Goal: Information Seeking & Learning: Learn about a topic

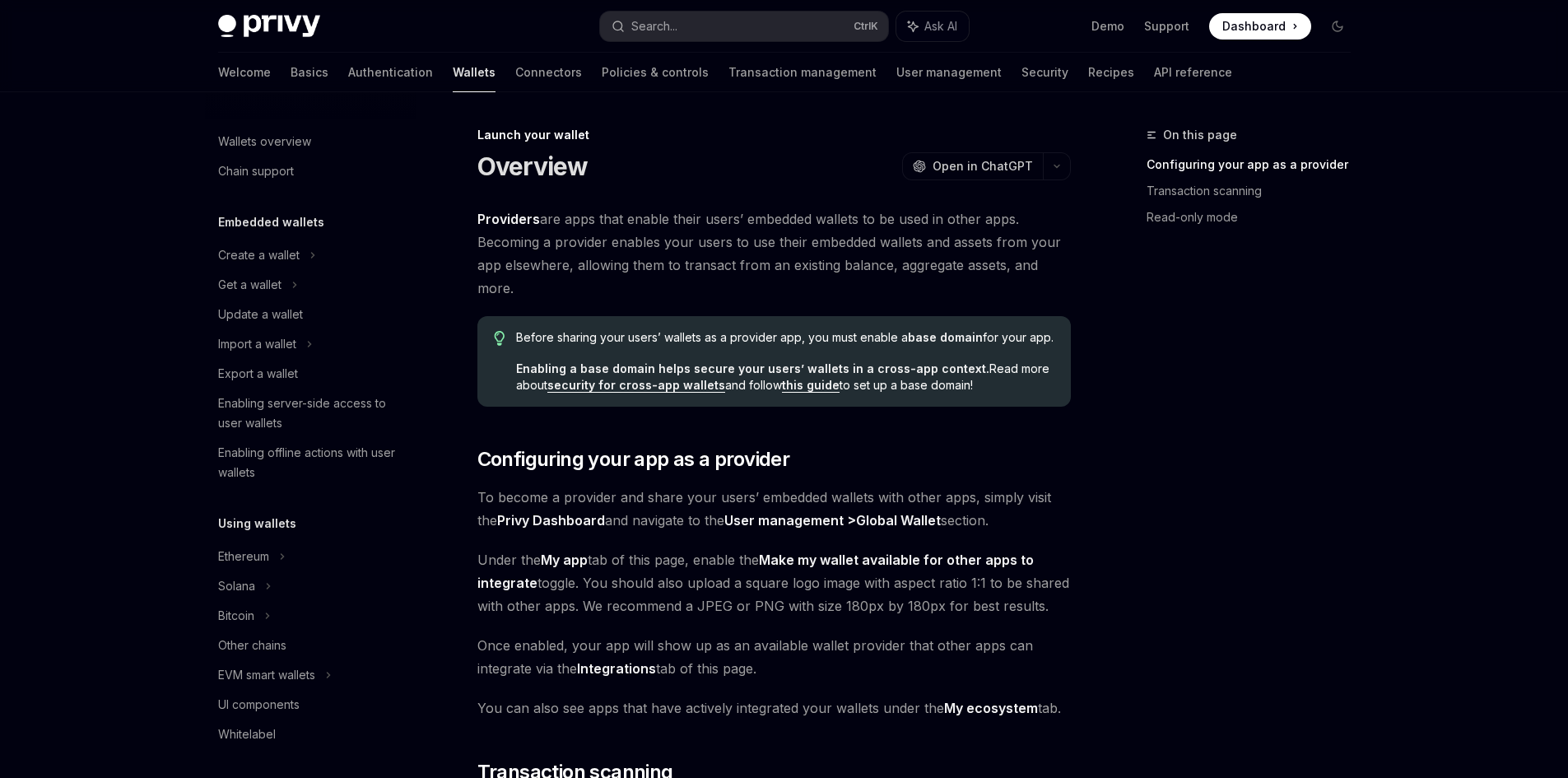
scroll to position [696, 0]
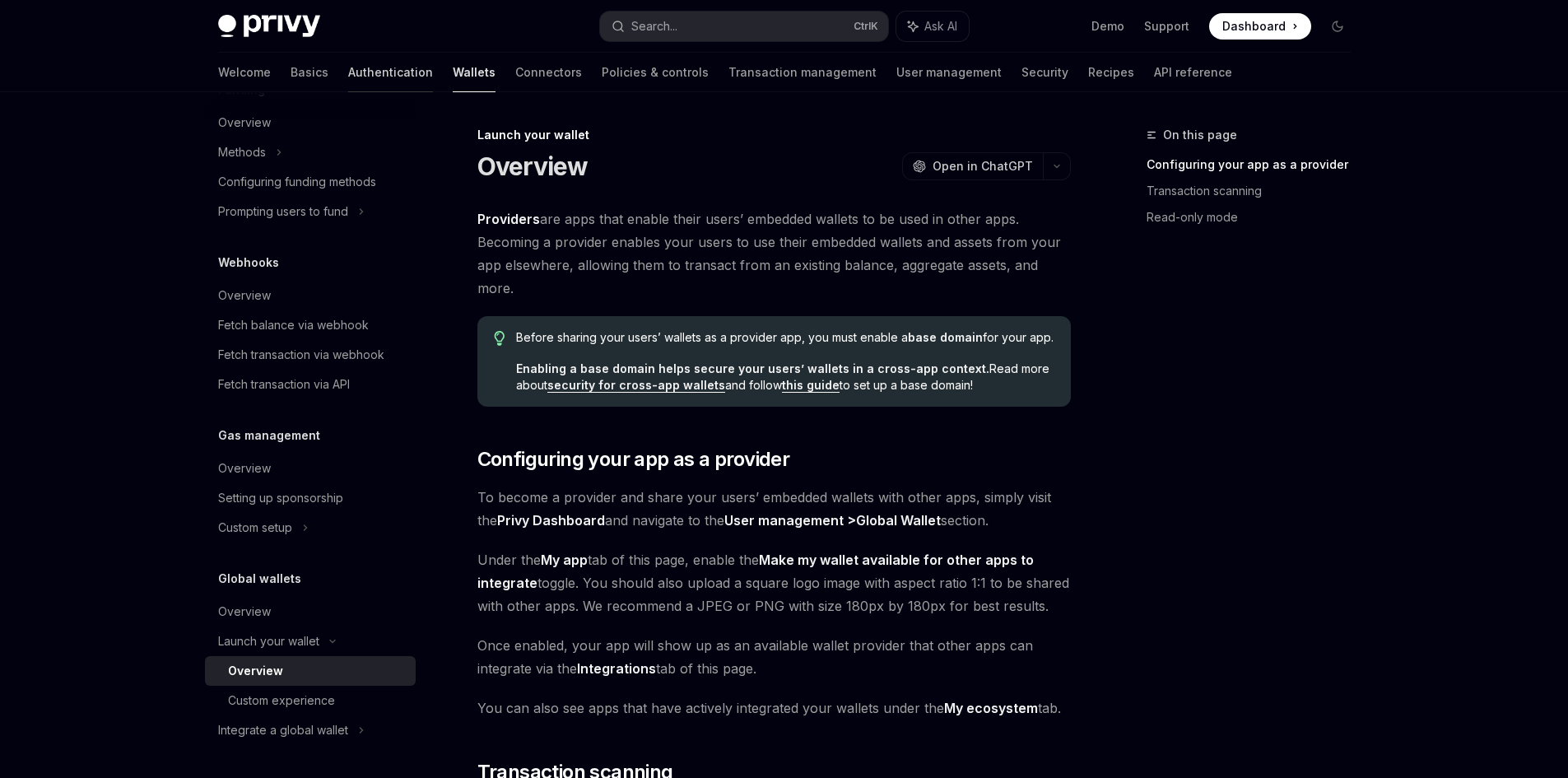
click at [348, 78] on link "Authentication" at bounding box center [391, 73] width 85 height 40
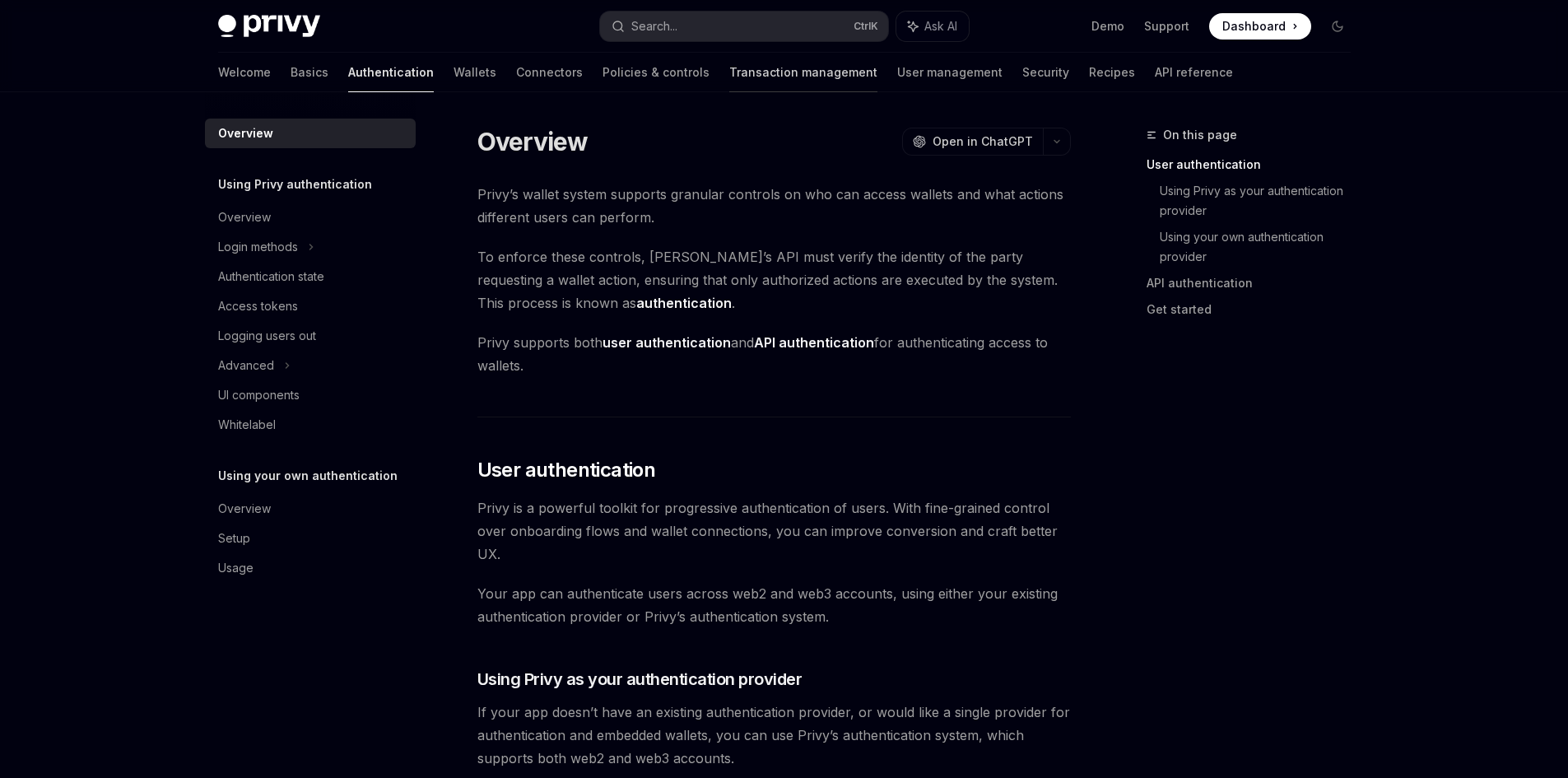
click at [729, 75] on link "Transaction management" at bounding box center [803, 73] width 148 height 40
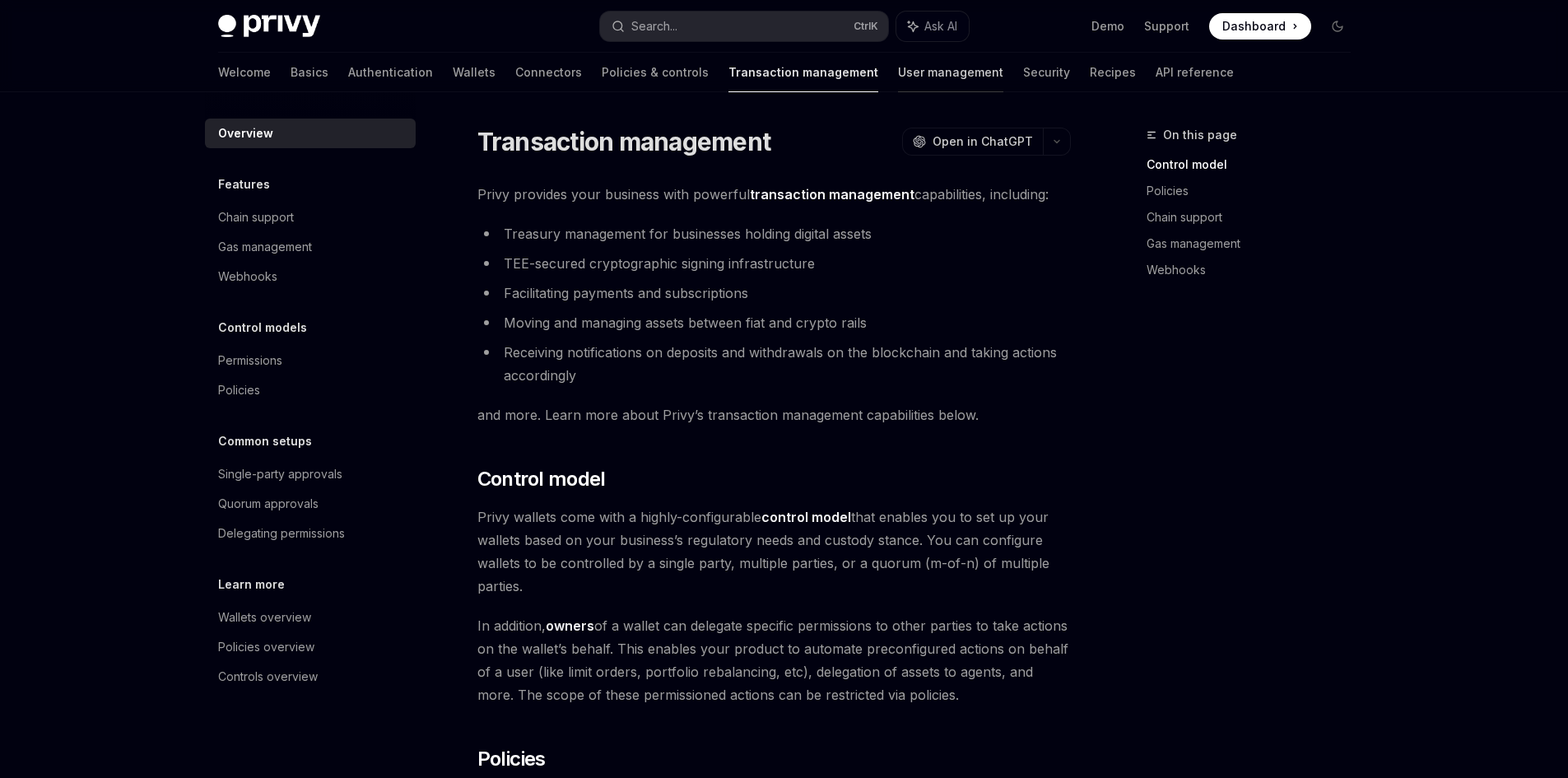
click at [898, 74] on link "User management" at bounding box center [951, 73] width 106 height 40
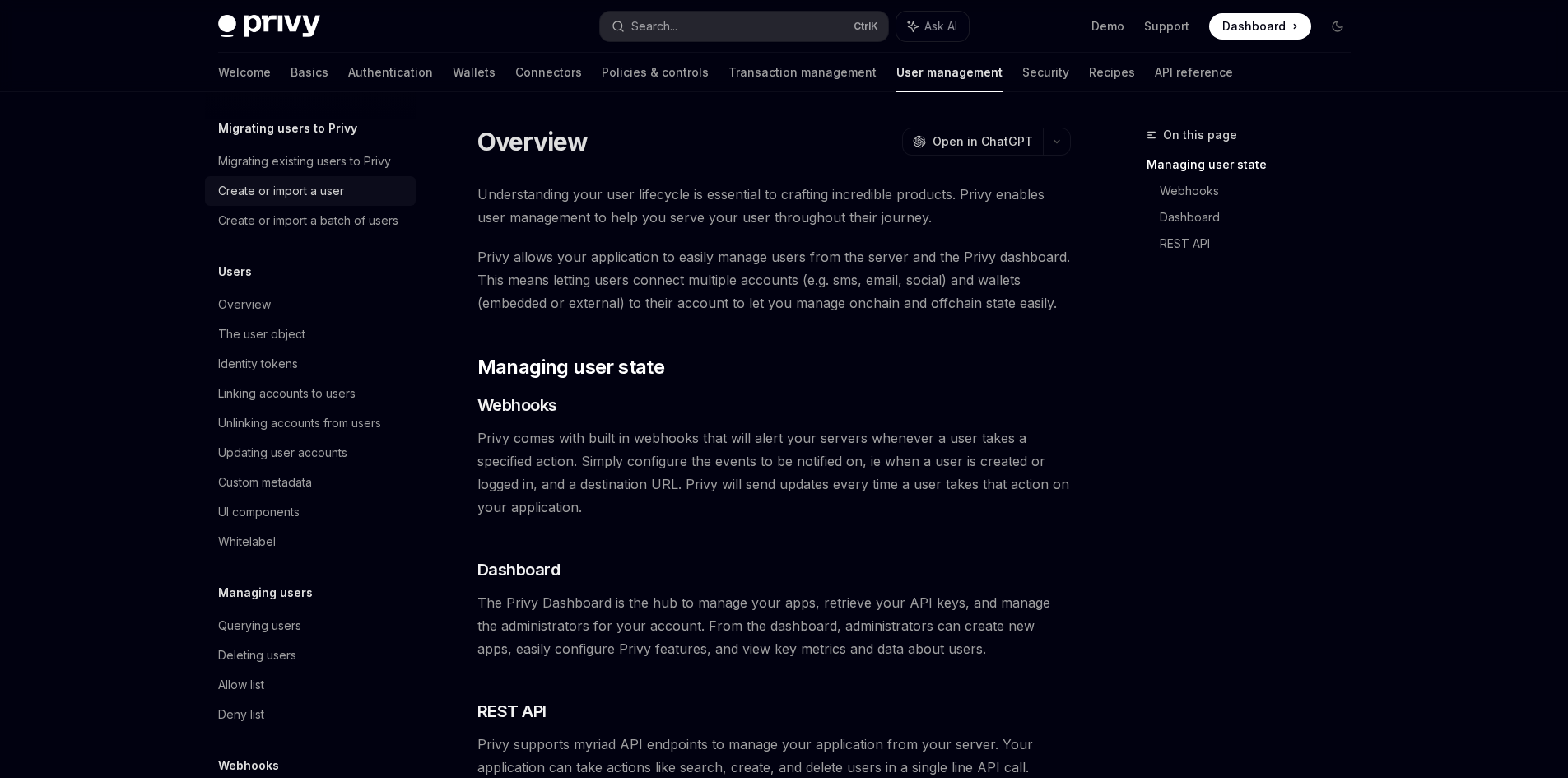
scroll to position [173, 0]
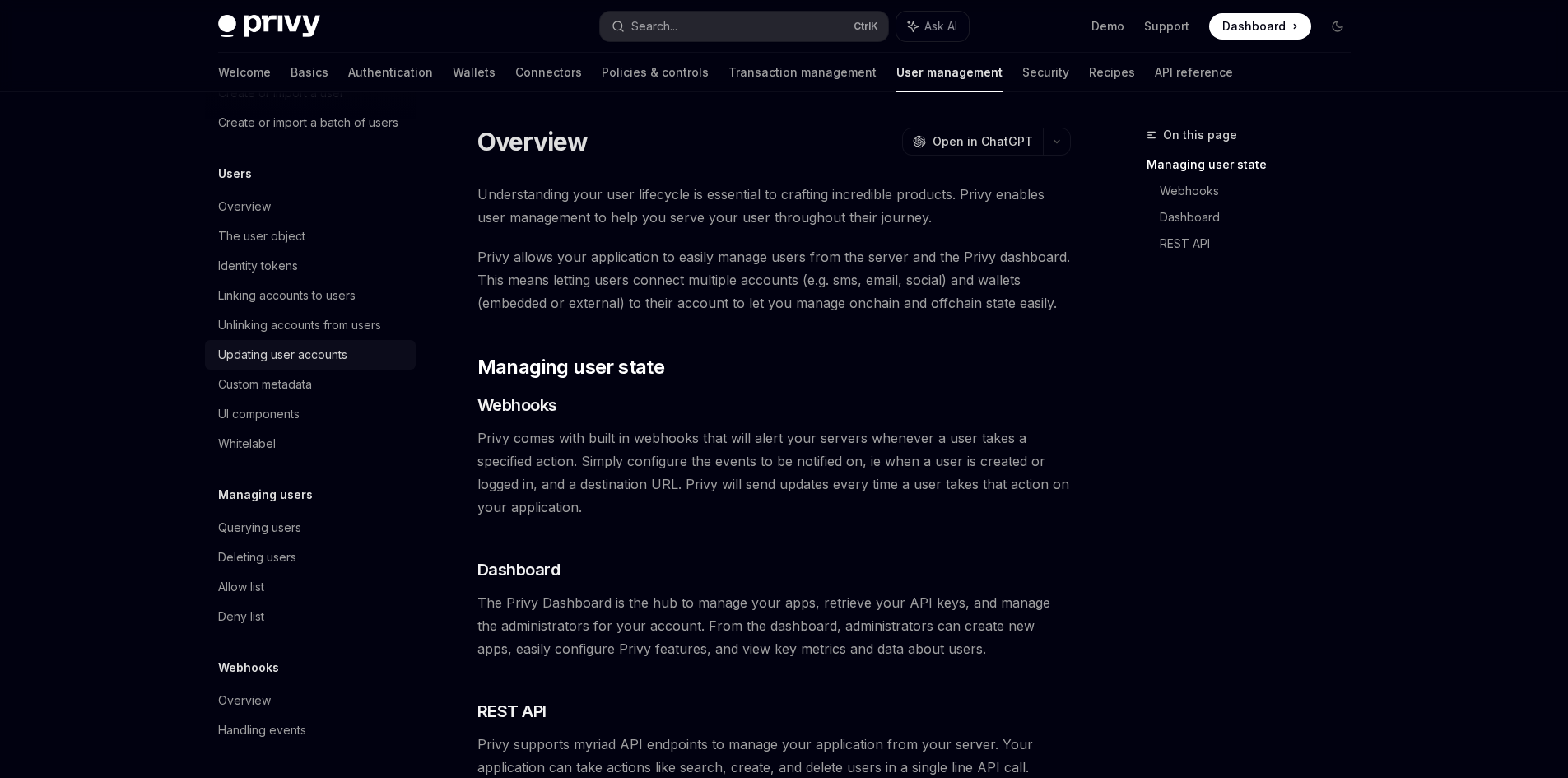
click at [353, 355] on div "Updating user accounts" at bounding box center [312, 354] width 188 height 20
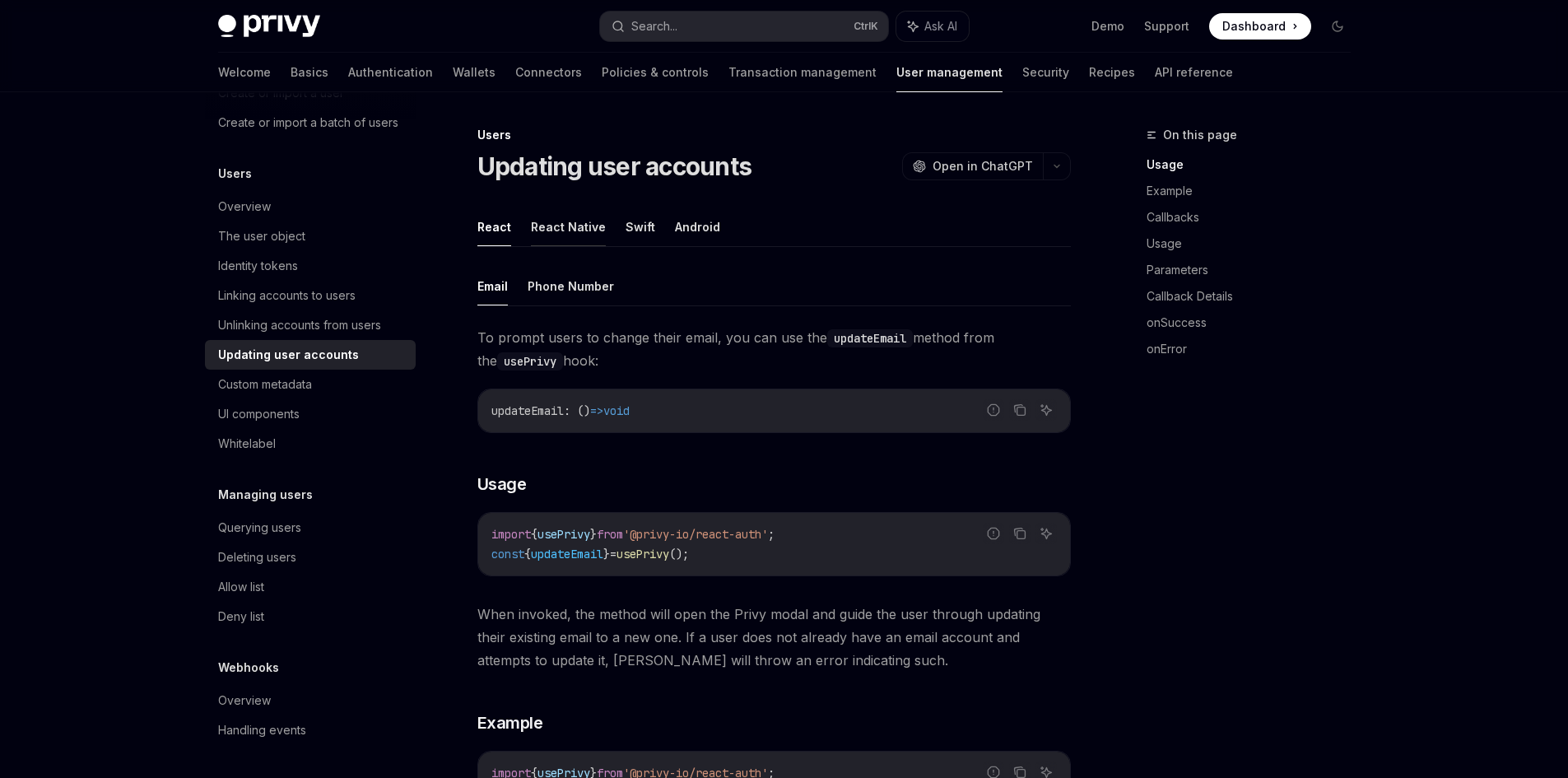
click at [547, 224] on button "React Native" at bounding box center [568, 226] width 75 height 39
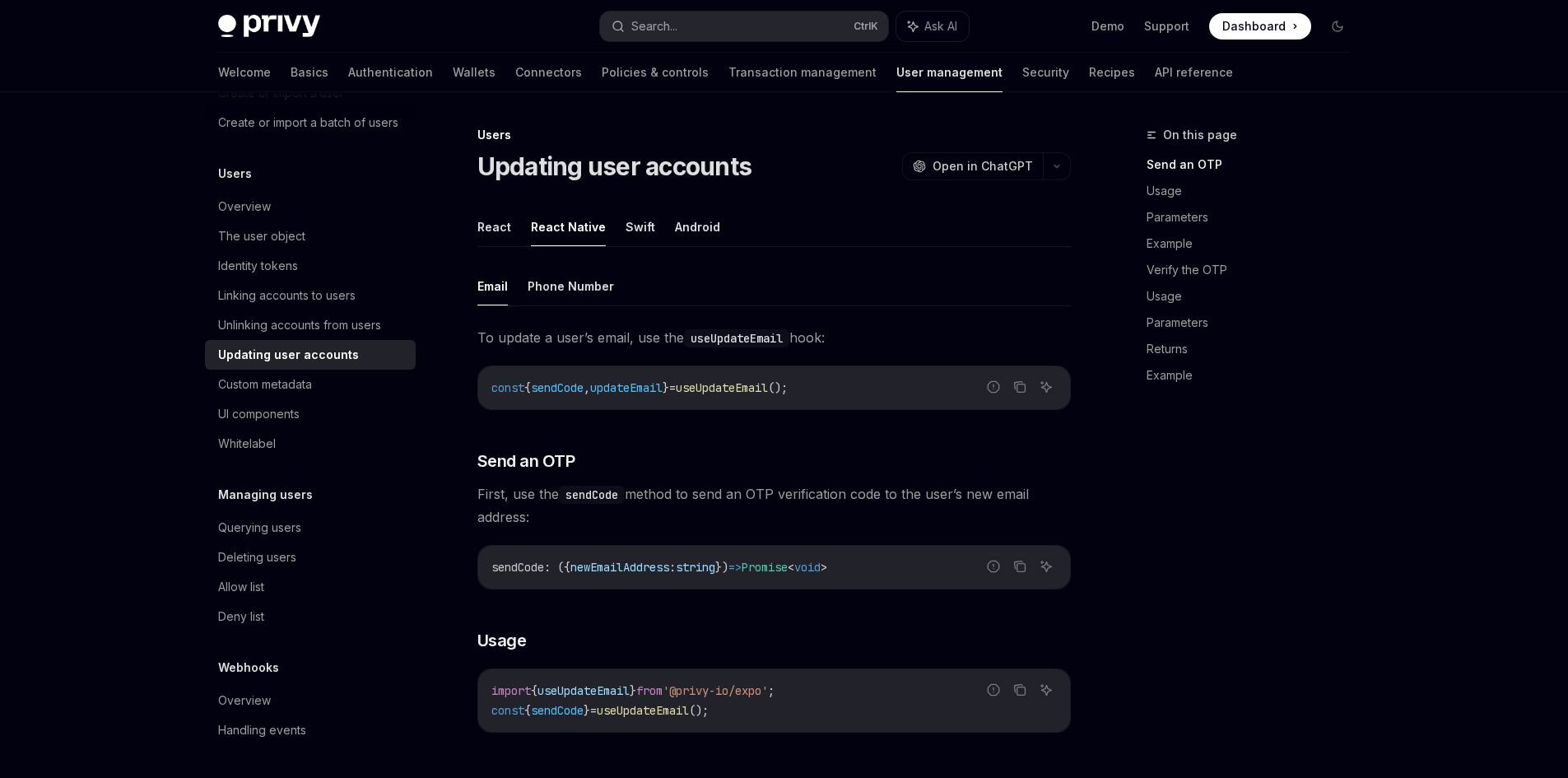
click at [652, 220] on ul "React React Native Swift Android" at bounding box center [774, 227] width 593 height 40
click at [606, 223] on ul "React React Native Swift Android" at bounding box center [774, 227] width 593 height 40
click at [625, 227] on button "Swift" at bounding box center [640, 226] width 29 height 39
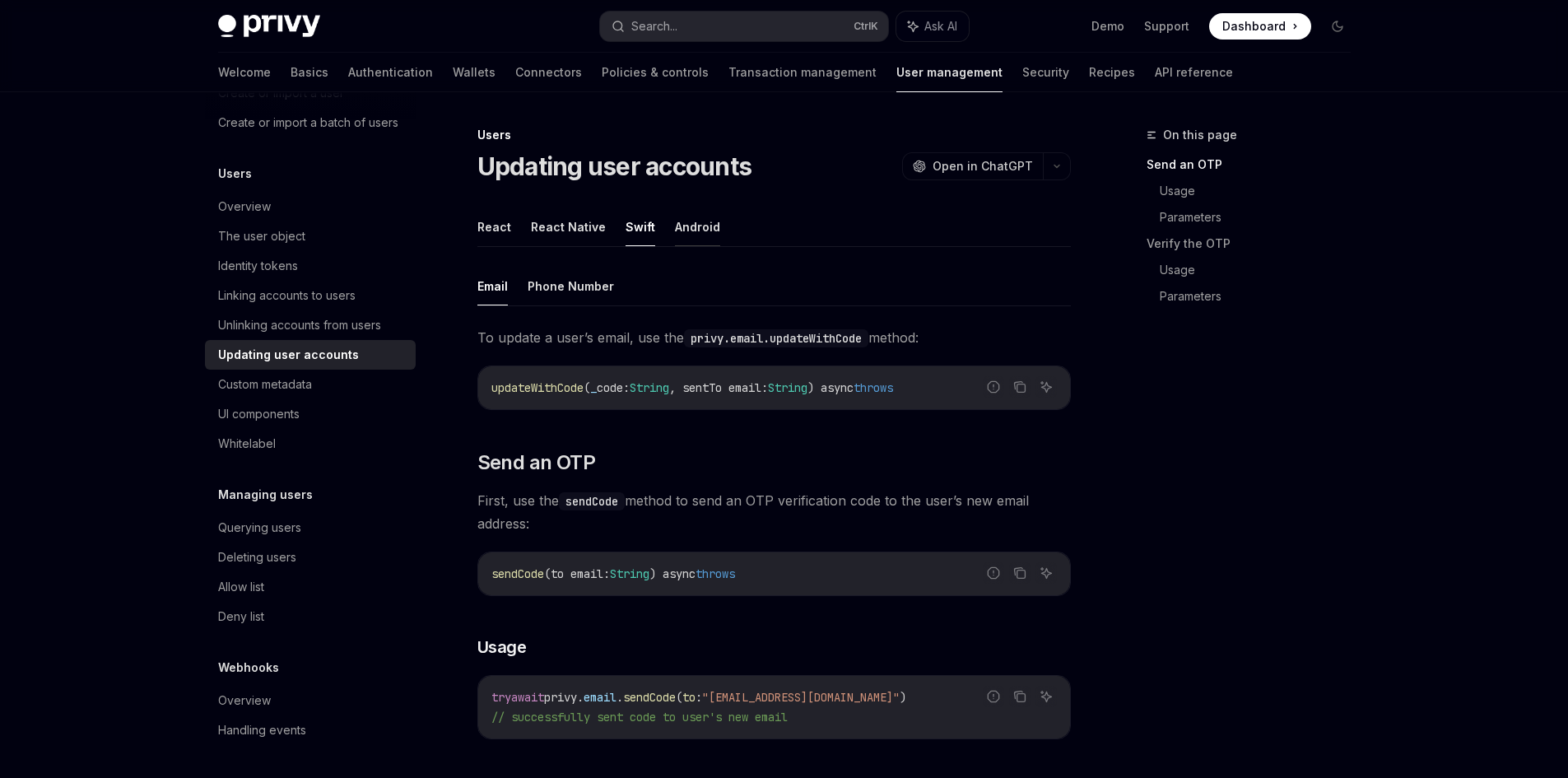
click at [675, 227] on button "Android" at bounding box center [697, 226] width 45 height 39
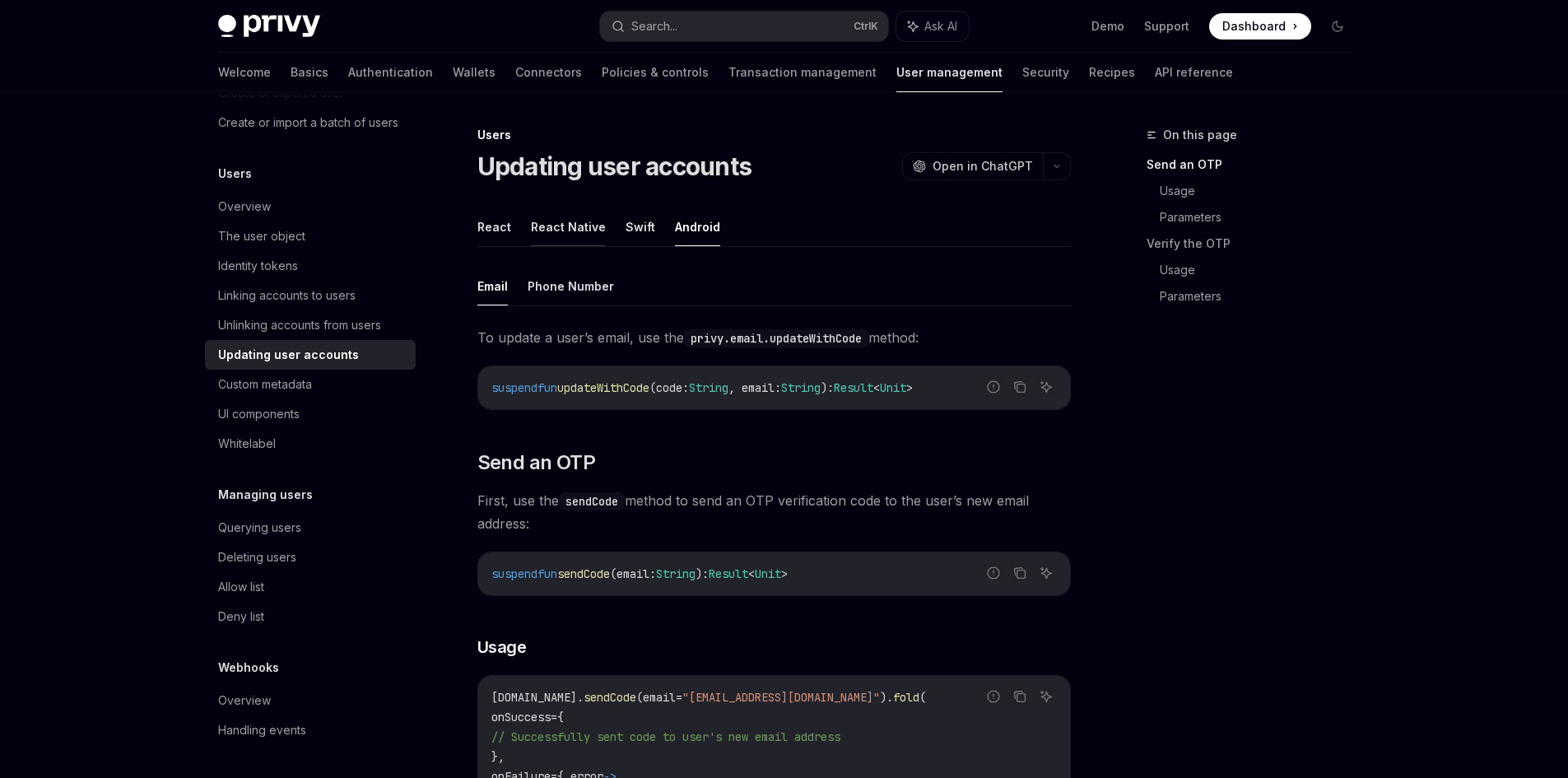
click at [580, 229] on button "React Native" at bounding box center [568, 226] width 75 height 39
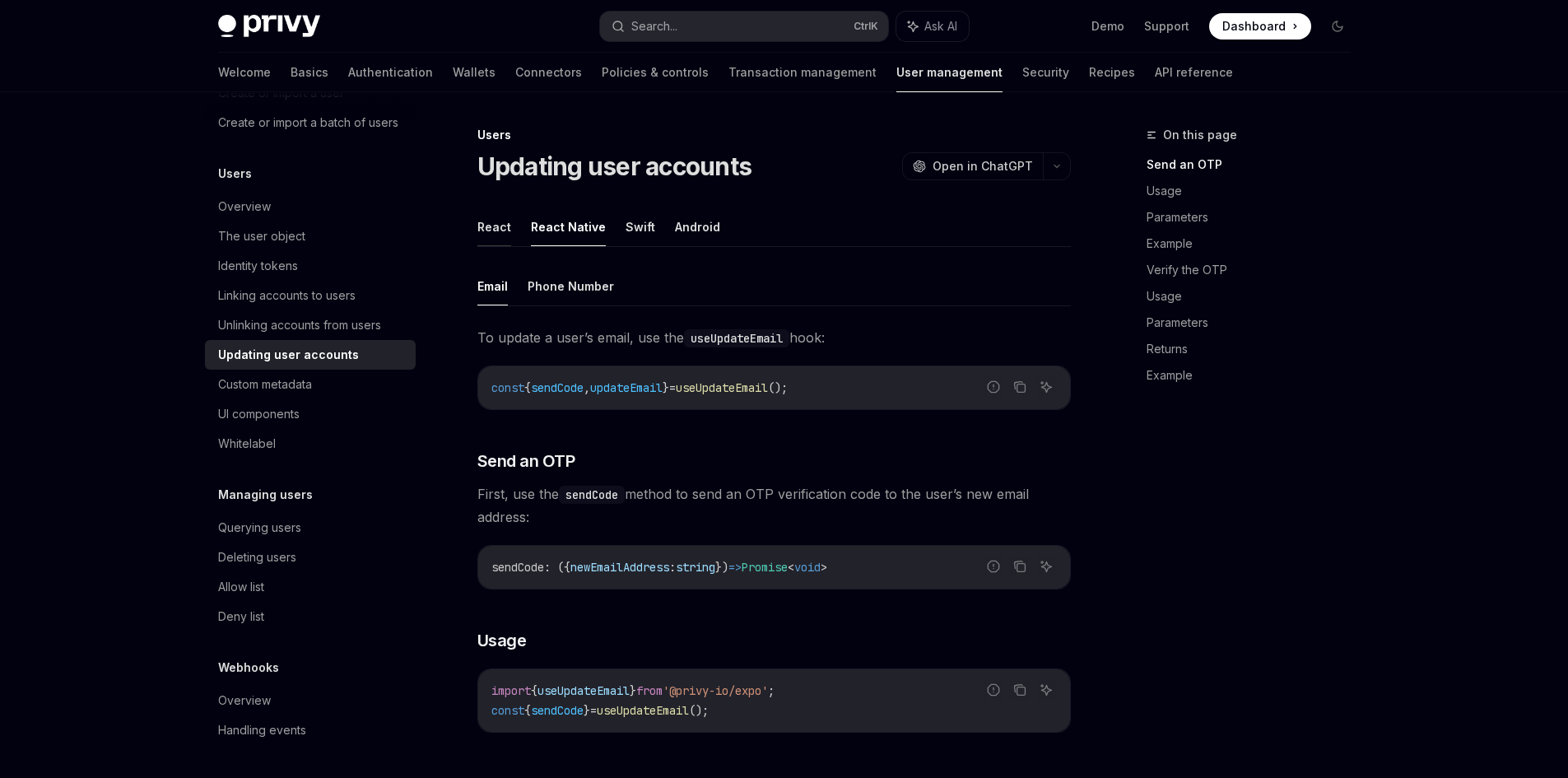
click at [498, 224] on button "React" at bounding box center [494, 226] width 34 height 39
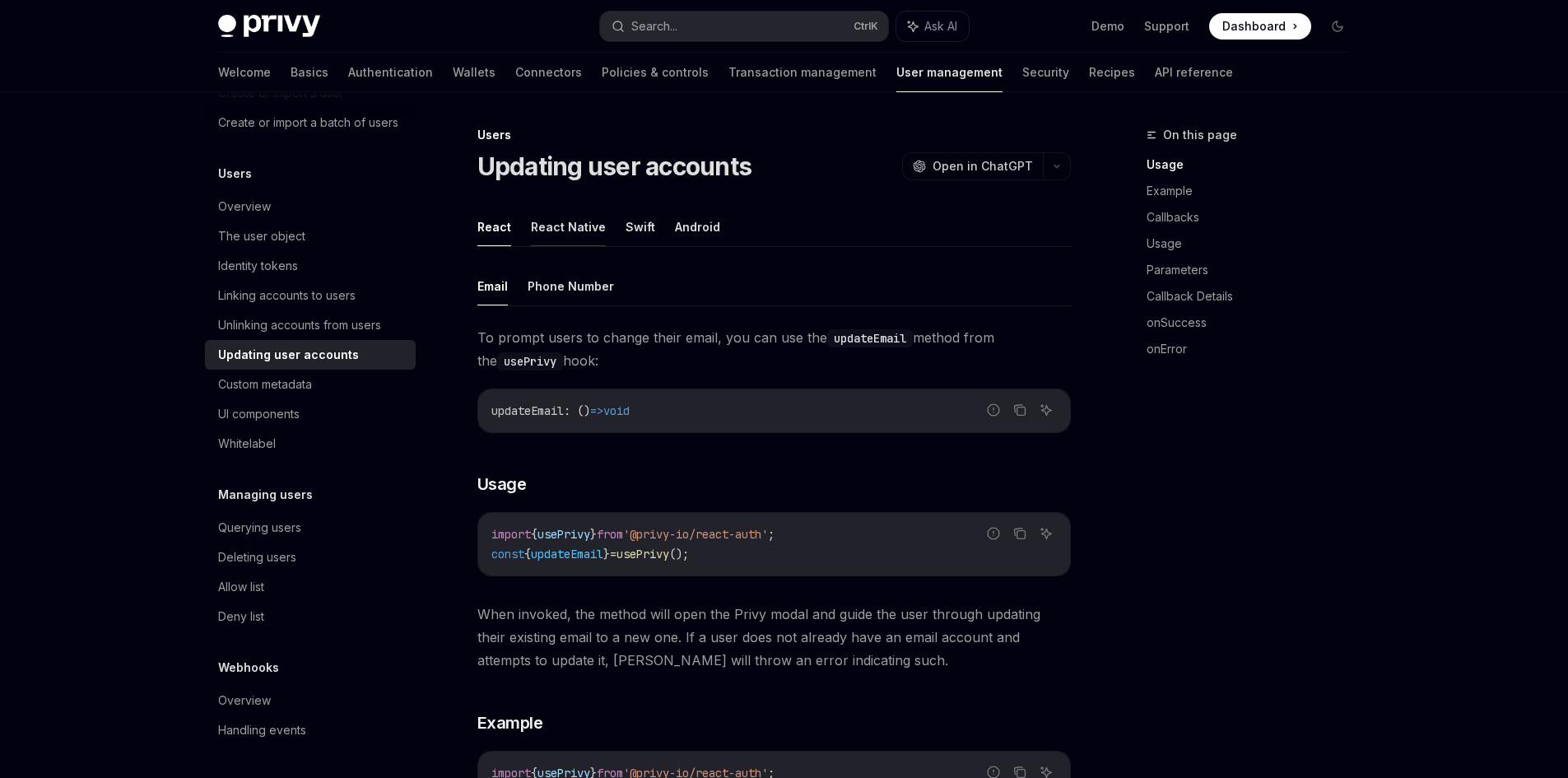
click at [550, 238] on button "React Native" at bounding box center [568, 226] width 75 height 39
type textarea "*"
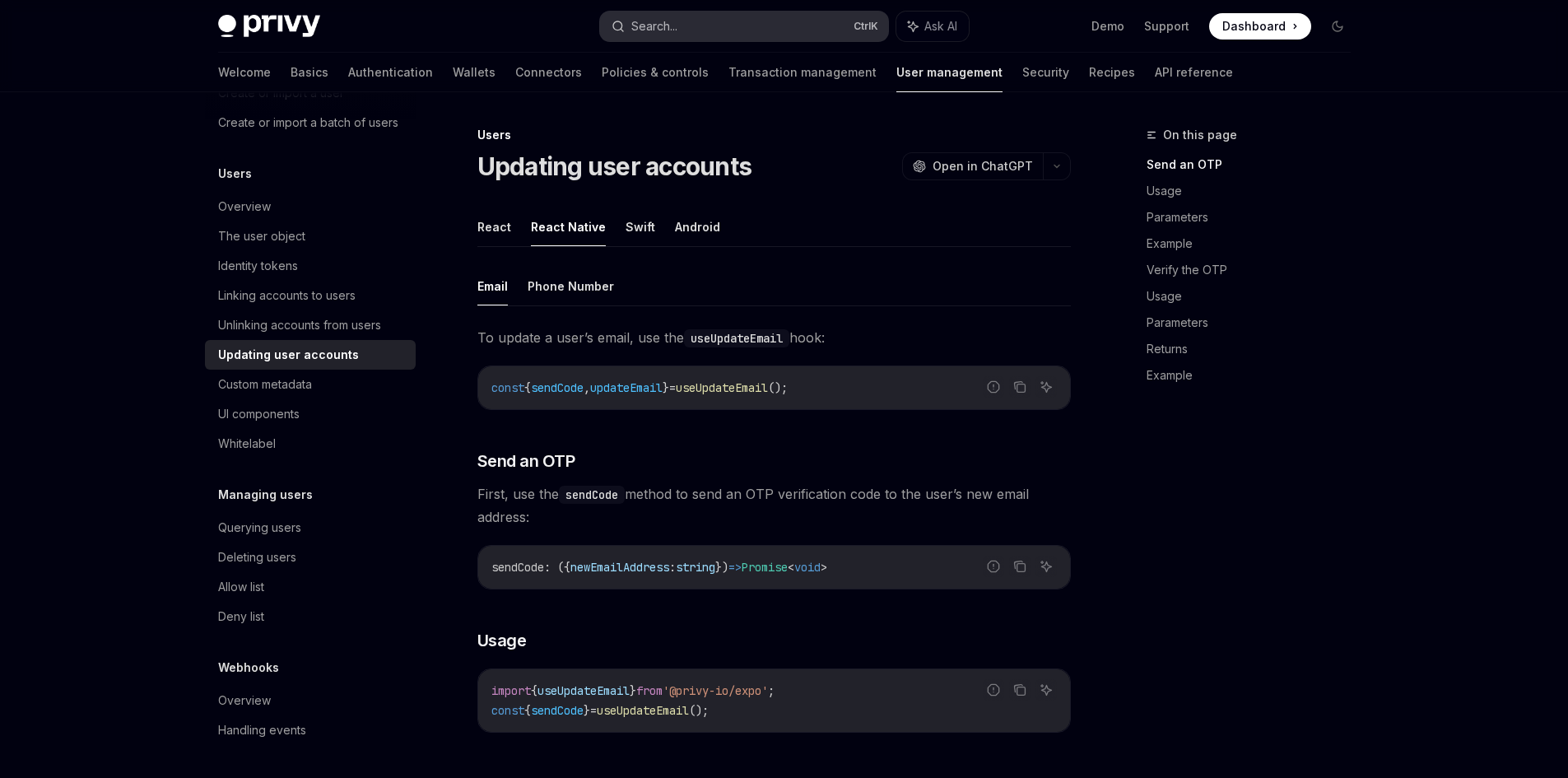
click at [642, 25] on div "Search..." at bounding box center [654, 26] width 46 height 20
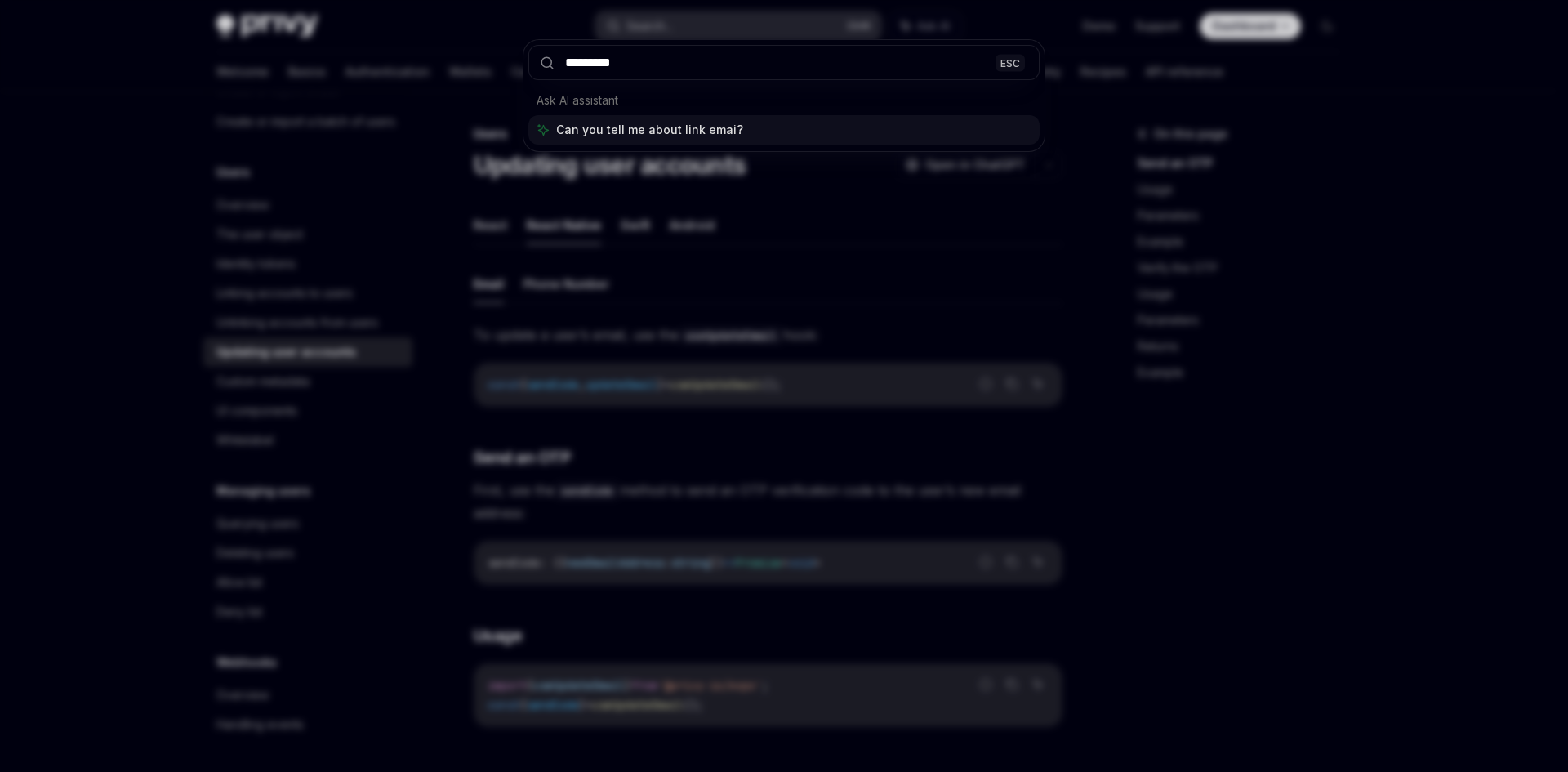
type input "**********"
type textarea "*"
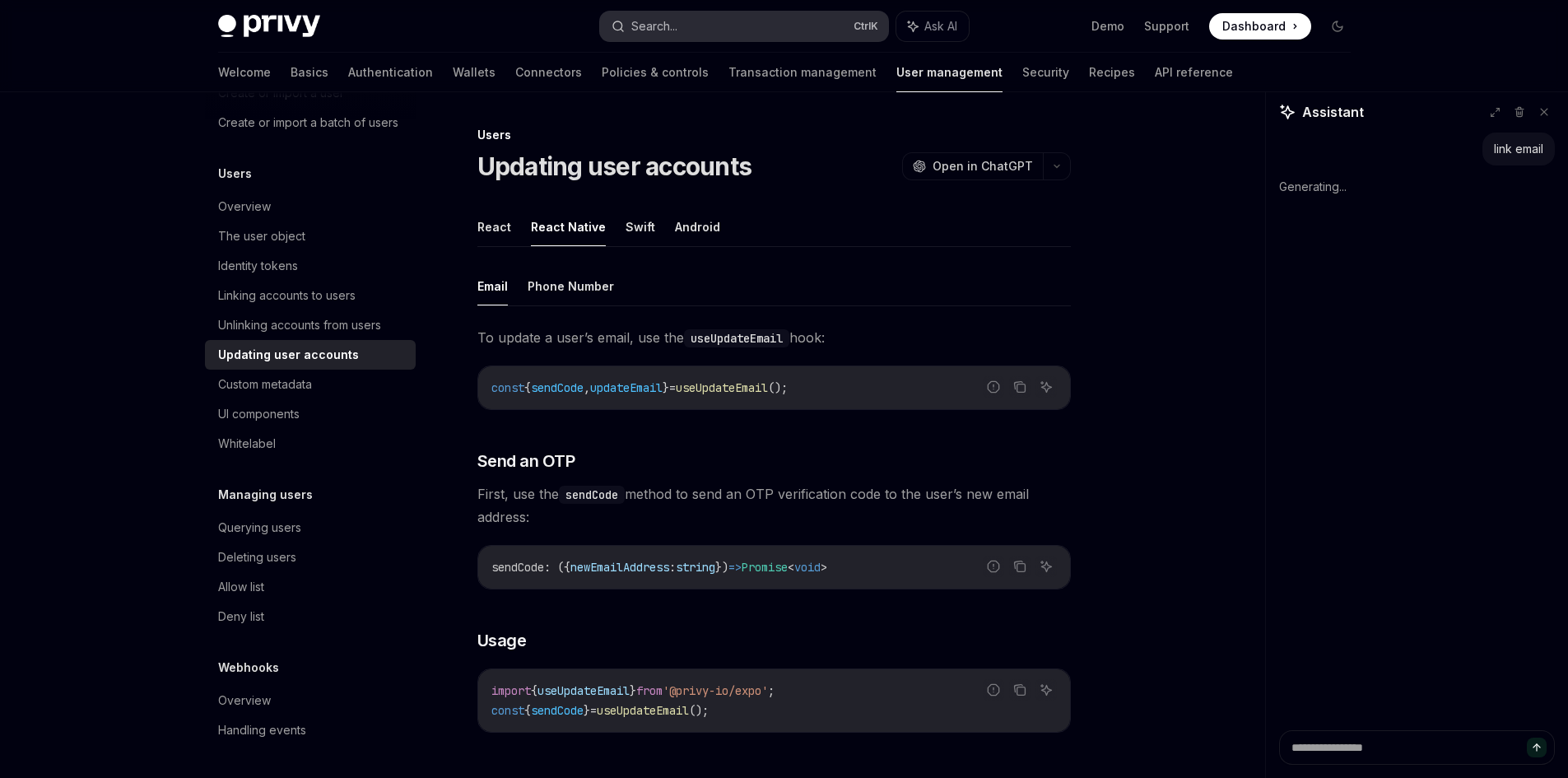
click at [702, 24] on button "Search... Ctrl K" at bounding box center [744, 26] width 288 height 29
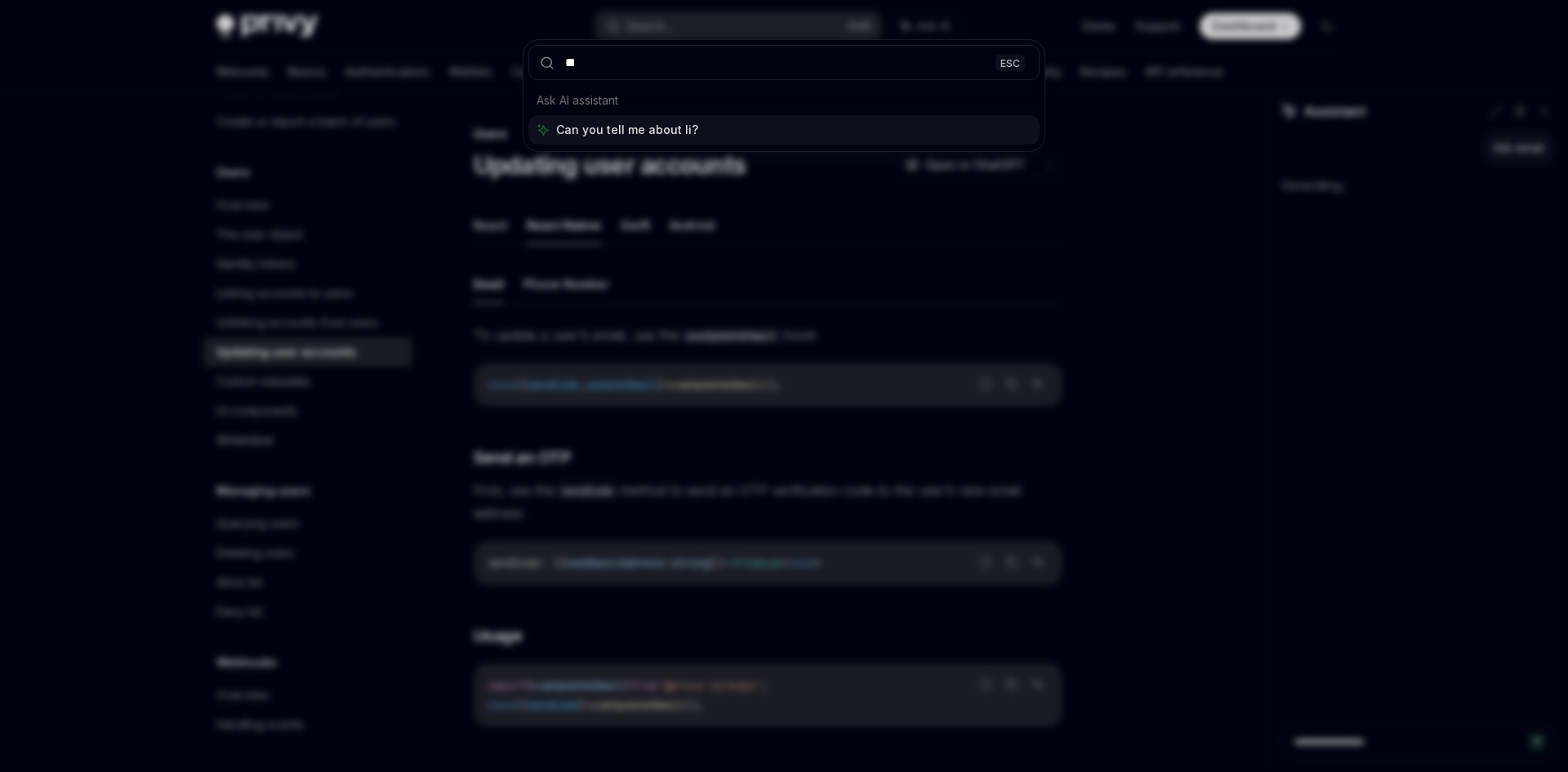
type input "***"
type textarea "*"
type input "********"
type textarea "*"
type input "*********"
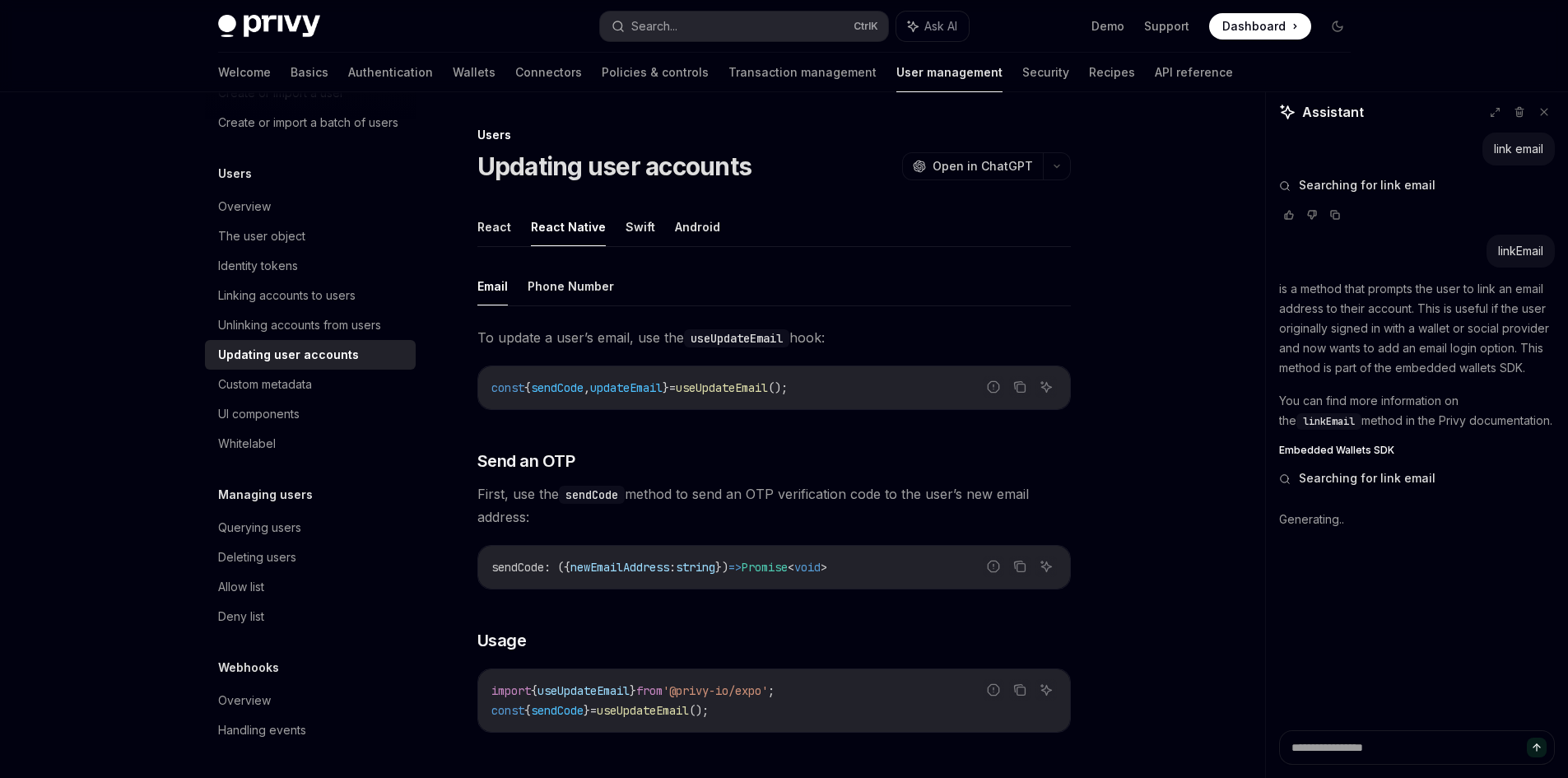
click at [1355, 415] on span "linkEmail" at bounding box center [1329, 421] width 52 height 13
click at [1496, 416] on p "You can find more information on the linkEmail method in the Privy documentatio…" at bounding box center [1417, 411] width 275 height 40
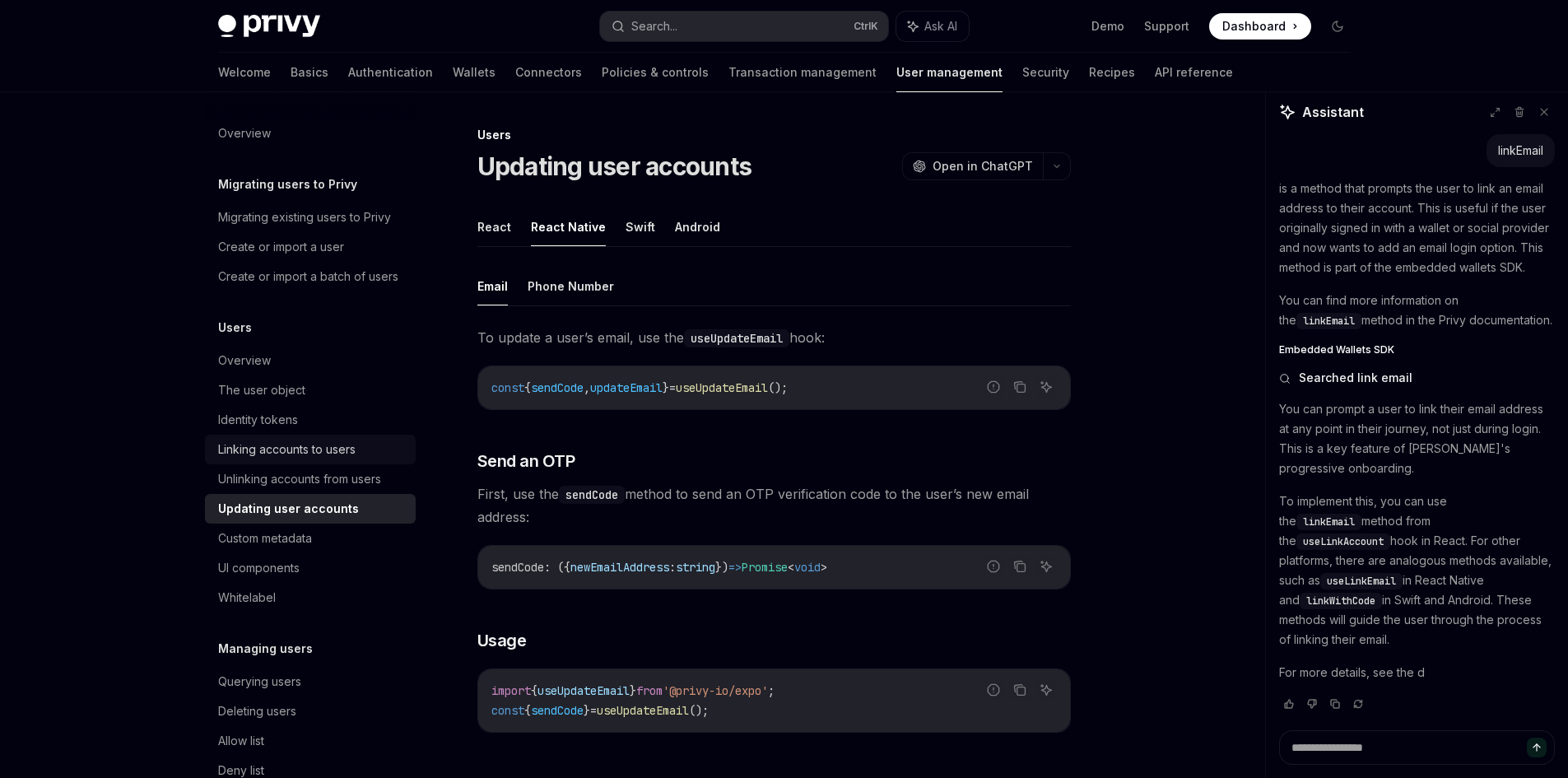
click at [316, 459] on div "Linking accounts to users" at bounding box center [287, 449] width 138 height 20
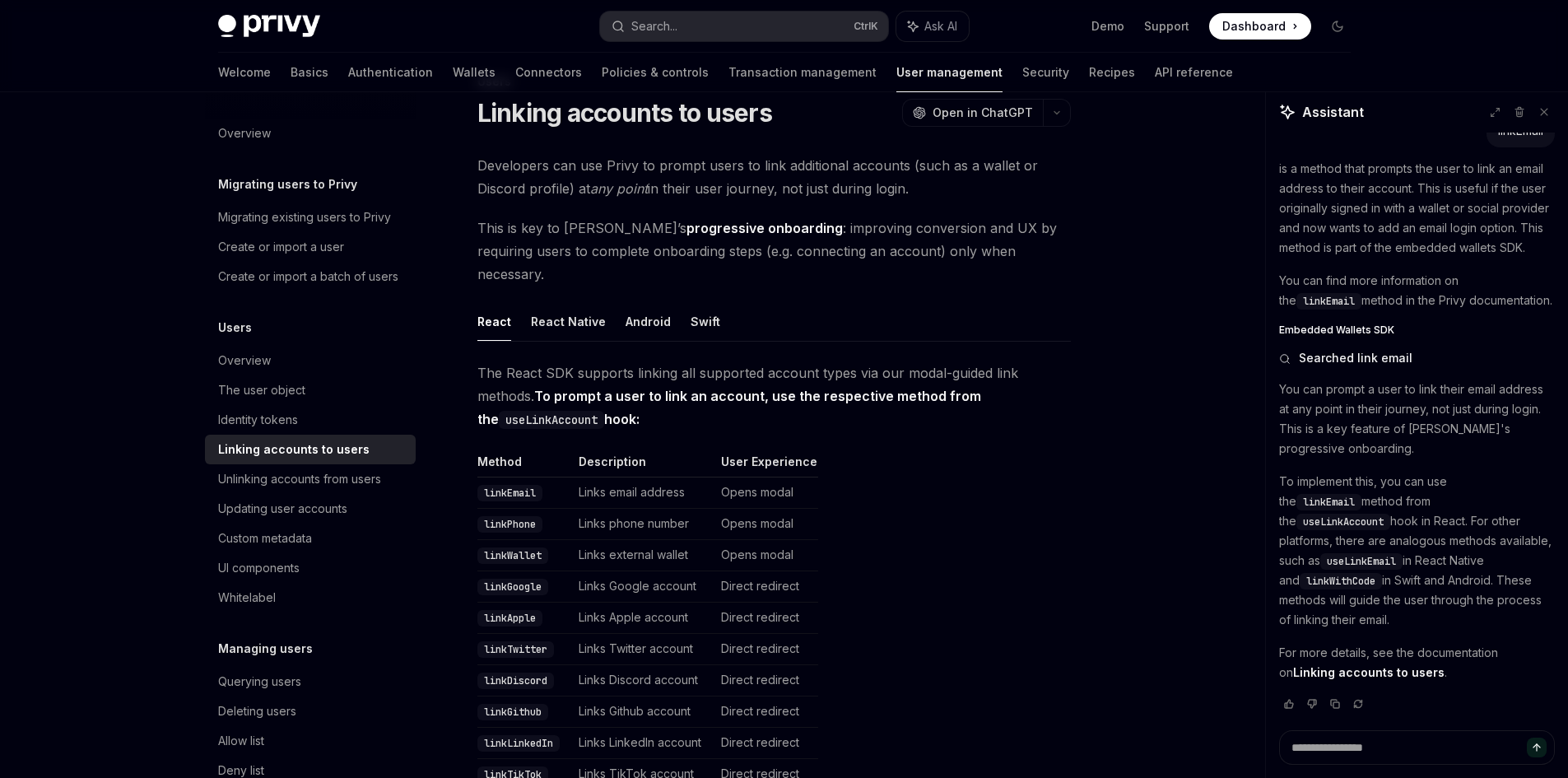
scroll to position [165, 0]
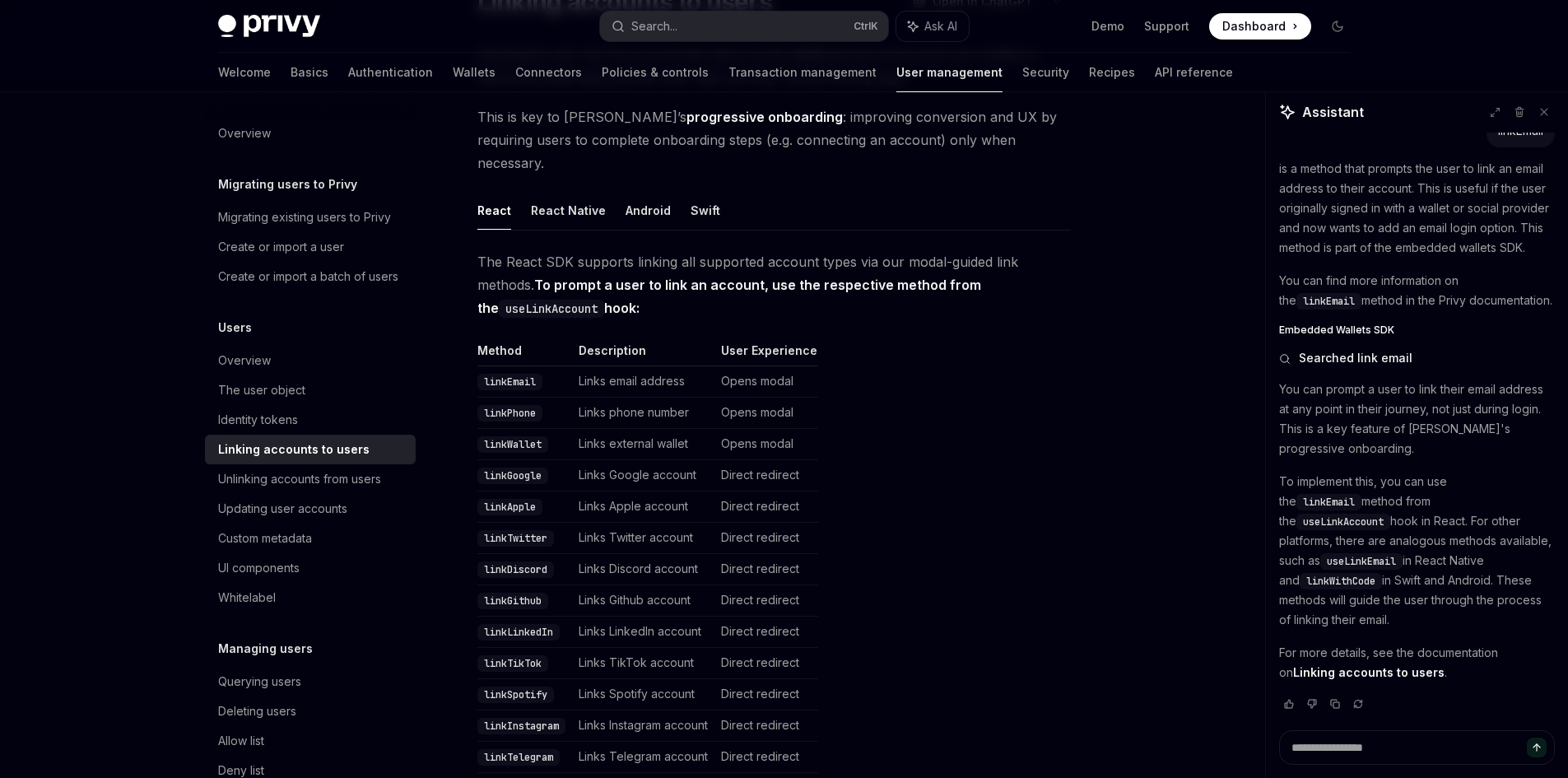
click at [519, 373] on code "linkEmail" at bounding box center [509, 381] width 65 height 16
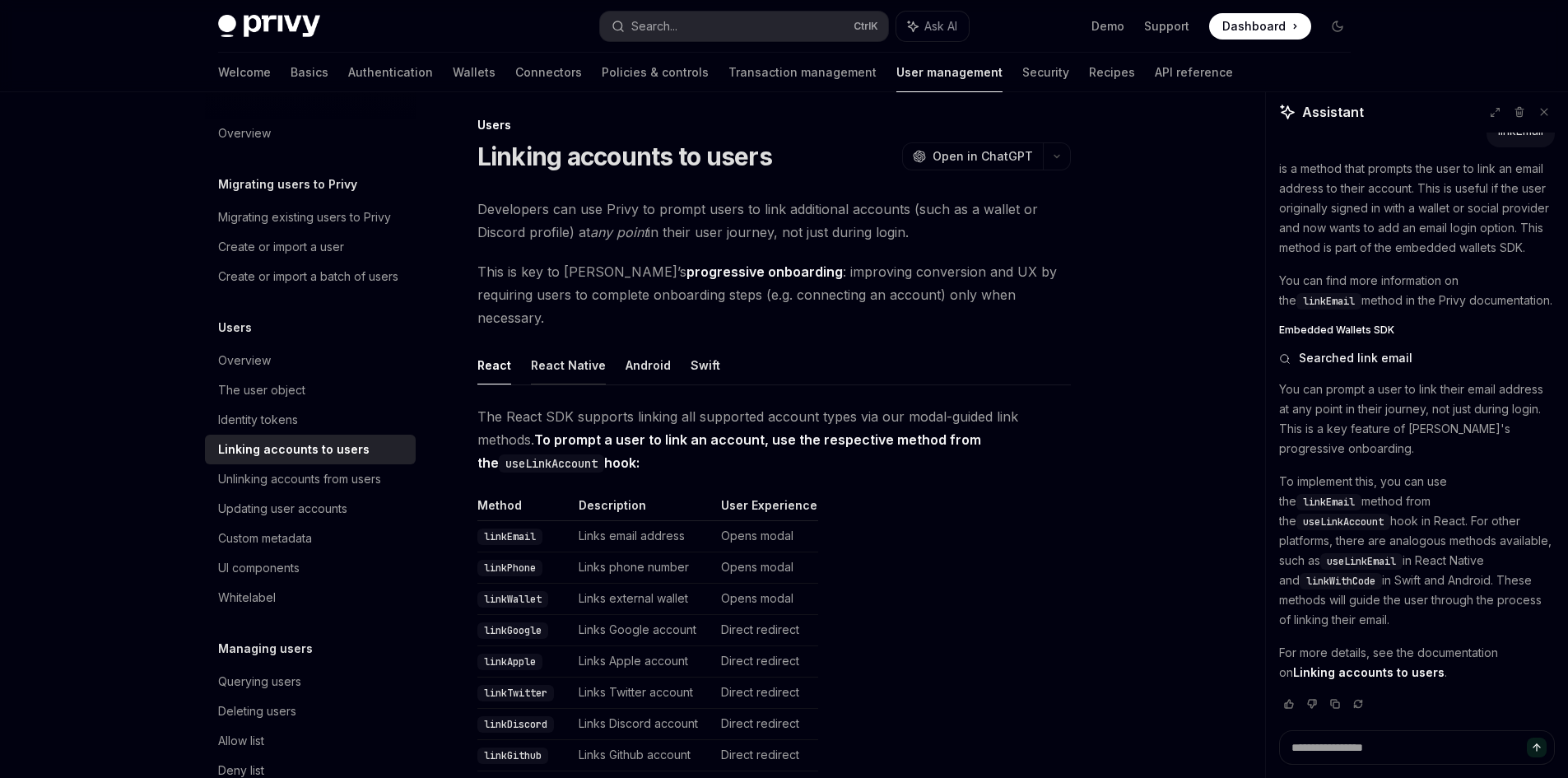
scroll to position [0, 0]
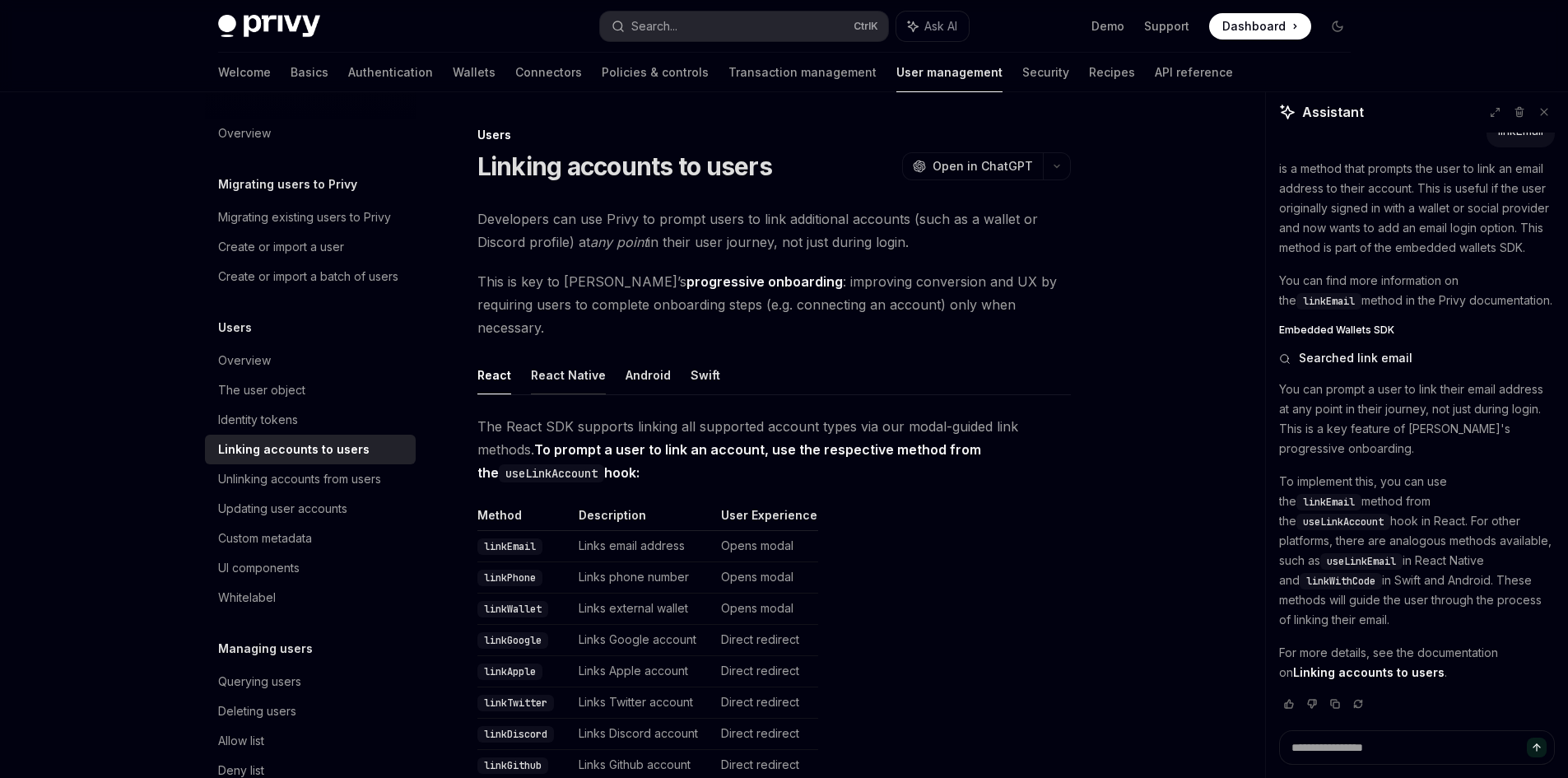
click at [549, 355] on button "React Native" at bounding box center [568, 374] width 75 height 39
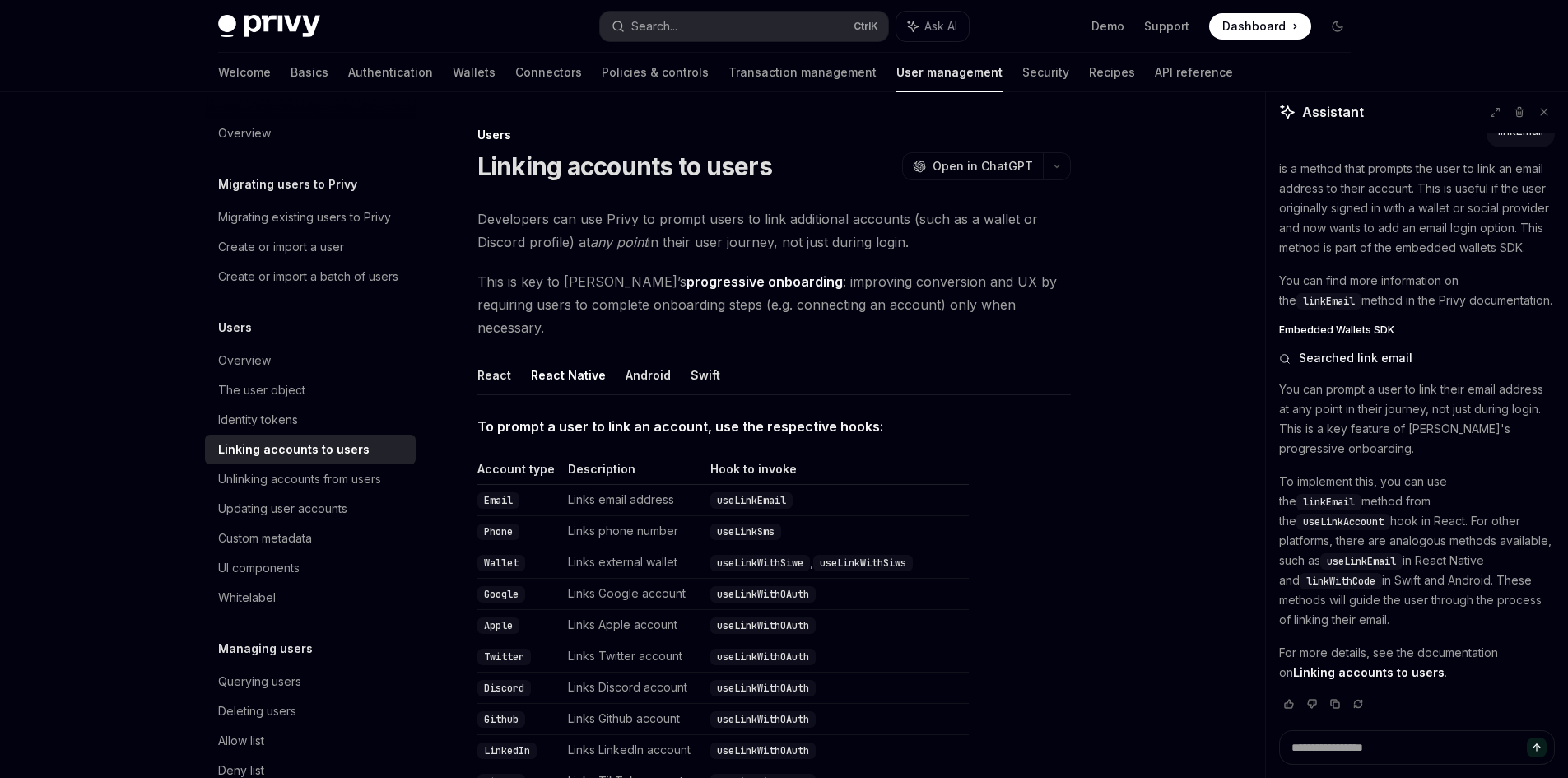
click at [69, 327] on div "Privy Docs home page Search... Ctrl K Ask AI Demo Support Dashboard Dashboard S…" at bounding box center [784, 671] width 1568 height 1342
click at [638, 355] on button "Android" at bounding box center [648, 374] width 45 height 39
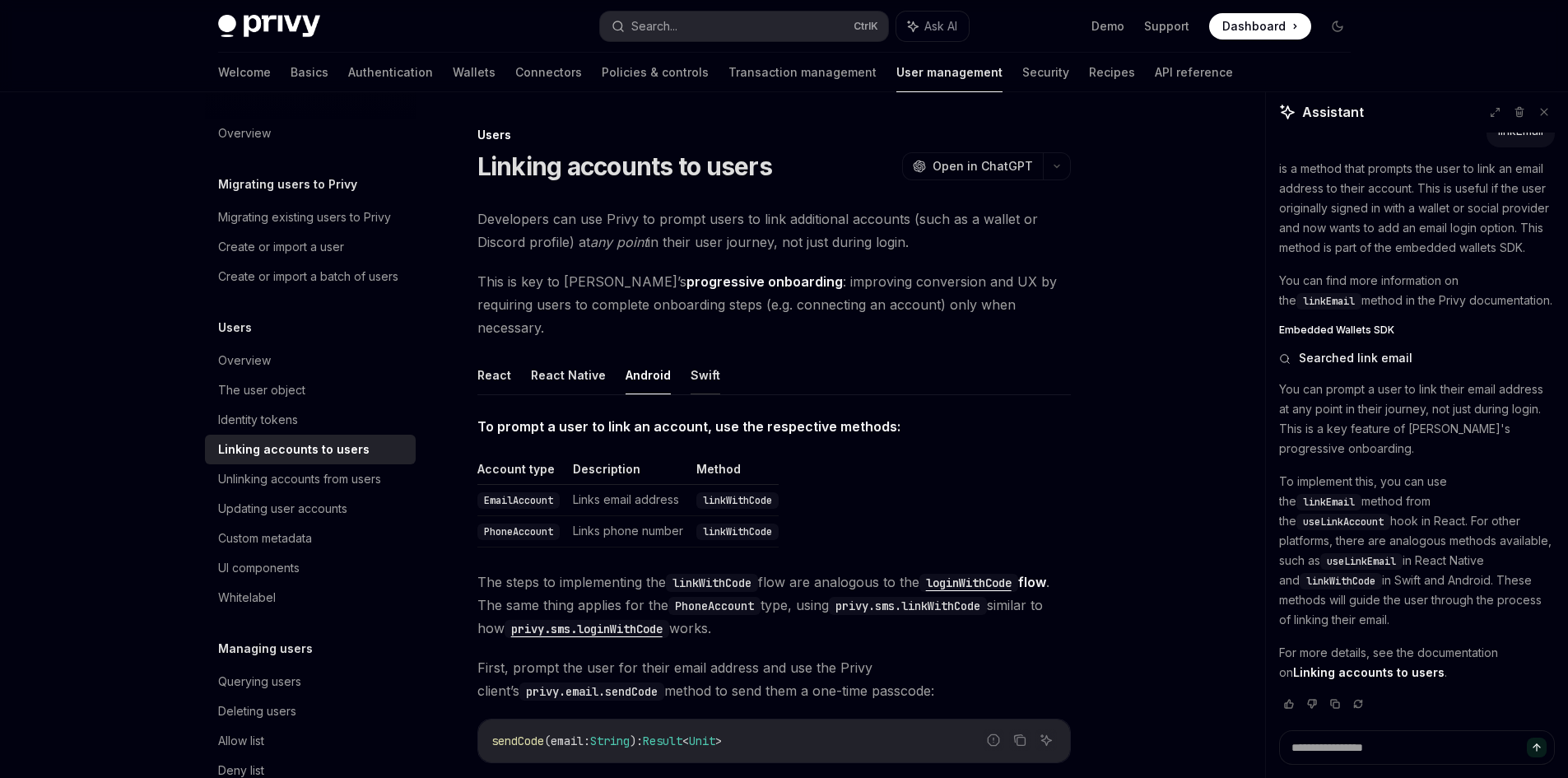
click at [690, 355] on button "Swift" at bounding box center [705, 374] width 29 height 39
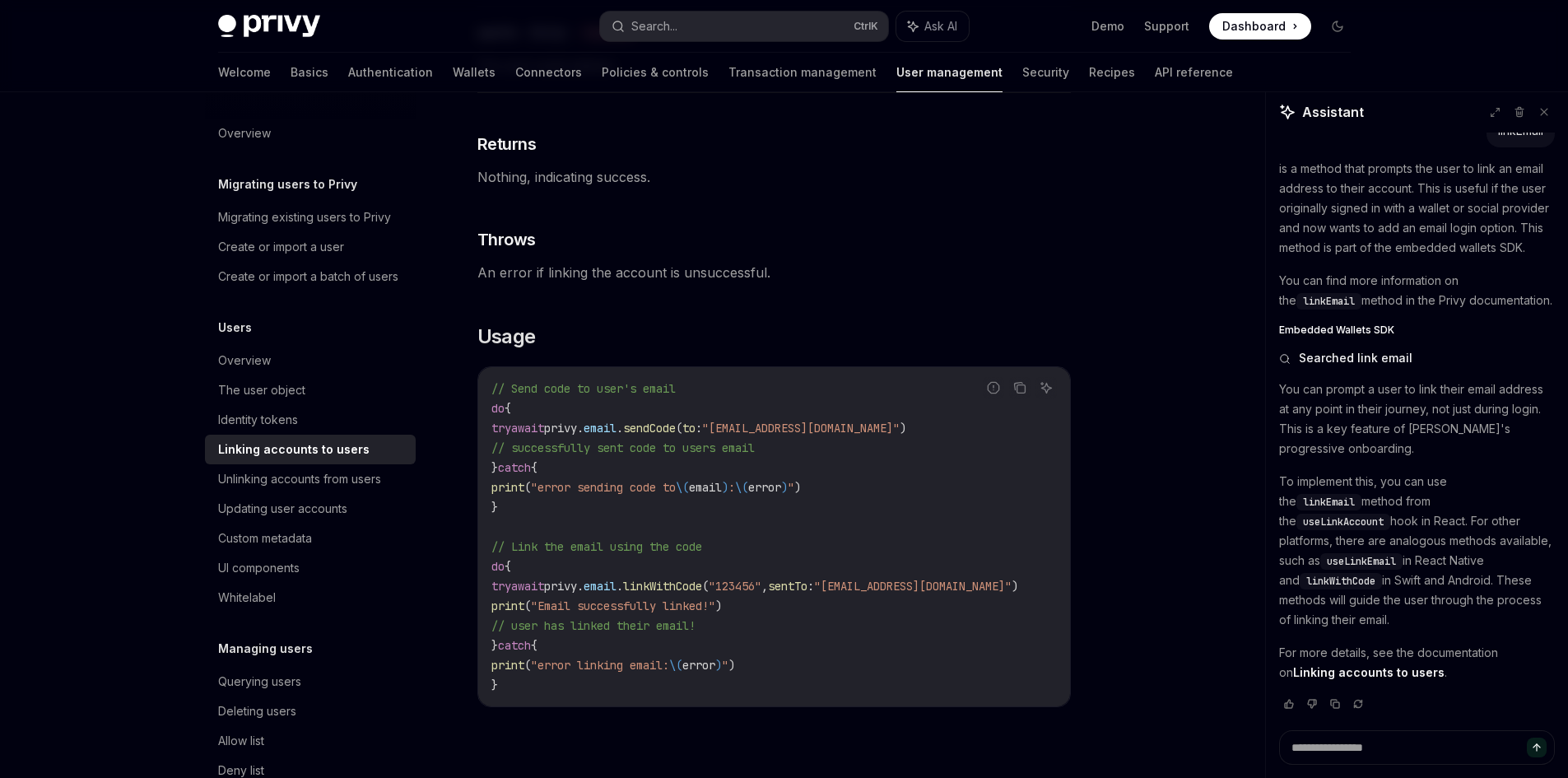
scroll to position [1195, 0]
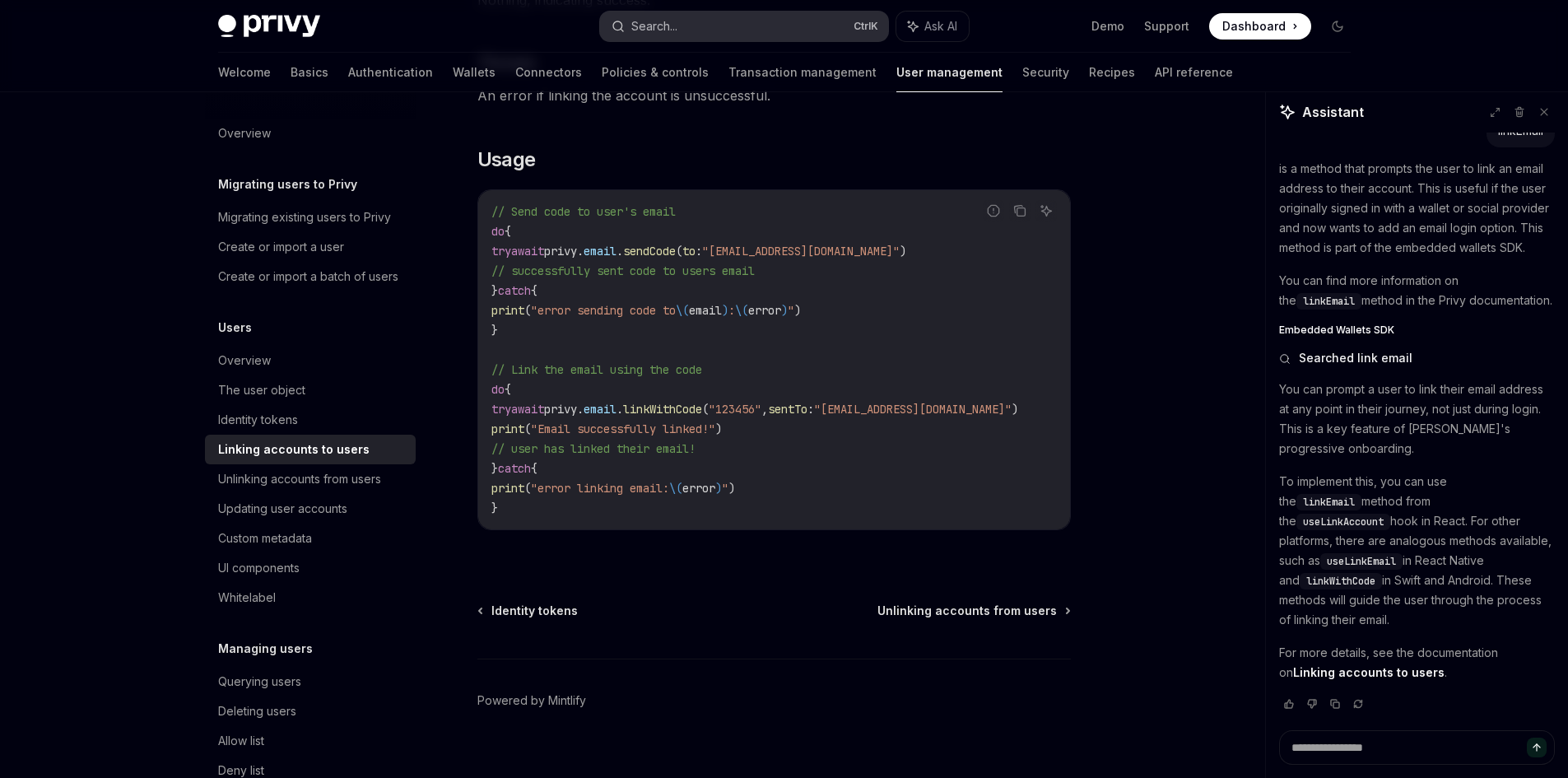
click at [790, 23] on button "Search... Ctrl K" at bounding box center [744, 26] width 288 height 29
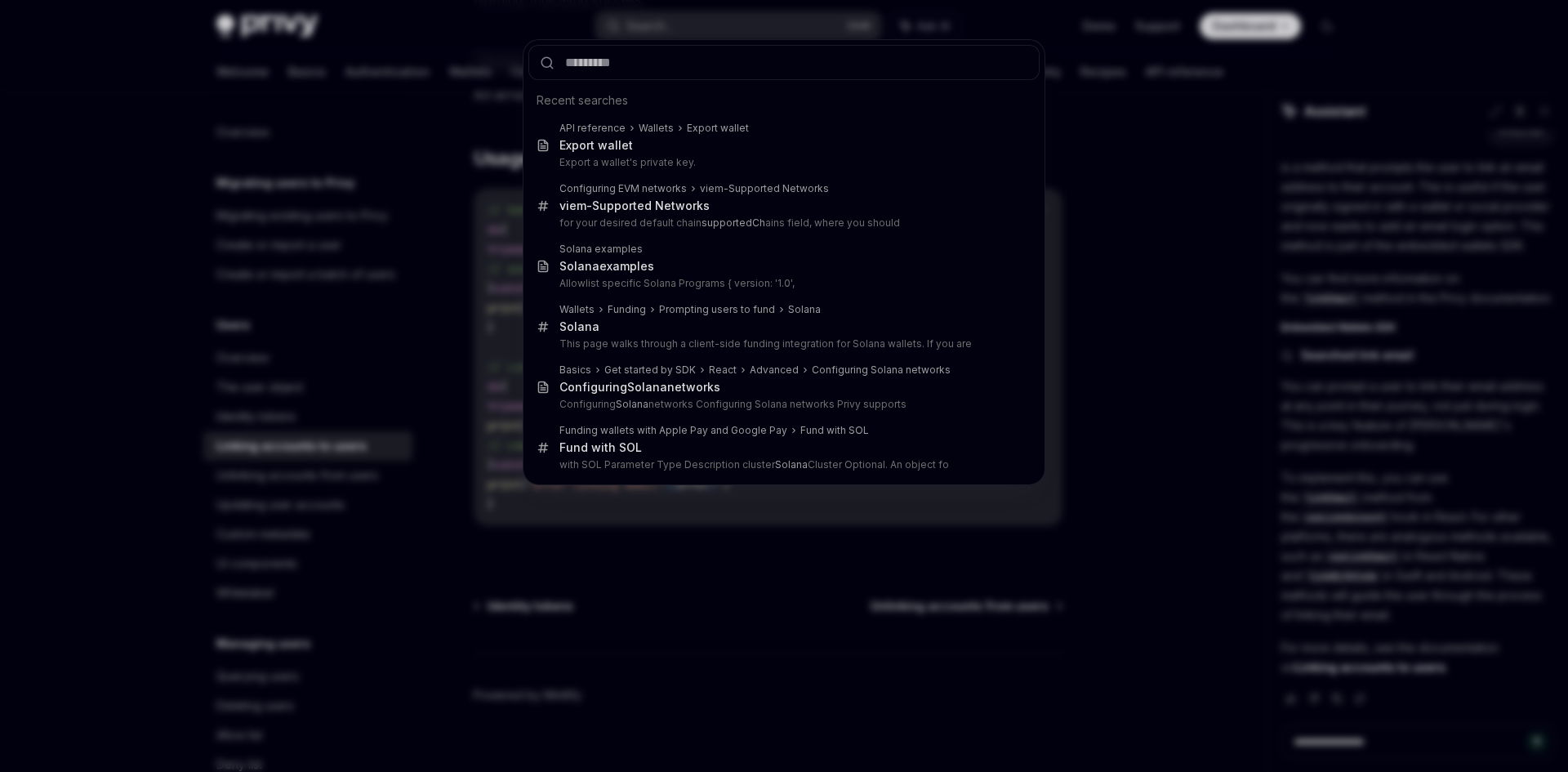
click at [322, 353] on div "Recent searches API reference Wallets Export wallet Export wallet Export a wall…" at bounding box center [784, 386] width 1568 height 772
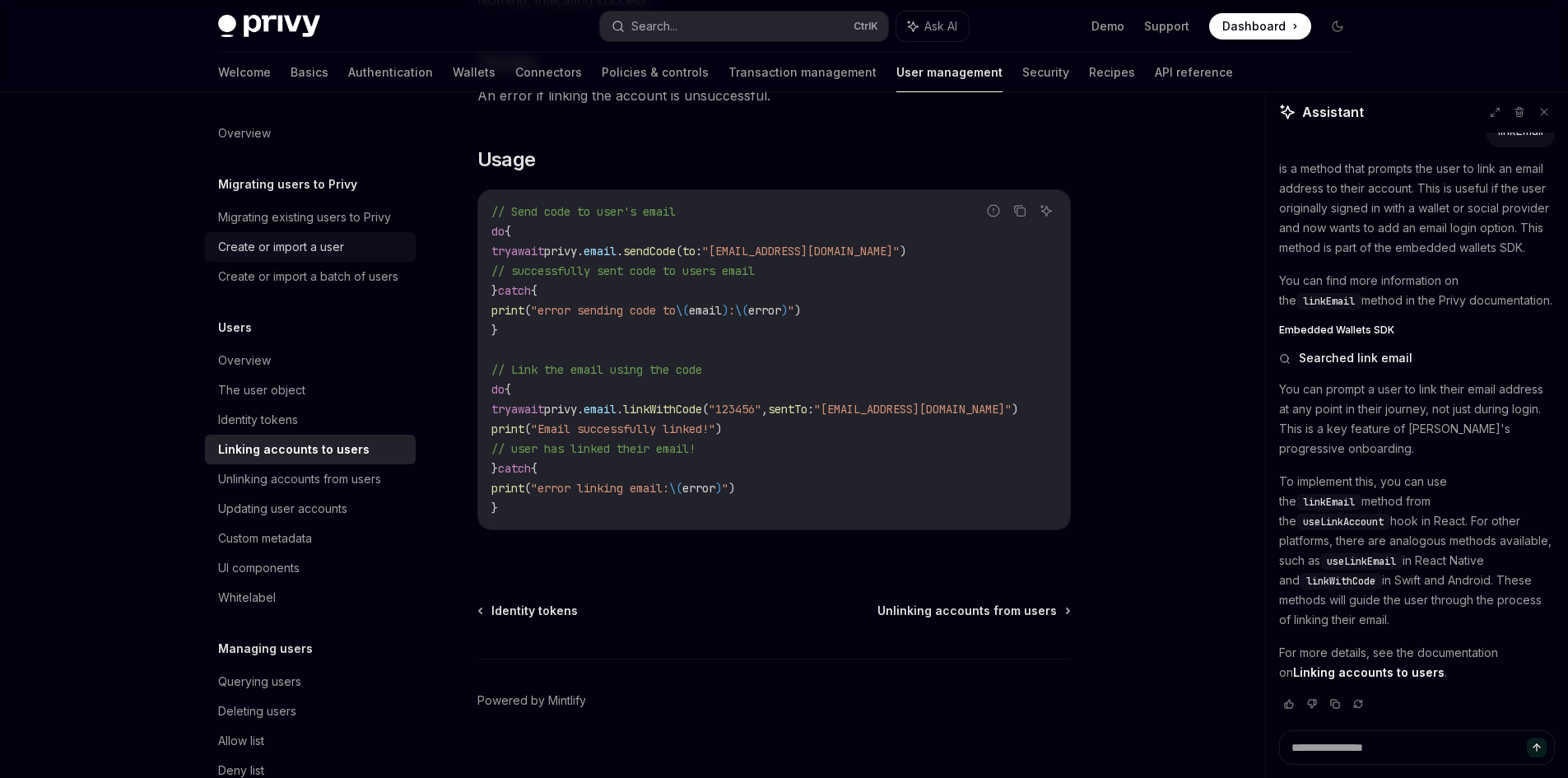
click at [306, 239] on div "Create or import a user" at bounding box center [281, 247] width 126 height 20
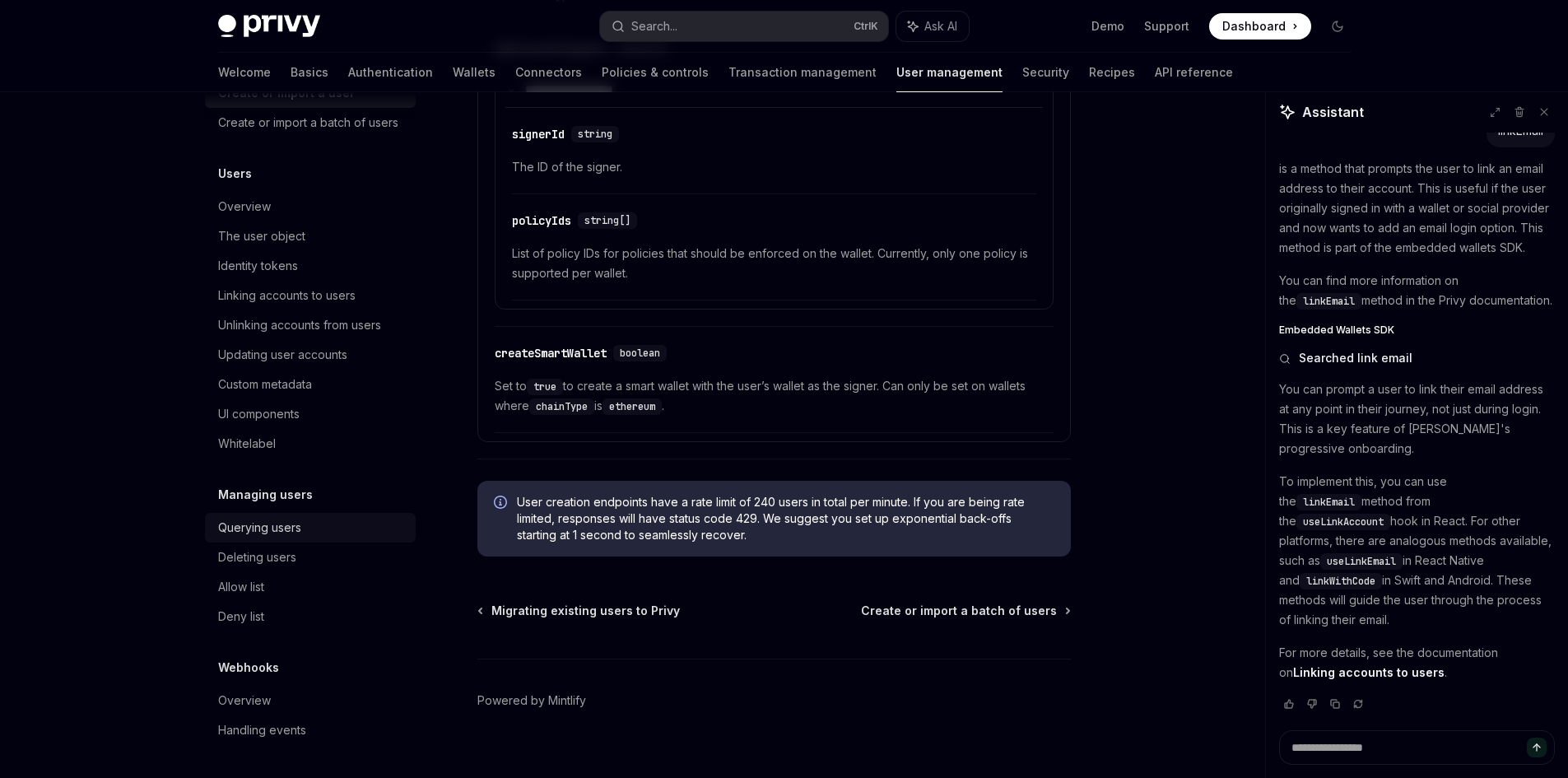
scroll to position [173, 0]
click at [314, 364] on div "Updating user accounts" at bounding box center [282, 354] width 129 height 20
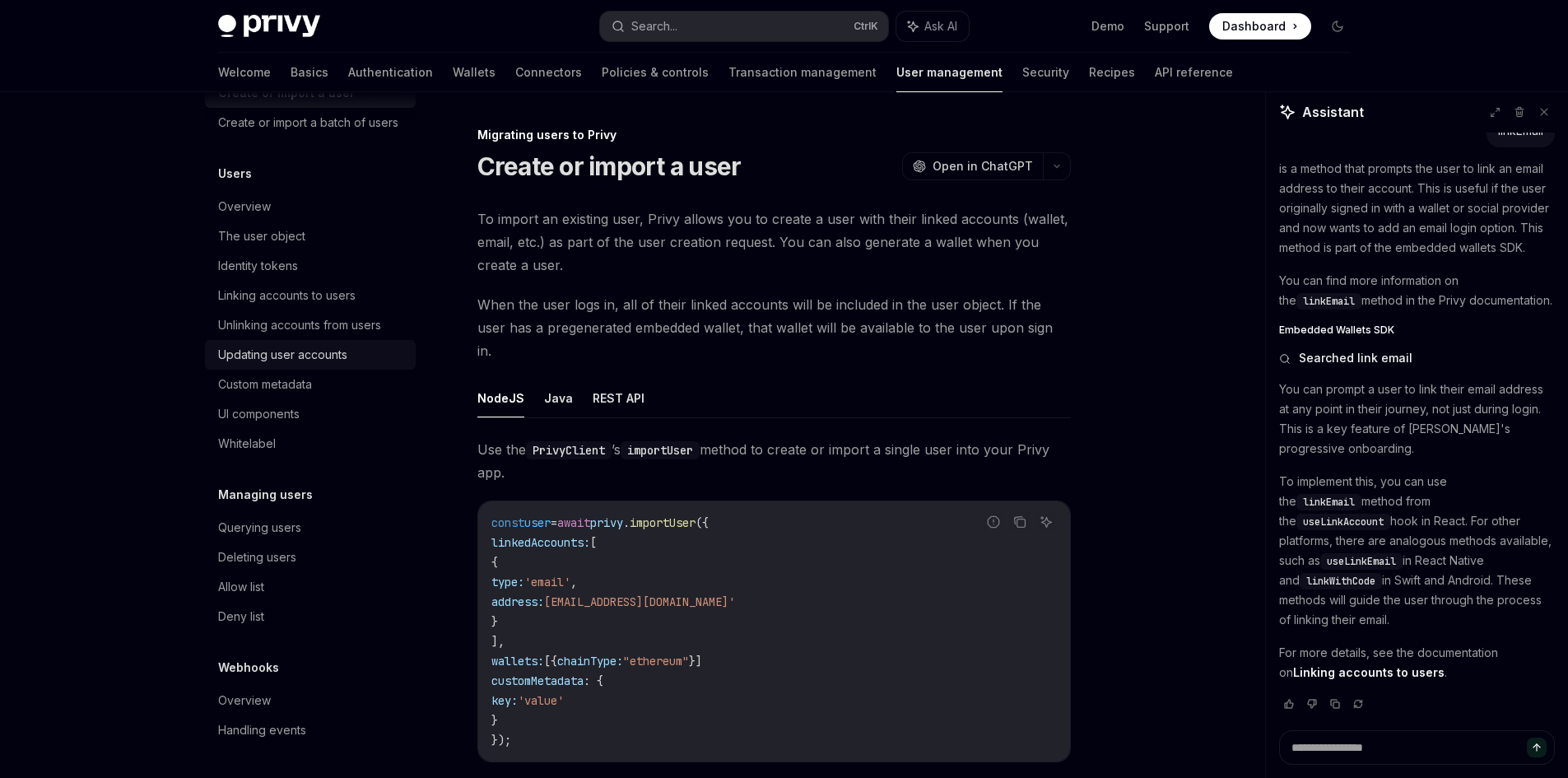
type textarea "*"
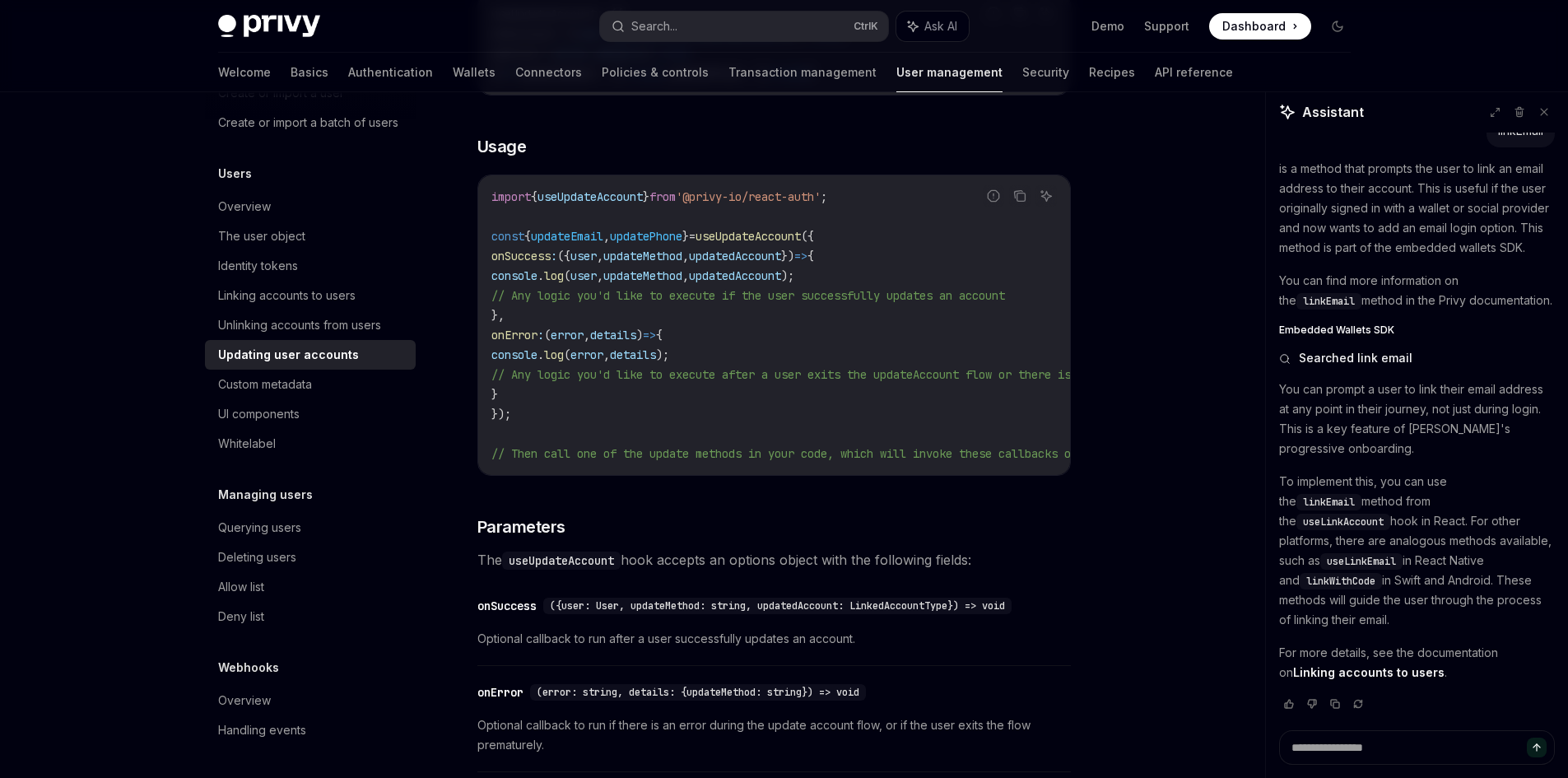
scroll to position [1481, 0]
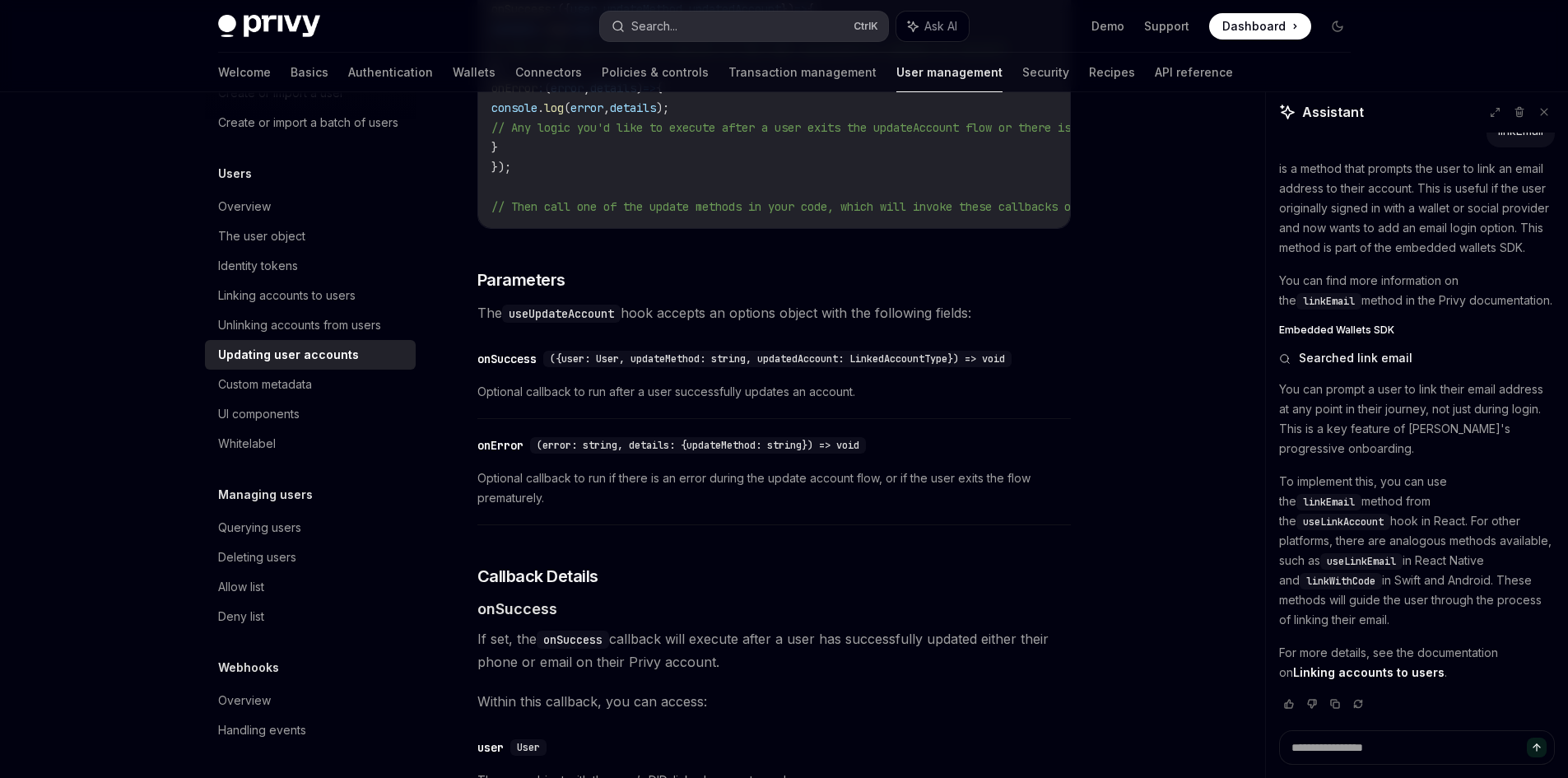
click at [663, 30] on div "Search..." at bounding box center [654, 26] width 46 height 20
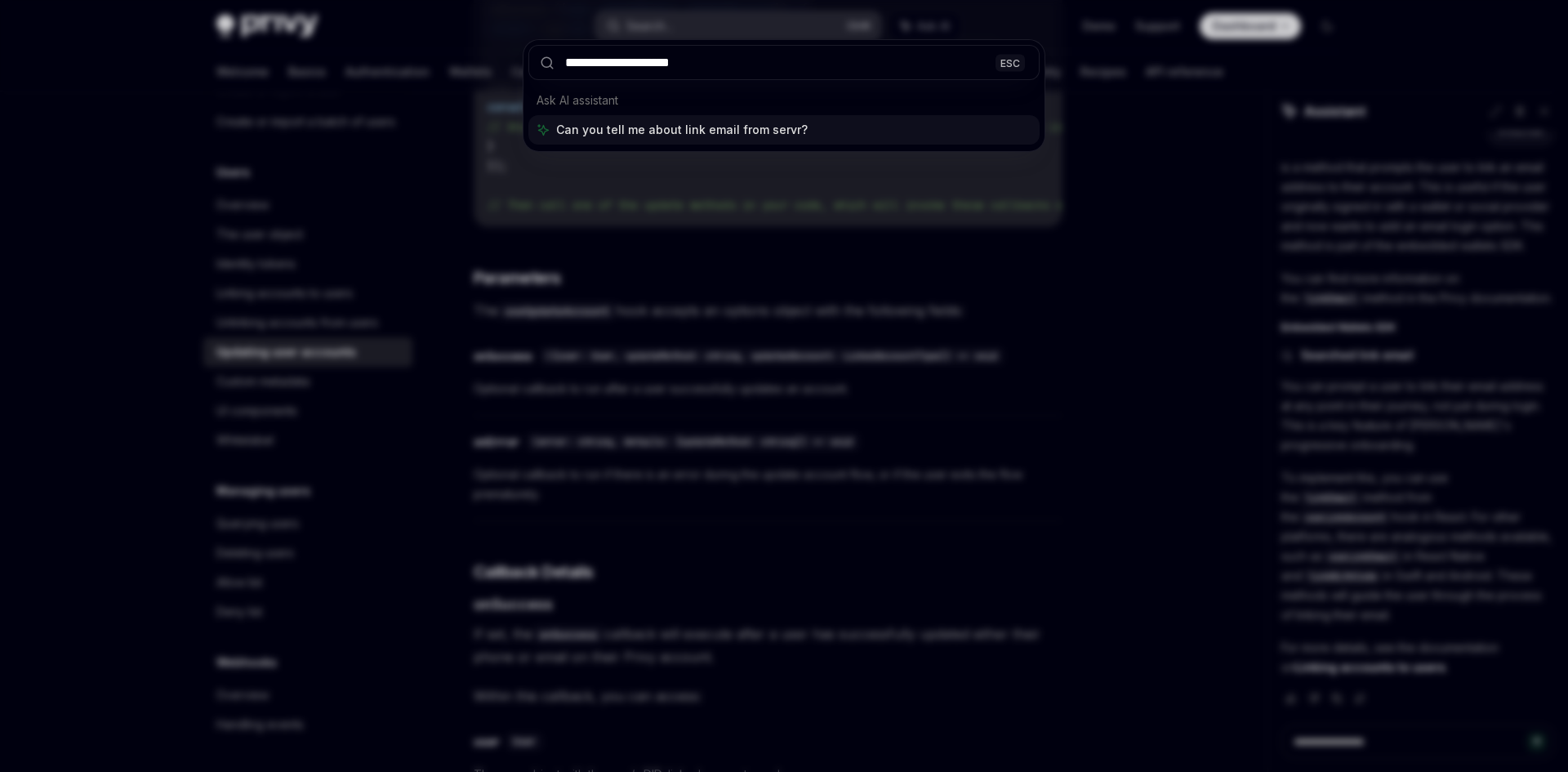
type input "**********"
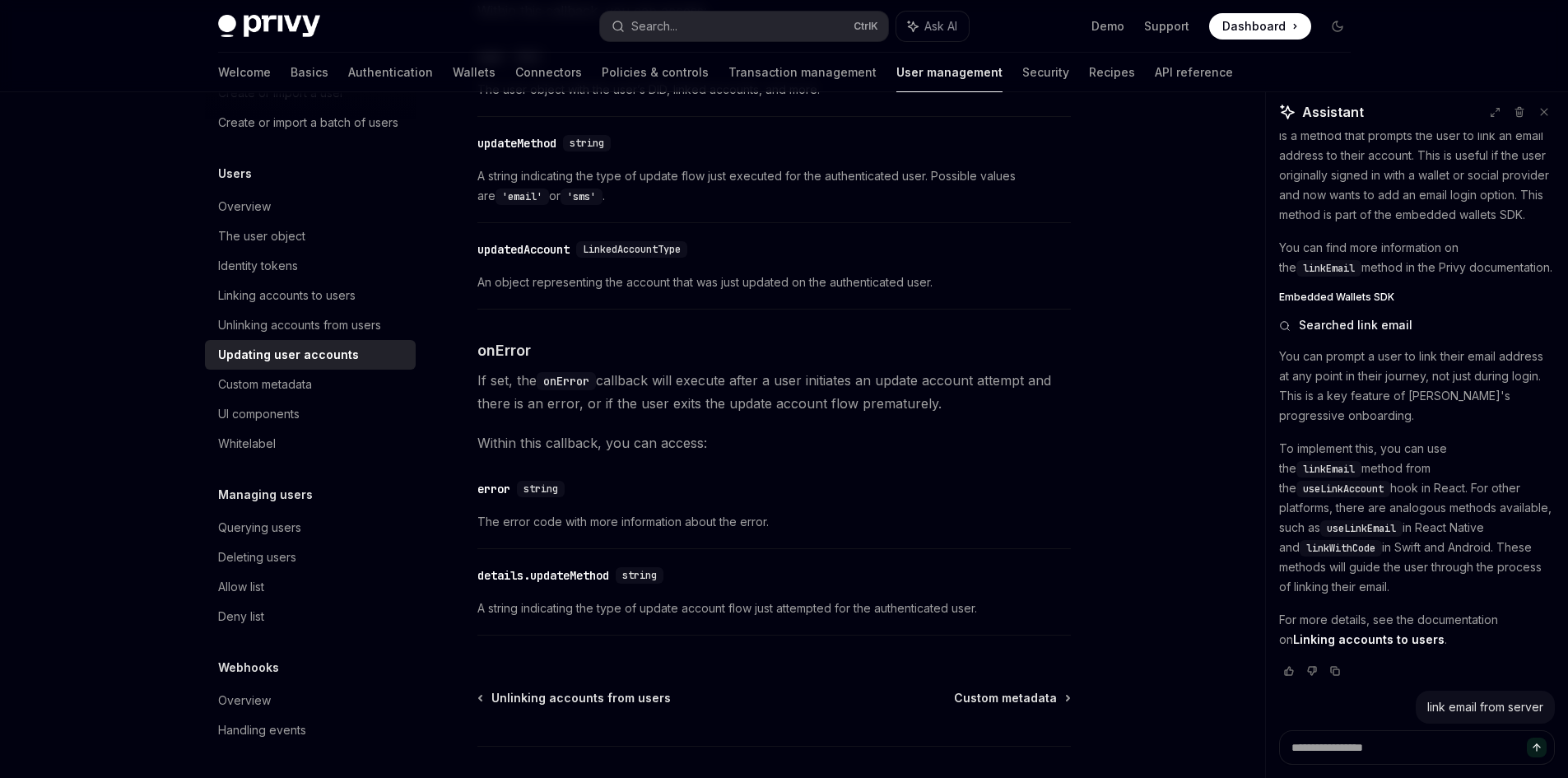
scroll to position [2296, 0]
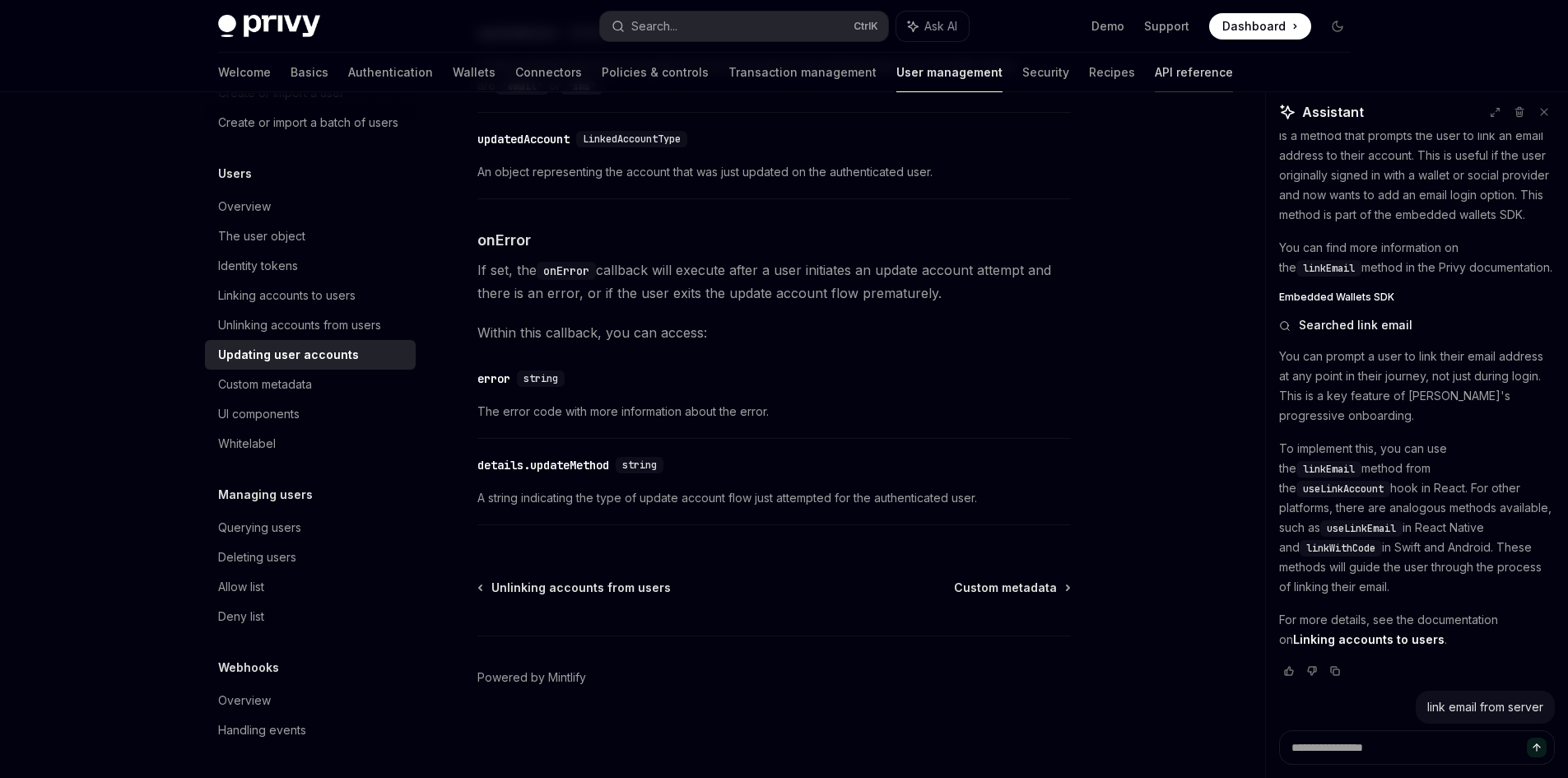
click at [1155, 65] on link "API reference" at bounding box center [1194, 73] width 78 height 40
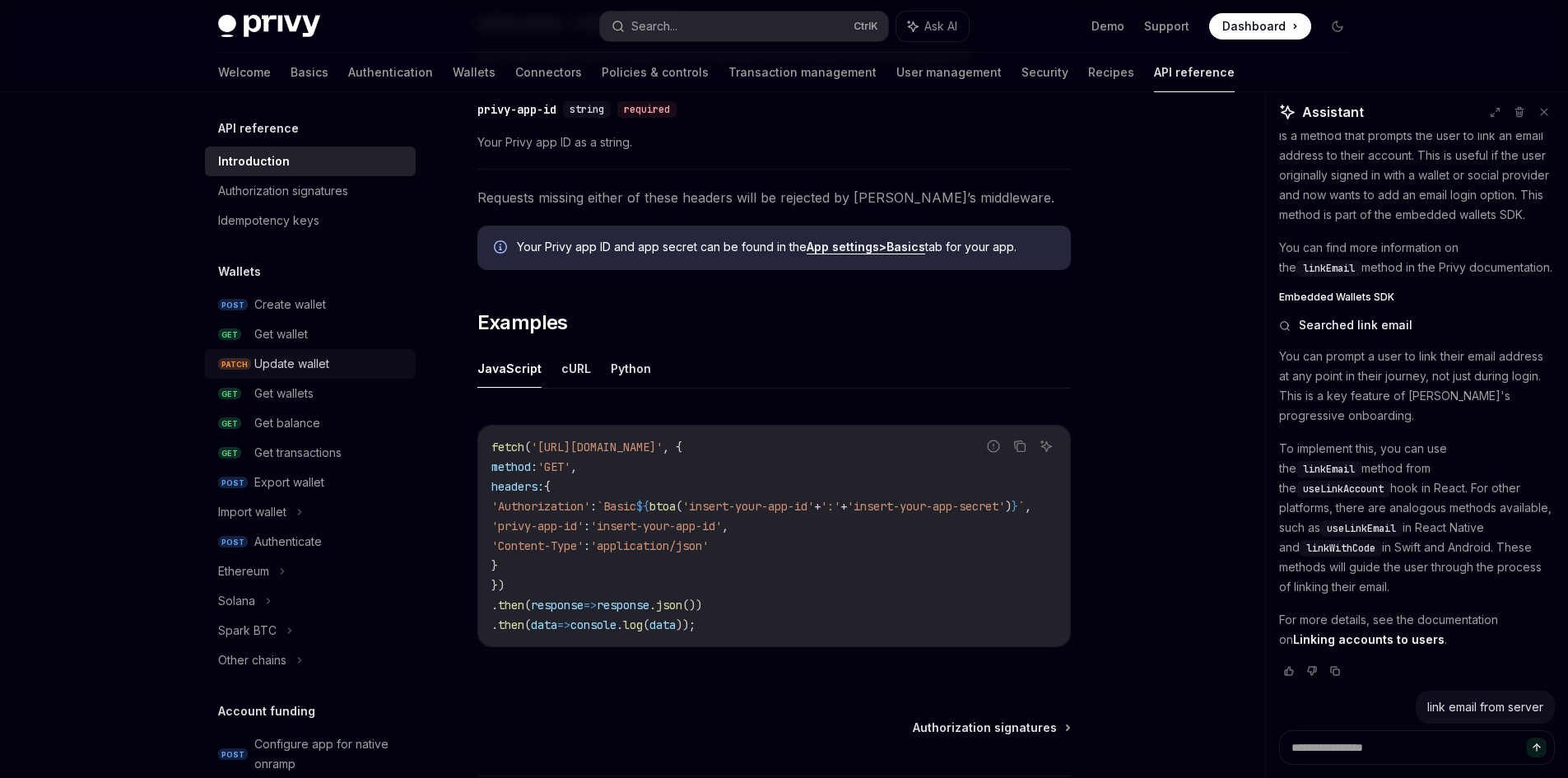
click at [335, 369] on div "Update wallet" at bounding box center [330, 364] width 152 height 20
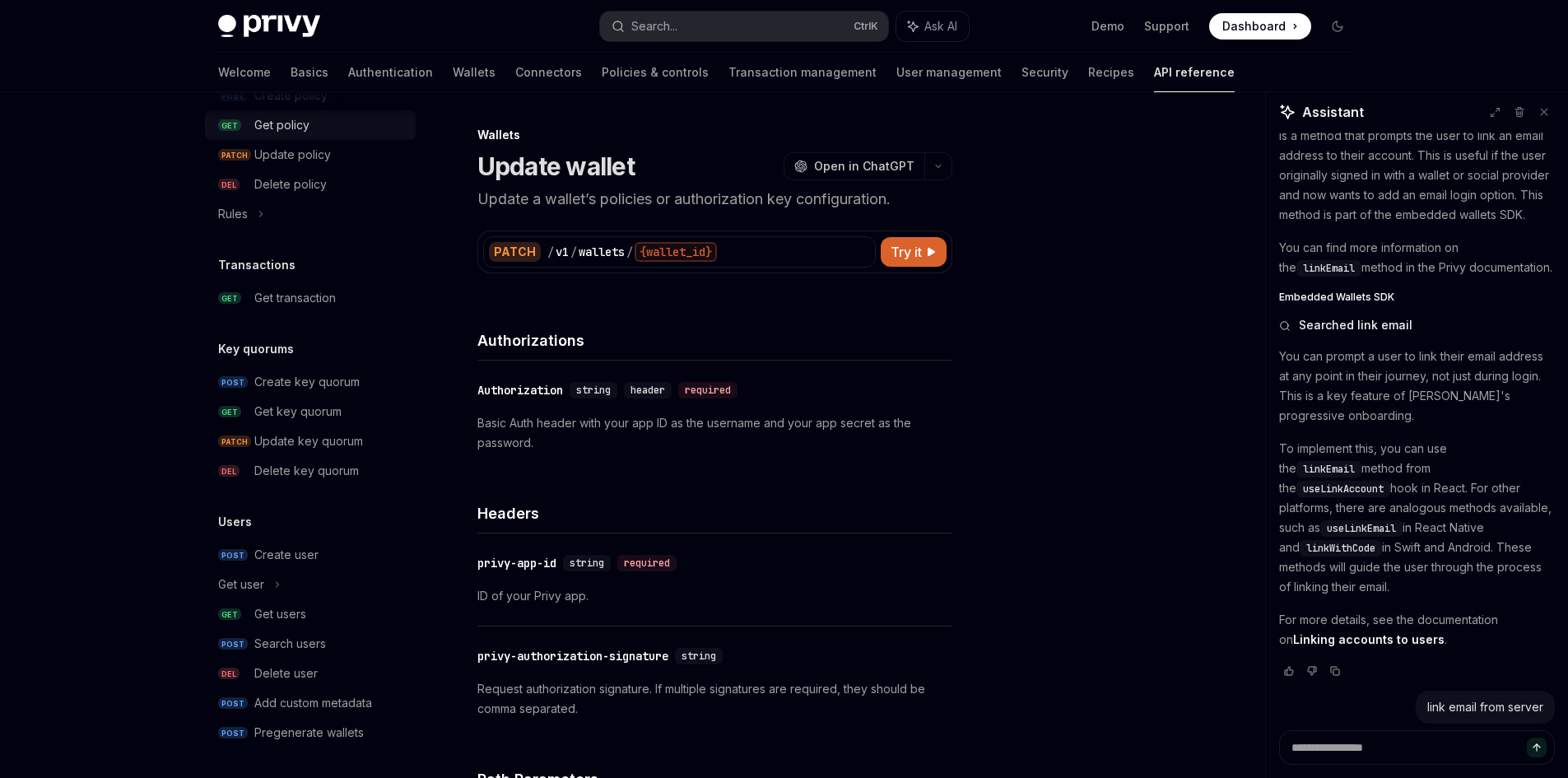
scroll to position [952, 0]
click at [329, 697] on div "Add custom metadata" at bounding box center [314, 700] width 118 height 20
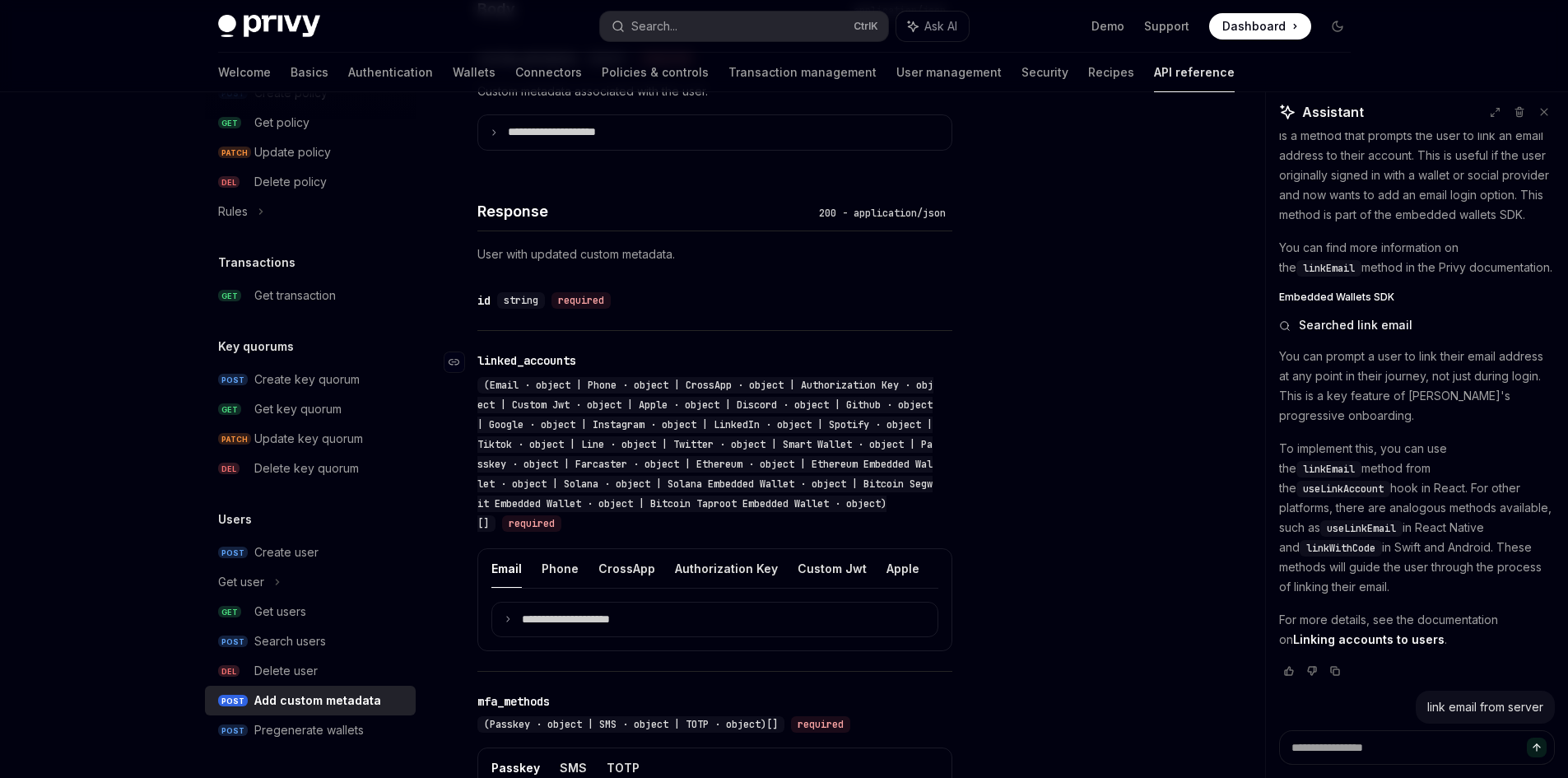
scroll to position [823, 0]
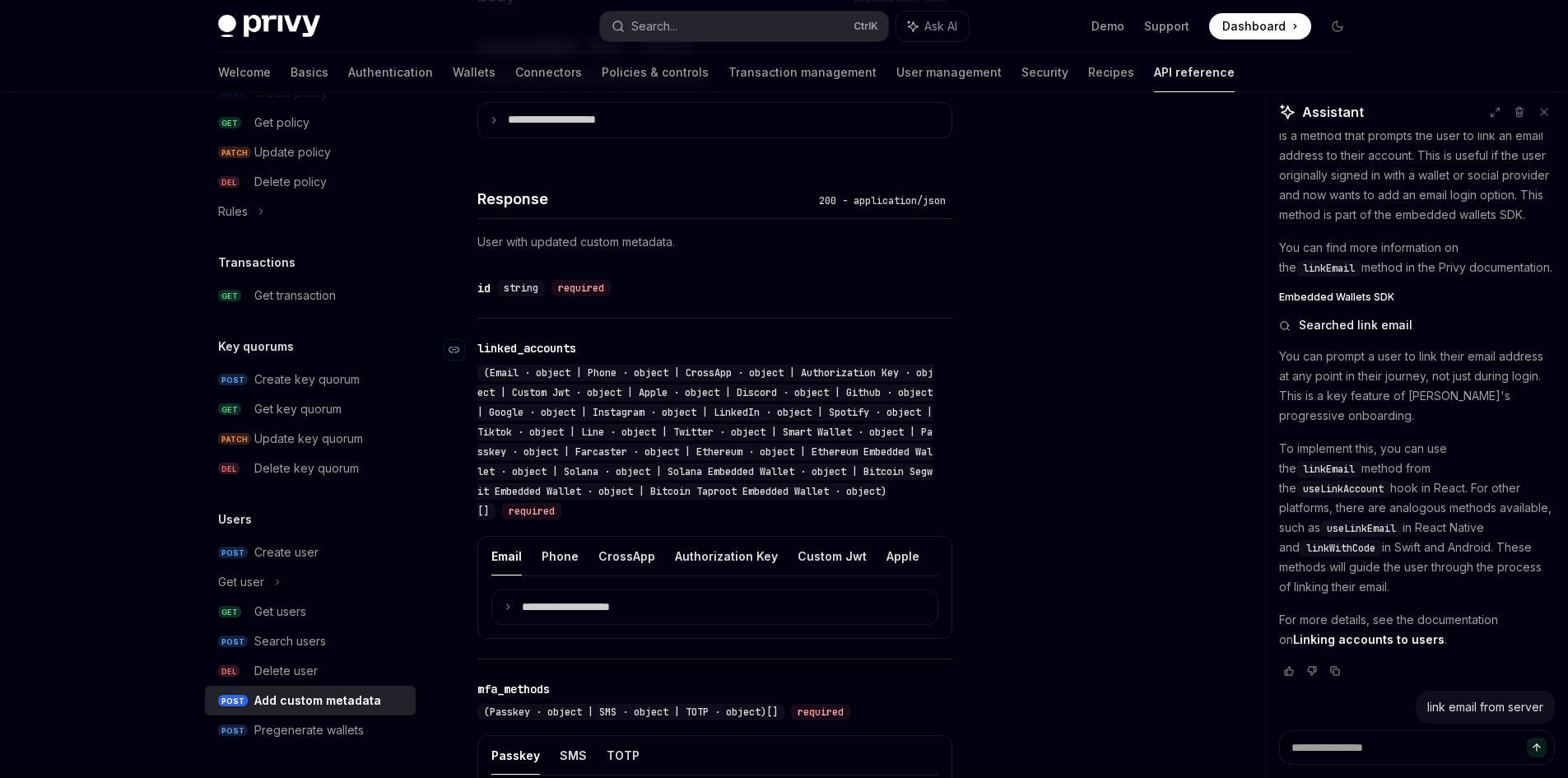
click at [573, 358] on div "​ linked_accounts (Email · object | Phone · object | CrossApp · object | Author…" at bounding box center [706, 430] width 458 height 181
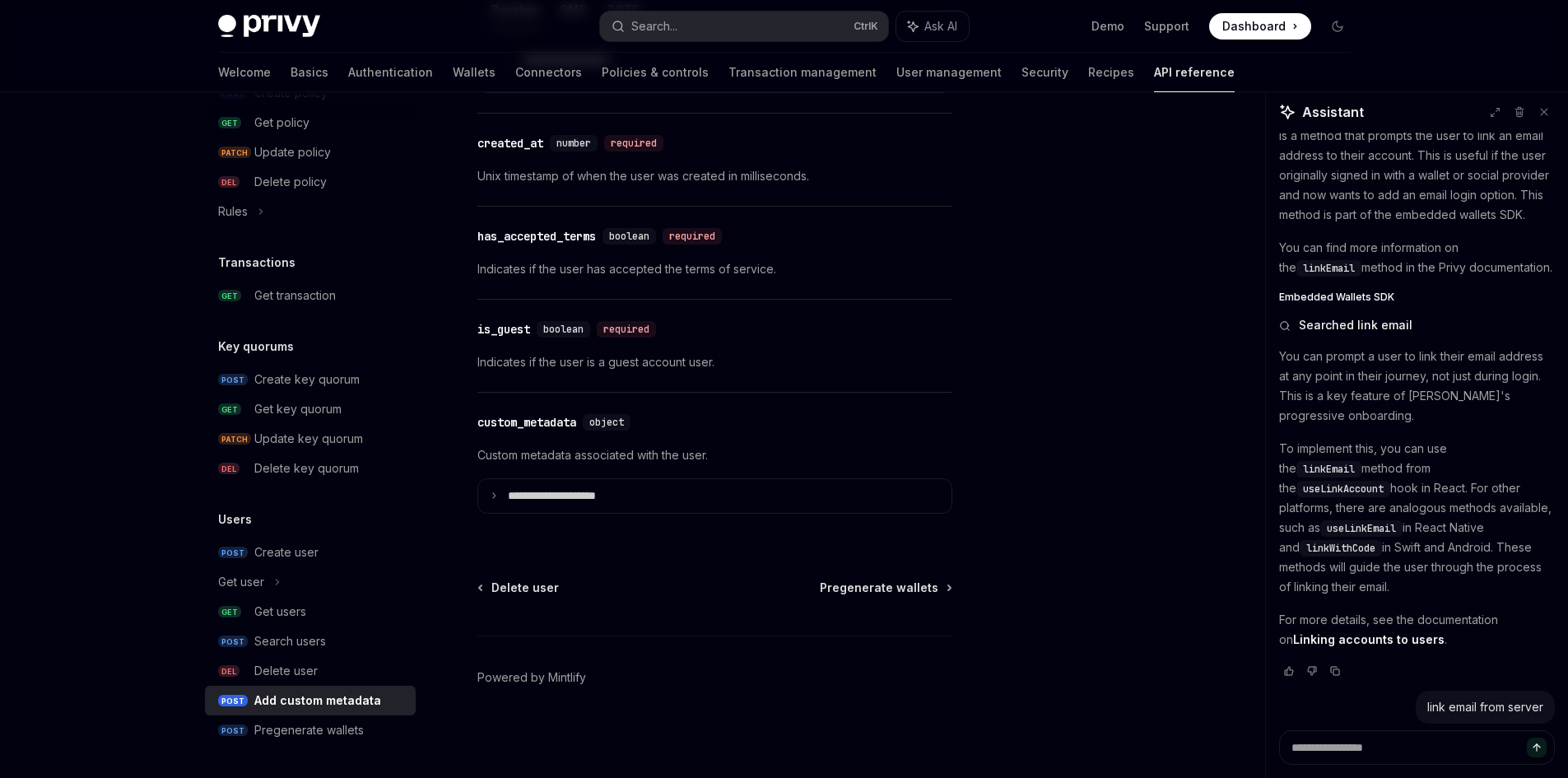
scroll to position [1581, 0]
drag, startPoint x: 1435, startPoint y: 706, endPoint x: 1448, endPoint y: 706, distance: 13.0
click at [1436, 705] on div "link email from server" at bounding box center [1486, 707] width 116 height 16
click at [1447, 748] on textarea at bounding box center [1417, 748] width 275 height 35
click at [1451, 713] on div "link email from server" at bounding box center [1486, 707] width 116 height 16
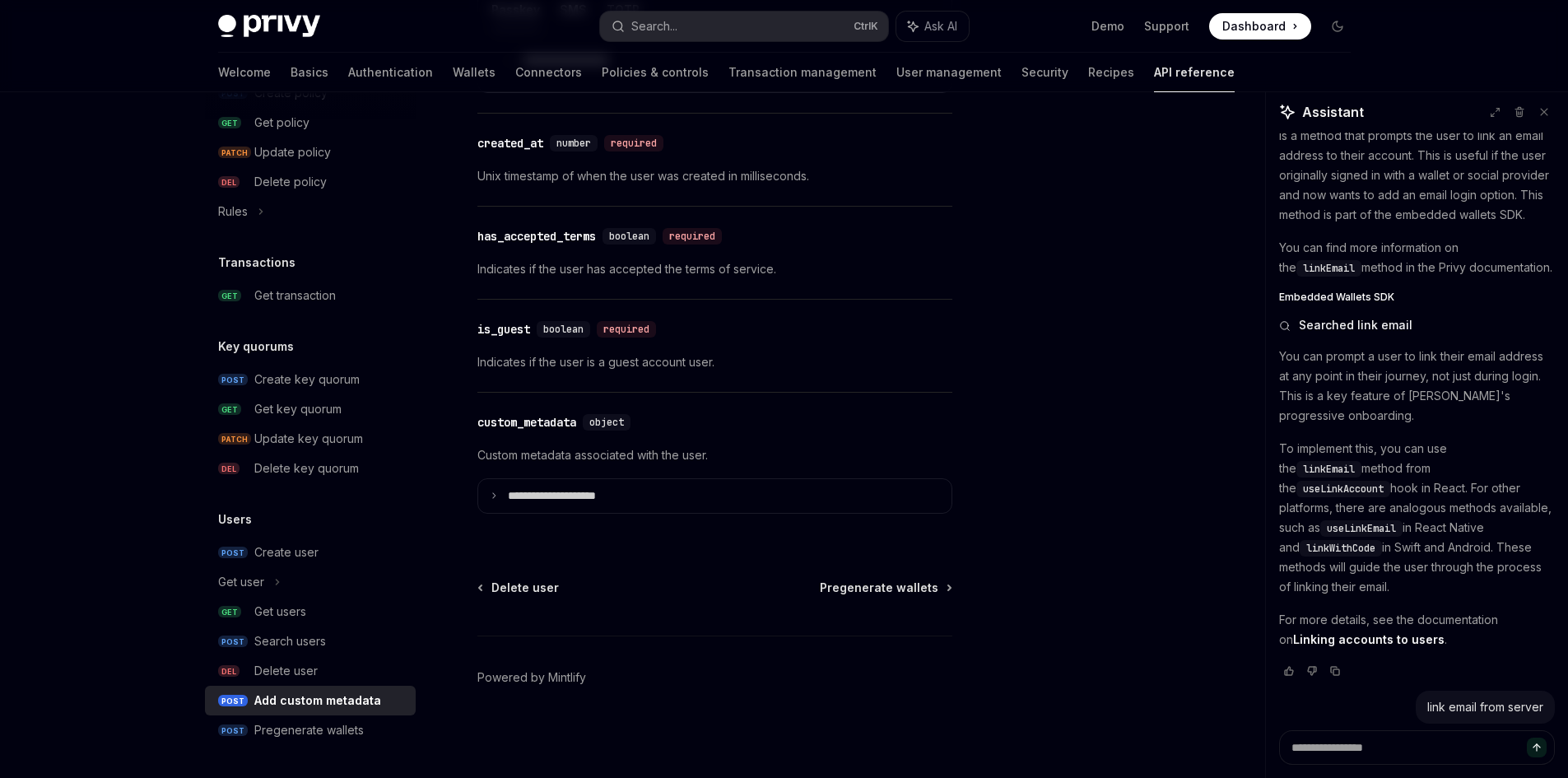
click at [1327, 699] on div "link email from server" at bounding box center [1417, 707] width 275 height 33
click at [290, 63] on link "Basics" at bounding box center [309, 73] width 38 height 40
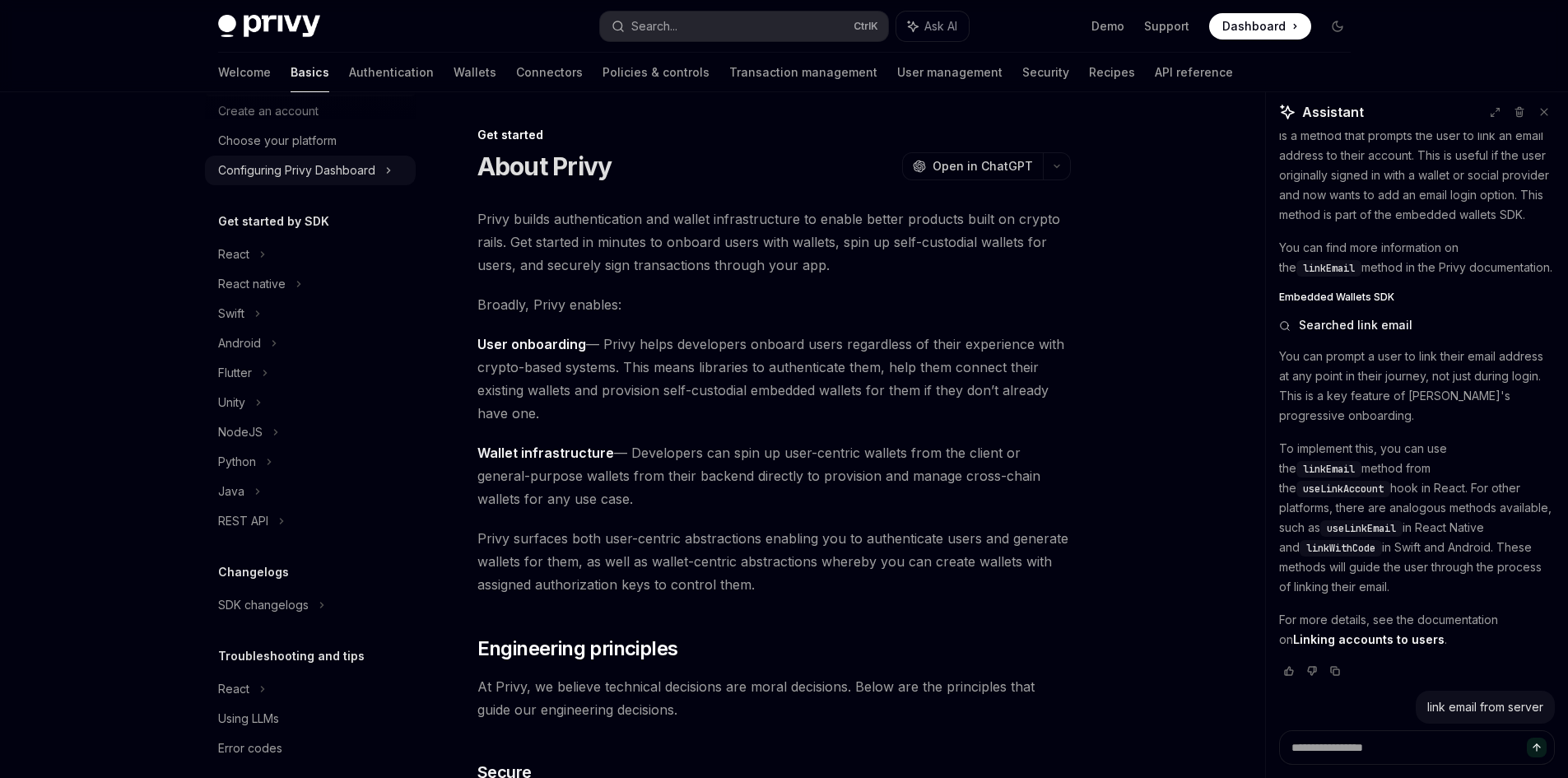
scroll to position [98, 0]
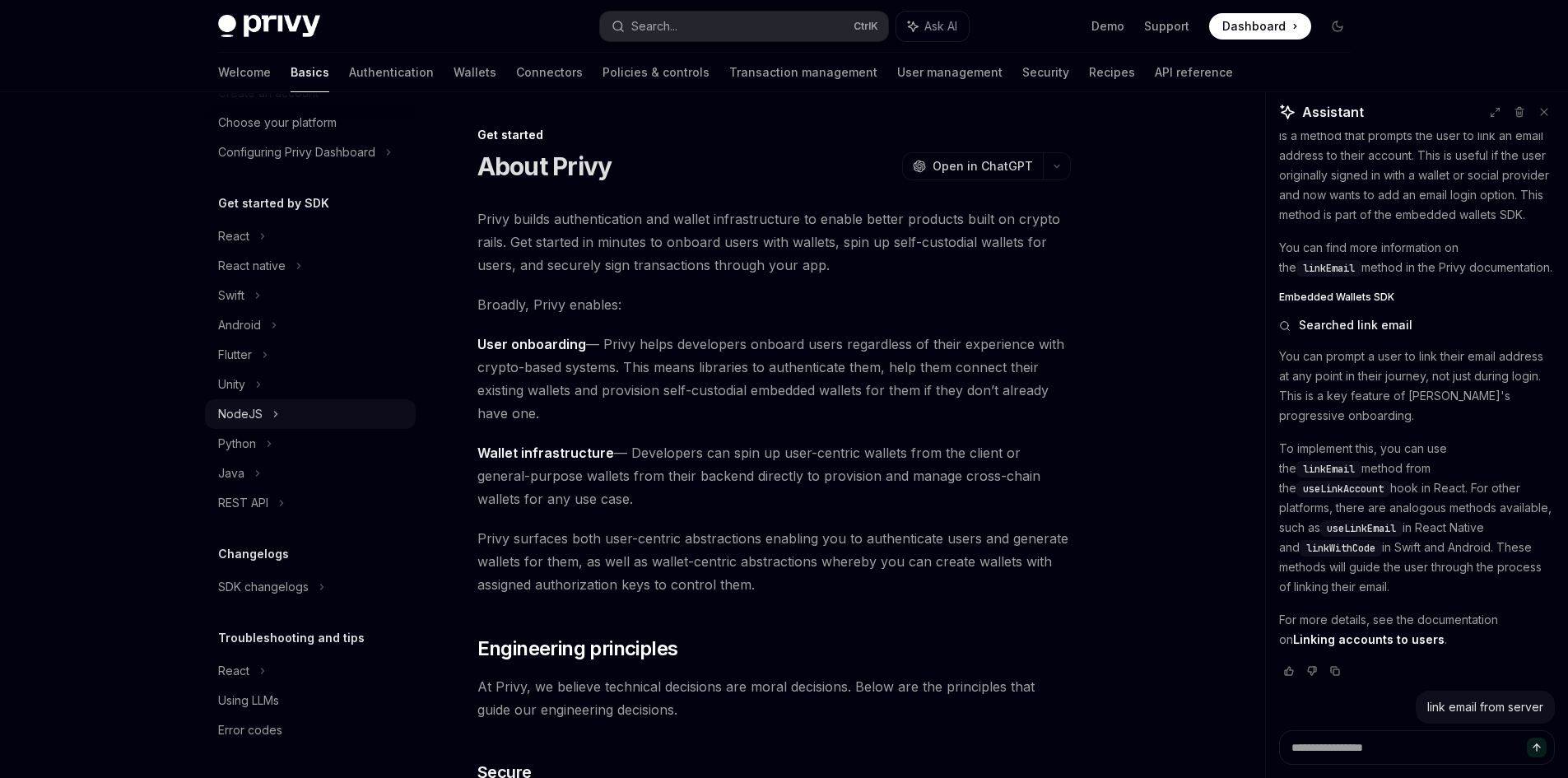
click at [250, 416] on div "NodeJS" at bounding box center [240, 414] width 44 height 20
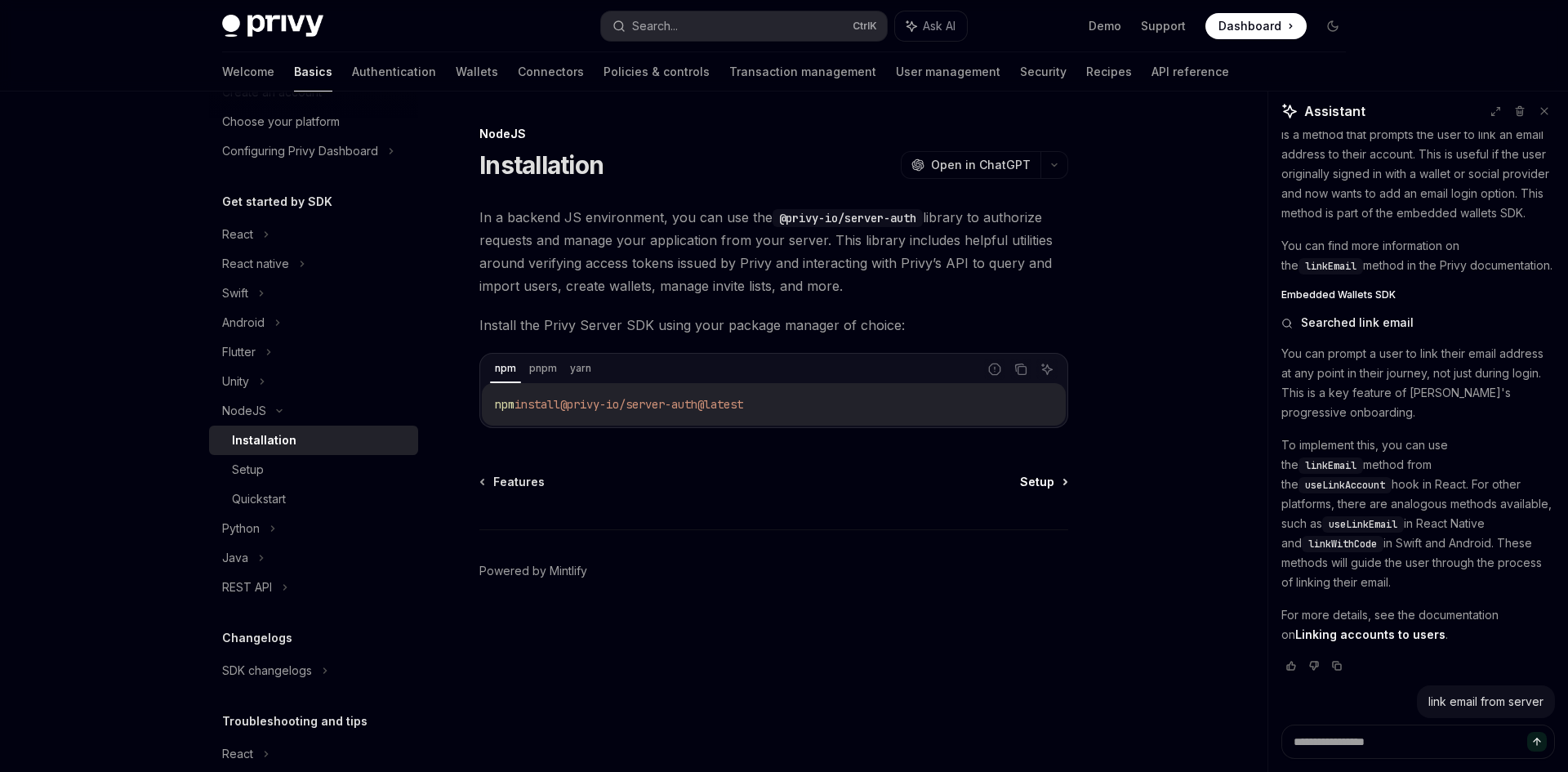
click at [1029, 484] on span "Setup" at bounding box center [1038, 481] width 34 height 16
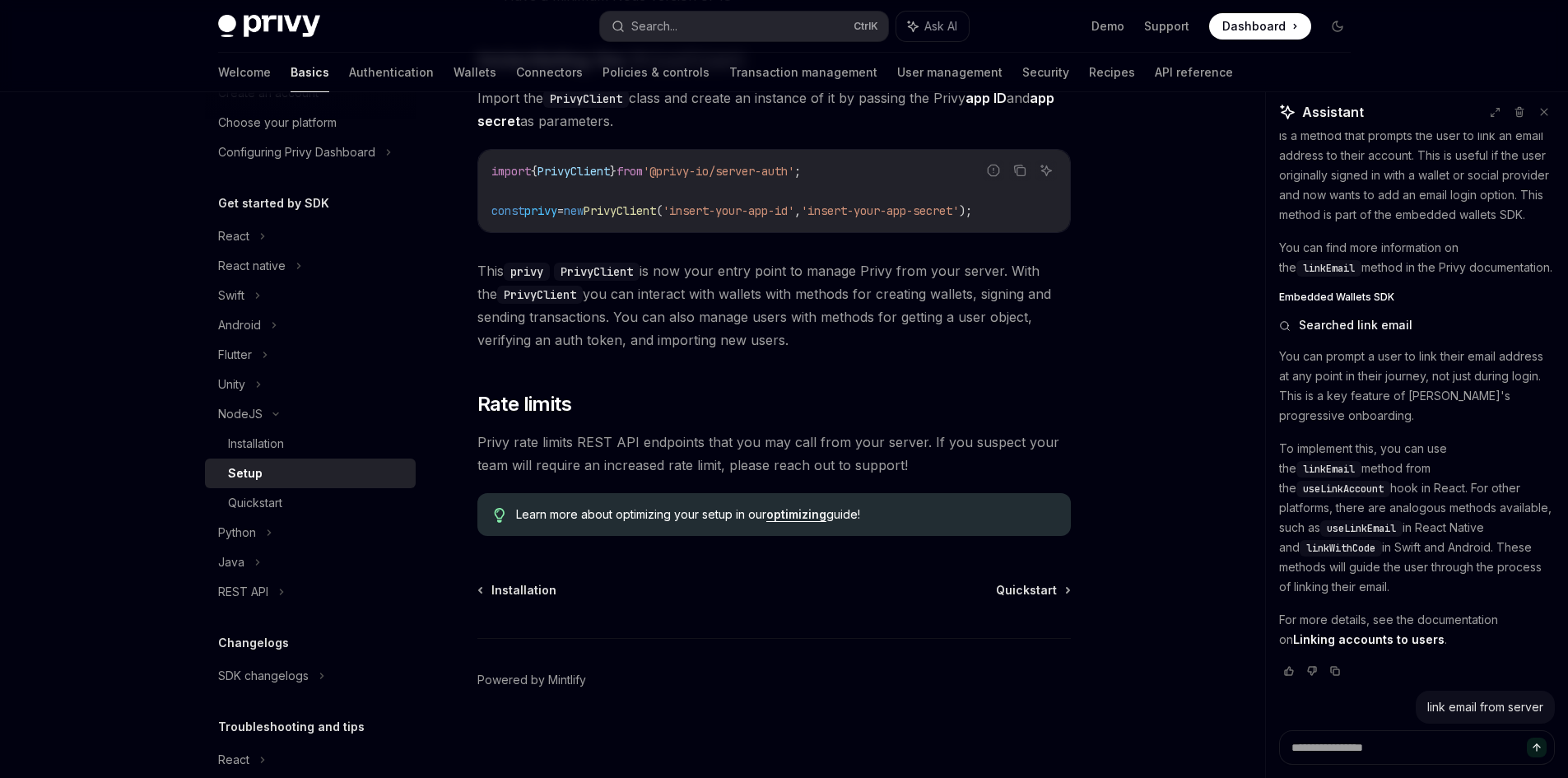
scroll to position [334, 0]
click at [1005, 581] on span "Quickstart" at bounding box center [1027, 587] width 61 height 16
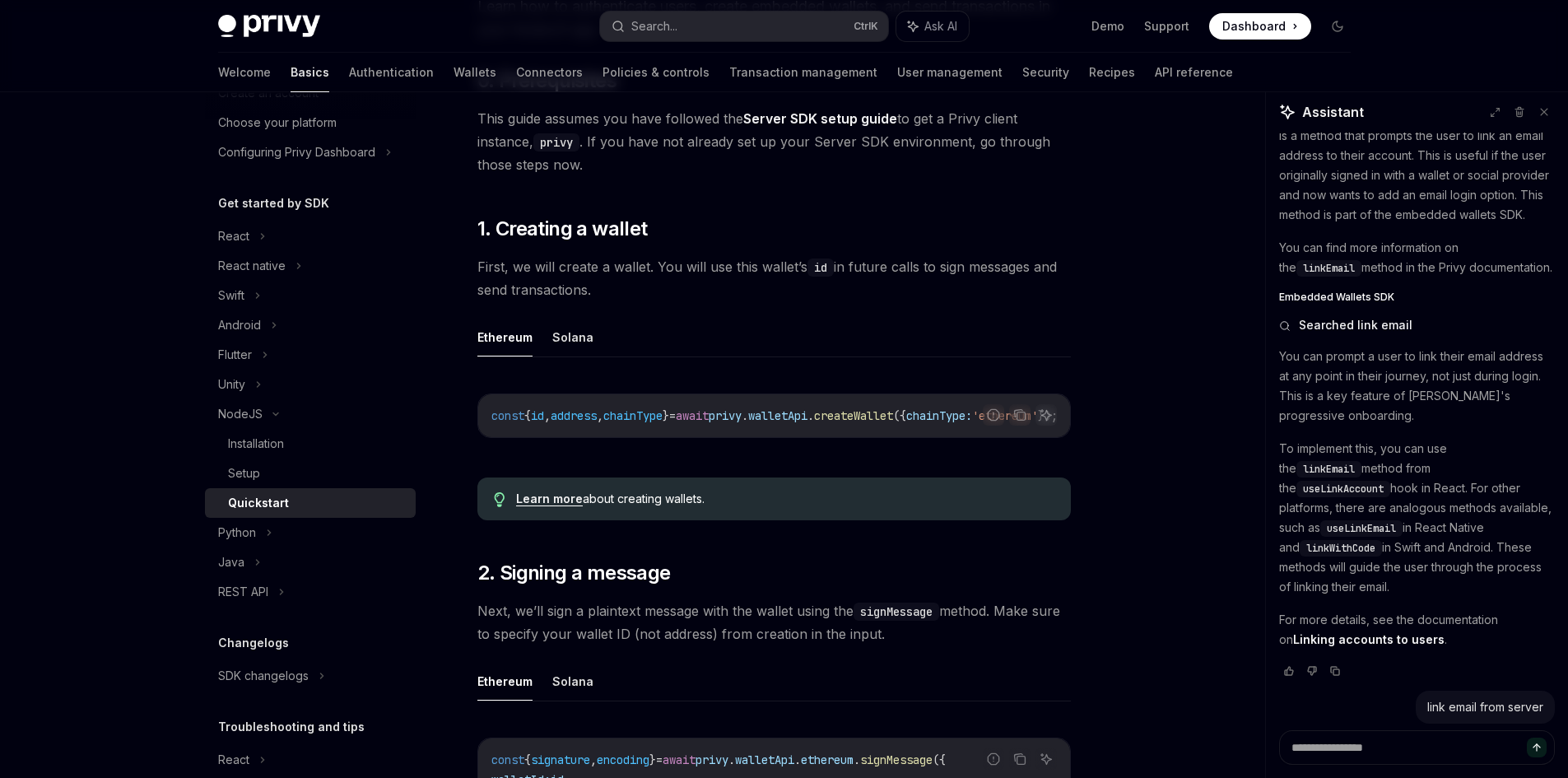
scroll to position [247, 0]
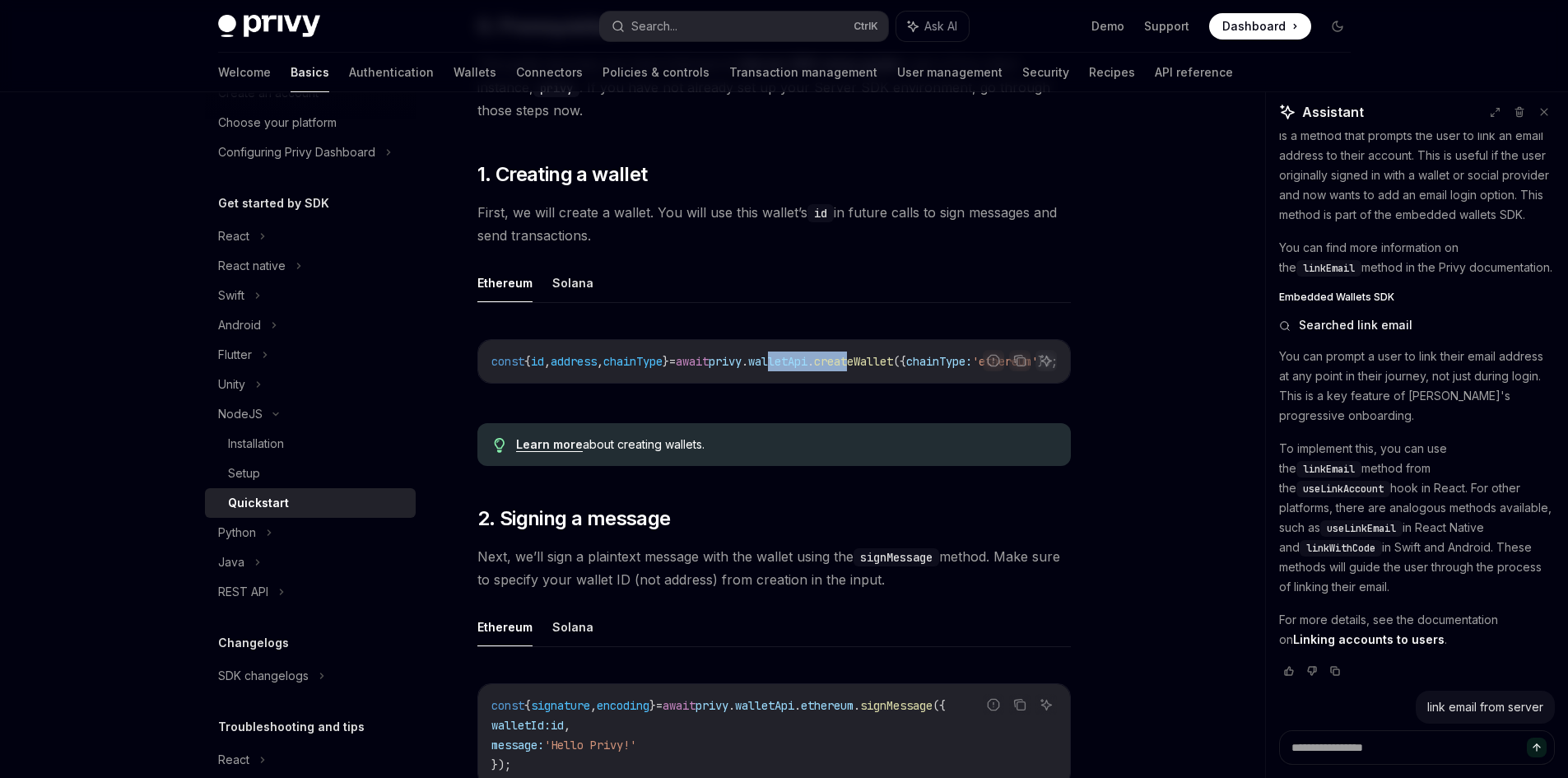
drag, startPoint x: 826, startPoint y: 382, endPoint x: 902, endPoint y: 386, distance: 76.1
click at [907, 383] on div "const { id , address , chainType } = await privy . walletApi . createWallet ({ …" at bounding box center [774, 360] width 592 height 42
click at [818, 399] on div "Report incorrect code Copy Ask AI const { id , address , chainType } = await pr…" at bounding box center [774, 366] width 593 height 88
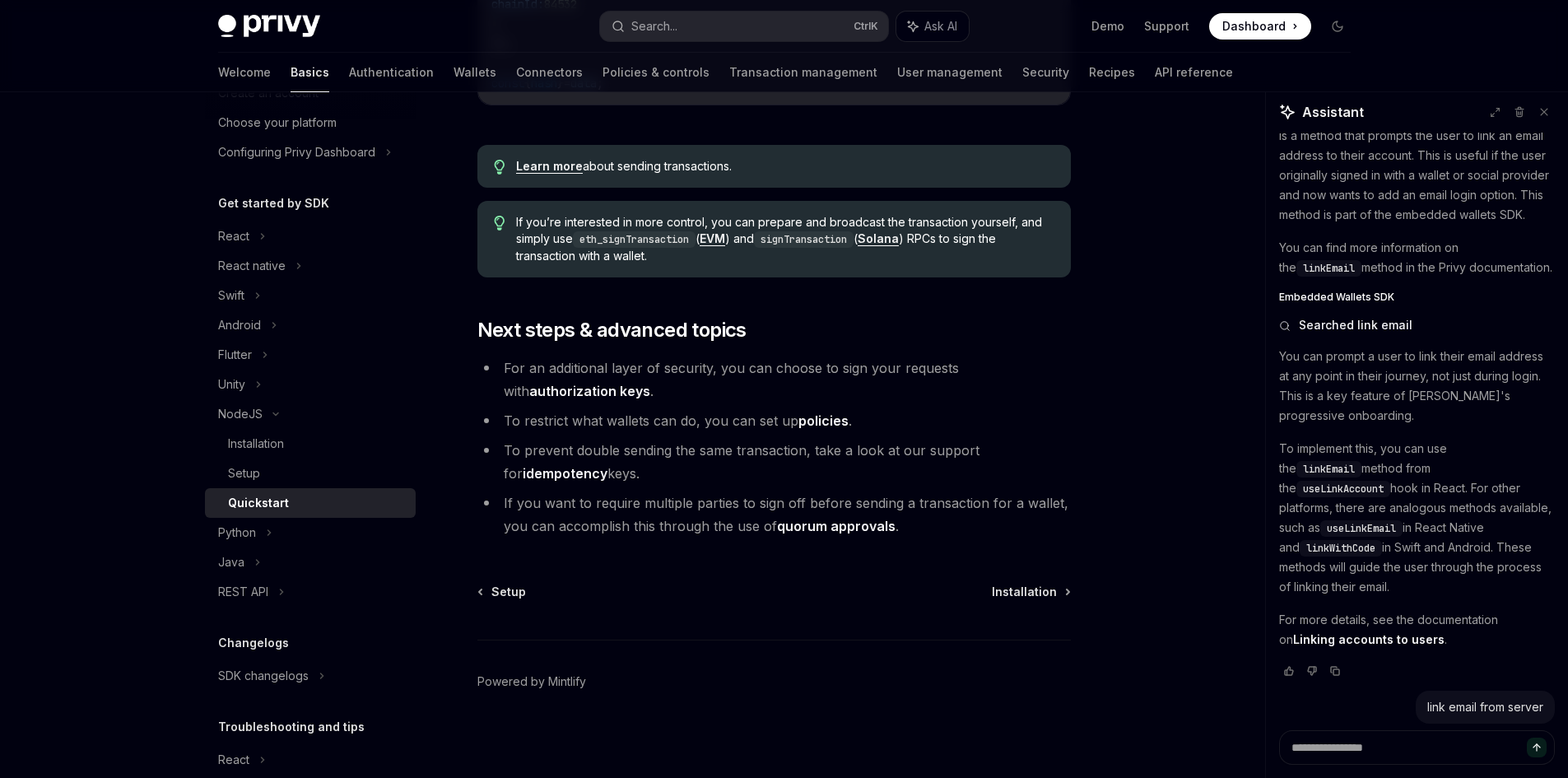
scroll to position [1682, 0]
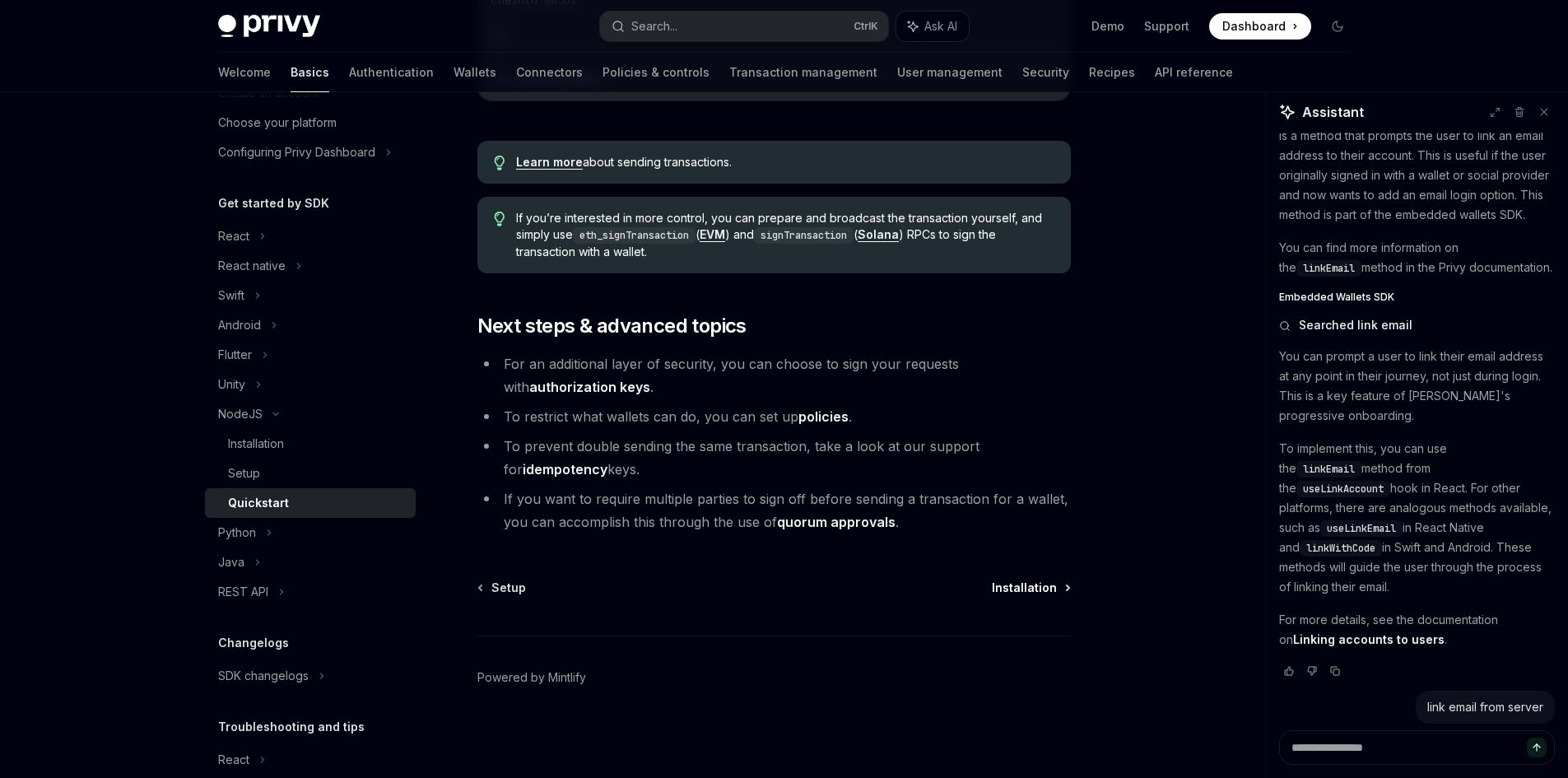
click at [1016, 582] on span "Installation" at bounding box center [1024, 587] width 65 height 16
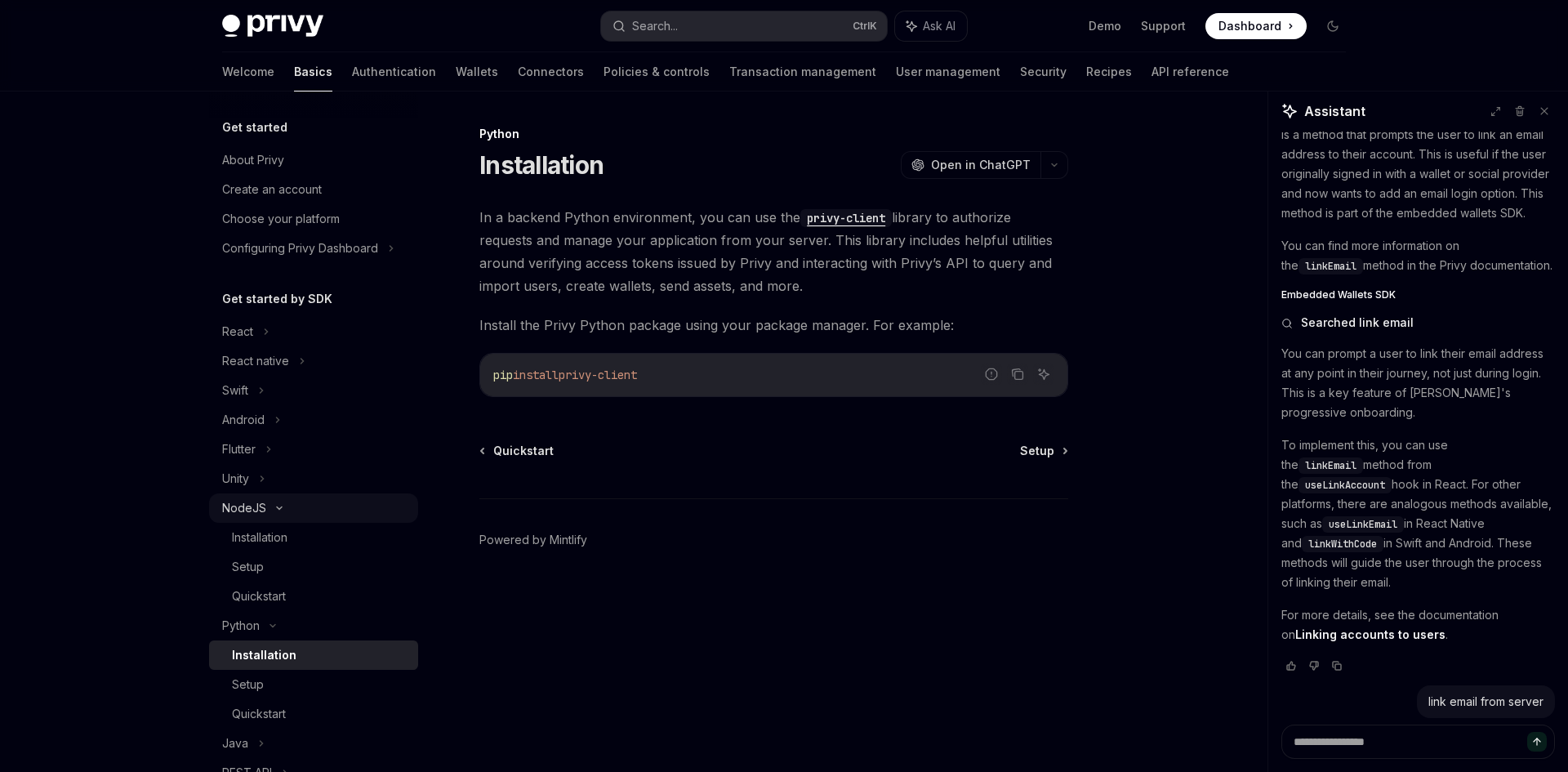
click at [273, 522] on div "NodeJS" at bounding box center [313, 508] width 209 height 29
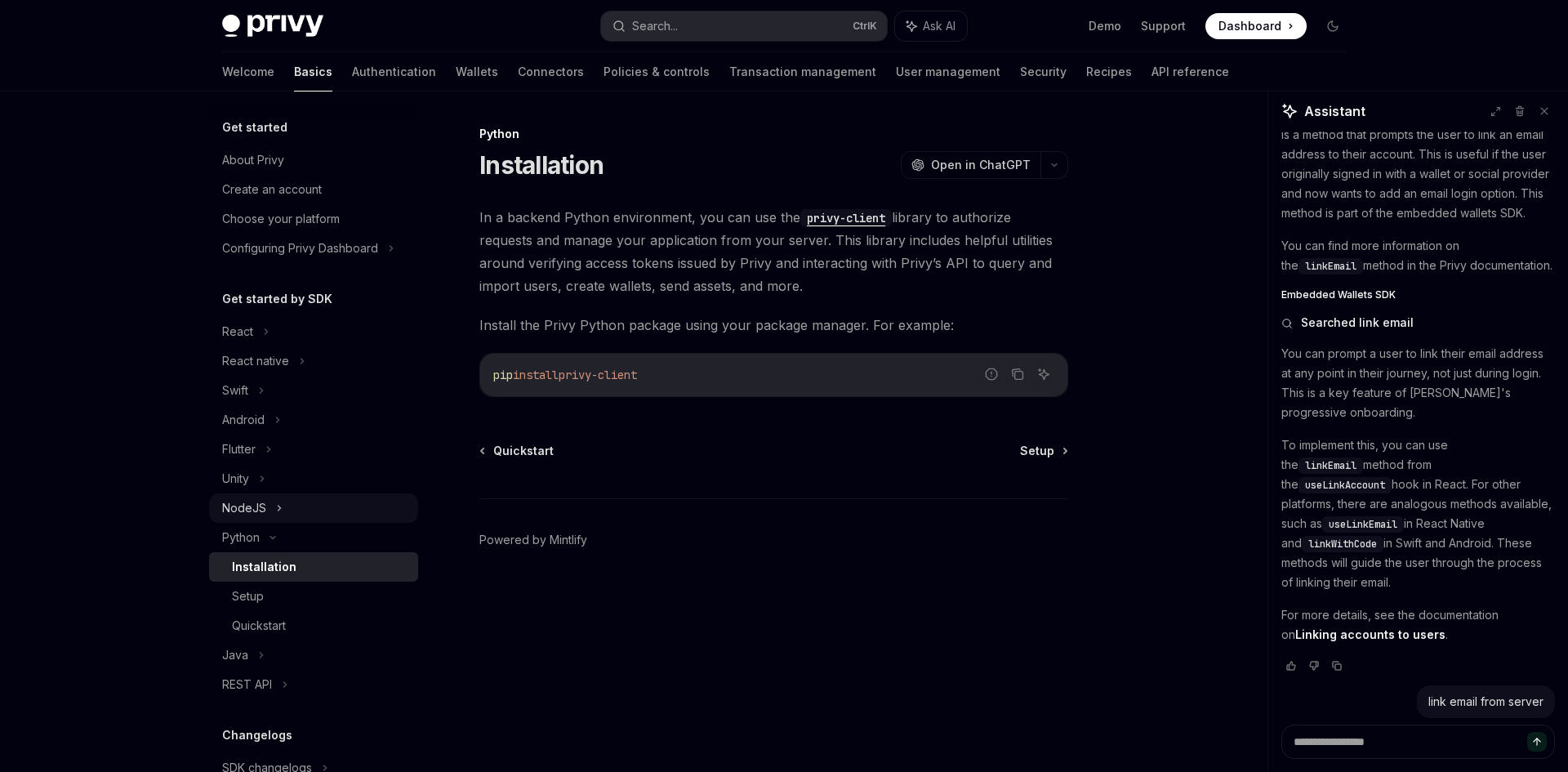
click at [271, 518] on div "NodeJS" at bounding box center [313, 508] width 209 height 29
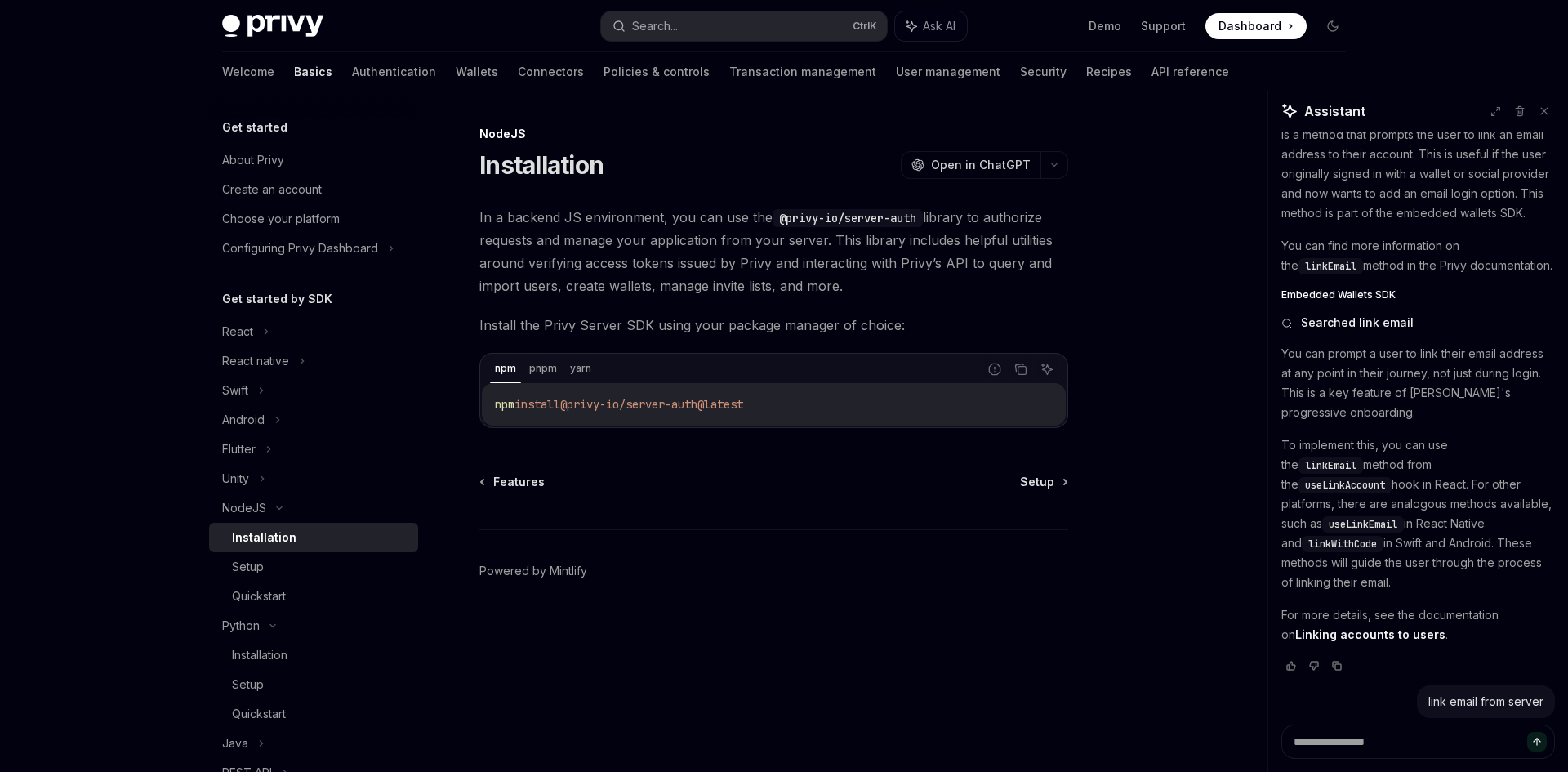
click at [271, 537] on div "Installation" at bounding box center [264, 537] width 64 height 20
click at [273, 563] on div "Setup" at bounding box center [320, 567] width 176 height 20
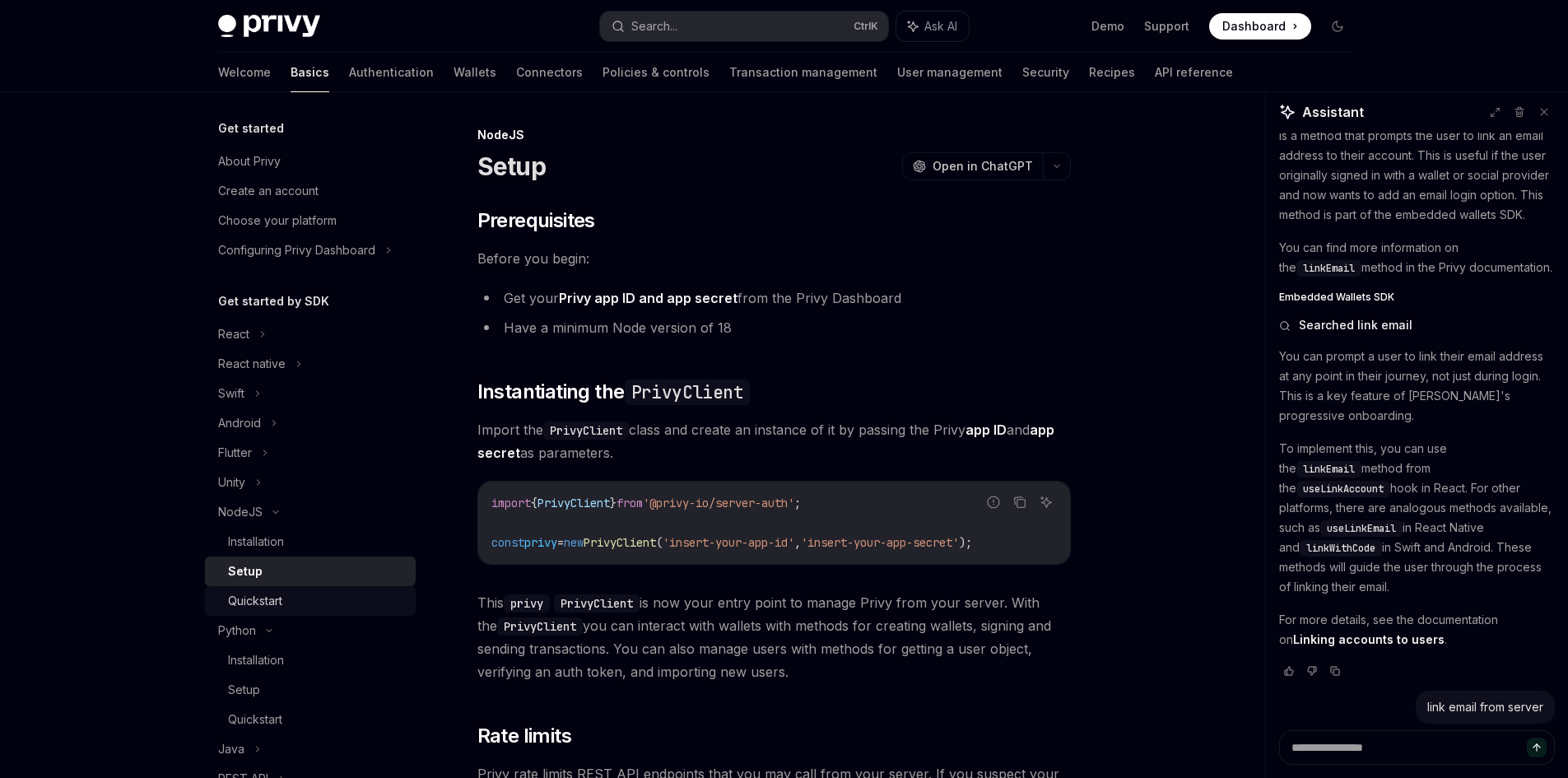
click at [286, 595] on div "Quickstart" at bounding box center [316, 600] width 178 height 20
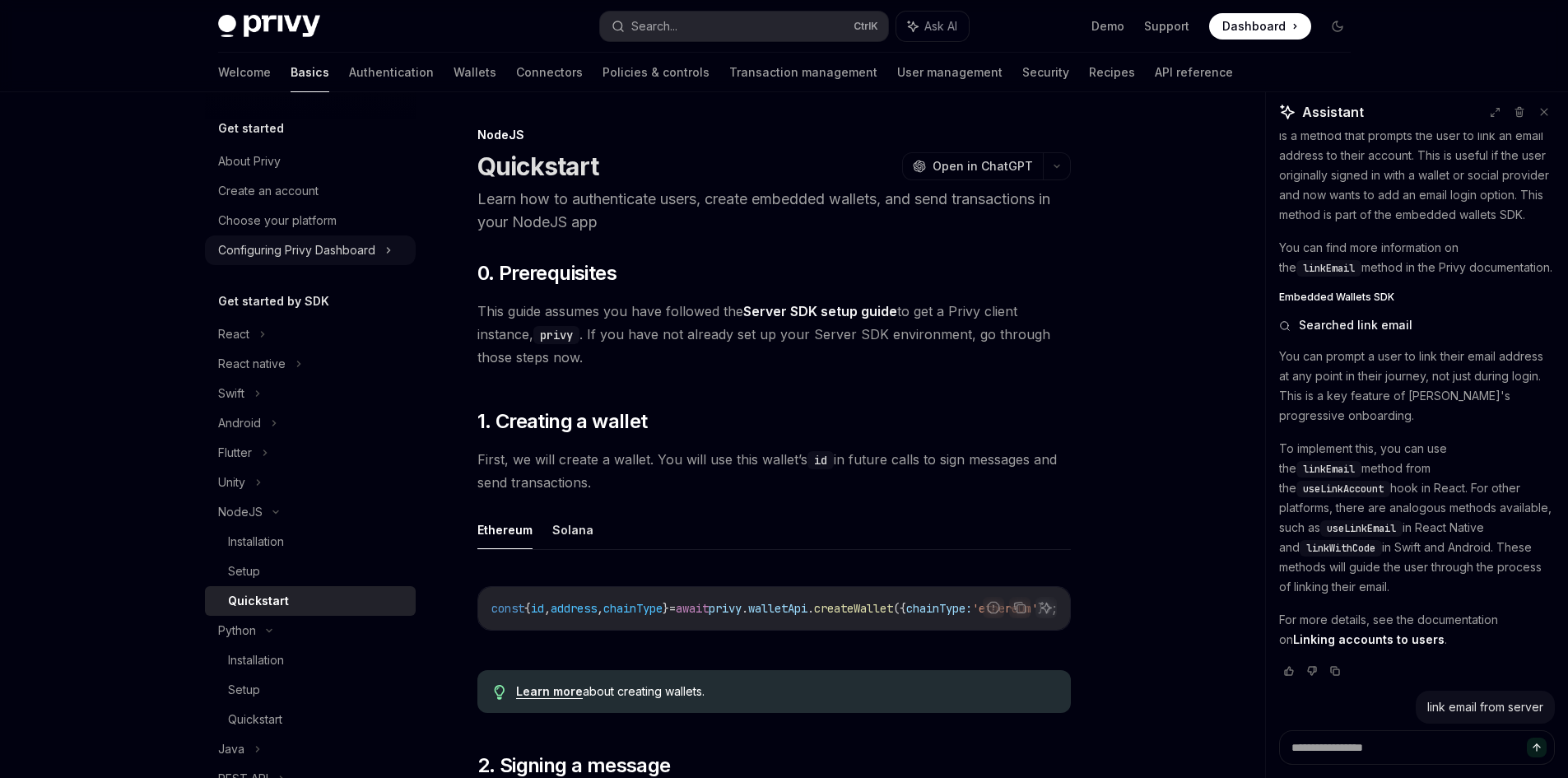
click at [326, 261] on div "Configuring Privy Dashboard" at bounding box center [310, 250] width 211 height 29
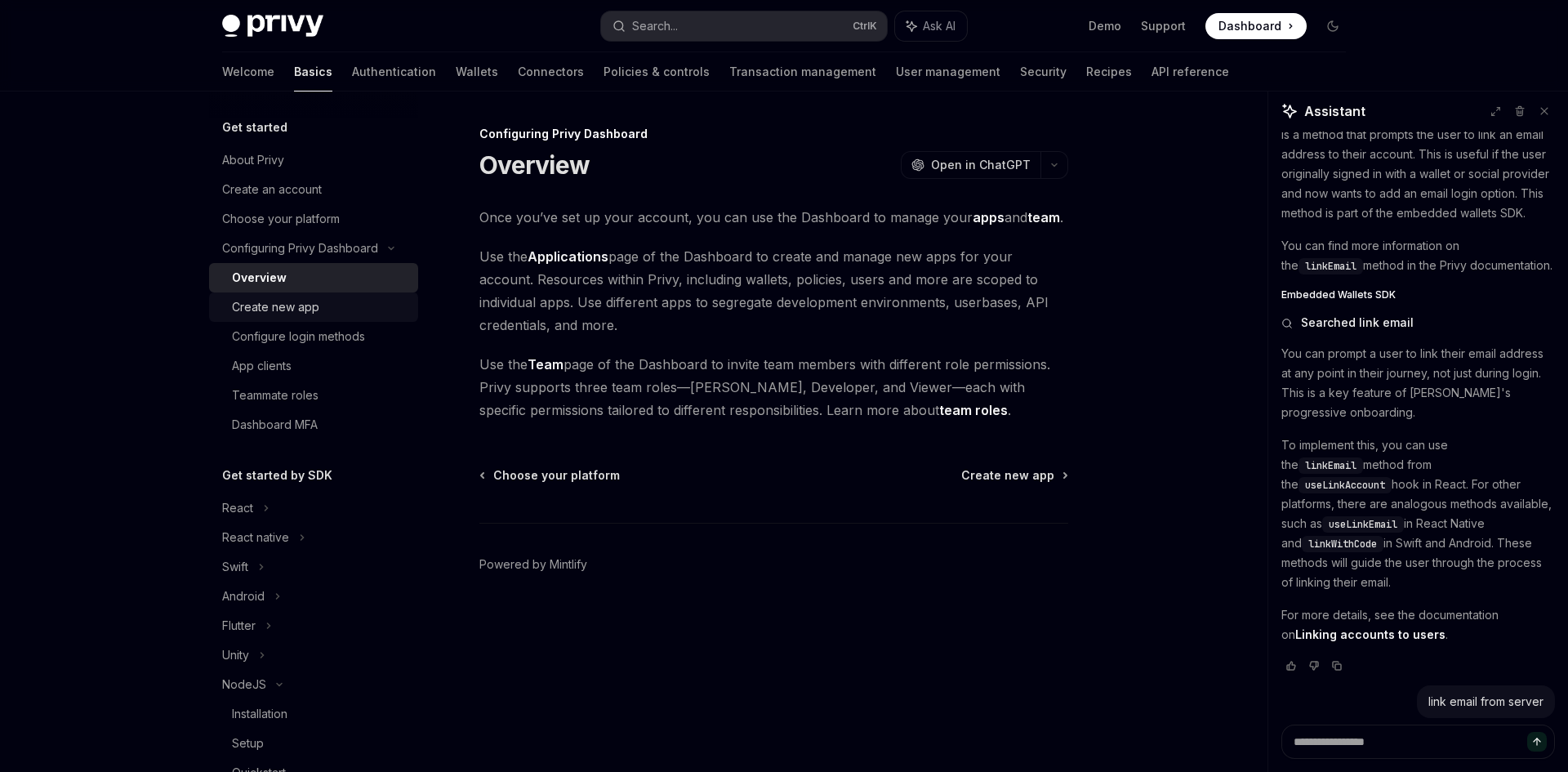
click at [297, 312] on div "Create new app" at bounding box center [276, 307] width 88 height 20
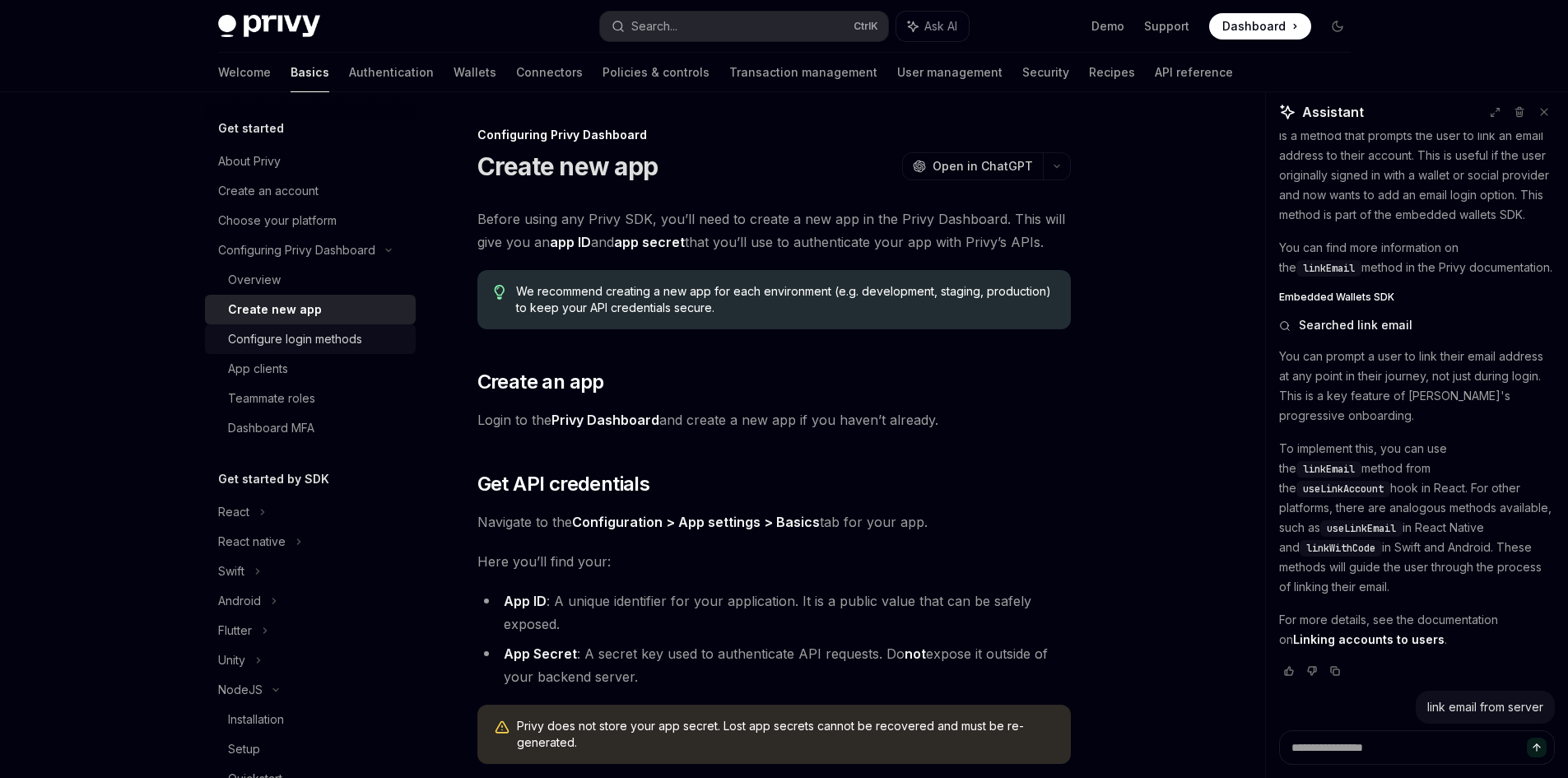
click at [311, 339] on div "Configure login methods" at bounding box center [295, 339] width 134 height 20
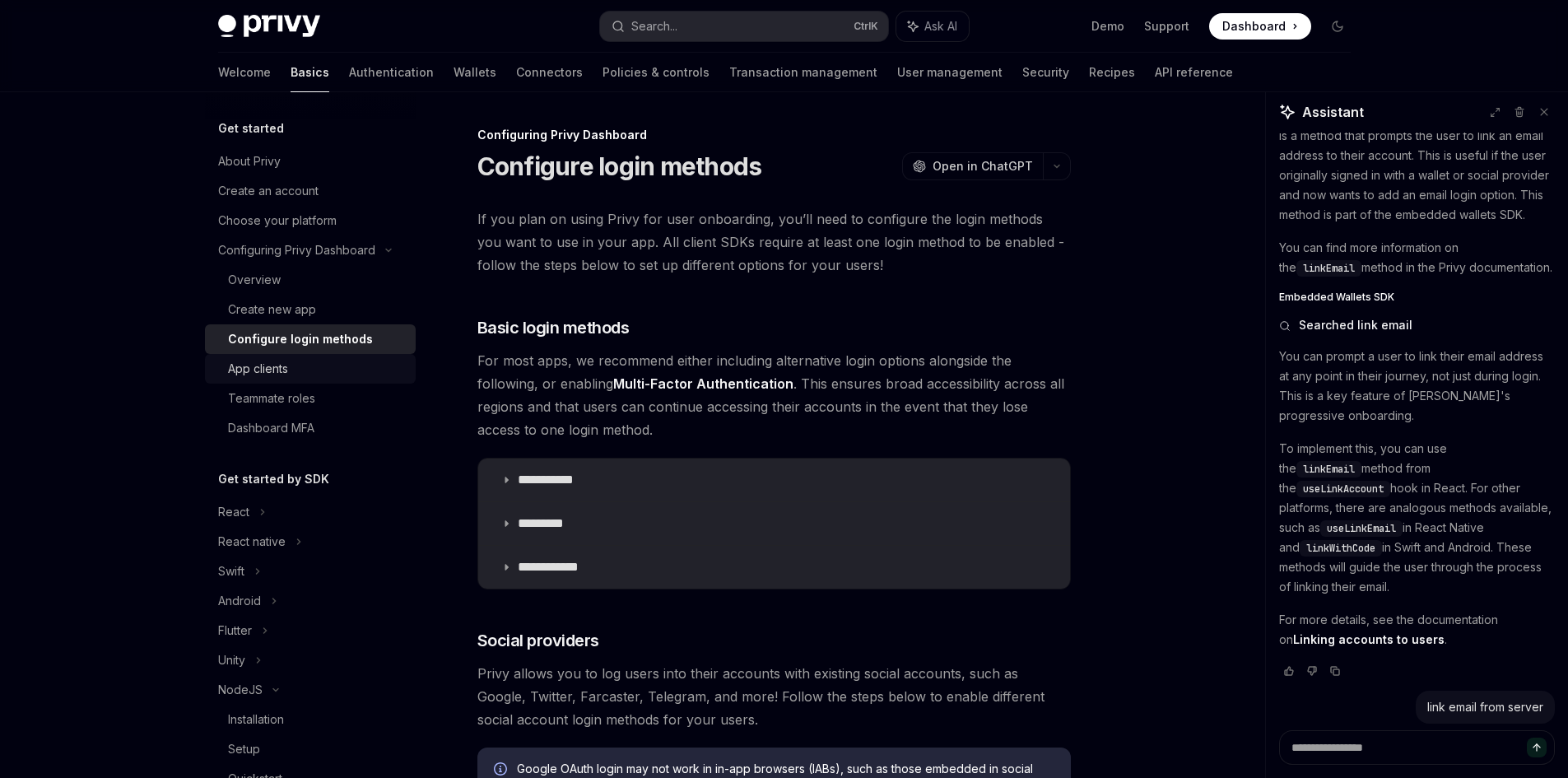
click at [308, 356] on link "App clients" at bounding box center [310, 369] width 211 height 29
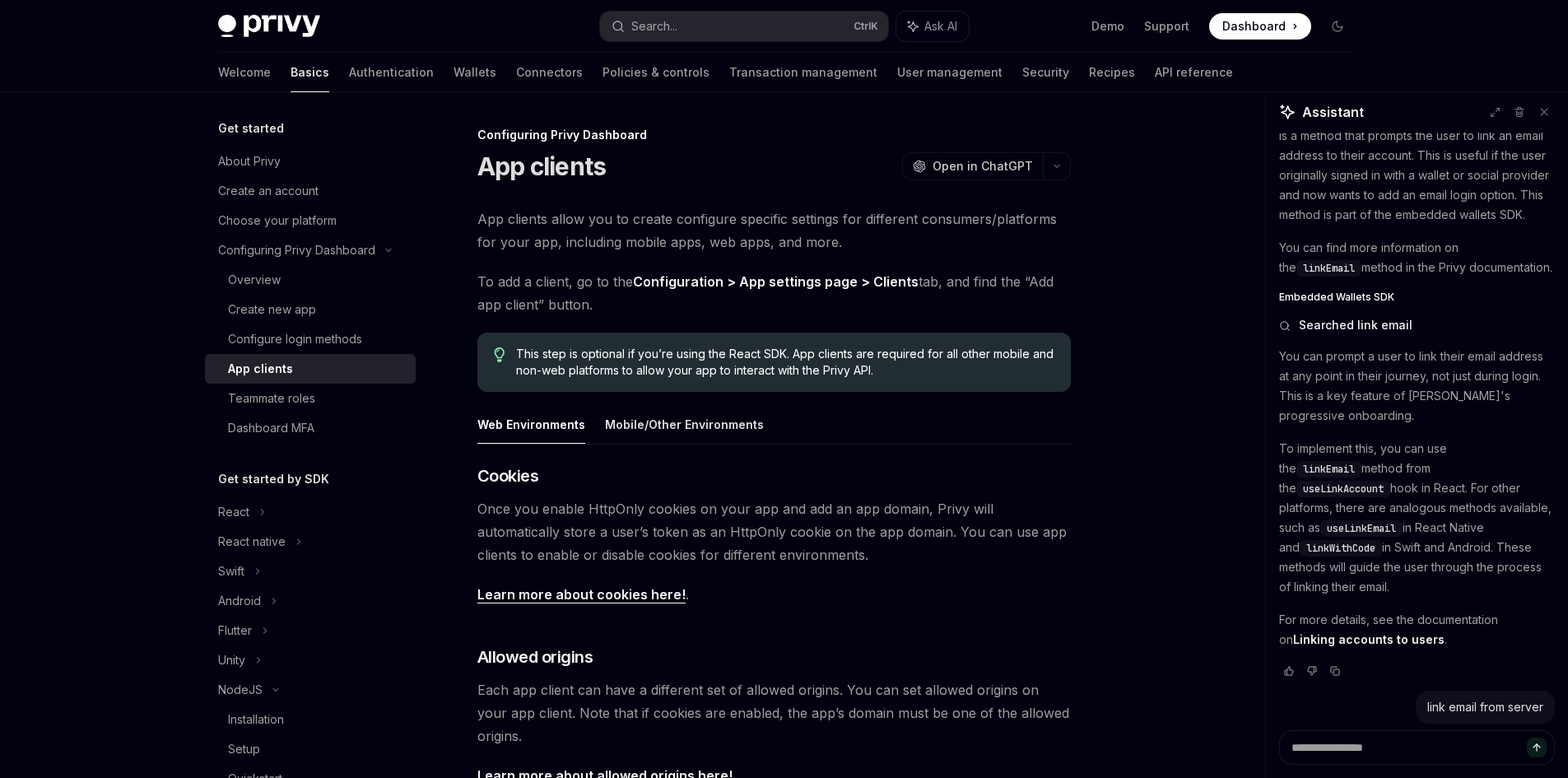
click at [308, 368] on div "App clients" at bounding box center [316, 368] width 178 height 20
click at [308, 379] on link "App clients" at bounding box center [310, 369] width 211 height 29
click at [310, 400] on div "Teammate roles" at bounding box center [271, 398] width 87 height 20
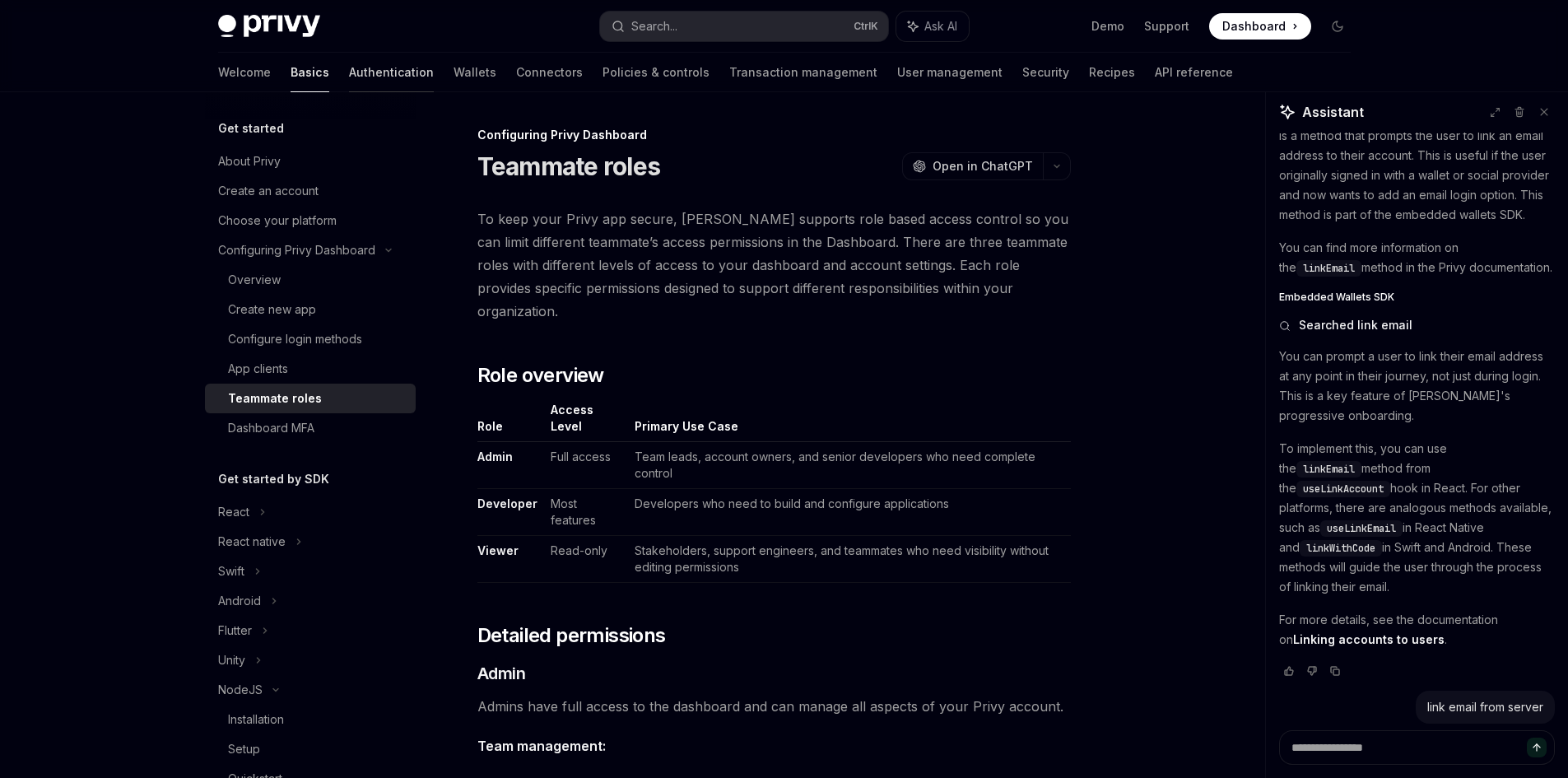
click at [349, 89] on link "Authentication" at bounding box center [392, 73] width 85 height 40
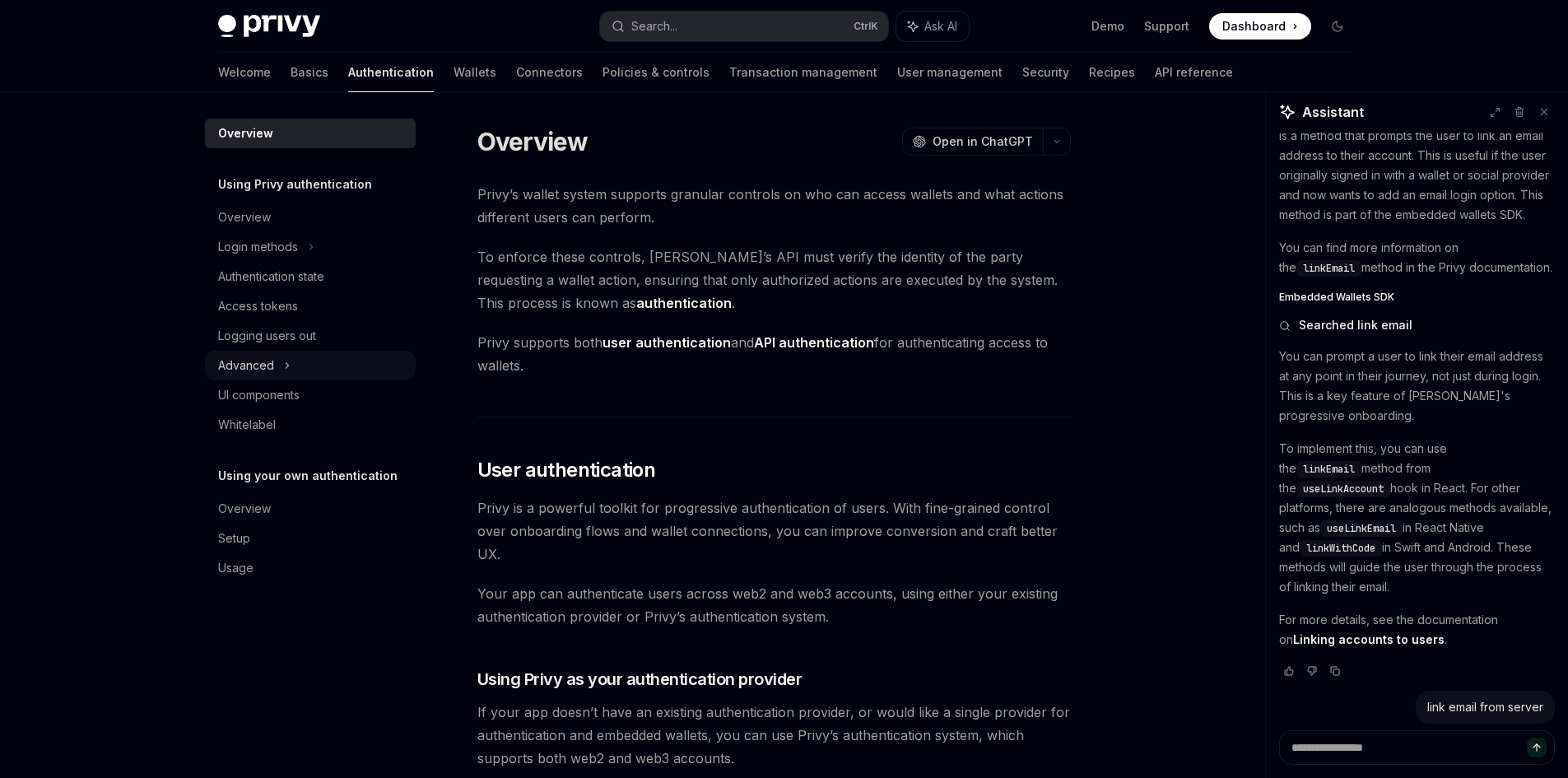
click at [277, 372] on div "Advanced" at bounding box center [310, 366] width 211 height 29
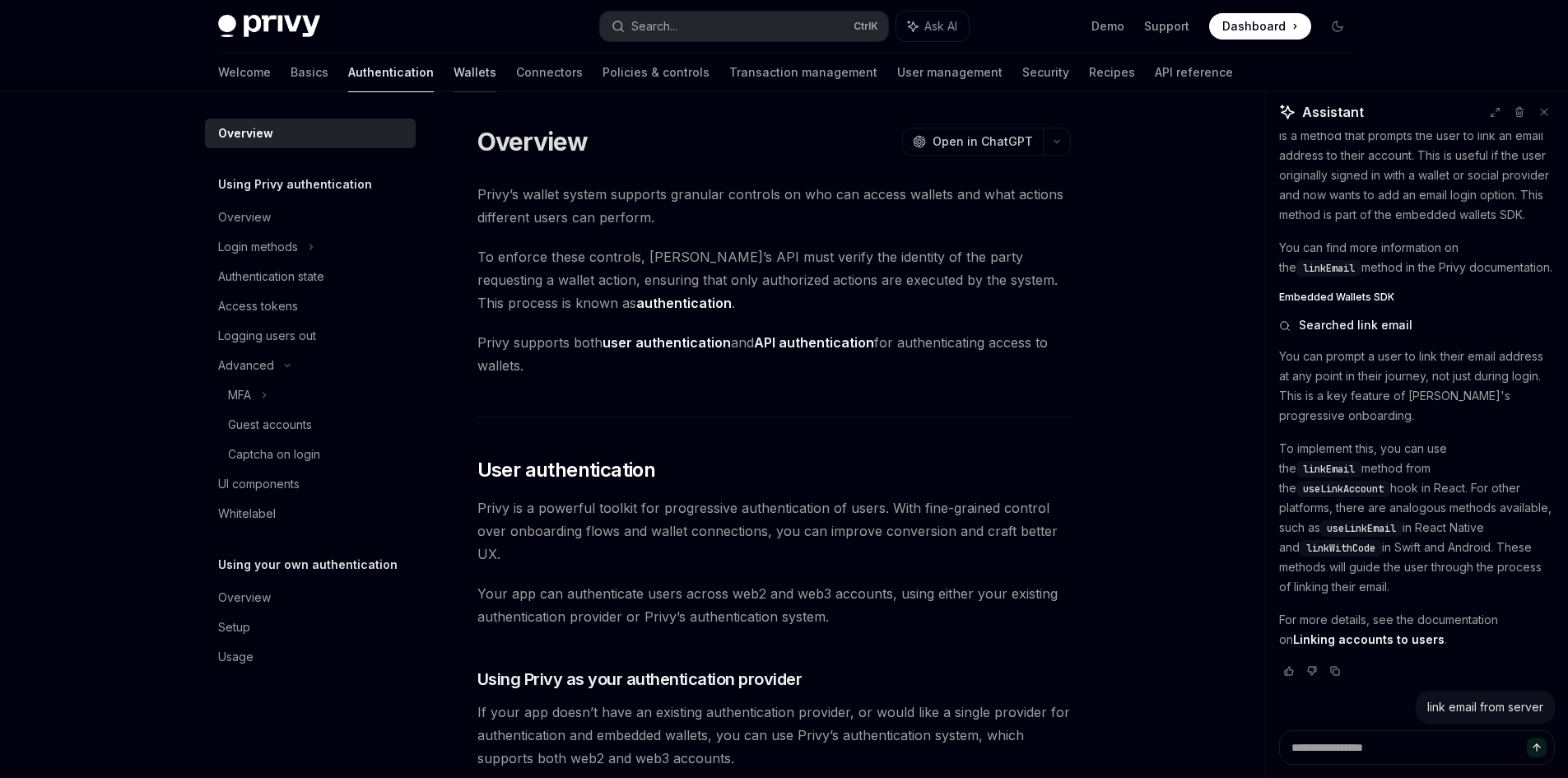
click at [454, 75] on link "Wallets" at bounding box center [475, 73] width 42 height 40
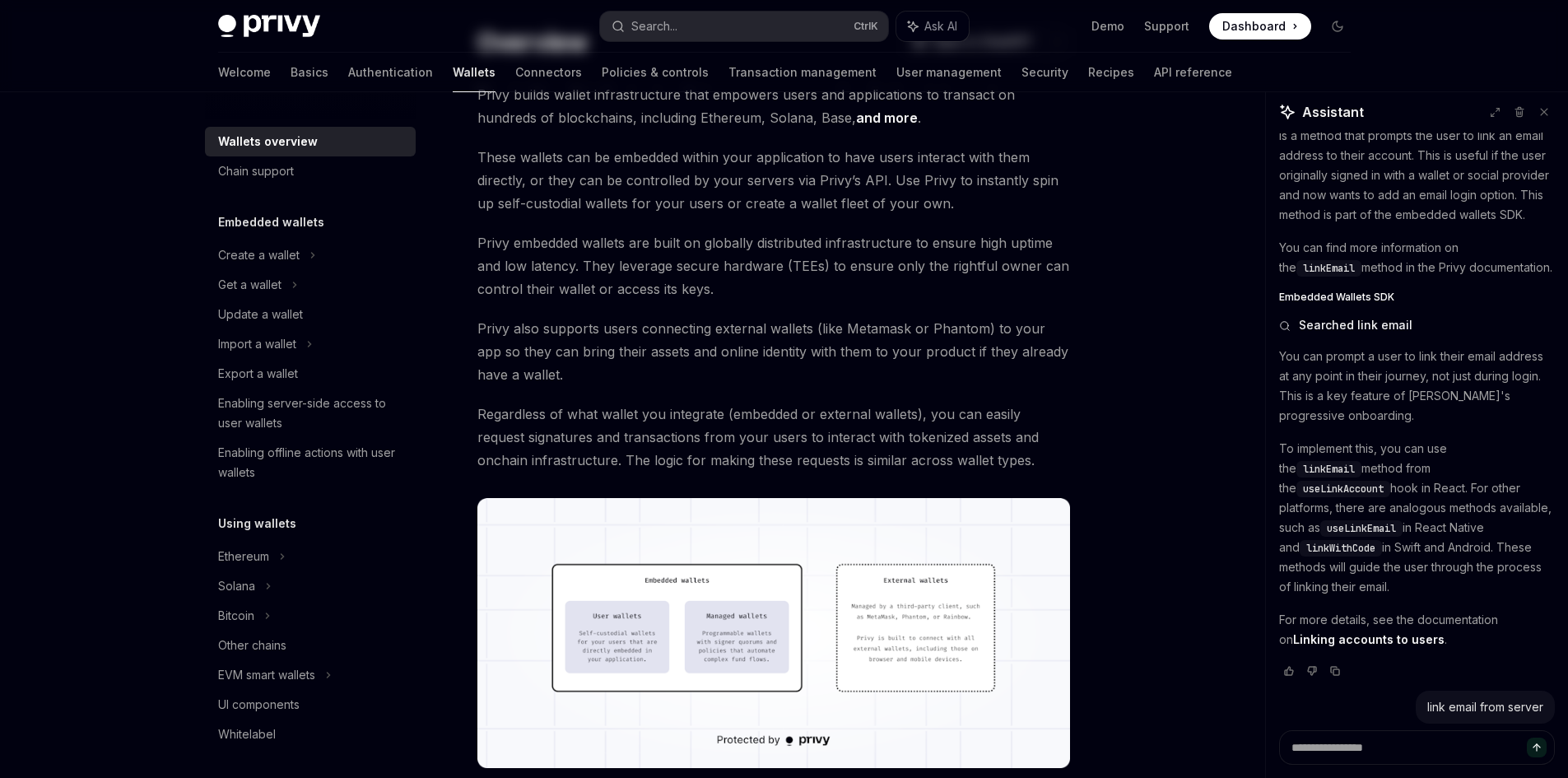
scroll to position [329, 0]
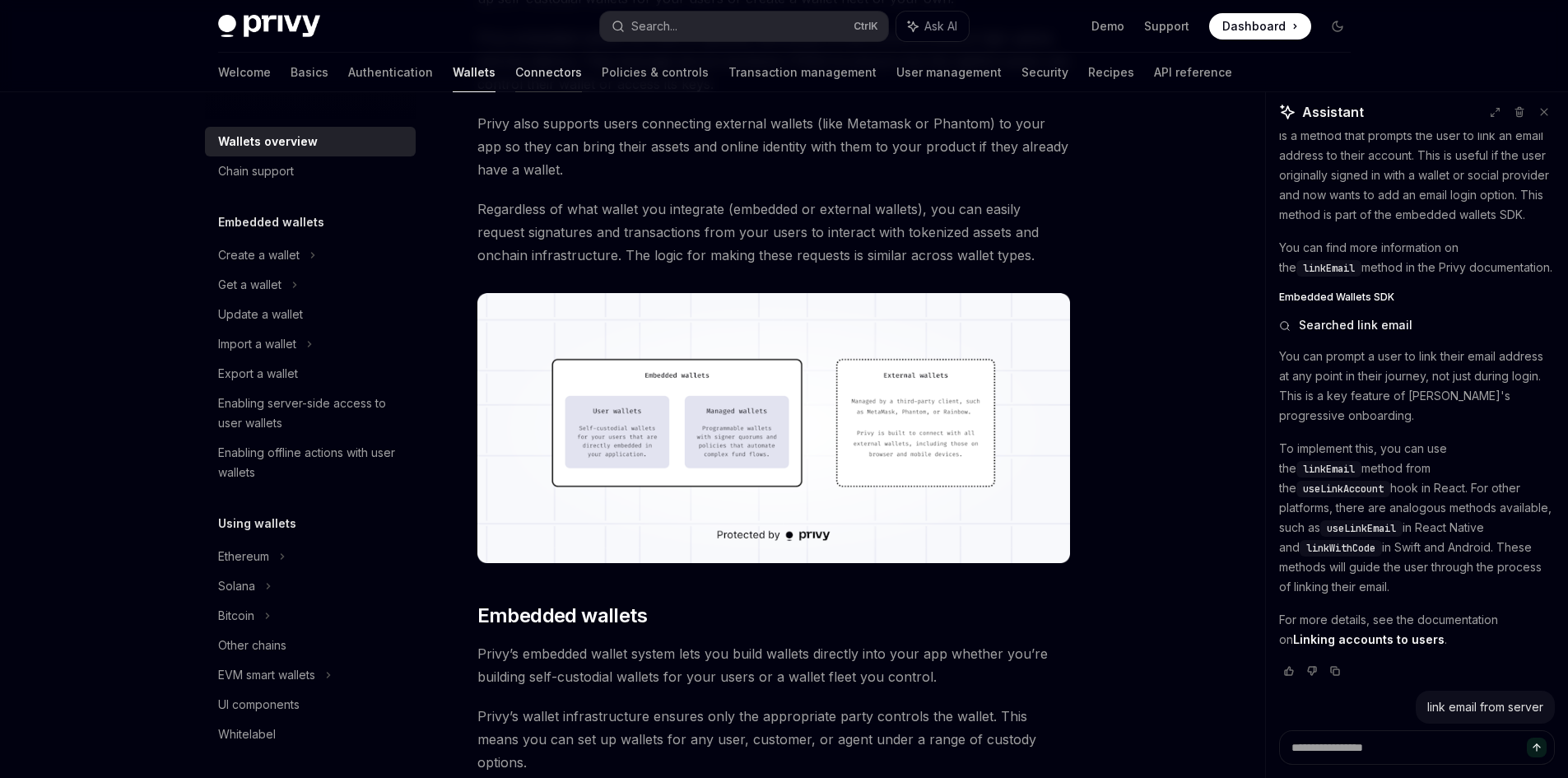
click at [515, 68] on link "Connectors" at bounding box center [548, 73] width 67 height 40
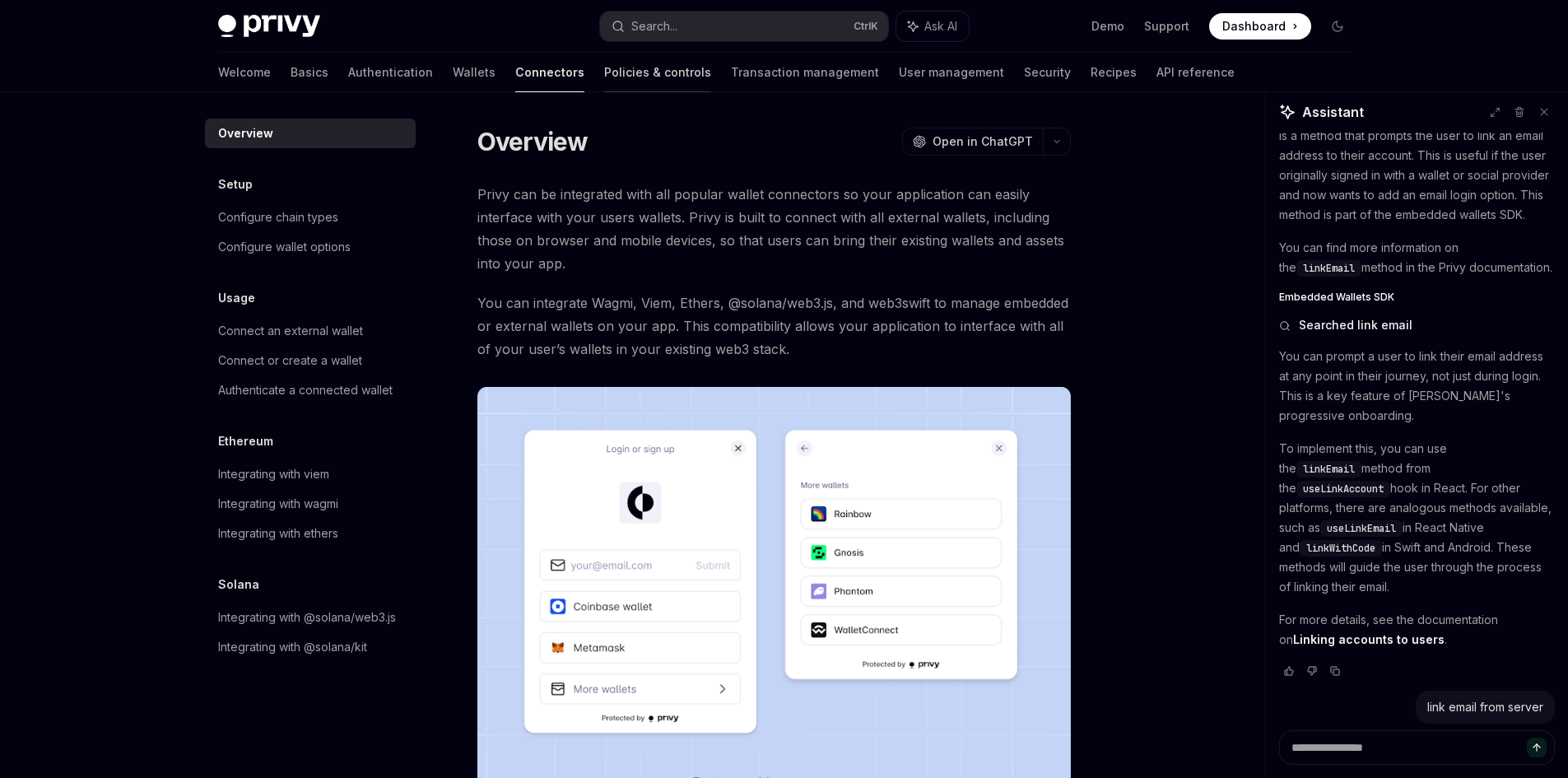
click at [604, 70] on link "Policies & controls" at bounding box center [658, 73] width 107 height 40
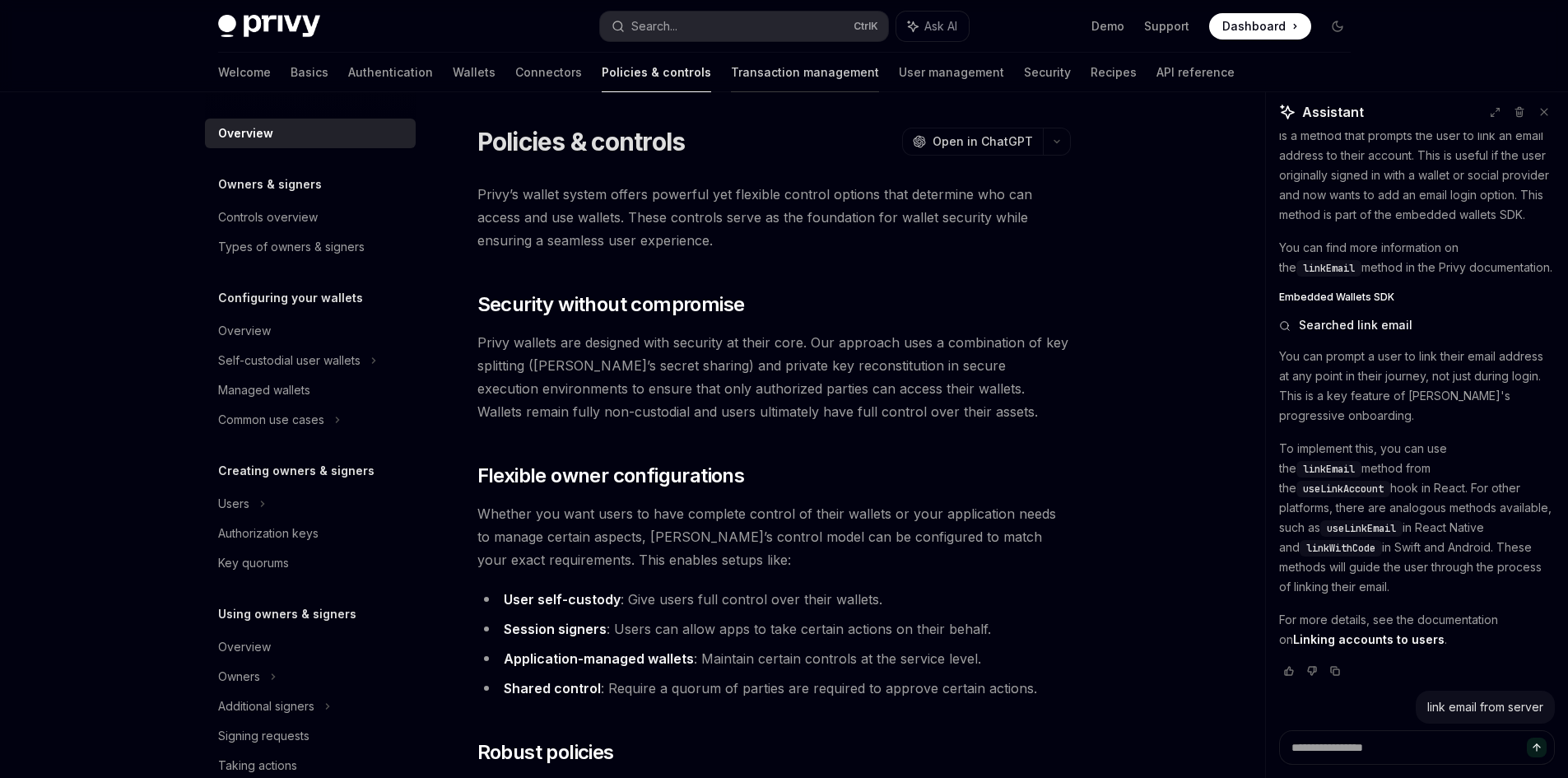
drag, startPoint x: 669, startPoint y: 72, endPoint x: 727, endPoint y: 73, distance: 58.0
click at [731, 72] on link "Transaction management" at bounding box center [805, 73] width 148 height 40
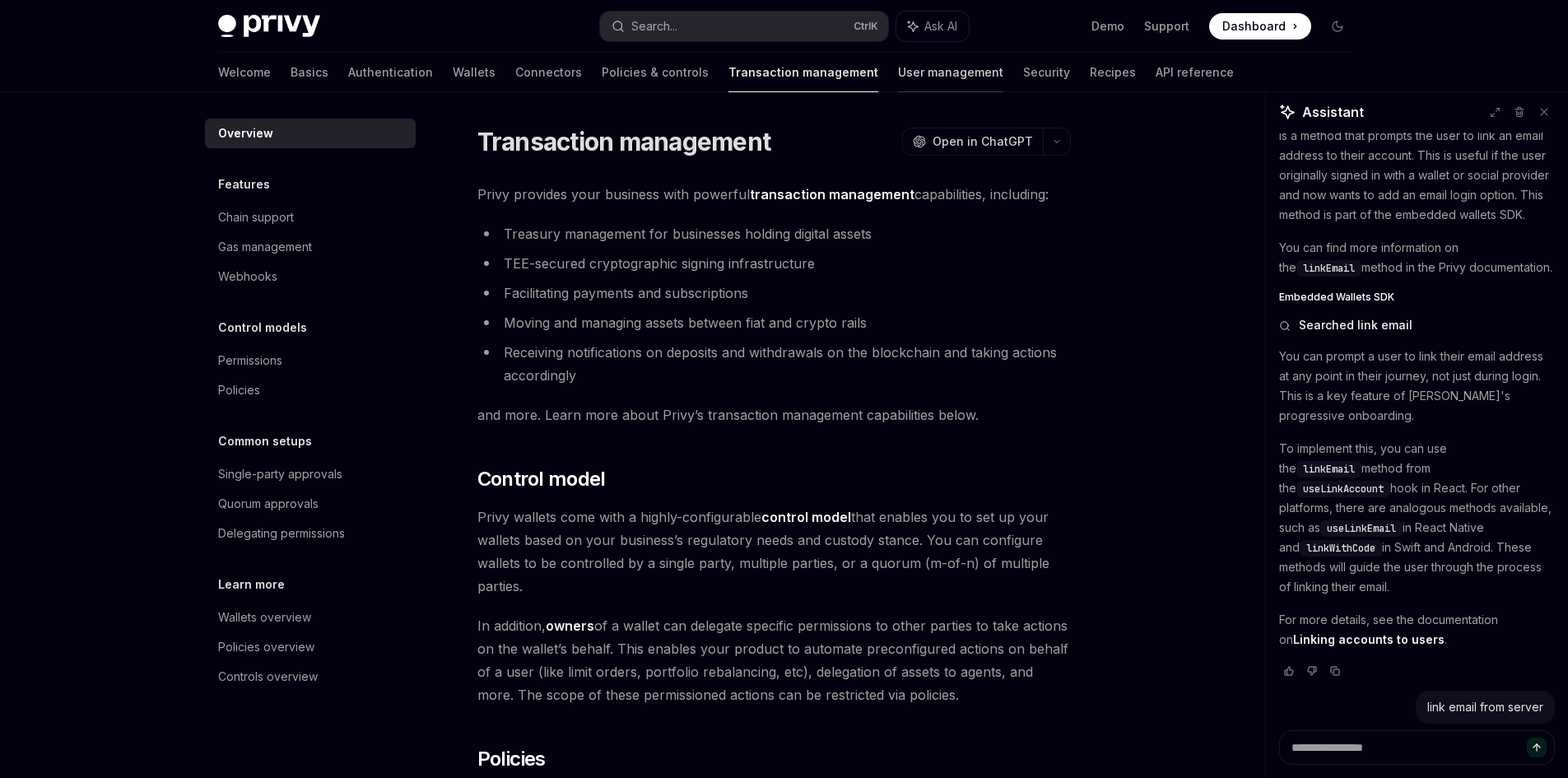
click at [898, 75] on link "User management" at bounding box center [951, 73] width 106 height 40
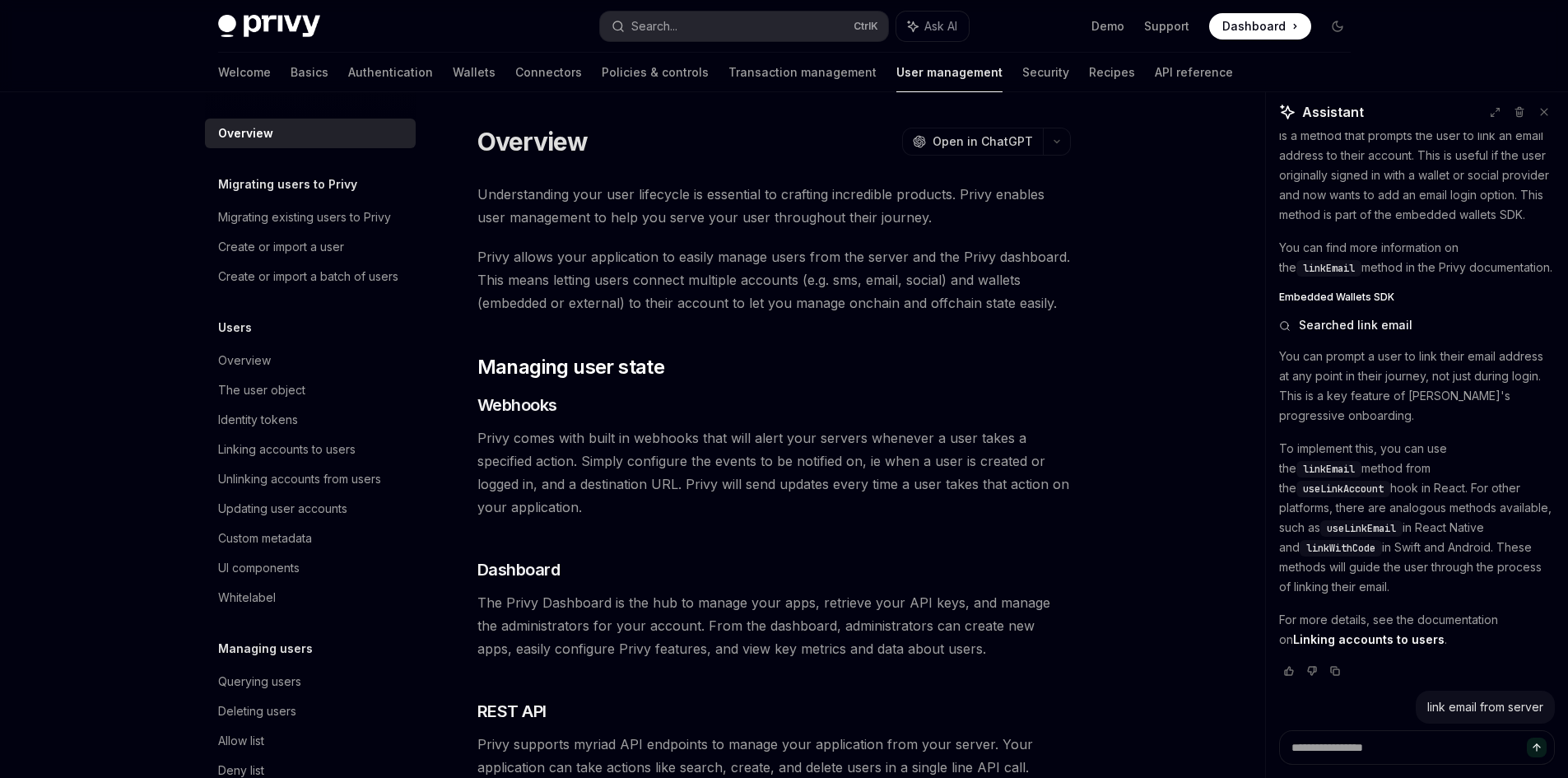
click at [332, 187] on h5 "Migrating users to Privy" at bounding box center [288, 184] width 139 height 20
click at [323, 245] on div "Create or import a user" at bounding box center [281, 247] width 126 height 20
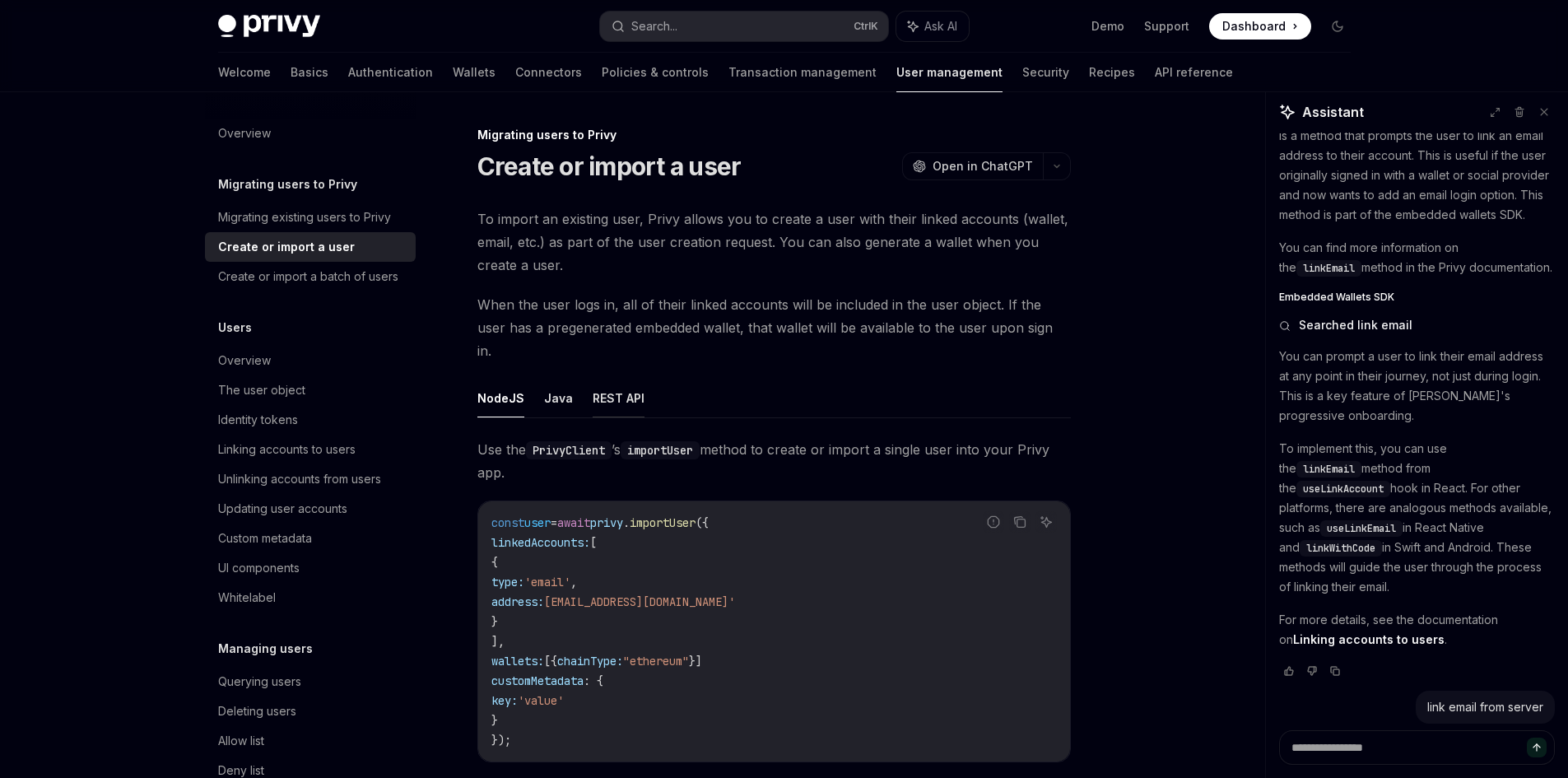
click at [619, 388] on button "REST API" at bounding box center [619, 398] width 52 height 39
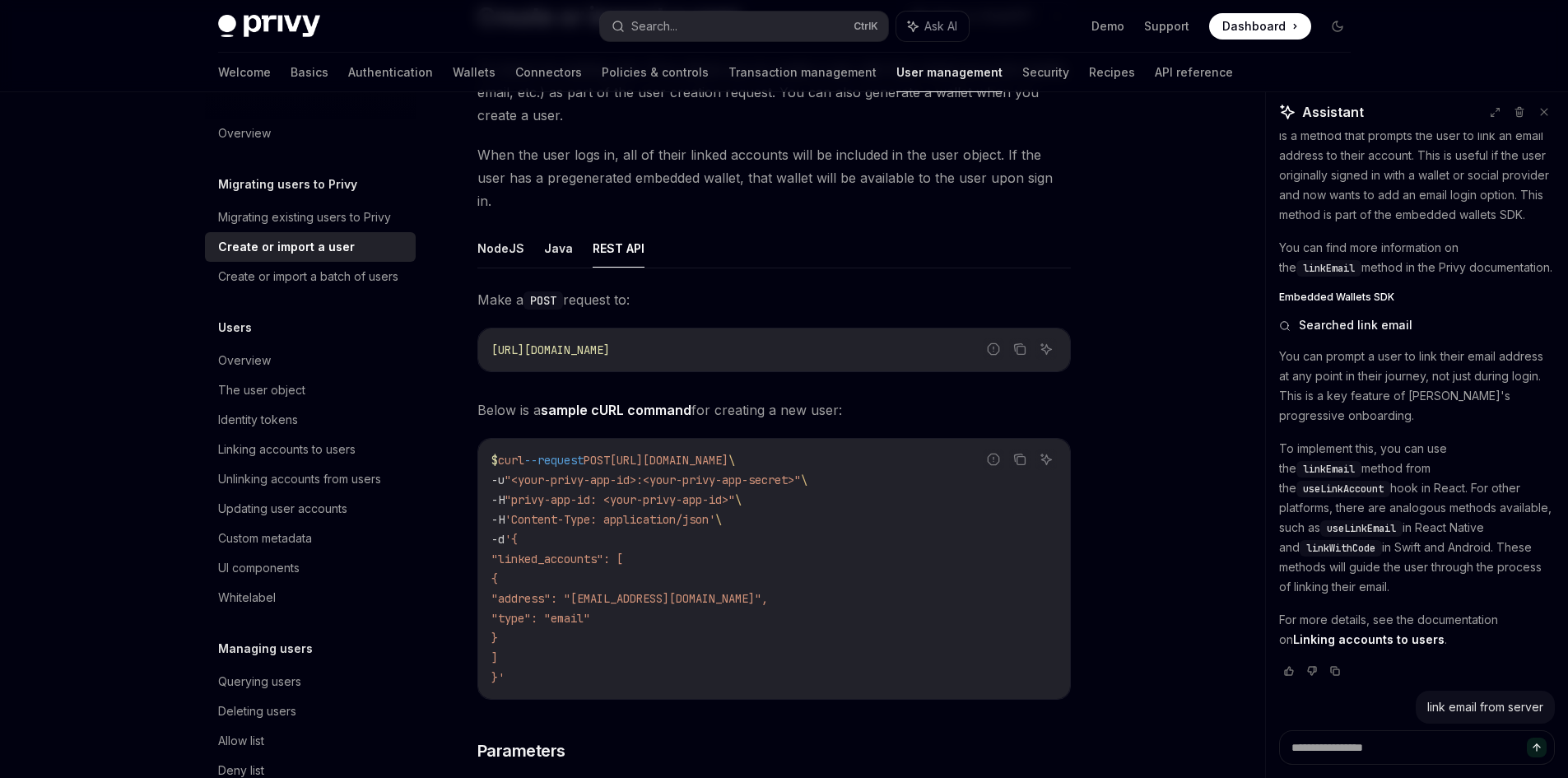
scroll to position [165, 0]
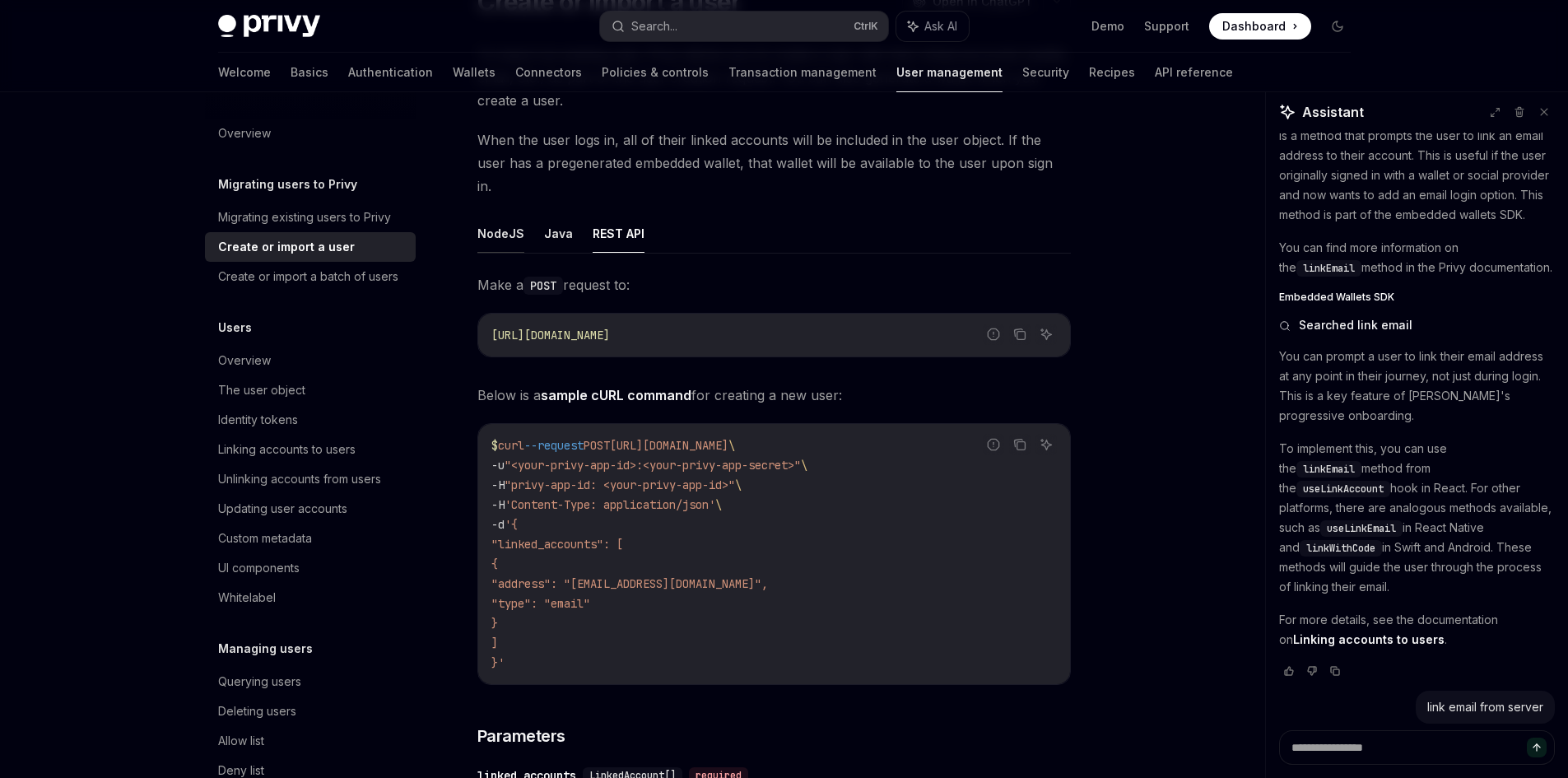
click at [504, 217] on button "NodeJS" at bounding box center [501, 233] width 47 height 39
type textarea "*"
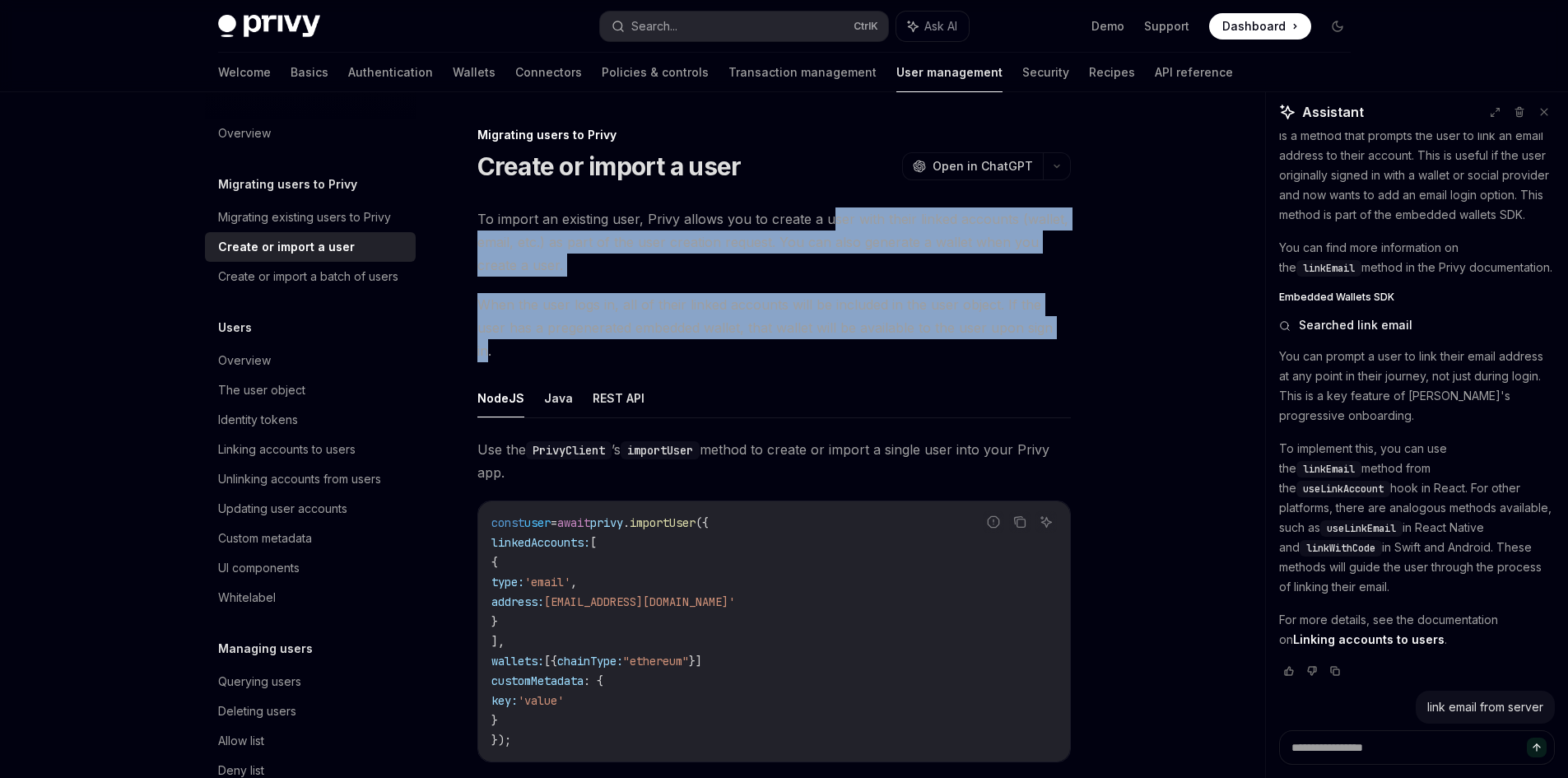
drag, startPoint x: 826, startPoint y: 215, endPoint x: 1034, endPoint y: 334, distance: 239.6
click at [1034, 334] on span "When the user logs in, all of their linked accounts will be included in the use…" at bounding box center [774, 327] width 593 height 69
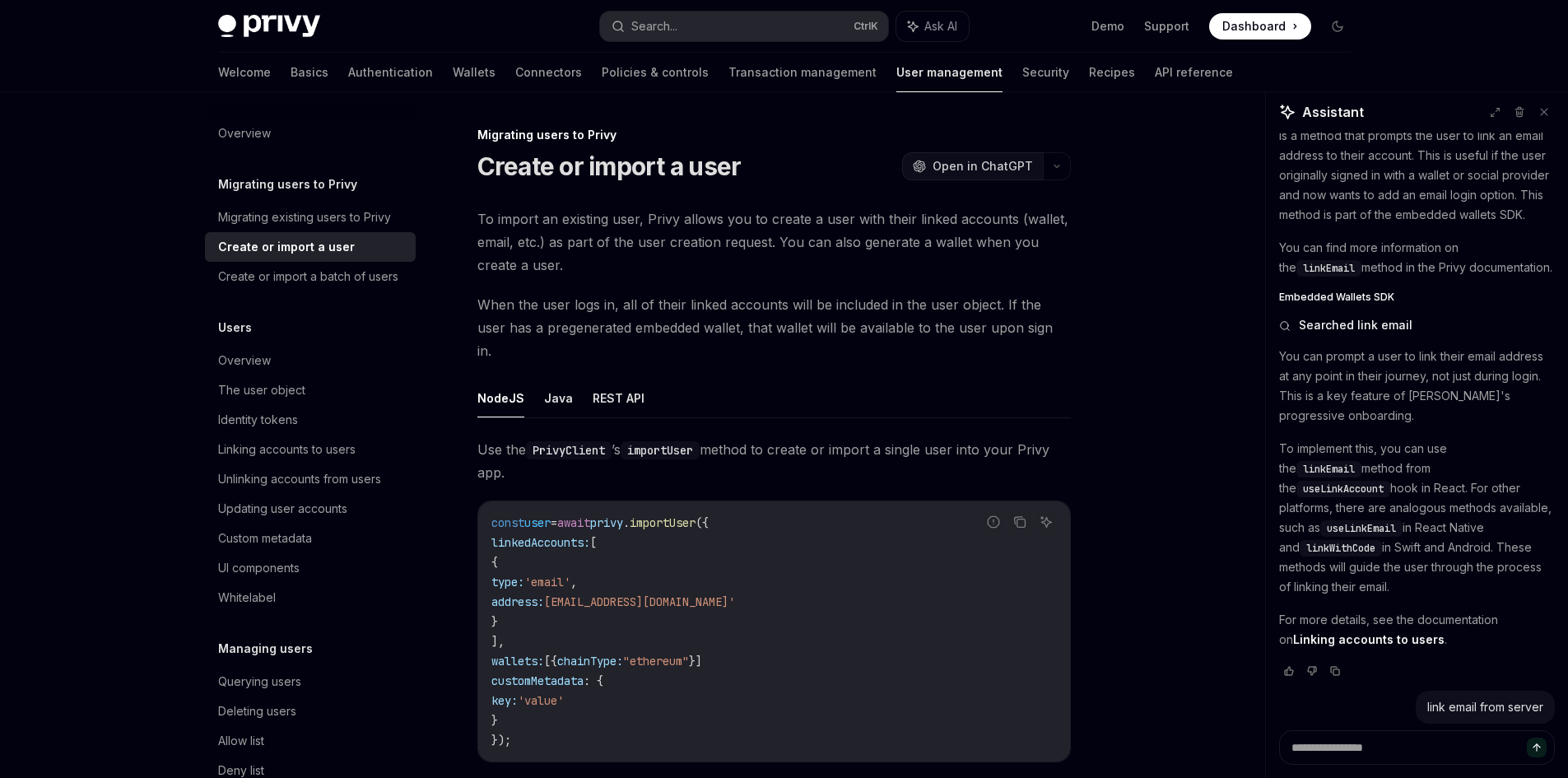
click at [995, 162] on span "Open in ChatGPT" at bounding box center [983, 165] width 100 height 16
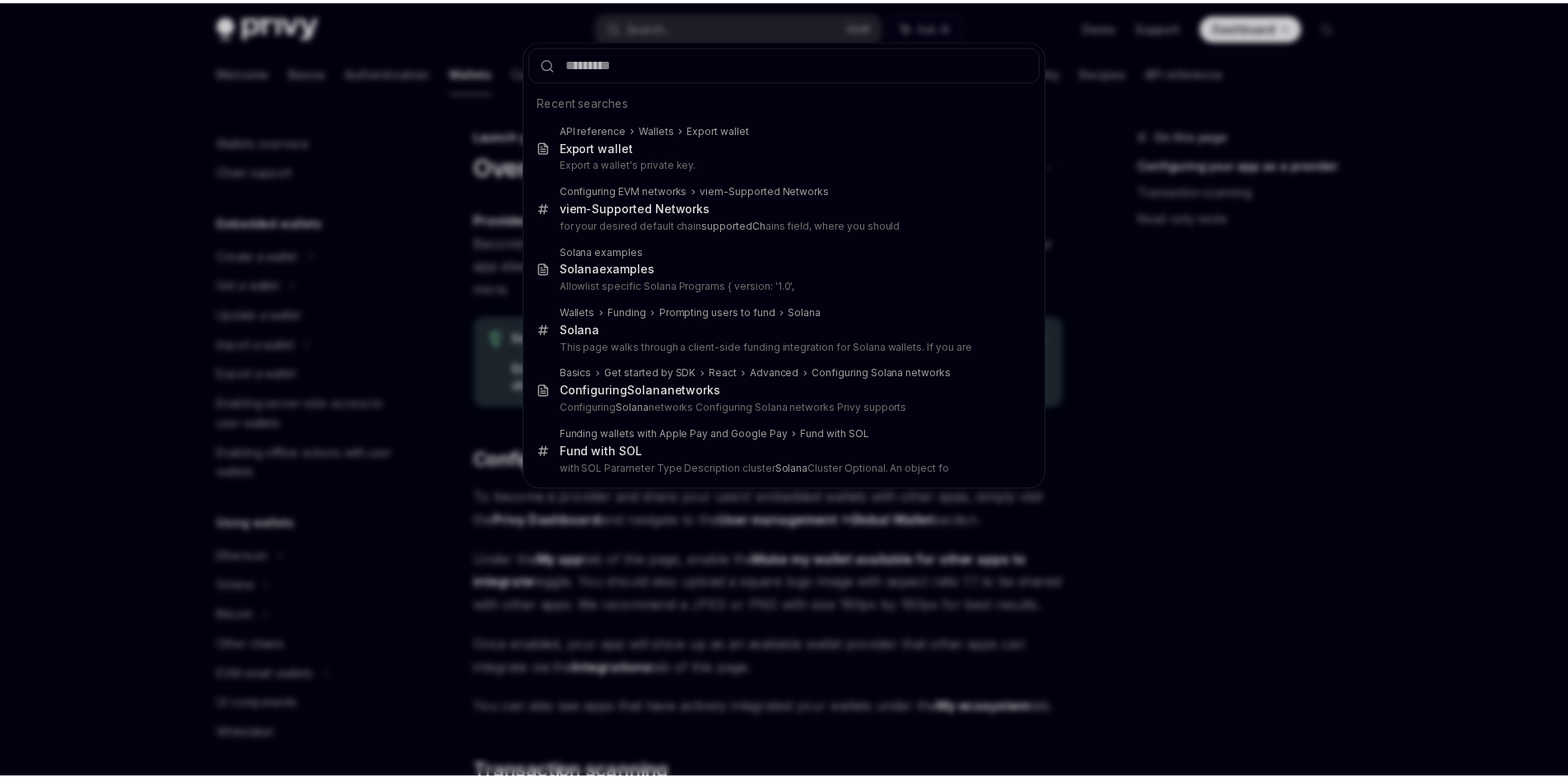
scroll to position [696, 0]
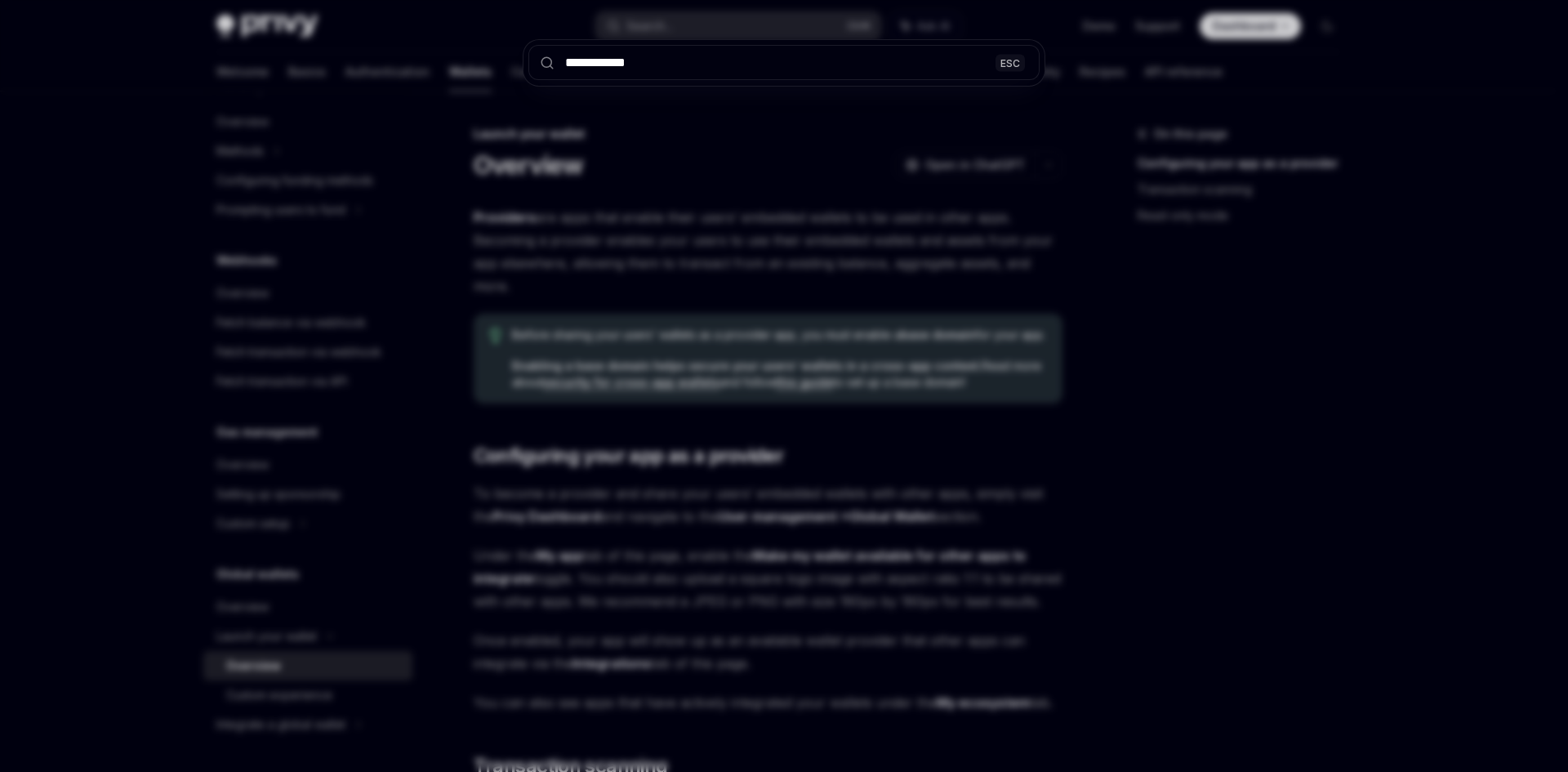
type input "**********"
click at [664, 107] on div "**********" at bounding box center [784, 386] width 1568 height 772
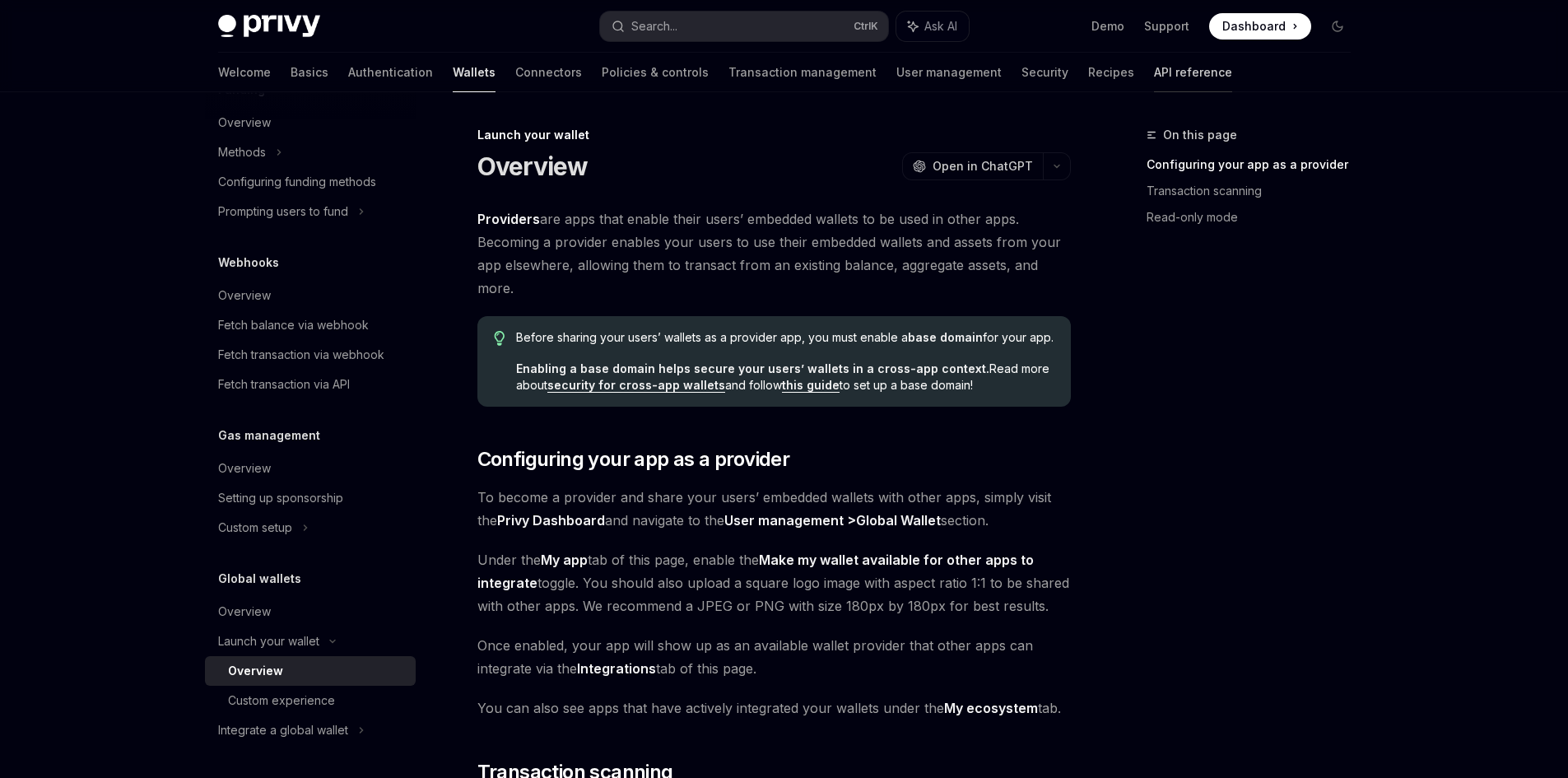
click at [1154, 68] on link "API reference" at bounding box center [1193, 73] width 78 height 40
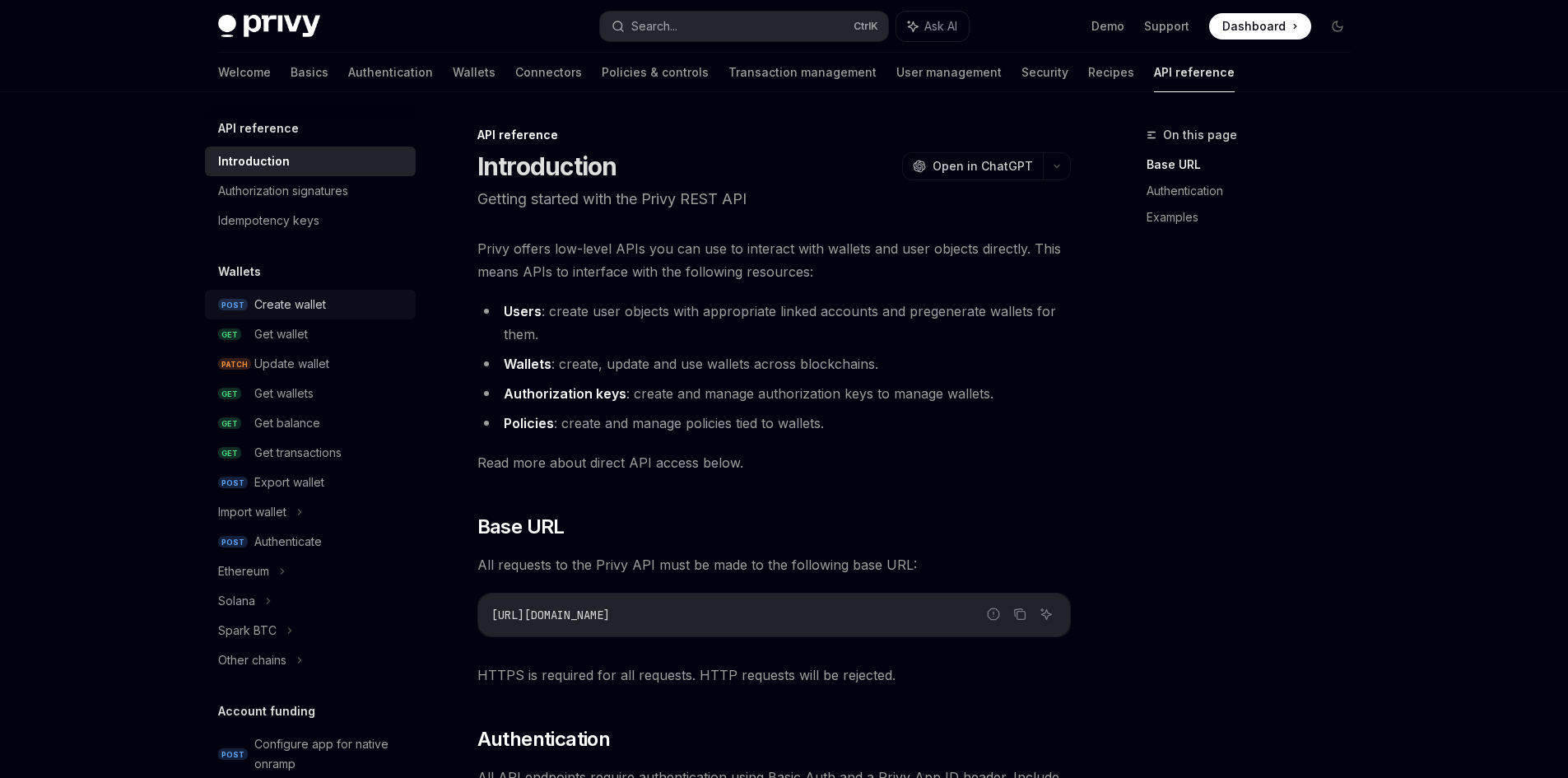
click at [269, 310] on div "Create wallet" at bounding box center [290, 304] width 72 height 20
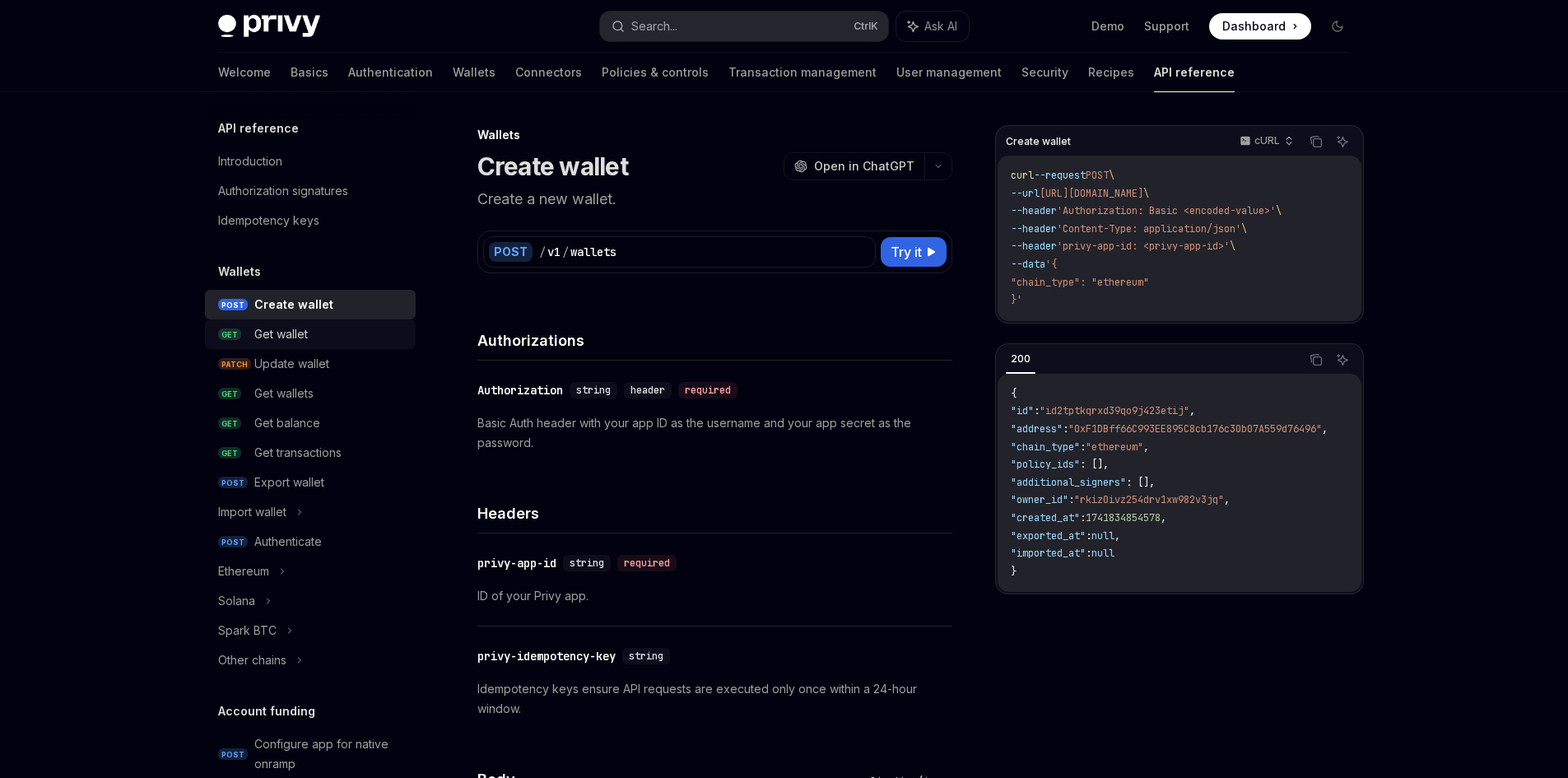
click at [317, 330] on div "Get wallet" at bounding box center [330, 334] width 152 height 20
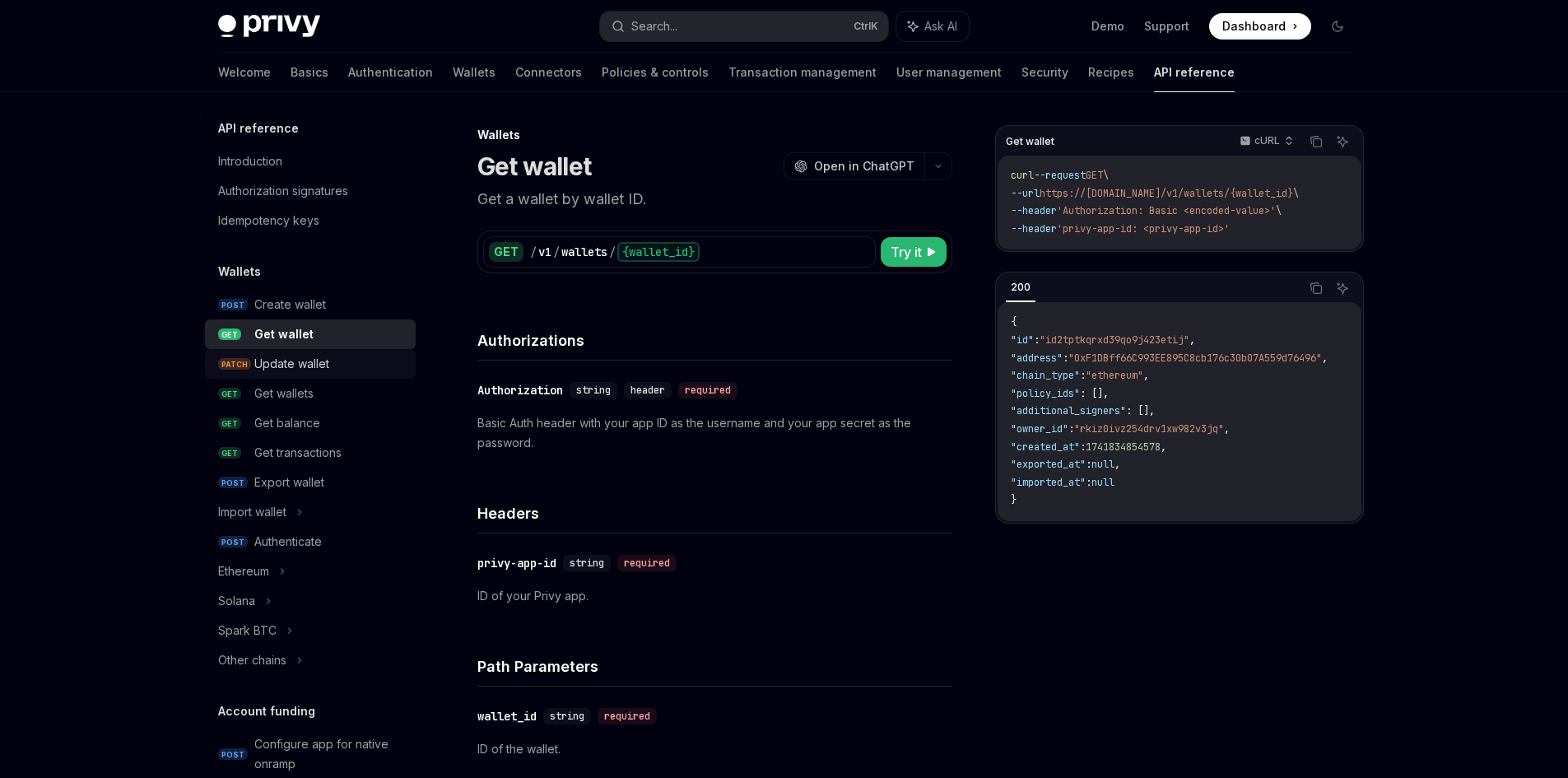
click at [320, 355] on div "Update wallet" at bounding box center [292, 364] width 75 height 20
type textarea "*"
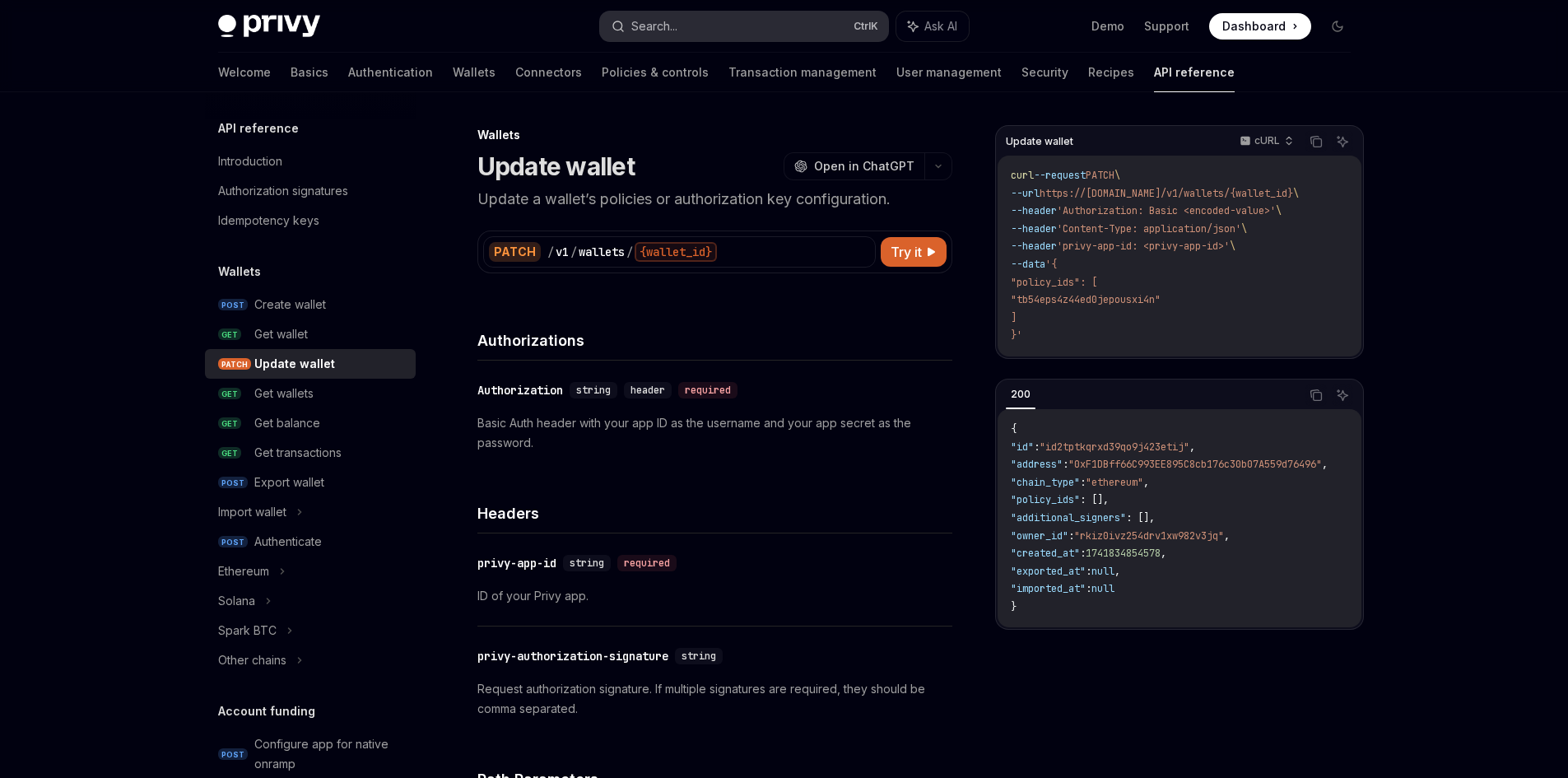
click at [661, 34] on div "Search..." at bounding box center [654, 26] width 46 height 20
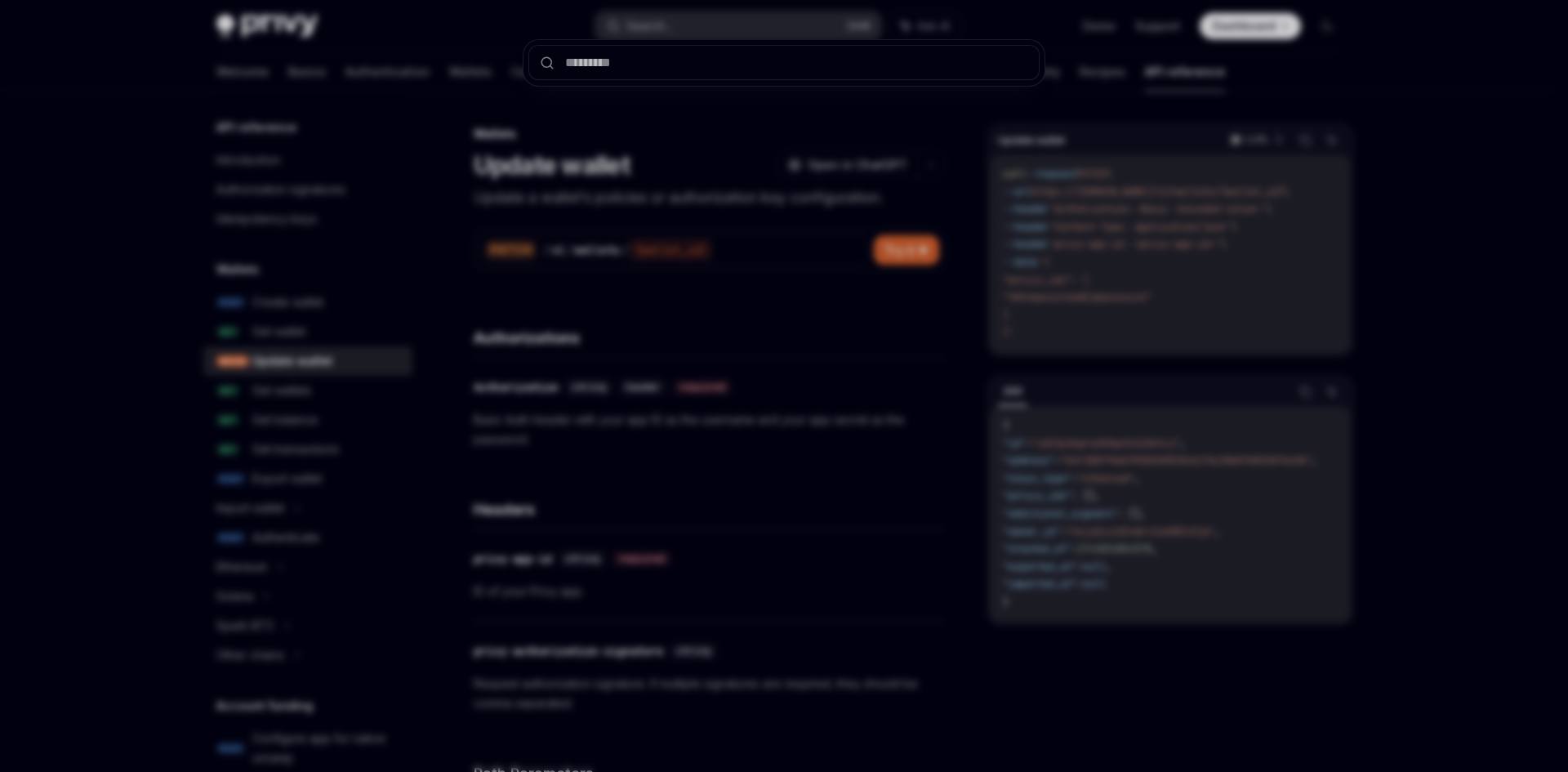
type input "**********"
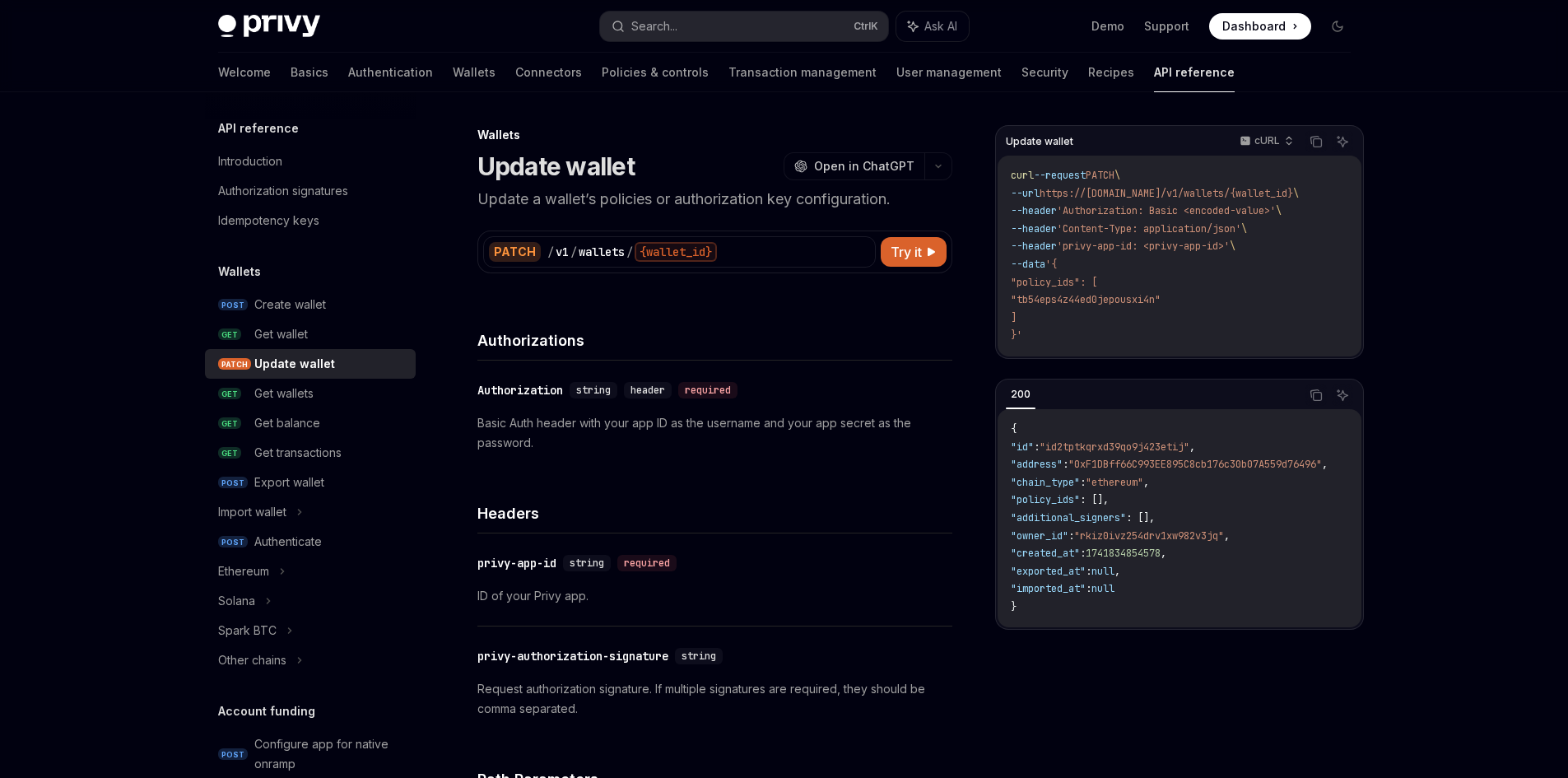
click at [508, 250] on div "PATCH" at bounding box center [515, 251] width 52 height 20
click at [283, 310] on div "Create wallet" at bounding box center [290, 304] width 72 height 20
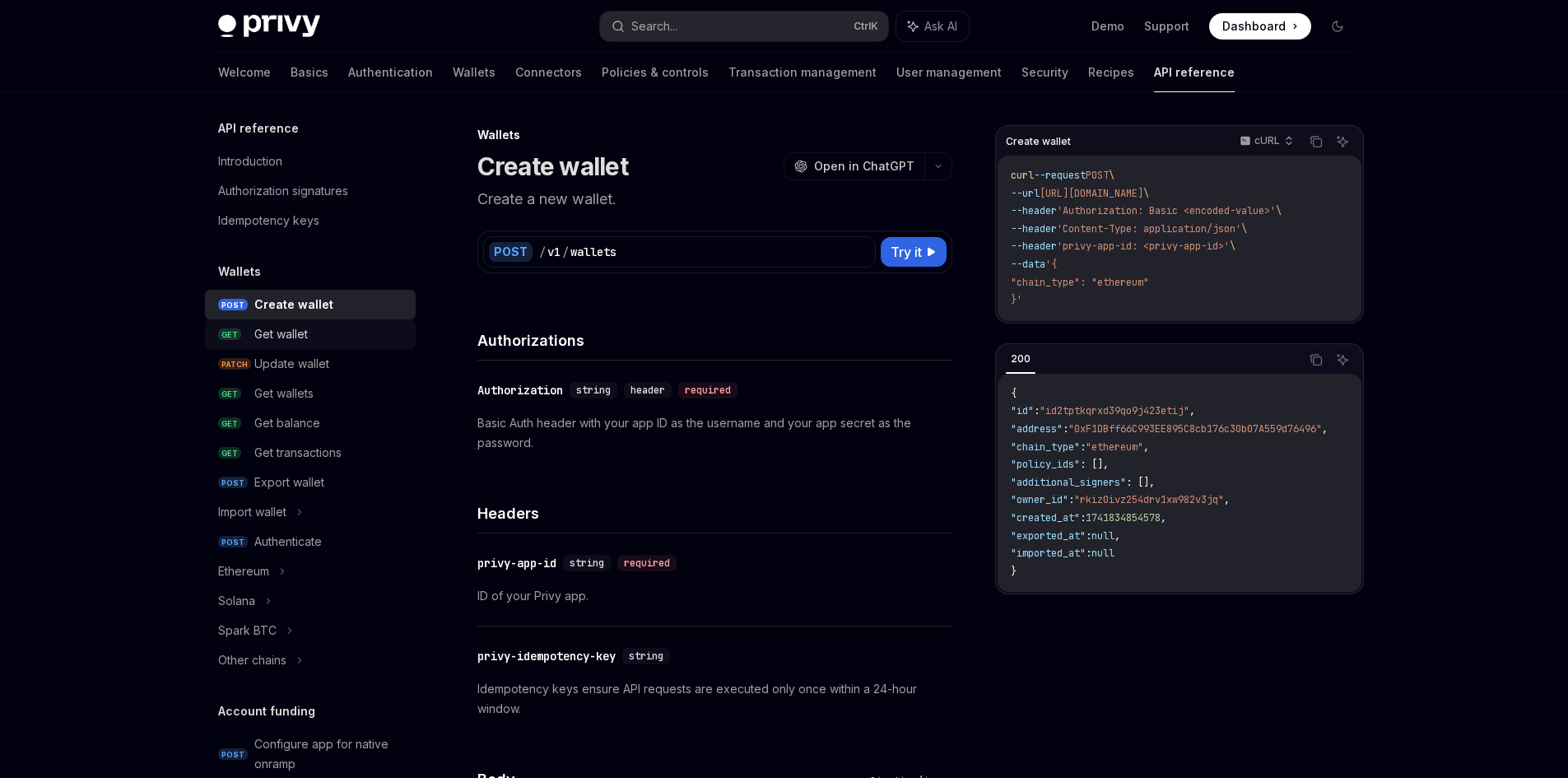
click at [286, 327] on div "Get wallet" at bounding box center [282, 334] width 54 height 20
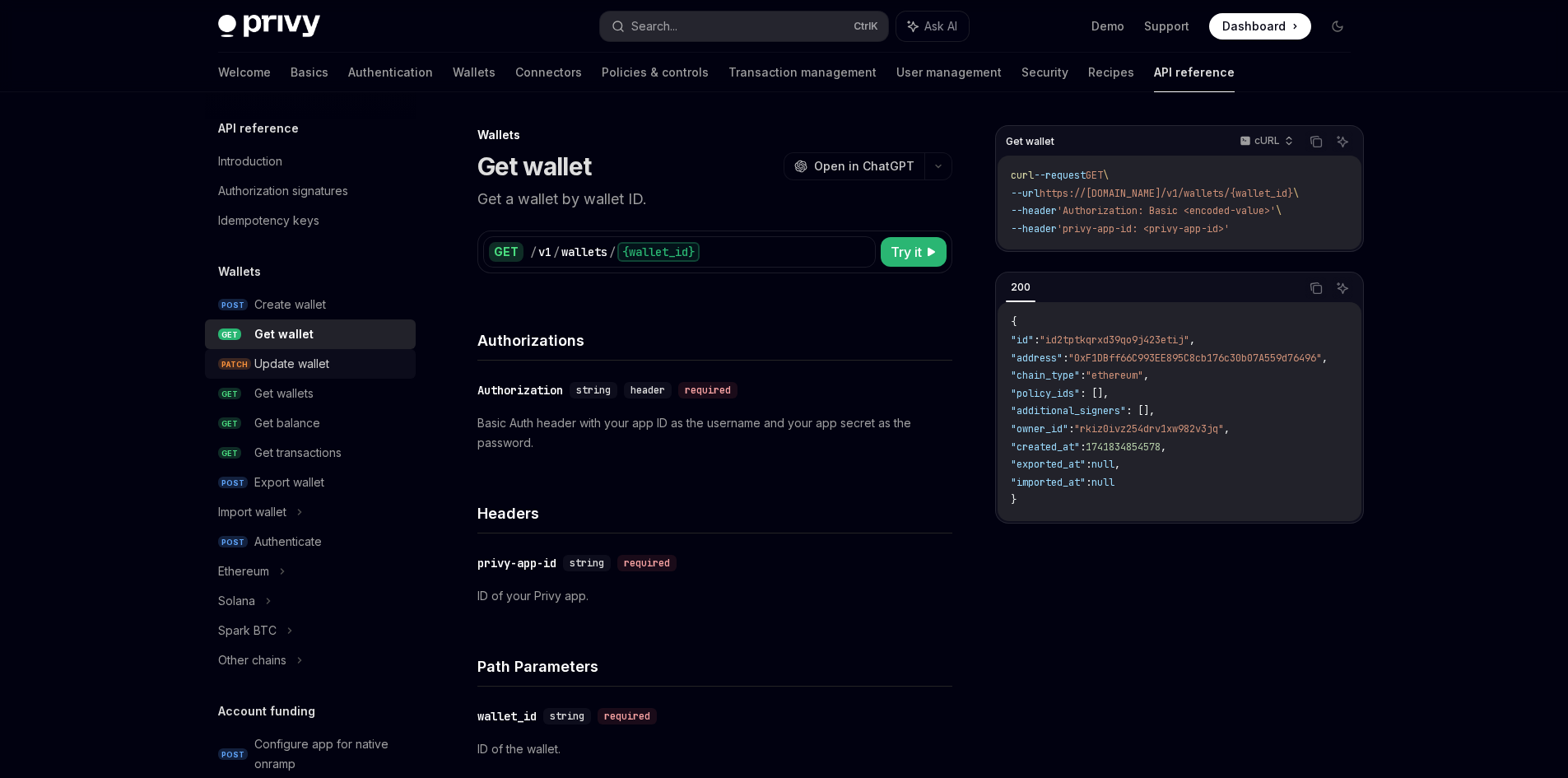
click at [300, 360] on div "Update wallet" at bounding box center [292, 364] width 75 height 20
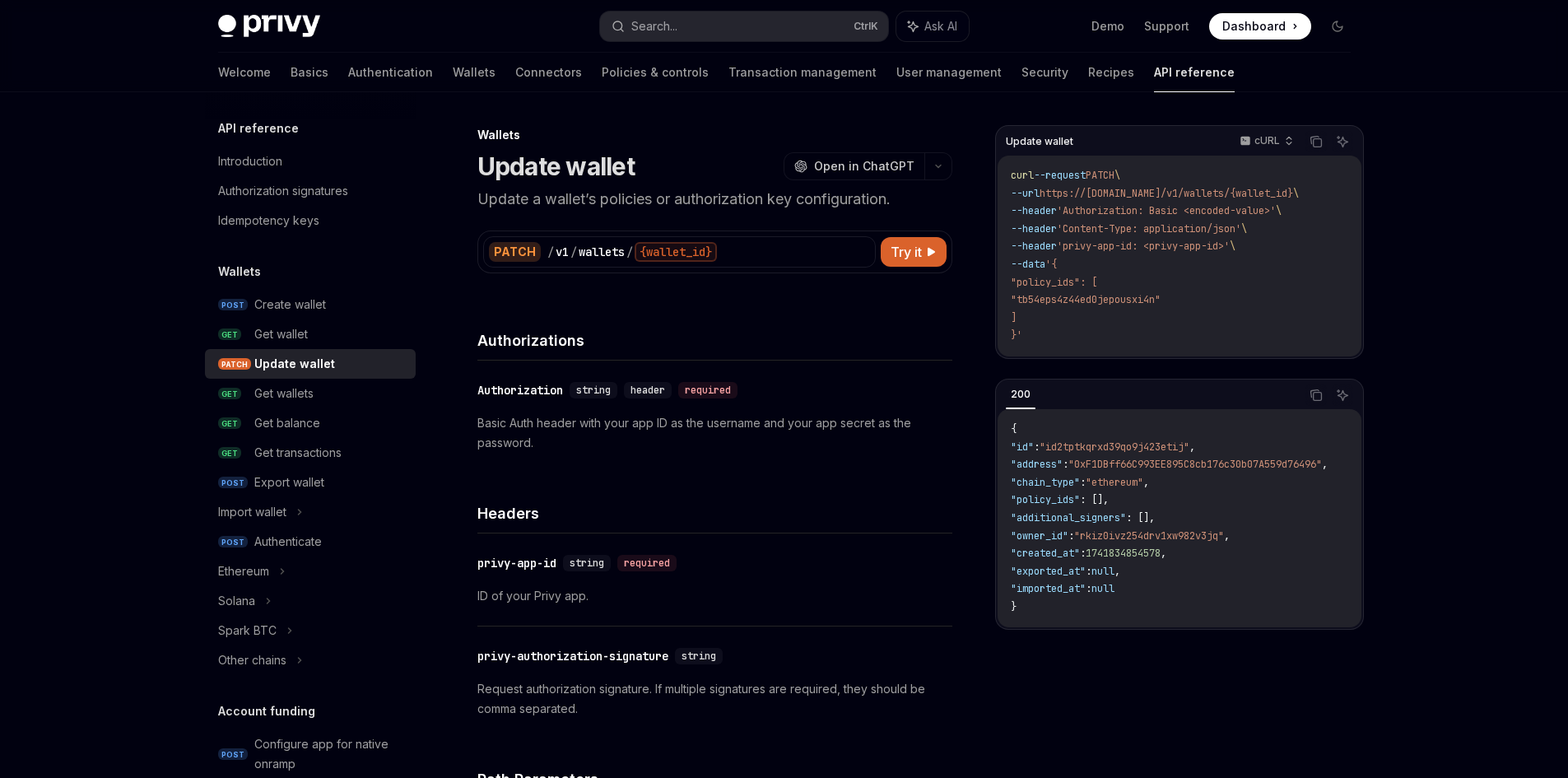
click at [303, 376] on link "PATCH Update wallet" at bounding box center [310, 364] width 211 height 29
click at [307, 408] on link "GET Get balance" at bounding box center [310, 423] width 211 height 29
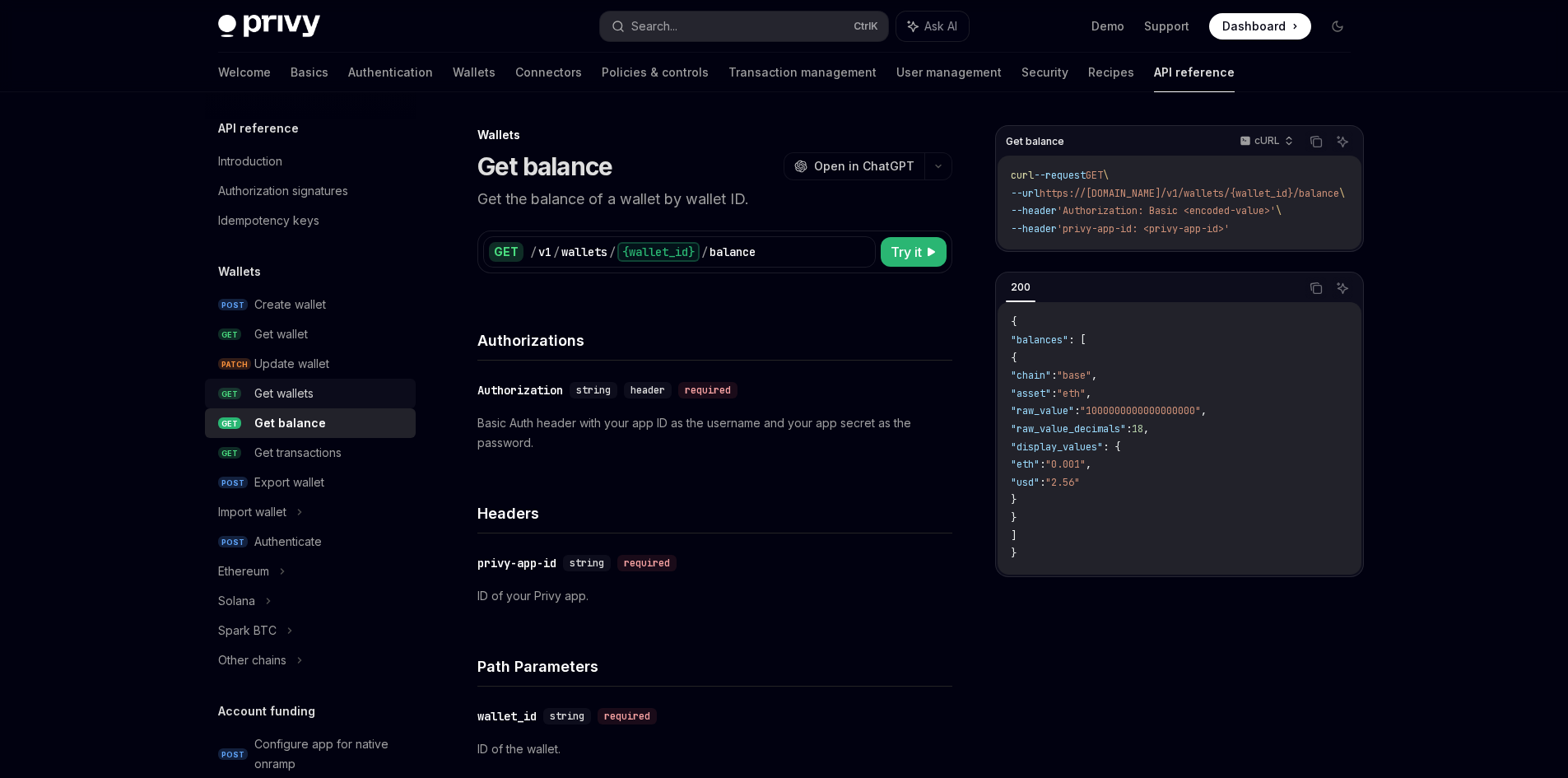
click at [310, 380] on link "GET Get wallets" at bounding box center [310, 393] width 211 height 29
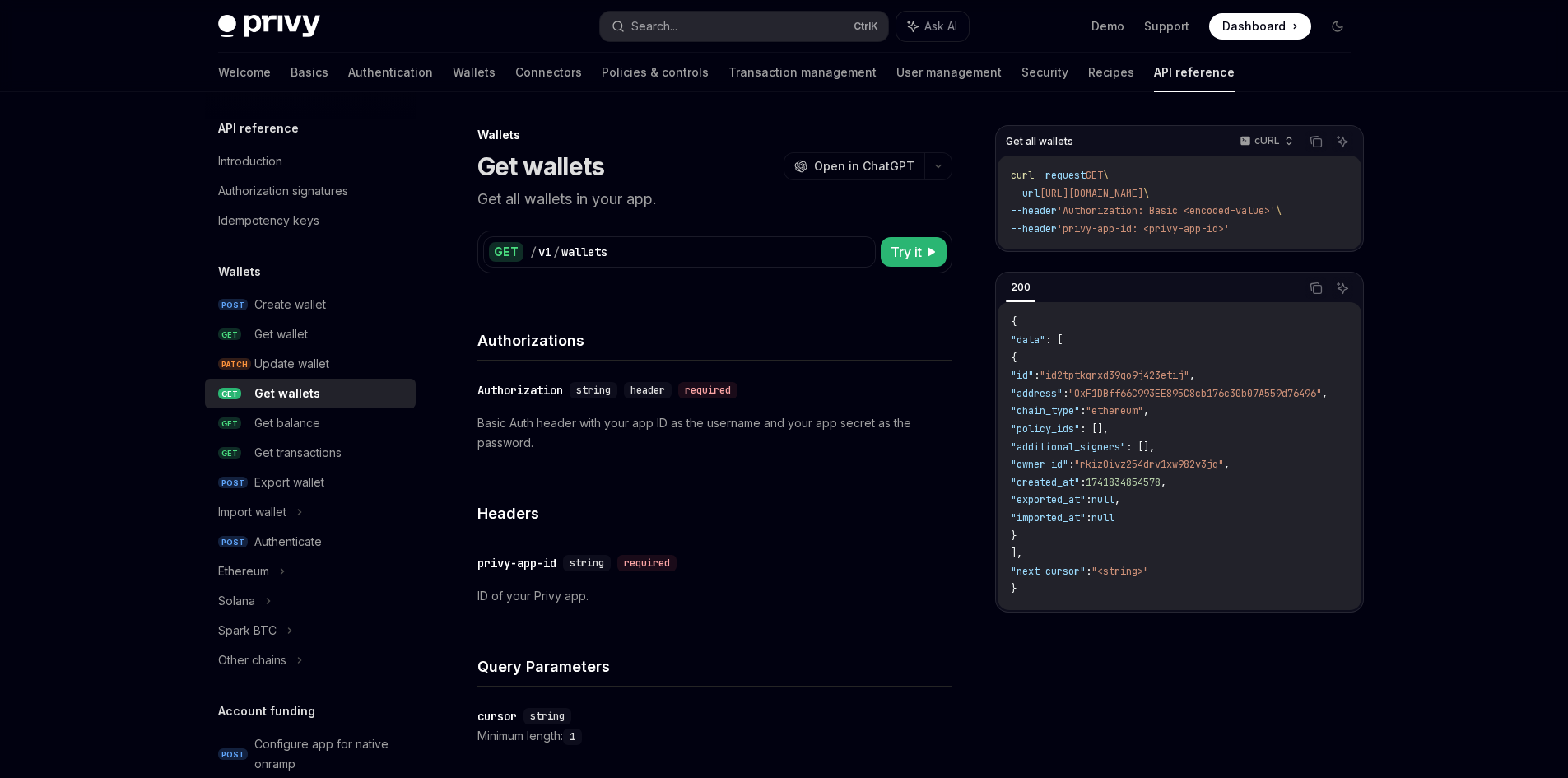
click at [310, 405] on link "GET Get wallets" at bounding box center [310, 393] width 211 height 29
click at [310, 431] on div "Get balance" at bounding box center [288, 423] width 66 height 20
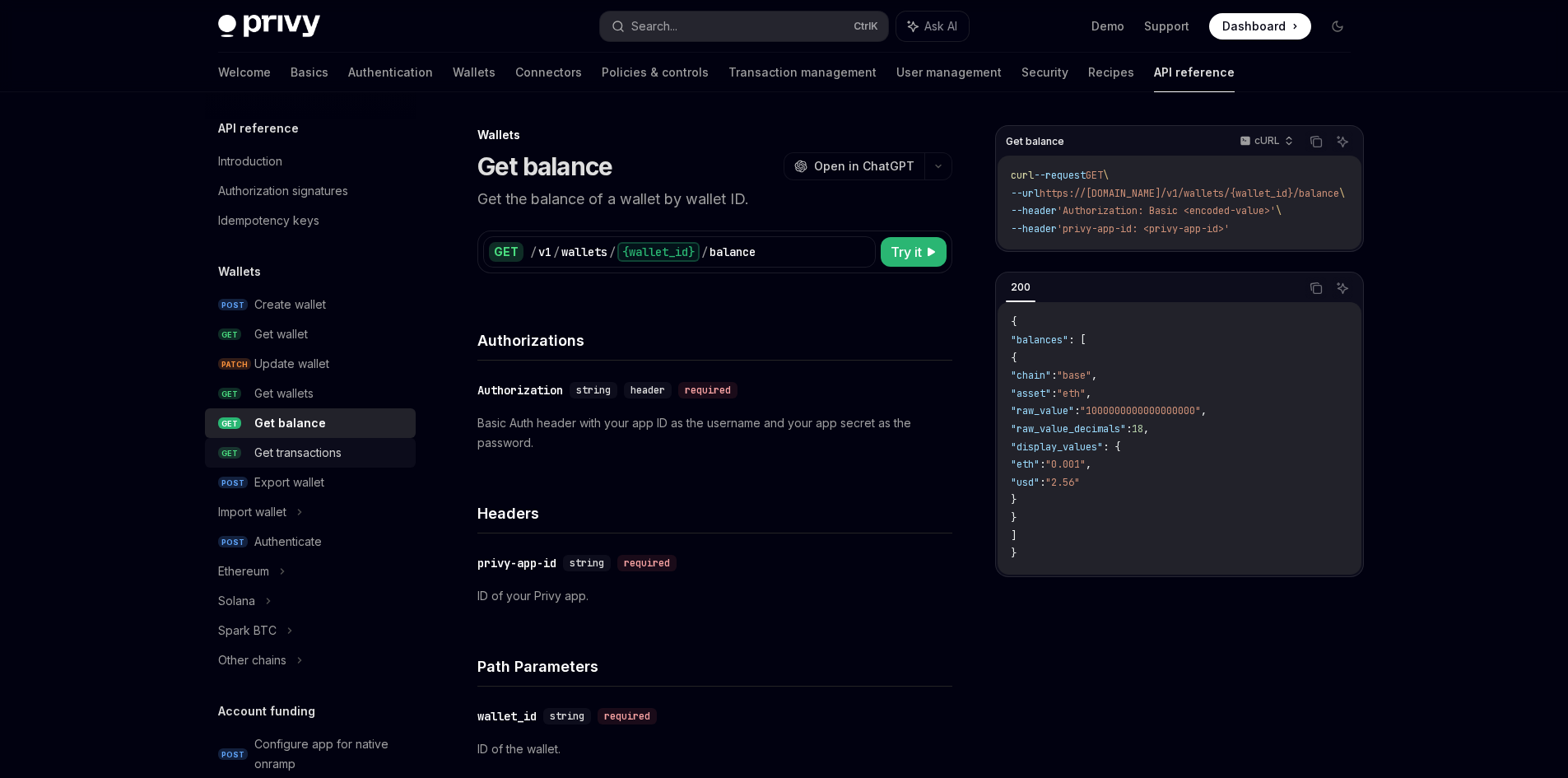
click at [312, 453] on div "Get transactions" at bounding box center [298, 452] width 87 height 20
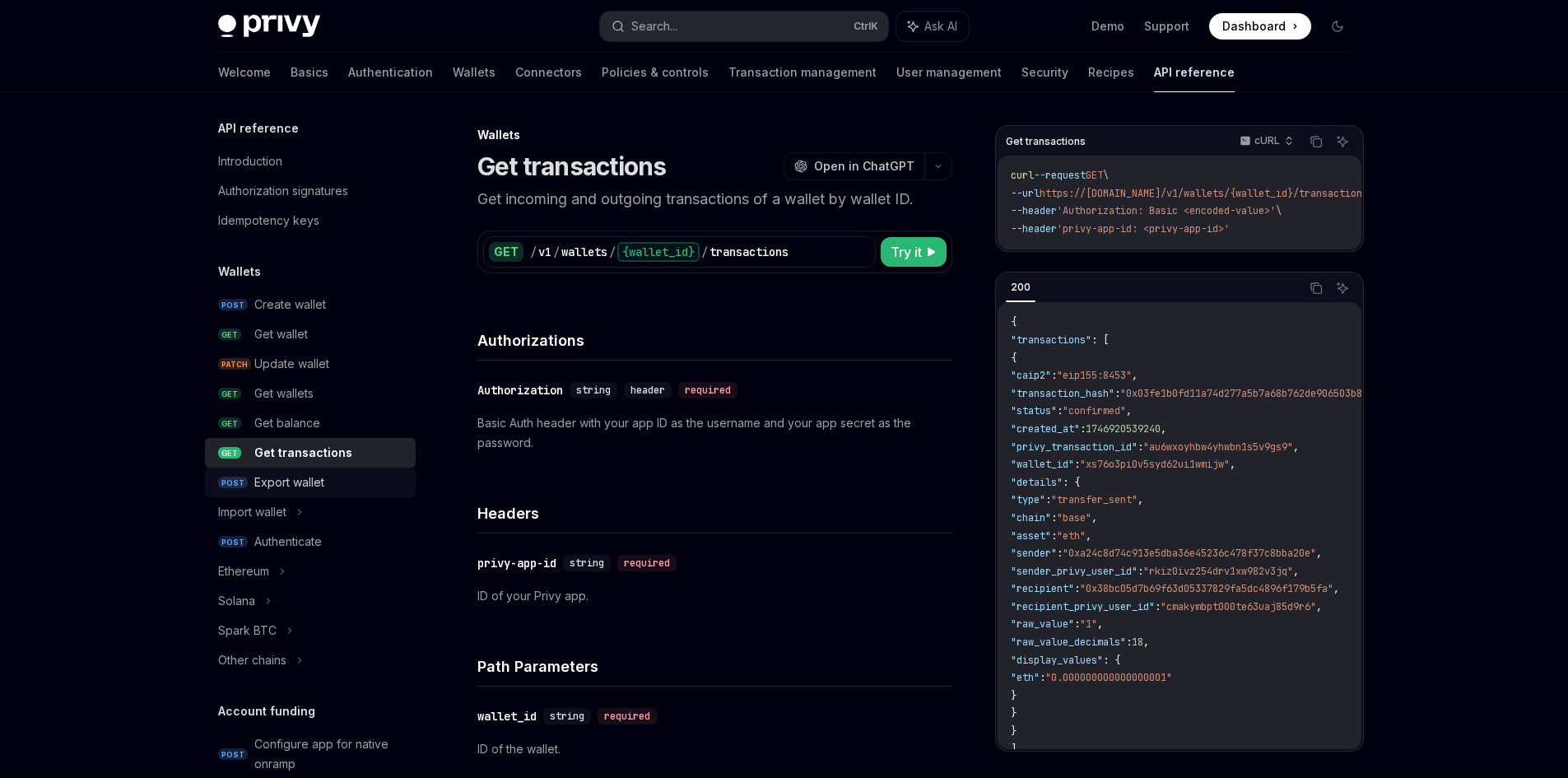
click at [313, 474] on div "Export wallet" at bounding box center [289, 482] width 70 height 20
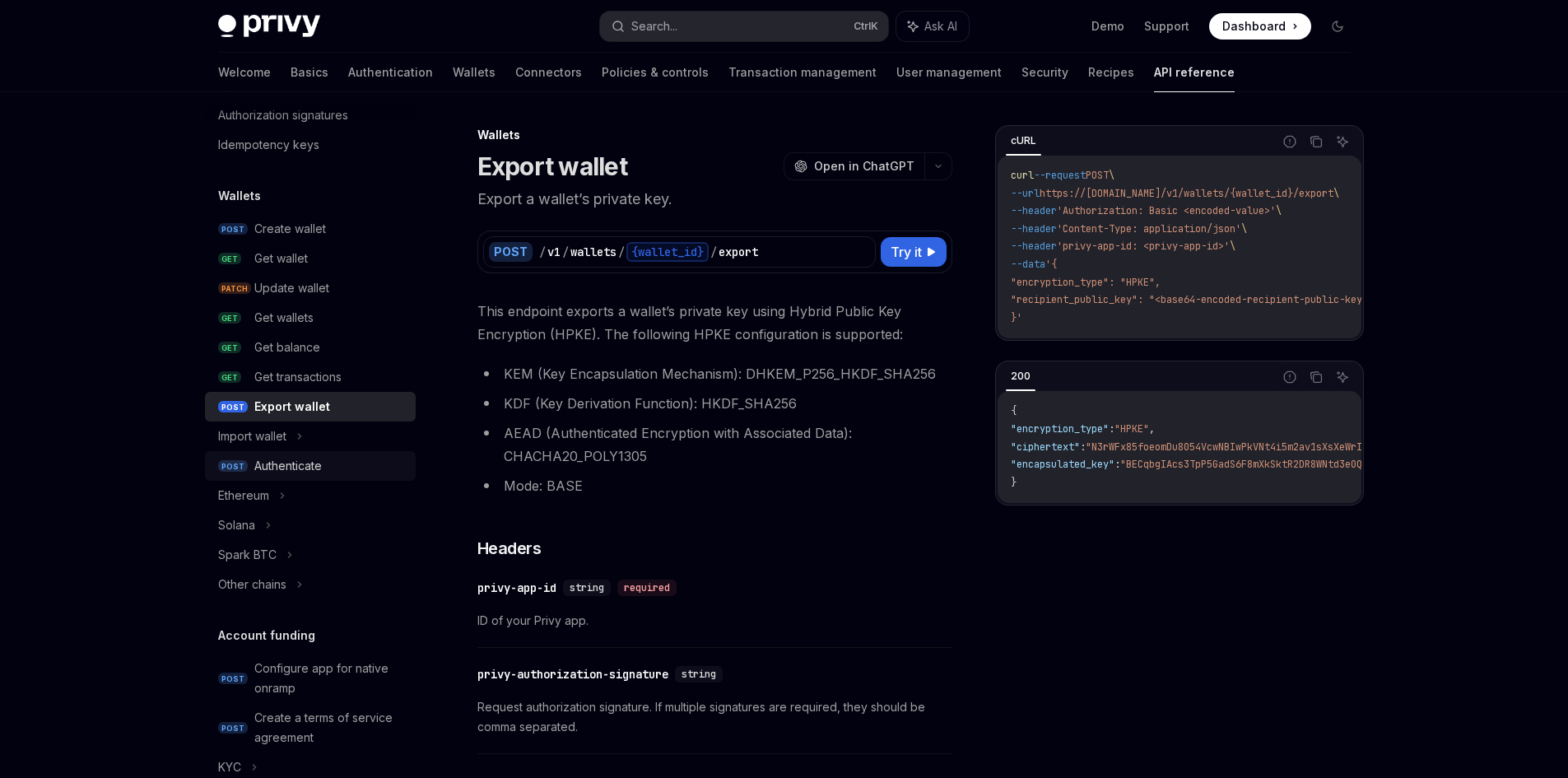
scroll to position [82, 0]
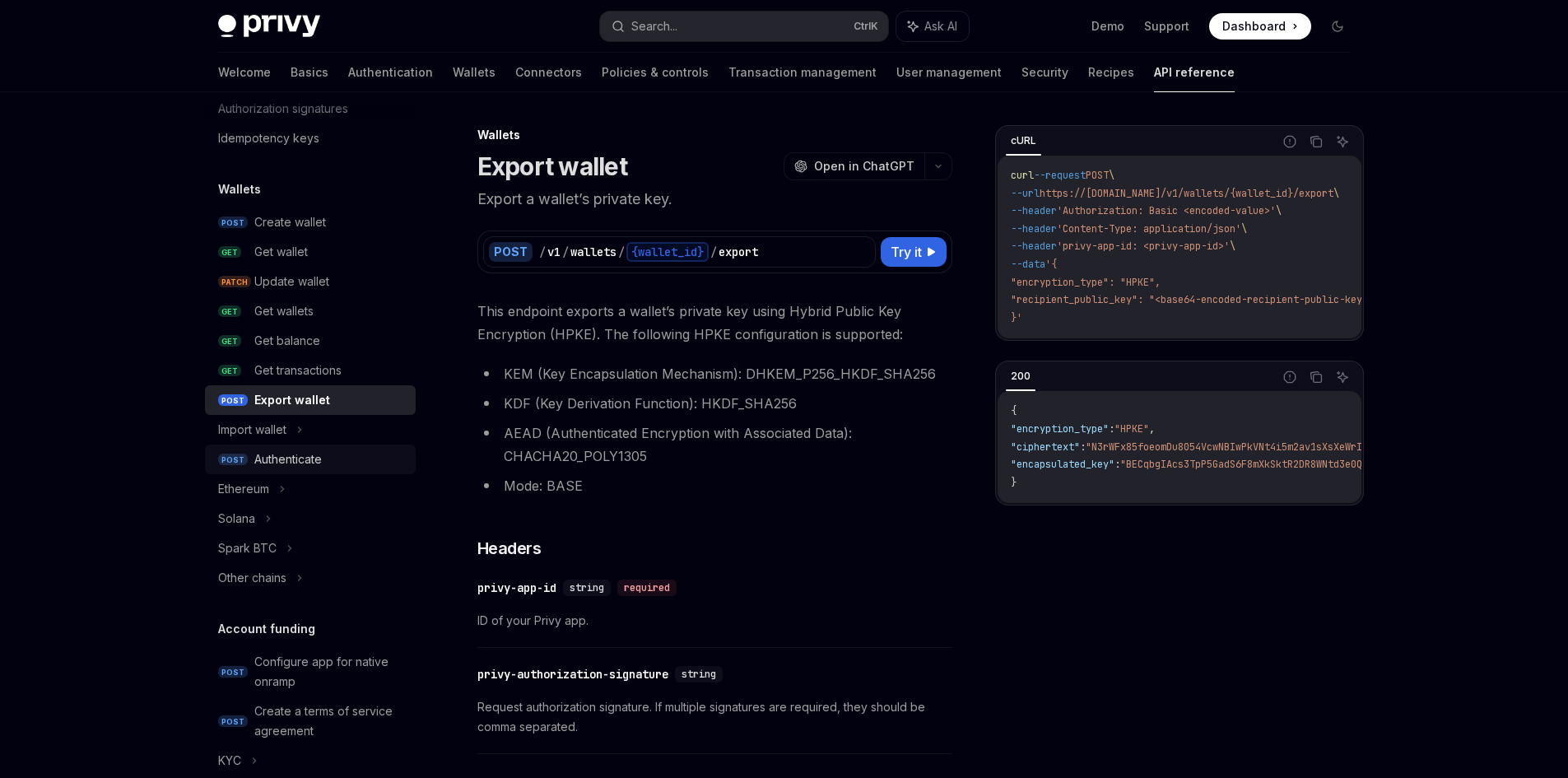
click at [308, 448] on link "POST Authenticate" at bounding box center [310, 459] width 211 height 29
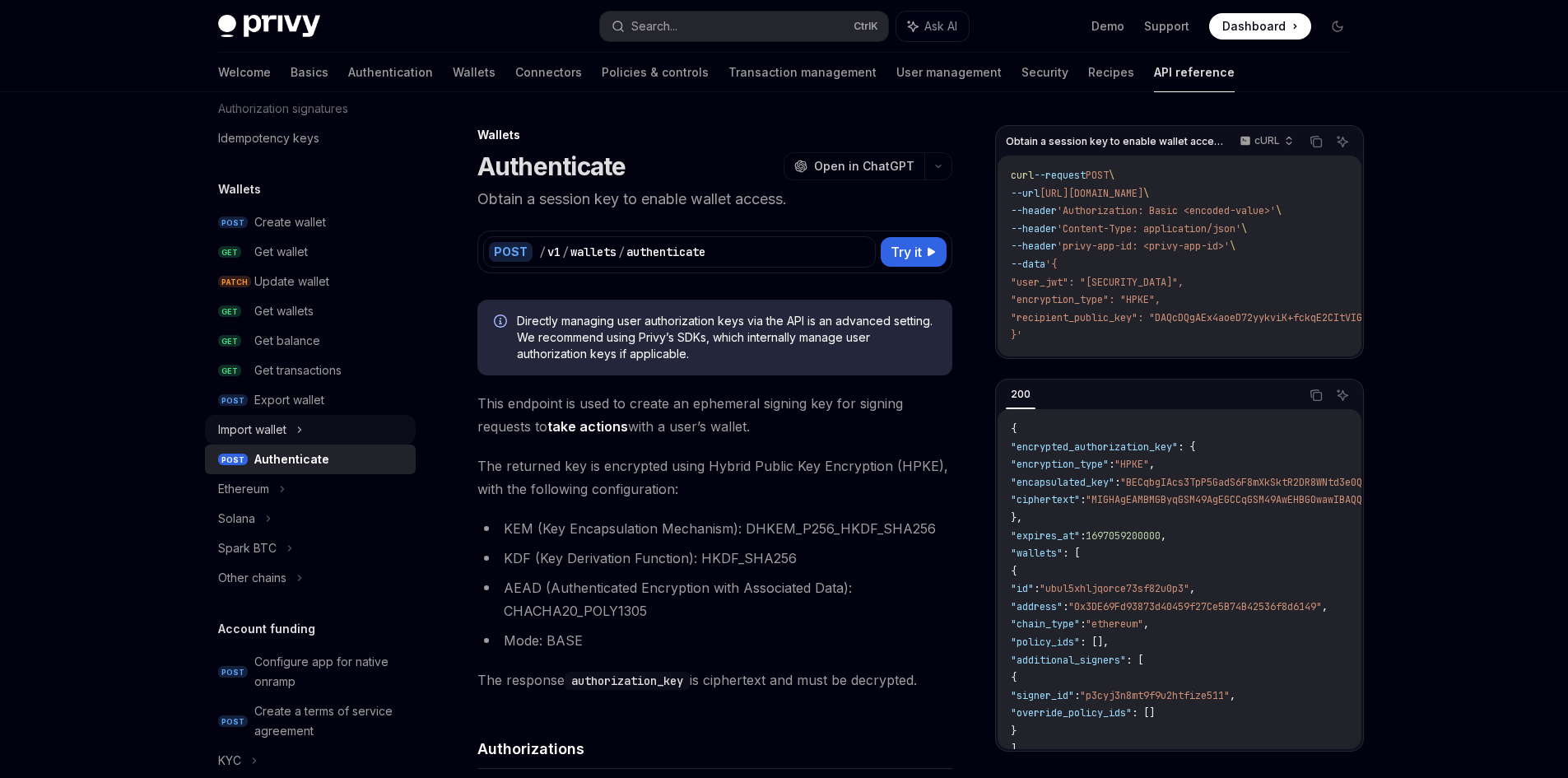
click at [307, 436] on div "Import wallet" at bounding box center [310, 430] width 211 height 29
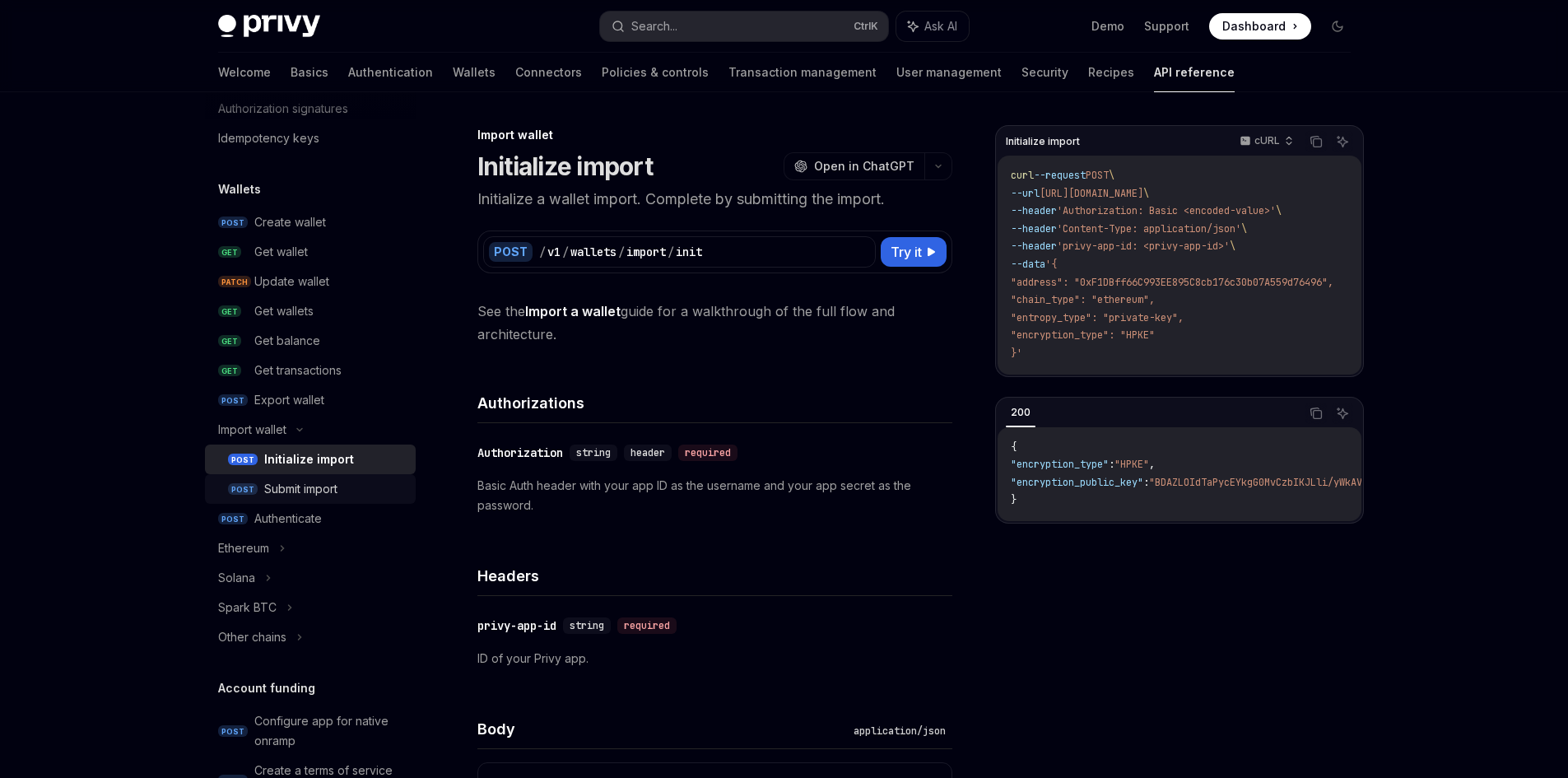
click at [308, 476] on link "POST Submit import" at bounding box center [310, 489] width 211 height 29
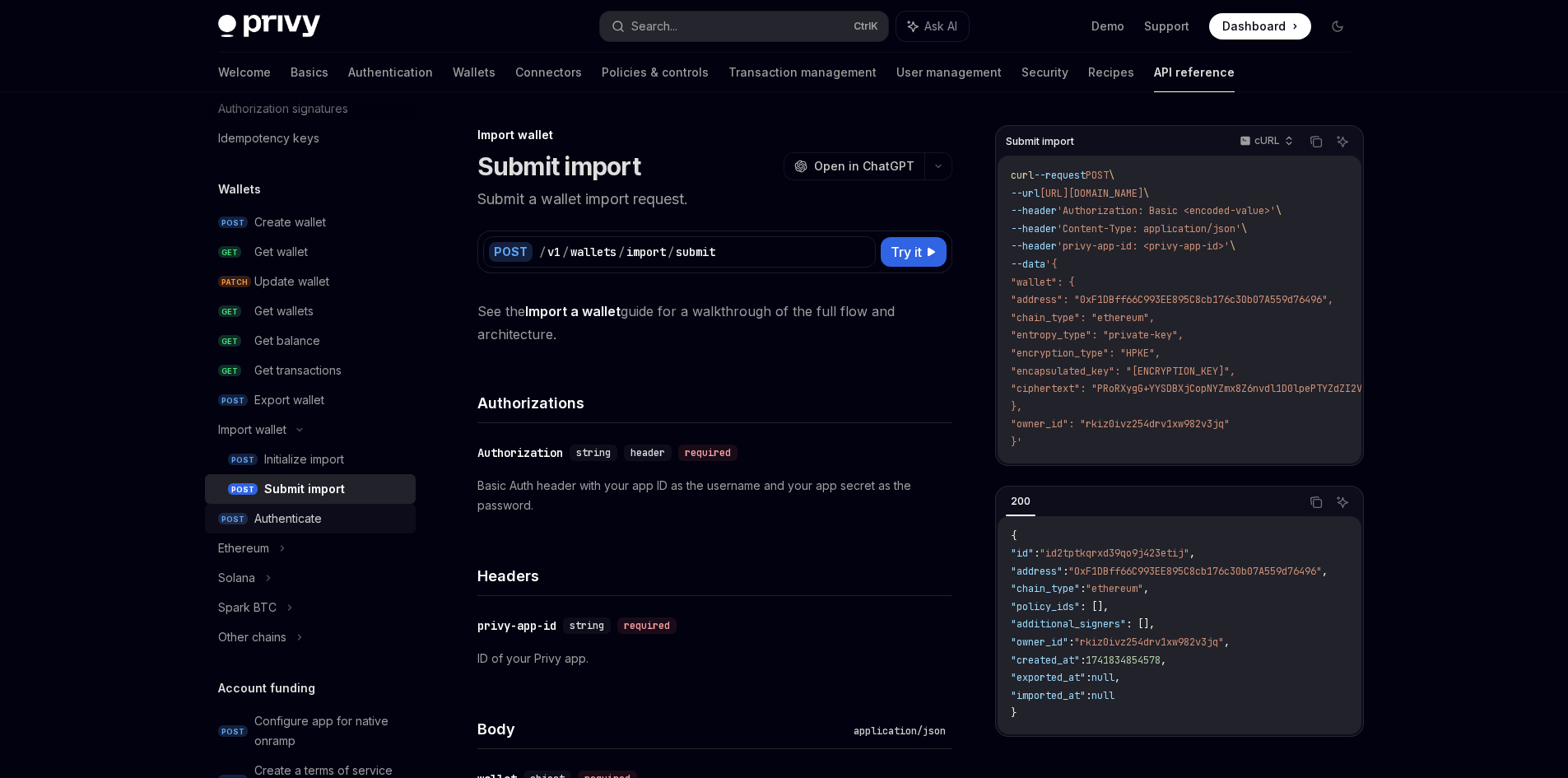
click at [312, 520] on div "Authenticate" at bounding box center [288, 518] width 68 height 20
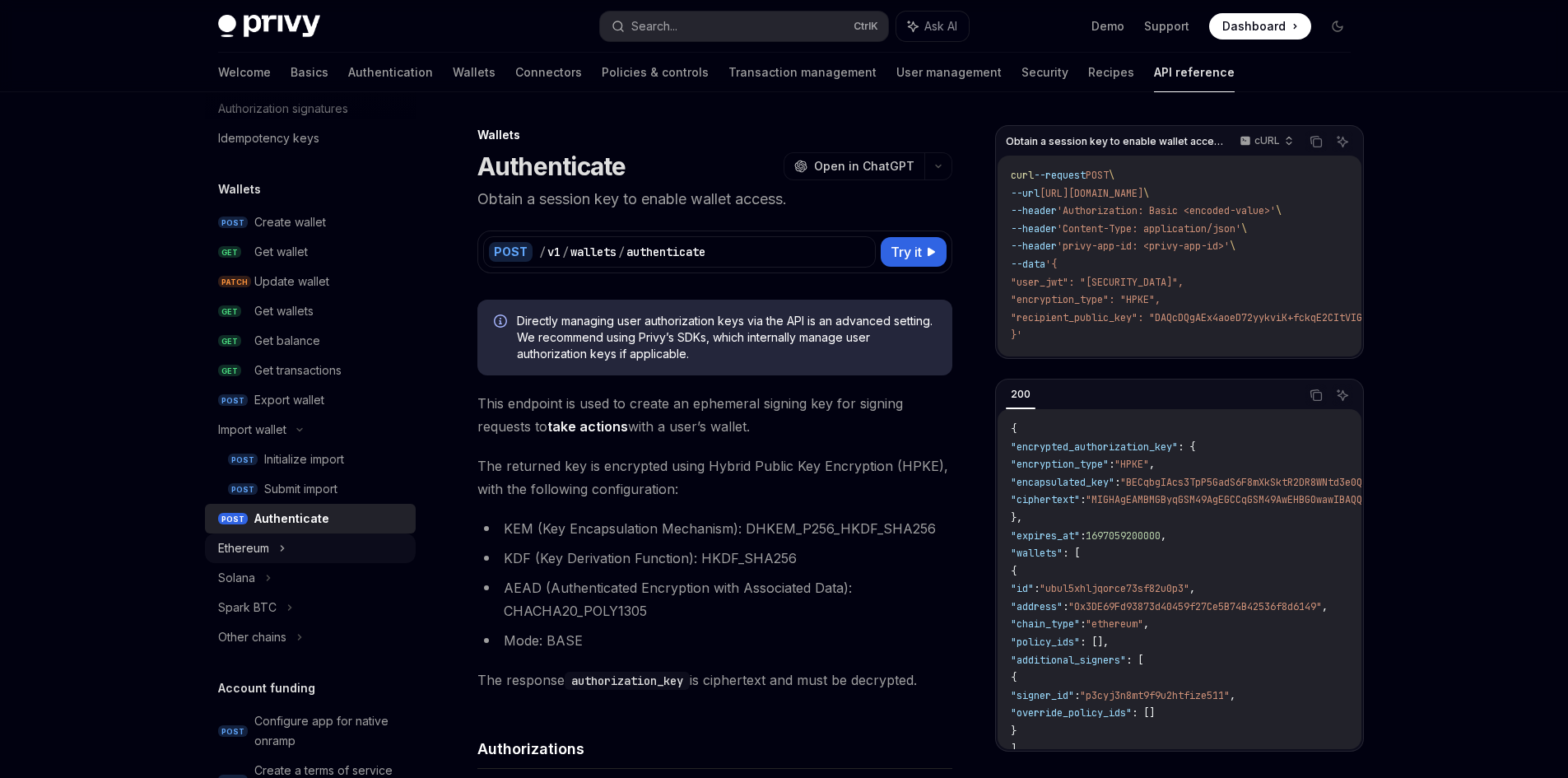
click at [308, 540] on div "Ethereum" at bounding box center [310, 548] width 211 height 29
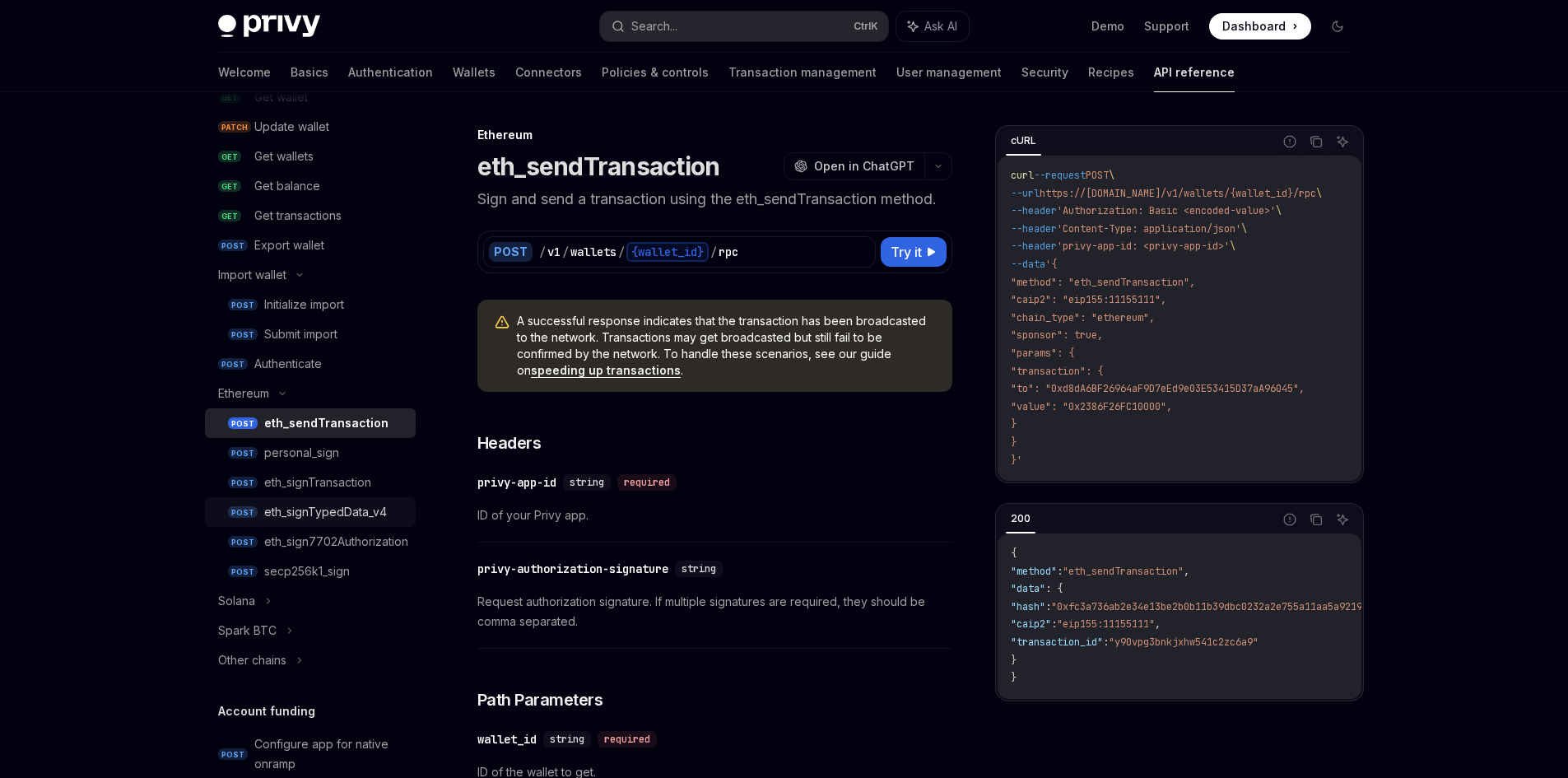
scroll to position [247, 0]
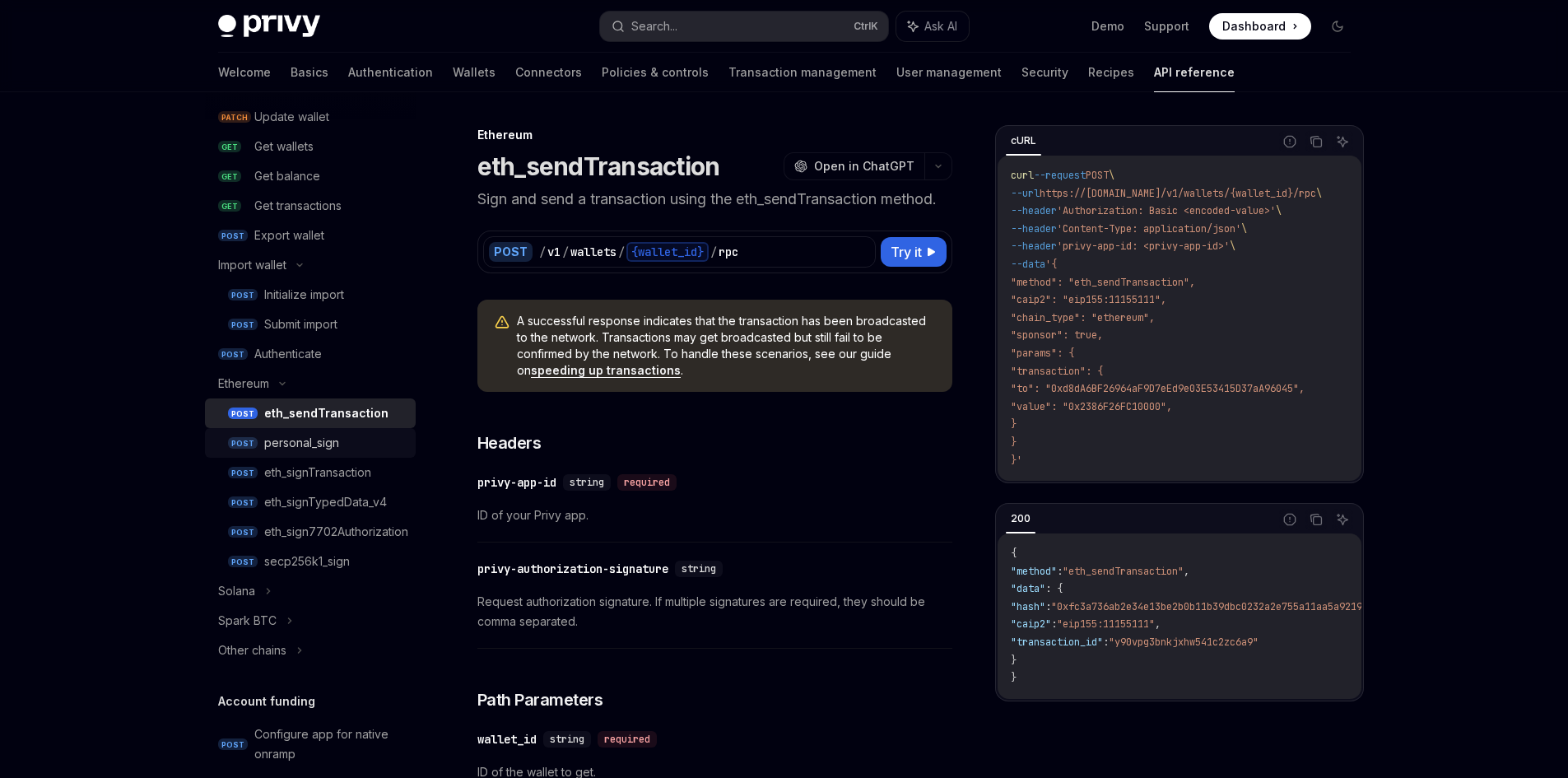
click at [318, 454] on link "POST personal_sign" at bounding box center [310, 443] width 211 height 29
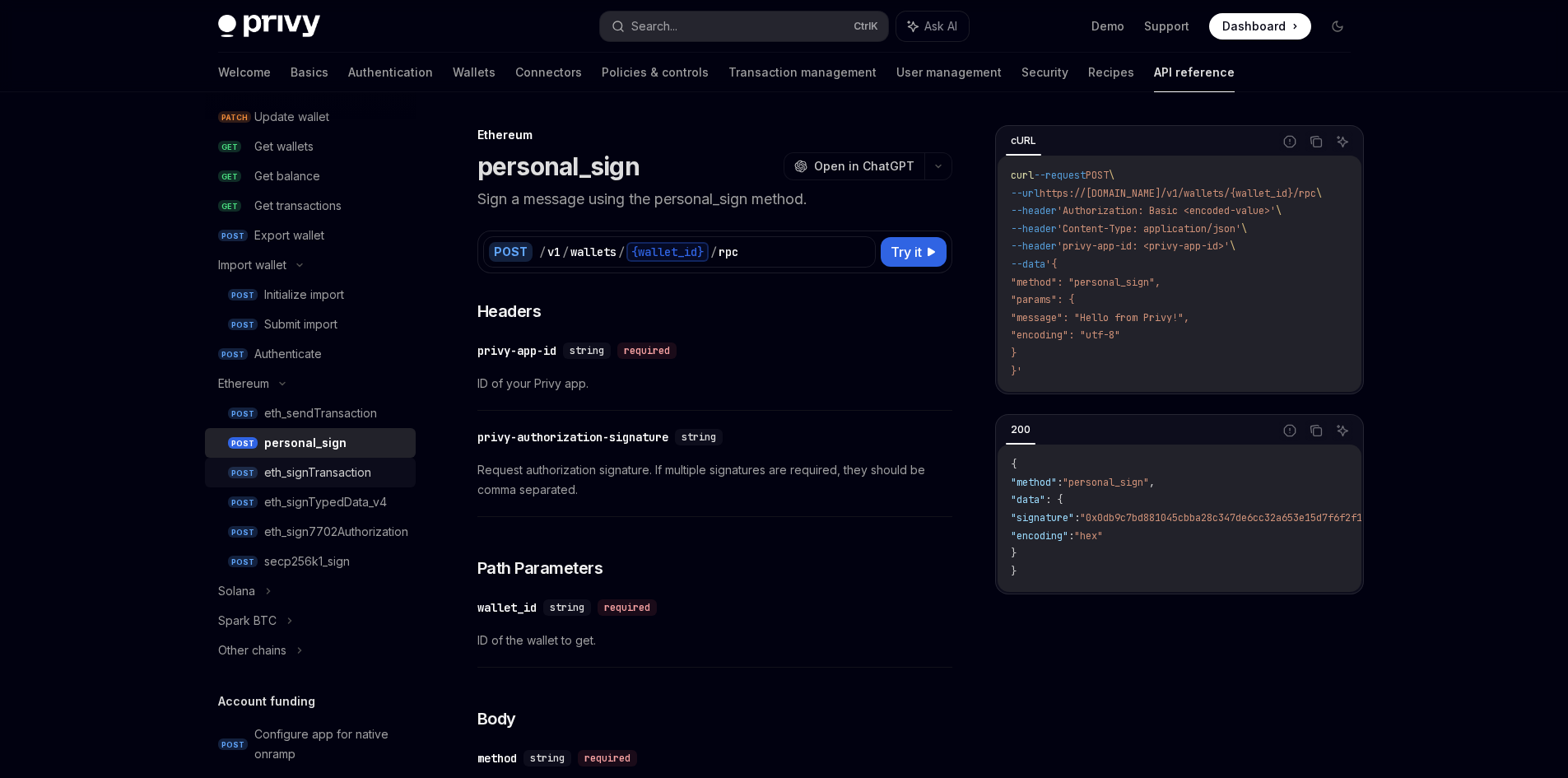
click at [317, 478] on div "eth_signTransaction" at bounding box center [318, 472] width 107 height 20
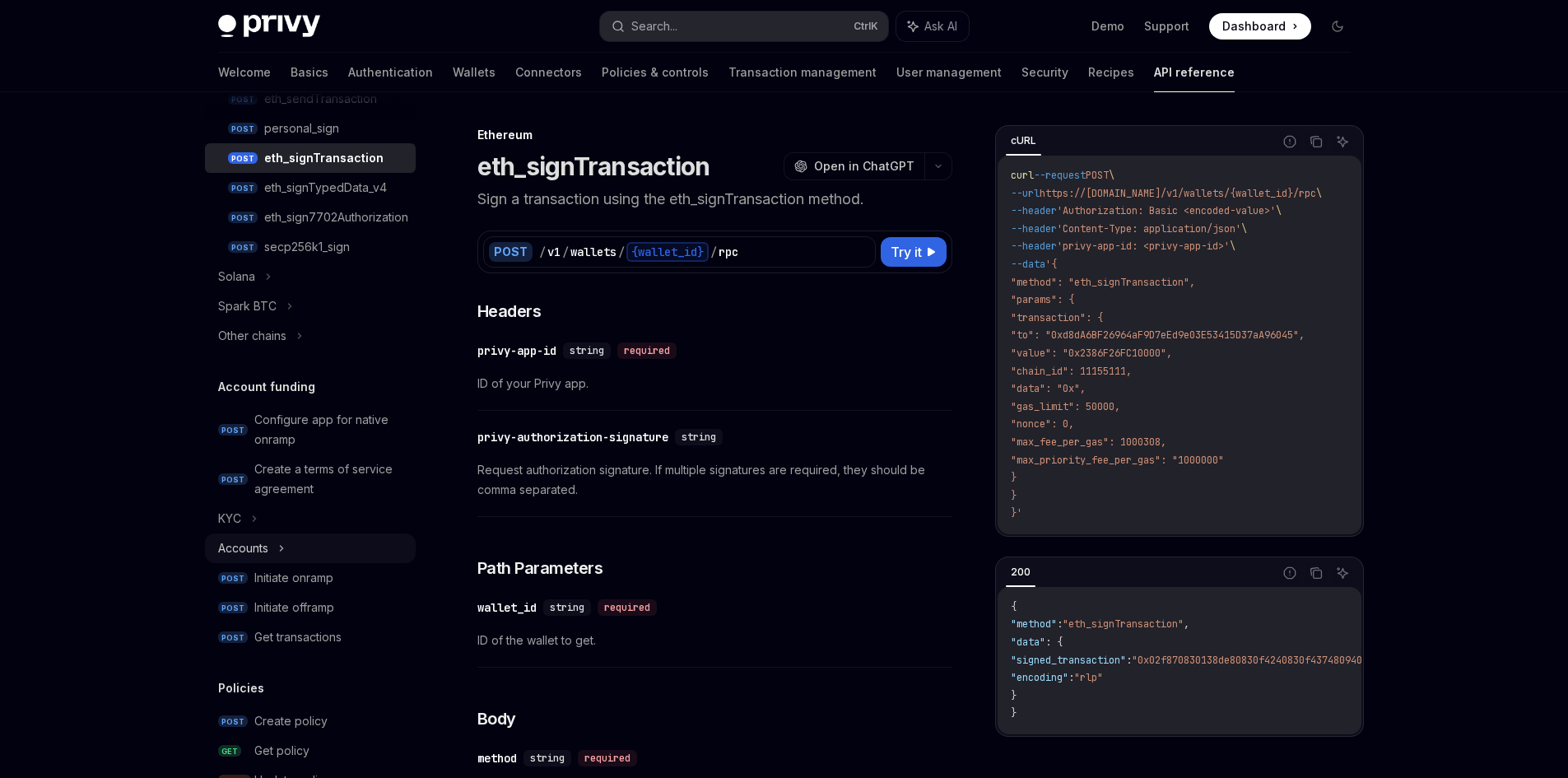
scroll to position [576, 0]
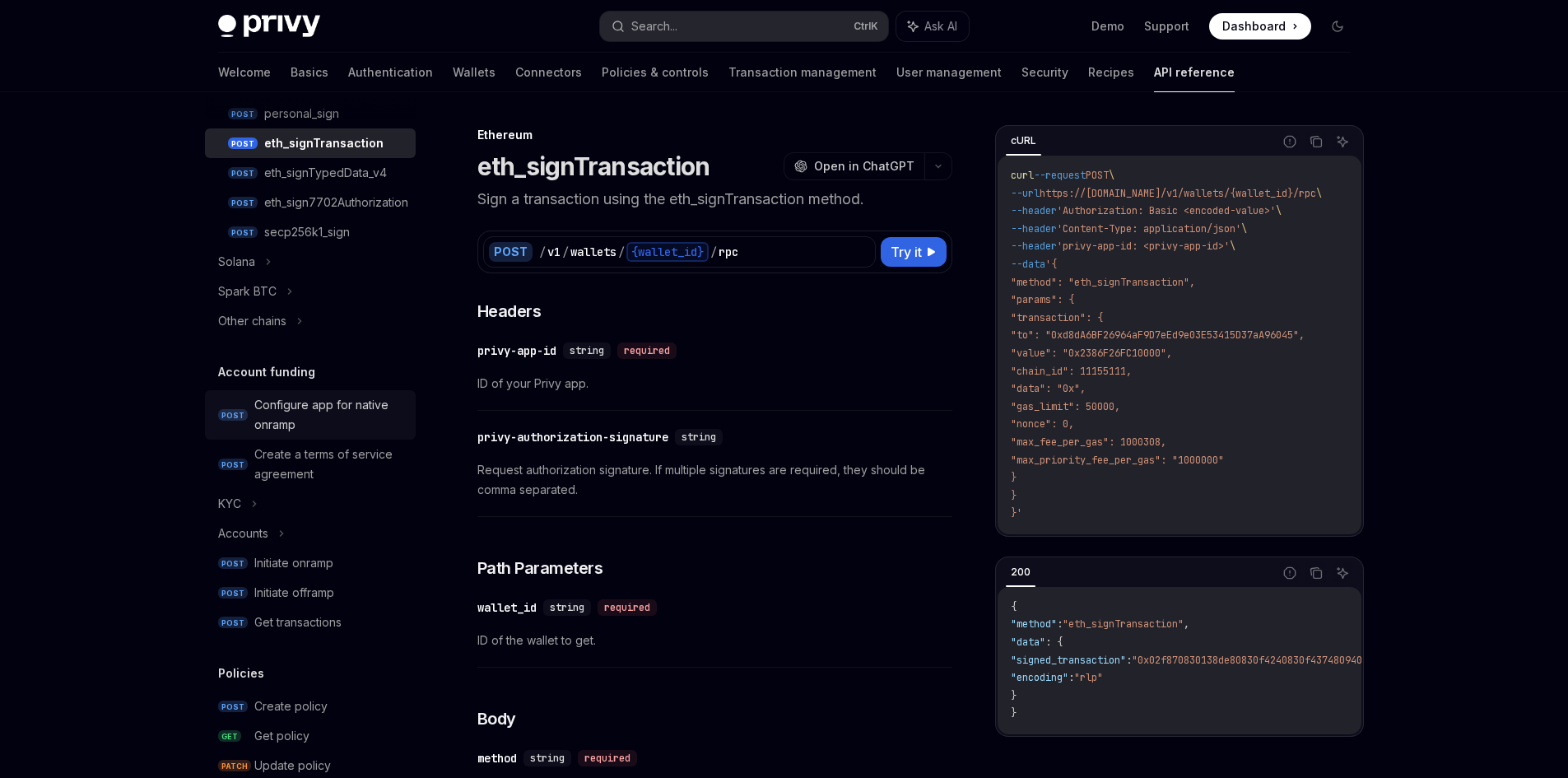
click at [310, 407] on div "Configure app for native onramp" at bounding box center [330, 415] width 152 height 40
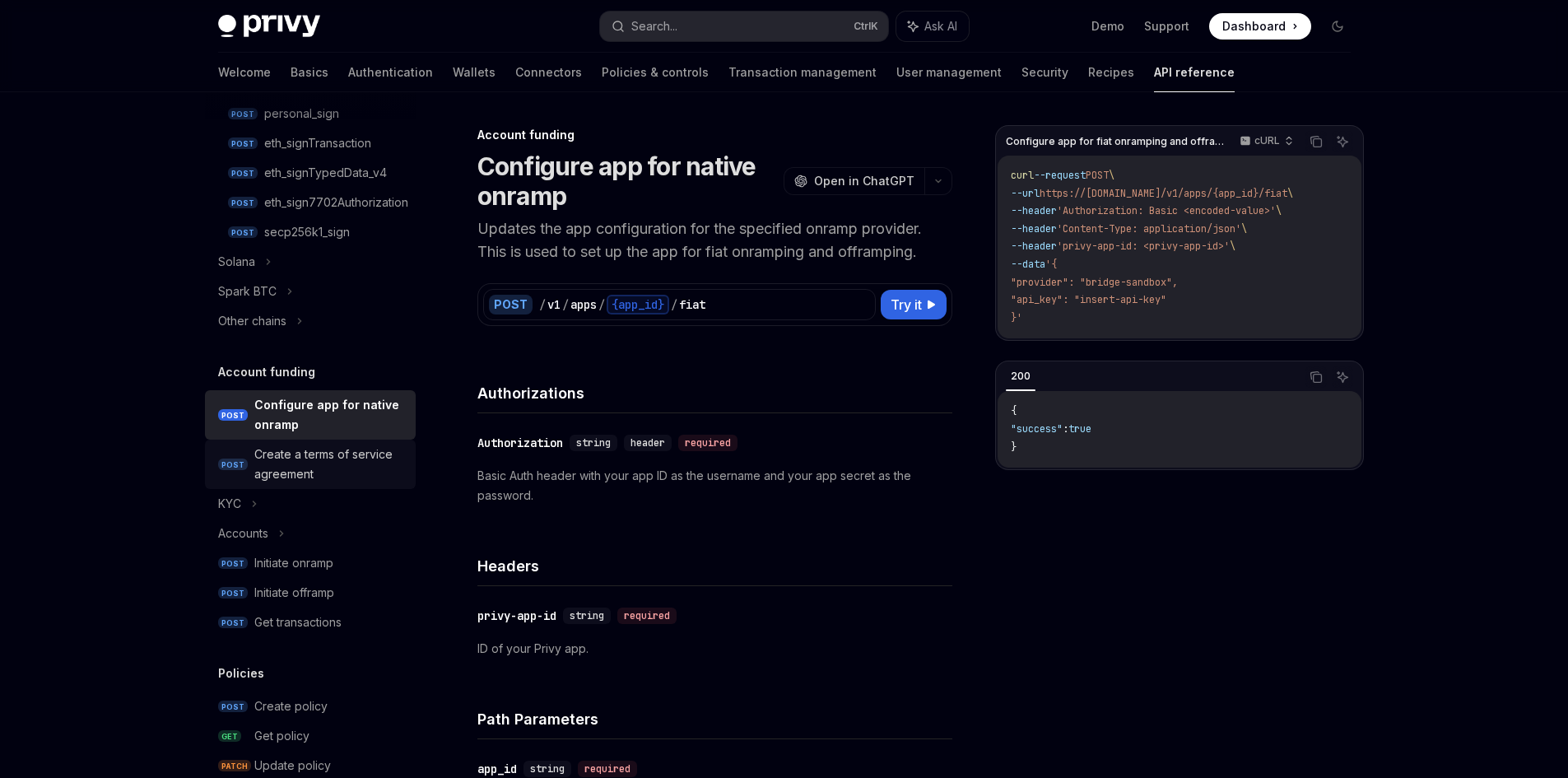
click at [309, 459] on div "Create a terms of service agreement" at bounding box center [330, 464] width 152 height 40
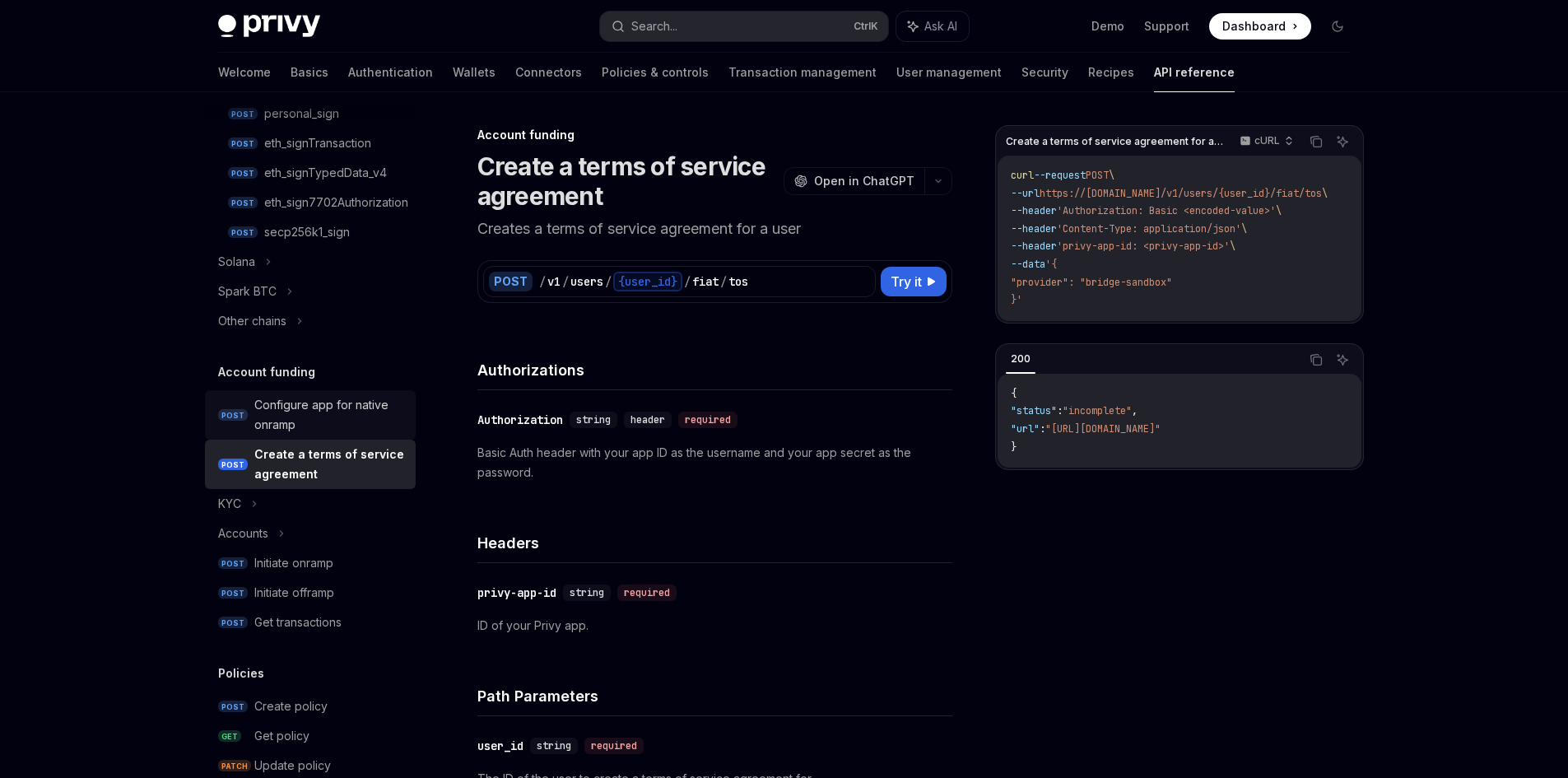
click at [315, 430] on div "Configure app for native onramp" at bounding box center [330, 415] width 152 height 40
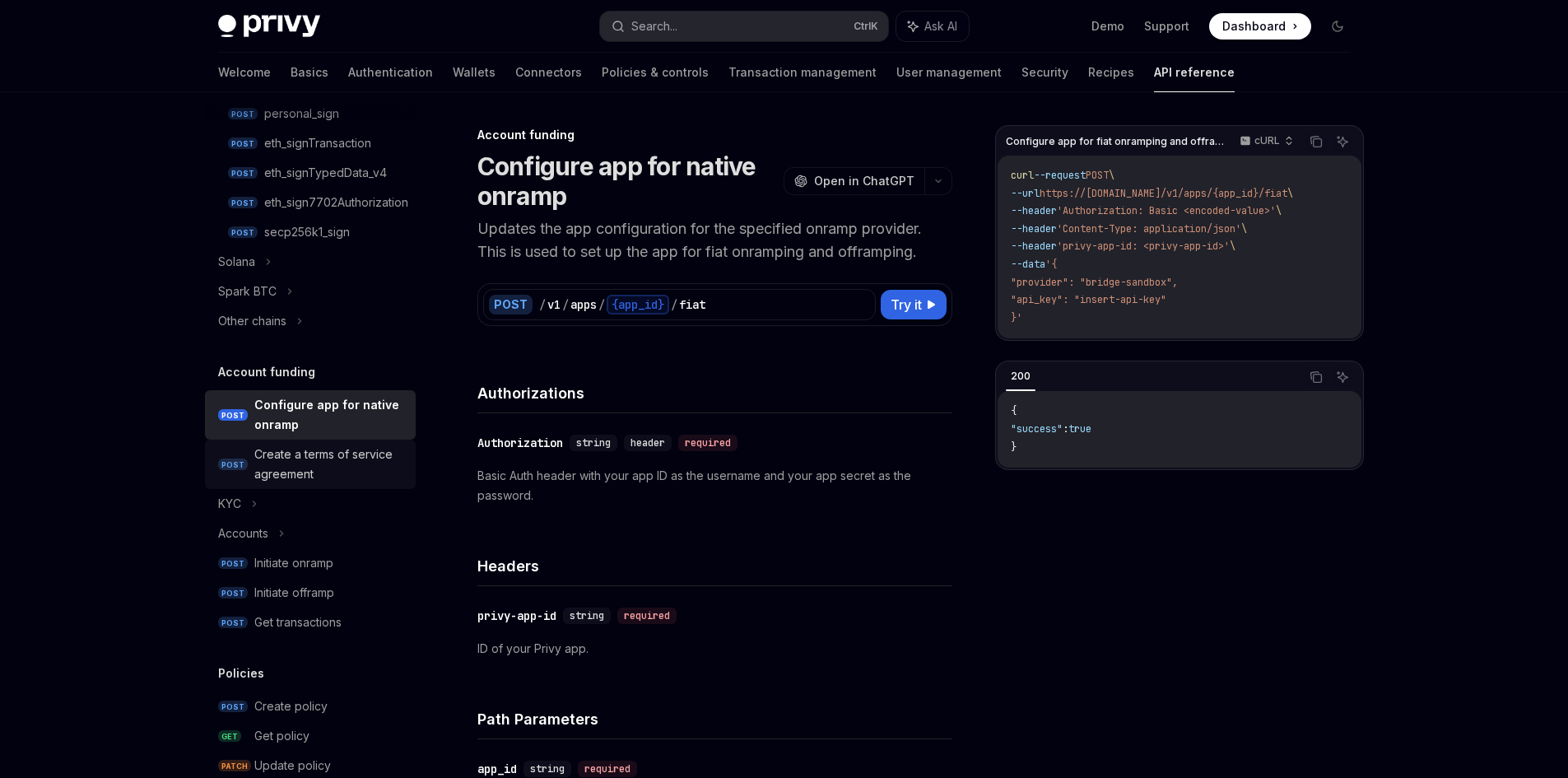
click at [314, 461] on div "Create a terms of service agreement" at bounding box center [330, 464] width 152 height 40
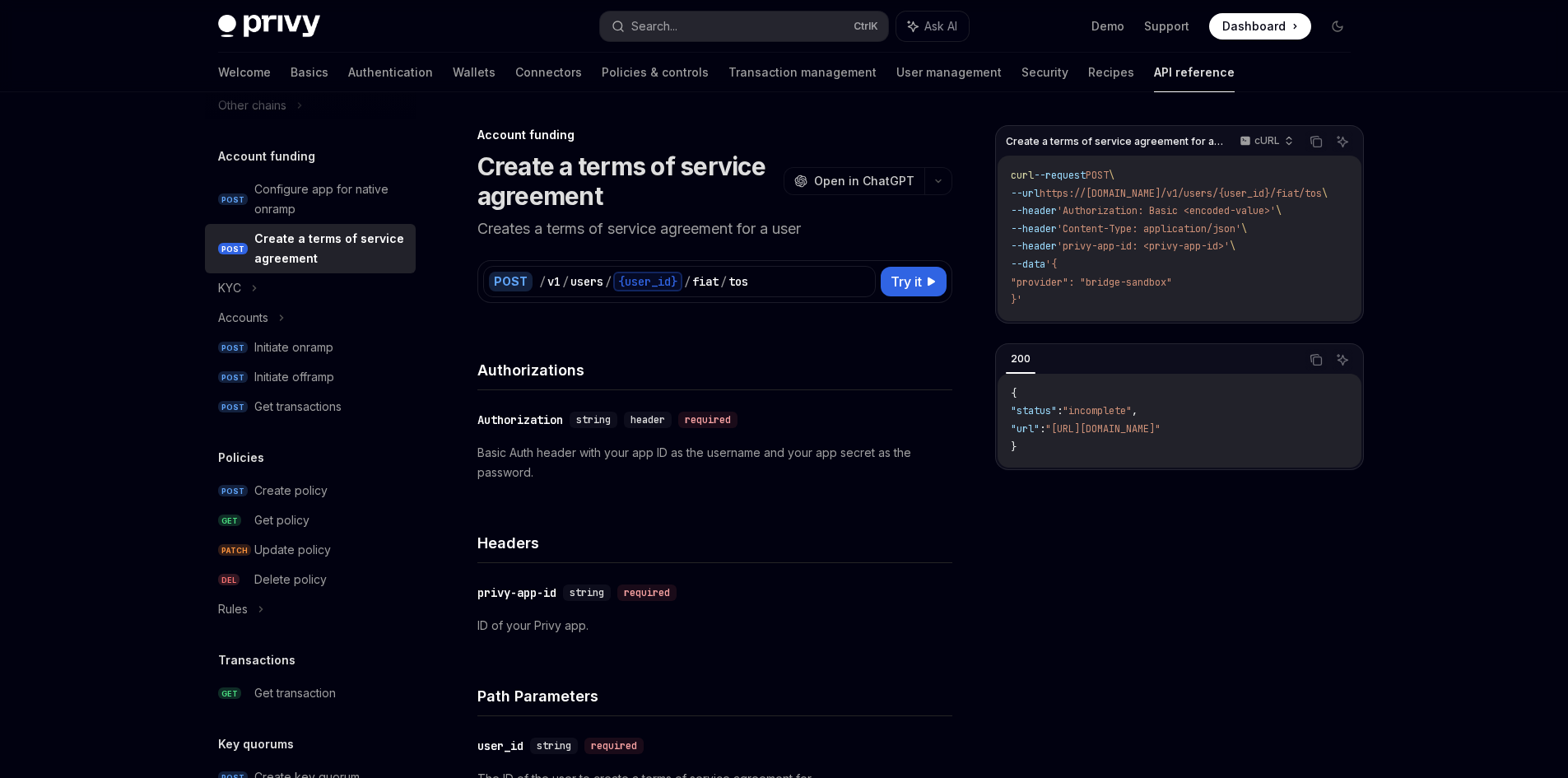
scroll to position [823, 0]
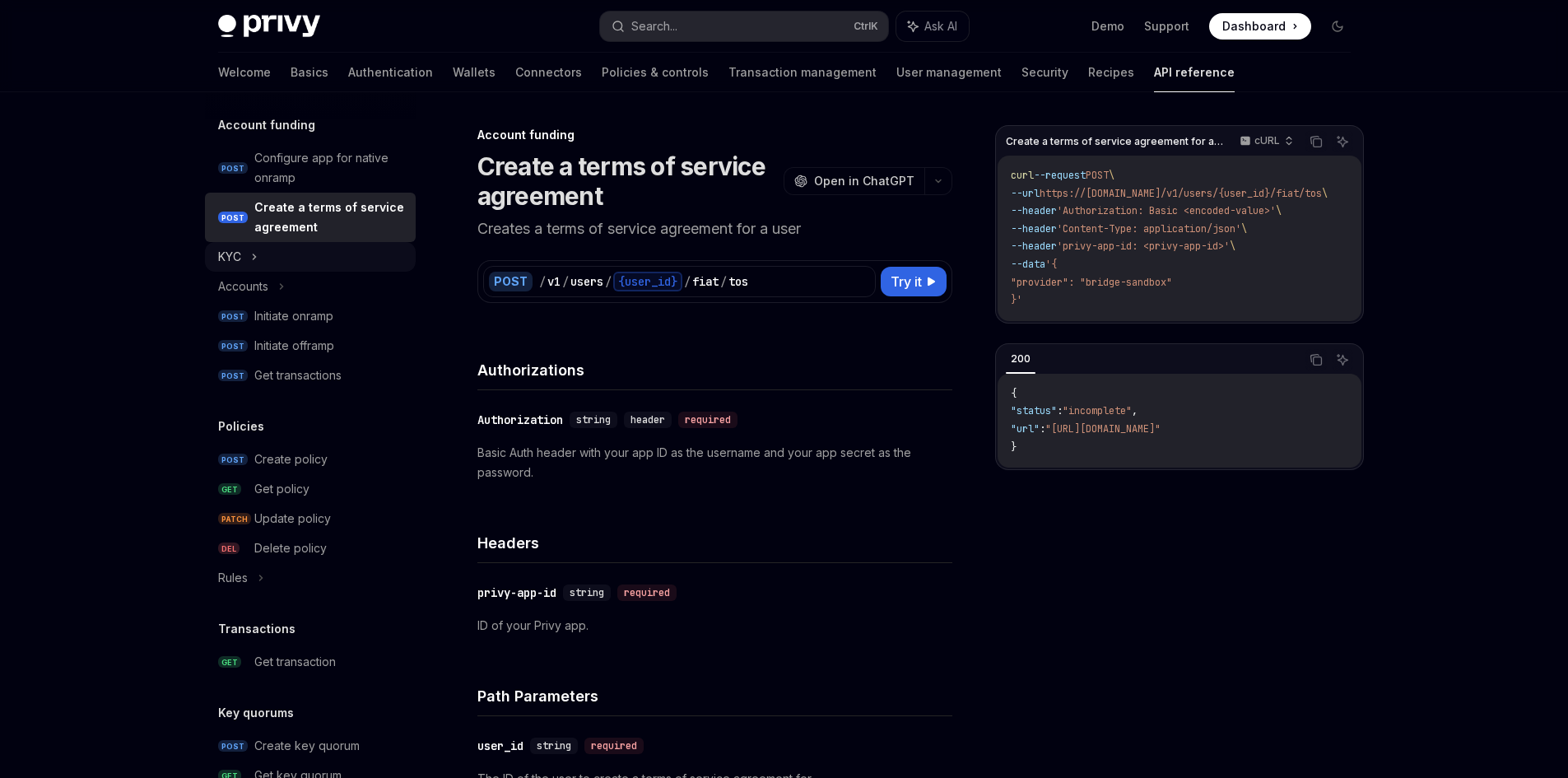
click at [252, 253] on icon at bounding box center [255, 256] width 7 height 20
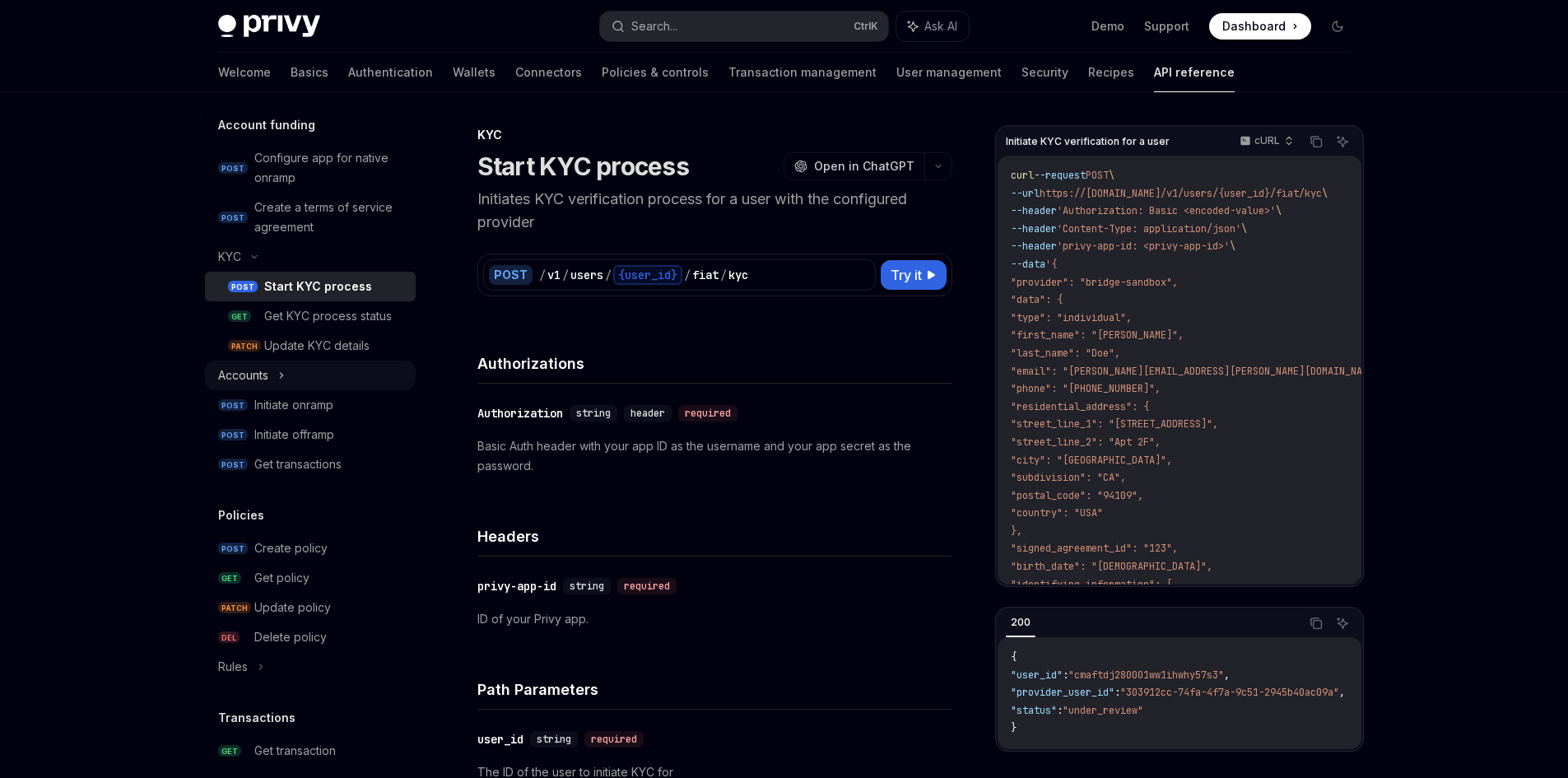
click at [297, 362] on div "Accounts" at bounding box center [310, 375] width 211 height 29
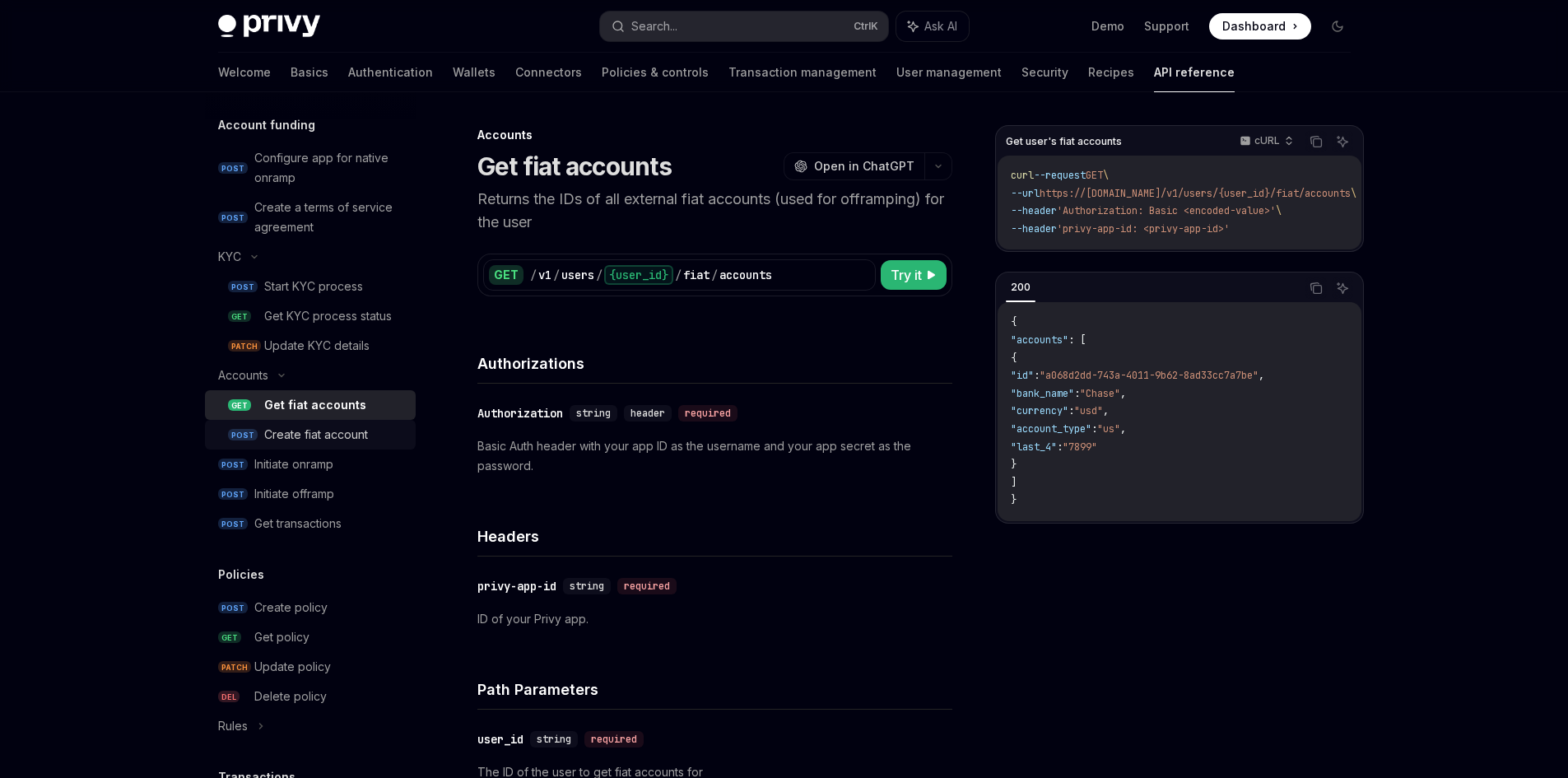
click at [356, 433] on div "Create fiat account" at bounding box center [316, 434] width 104 height 20
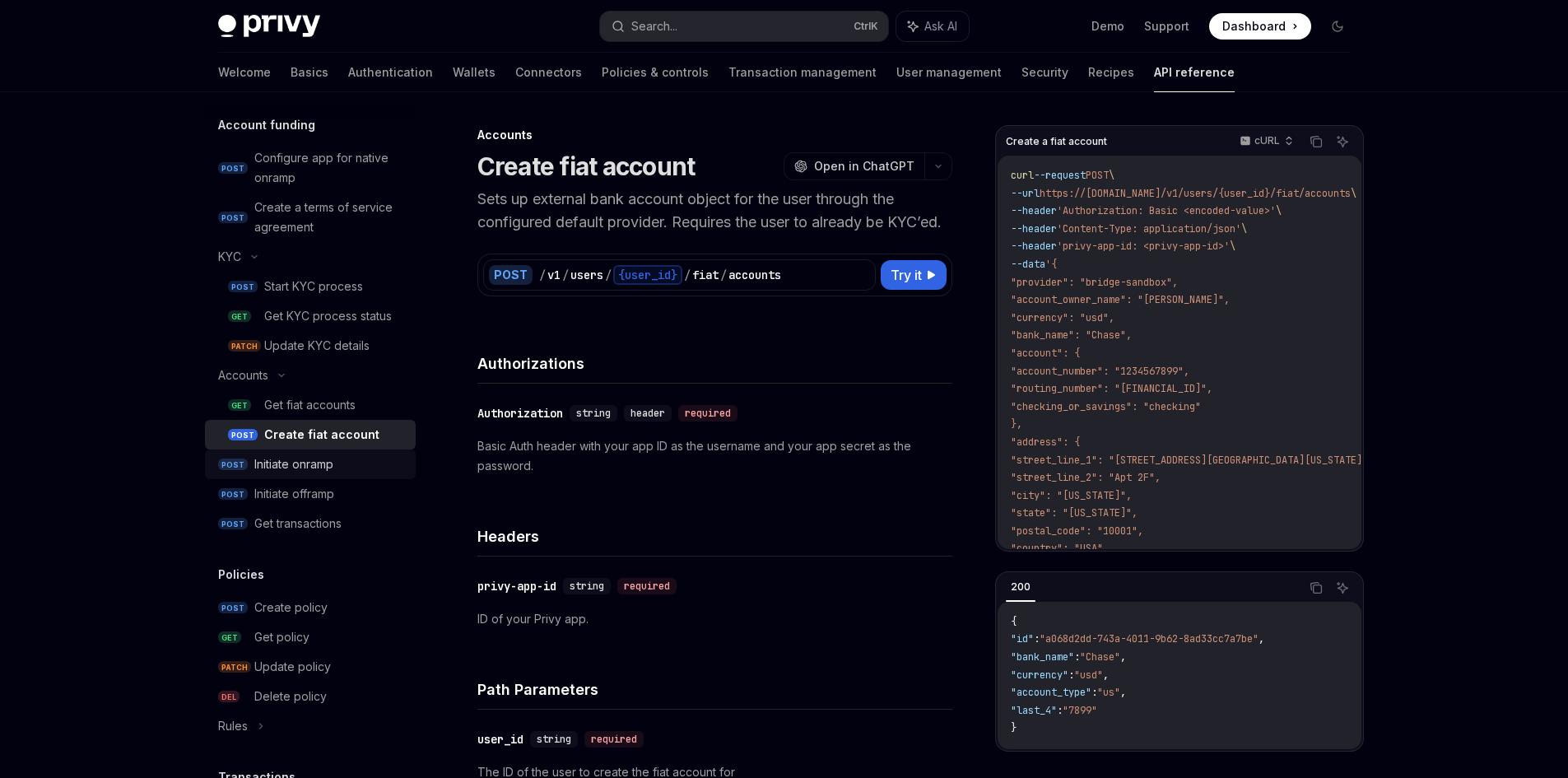
click at [308, 467] on div "Initiate onramp" at bounding box center [294, 464] width 79 height 20
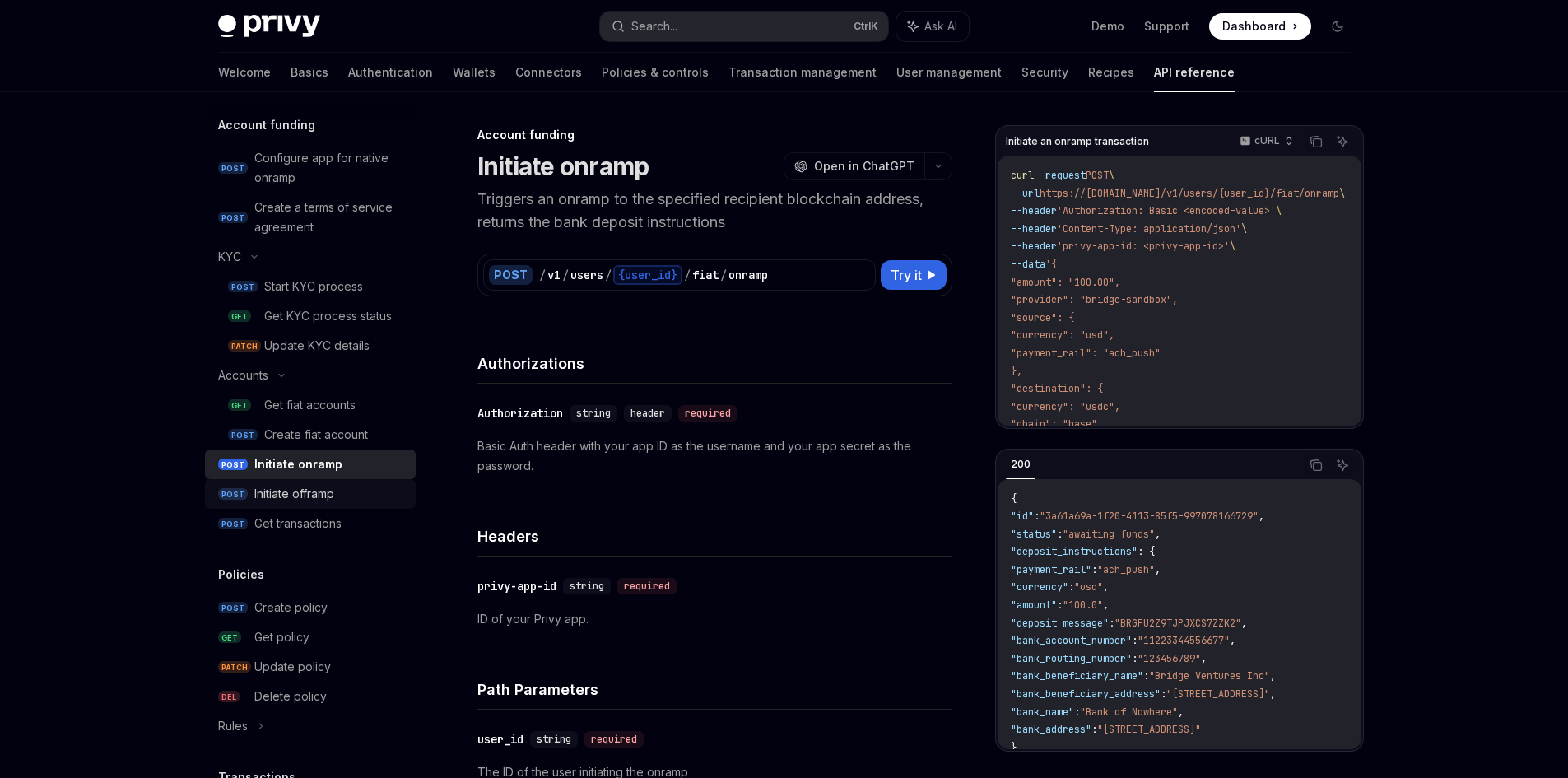
click at [321, 496] on div "Initiate offramp" at bounding box center [295, 494] width 80 height 20
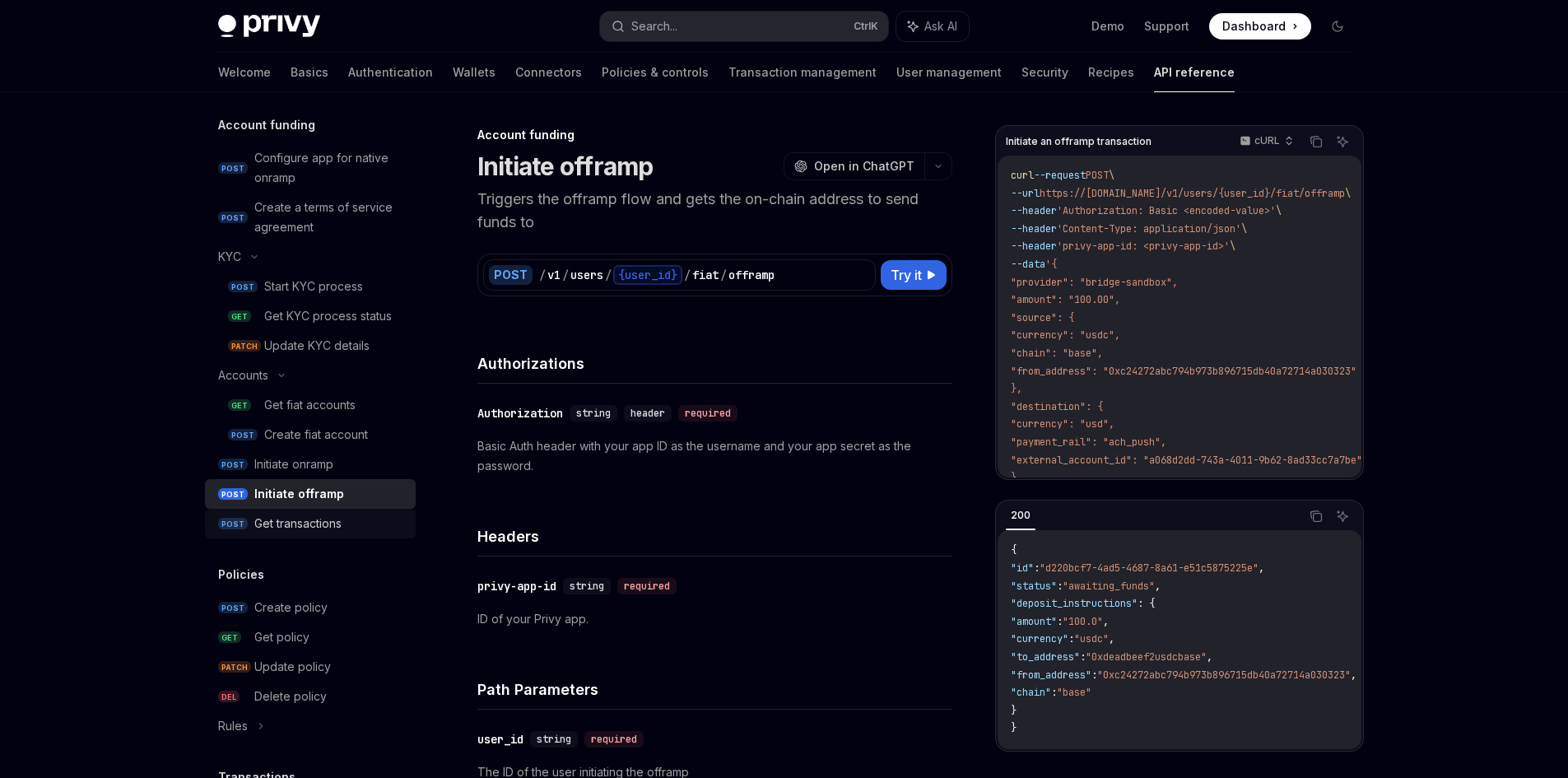
click at [321, 510] on link "POST Get transactions" at bounding box center [310, 523] width 211 height 29
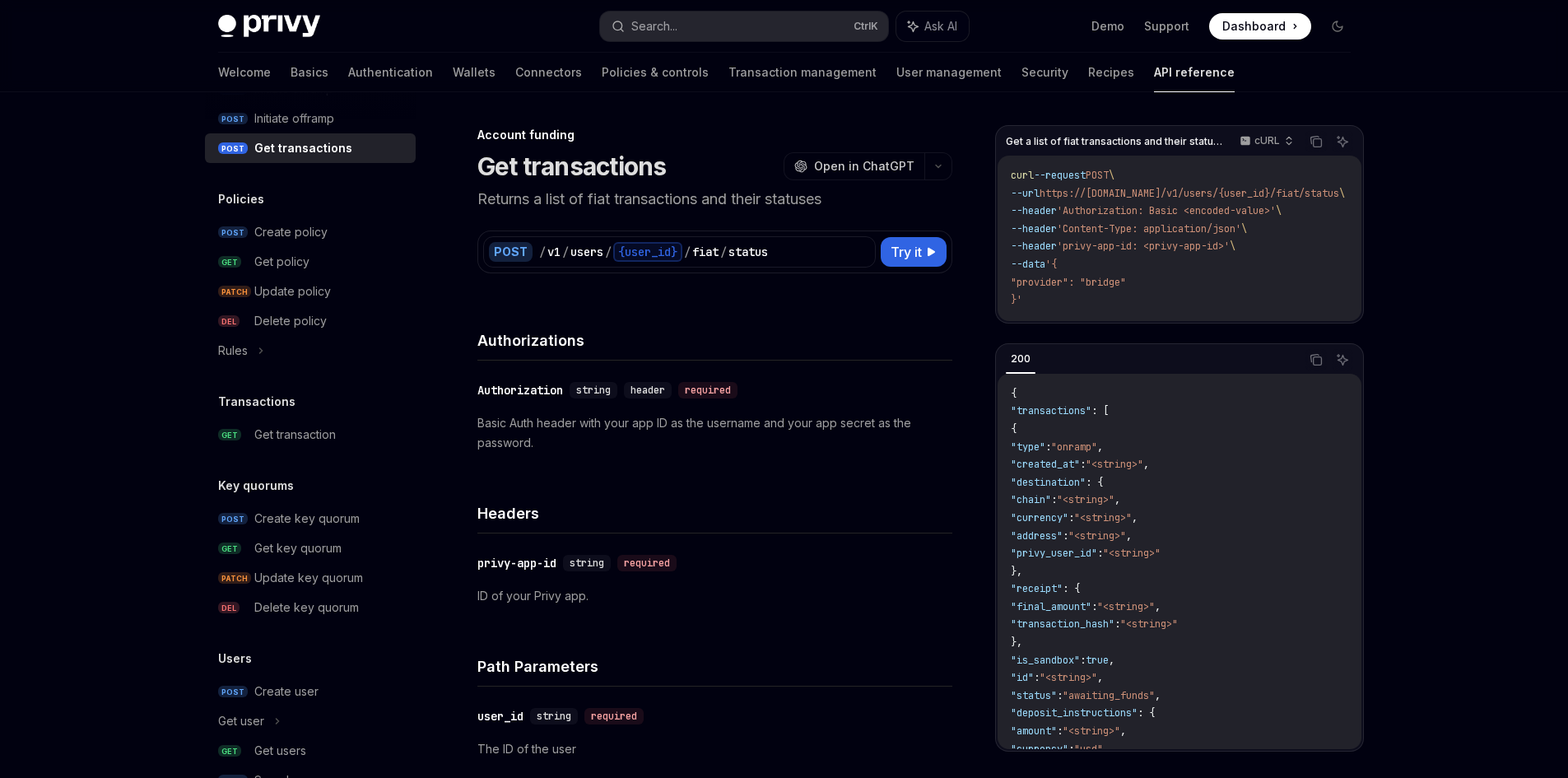
scroll to position [1070, 0]
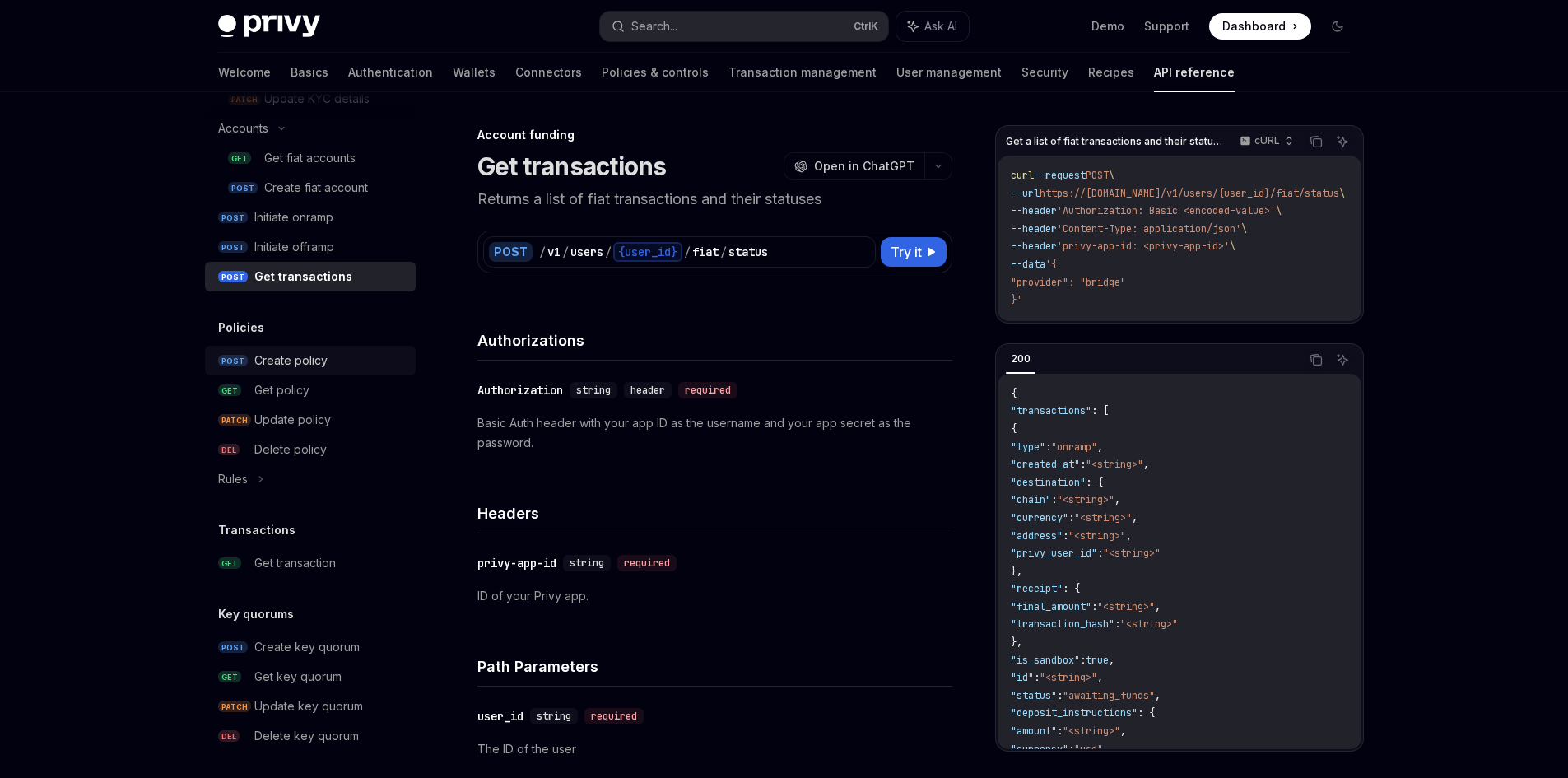
click at [298, 365] on div "Create policy" at bounding box center [291, 360] width 74 height 20
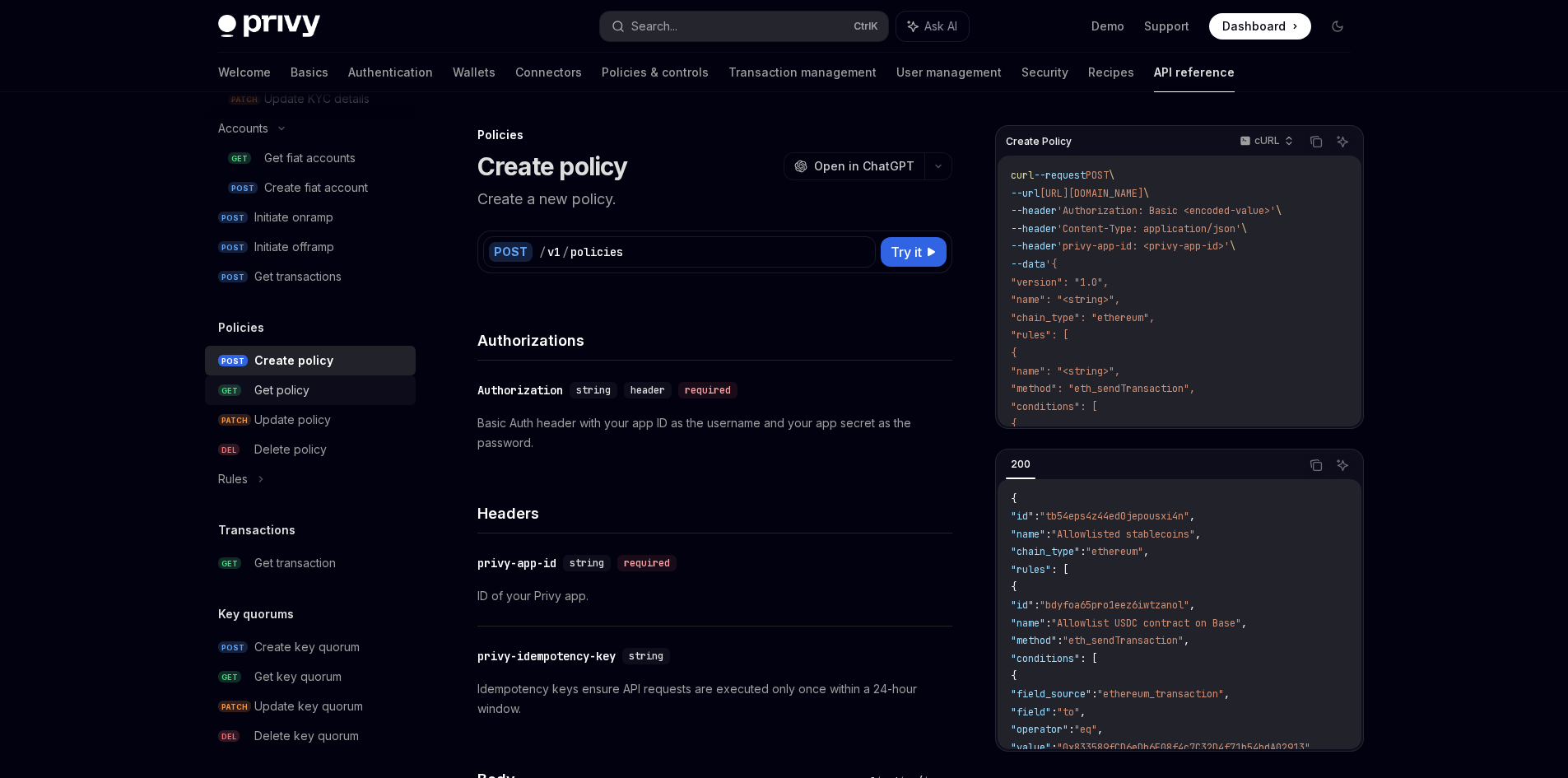
click at [305, 392] on div "Get policy" at bounding box center [282, 390] width 55 height 20
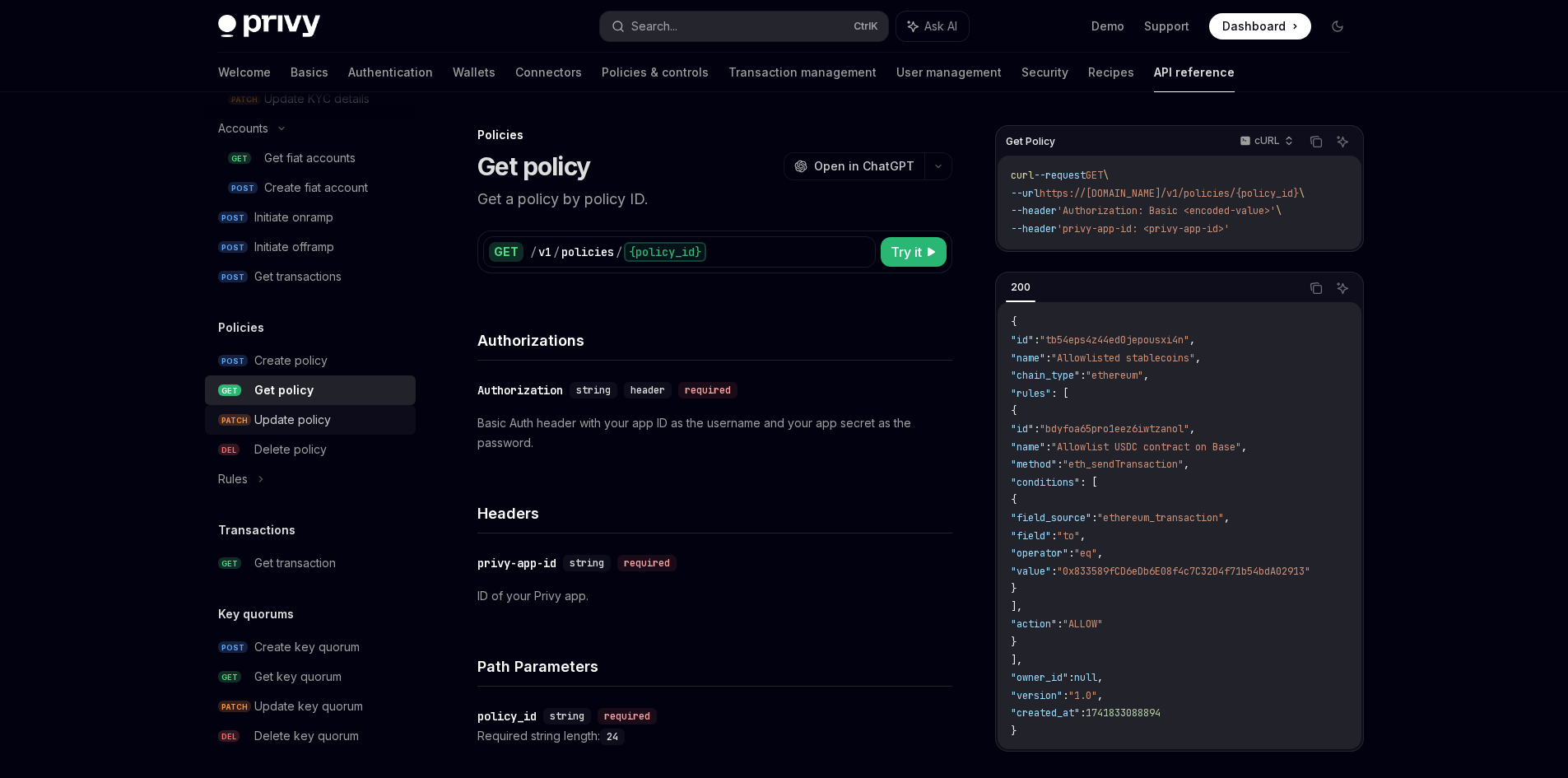
click at [308, 413] on div "Update policy" at bounding box center [293, 419] width 76 height 20
click at [306, 432] on link "PATCH Update policy" at bounding box center [310, 419] width 211 height 29
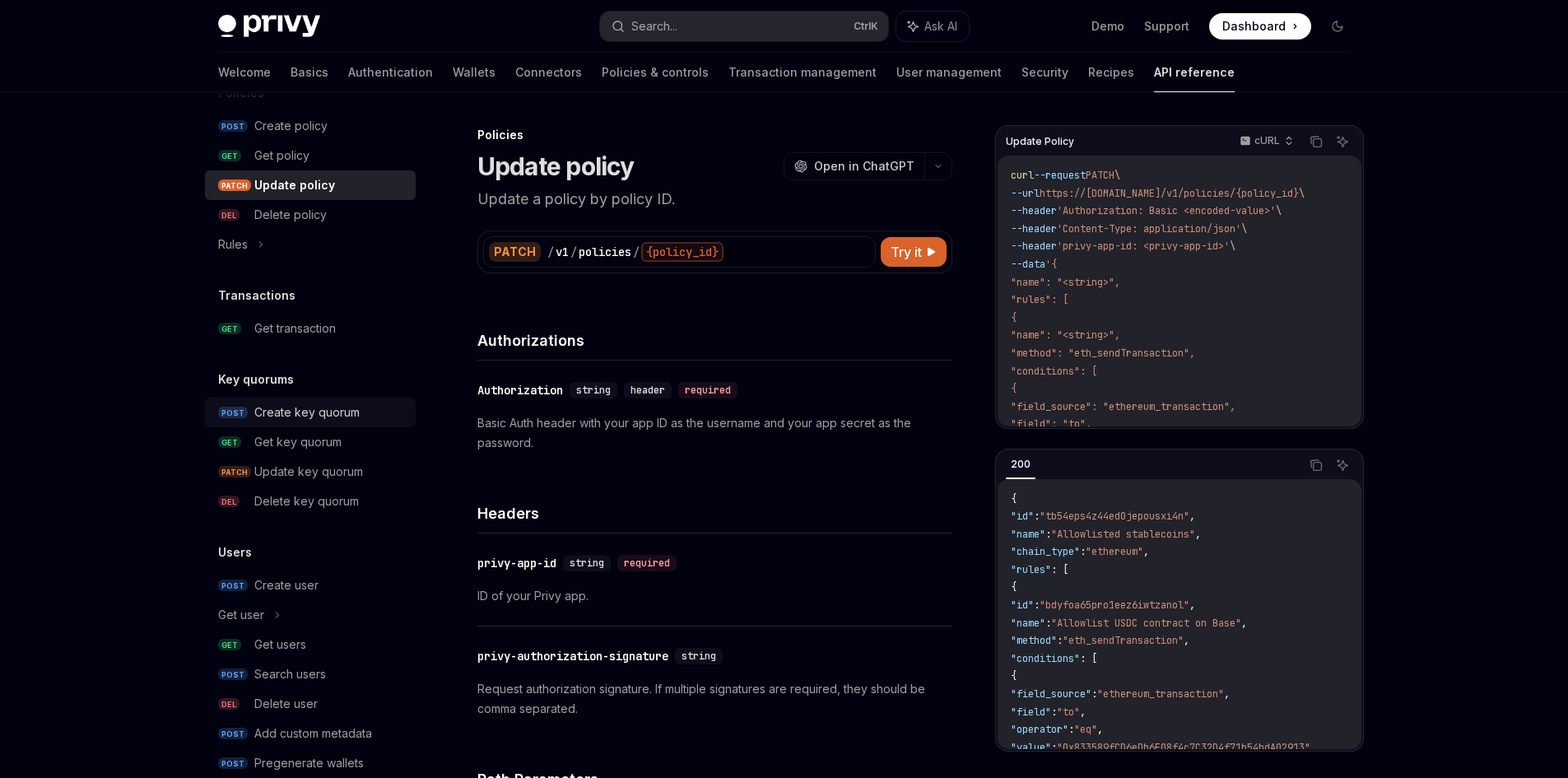
scroll to position [1317, 0]
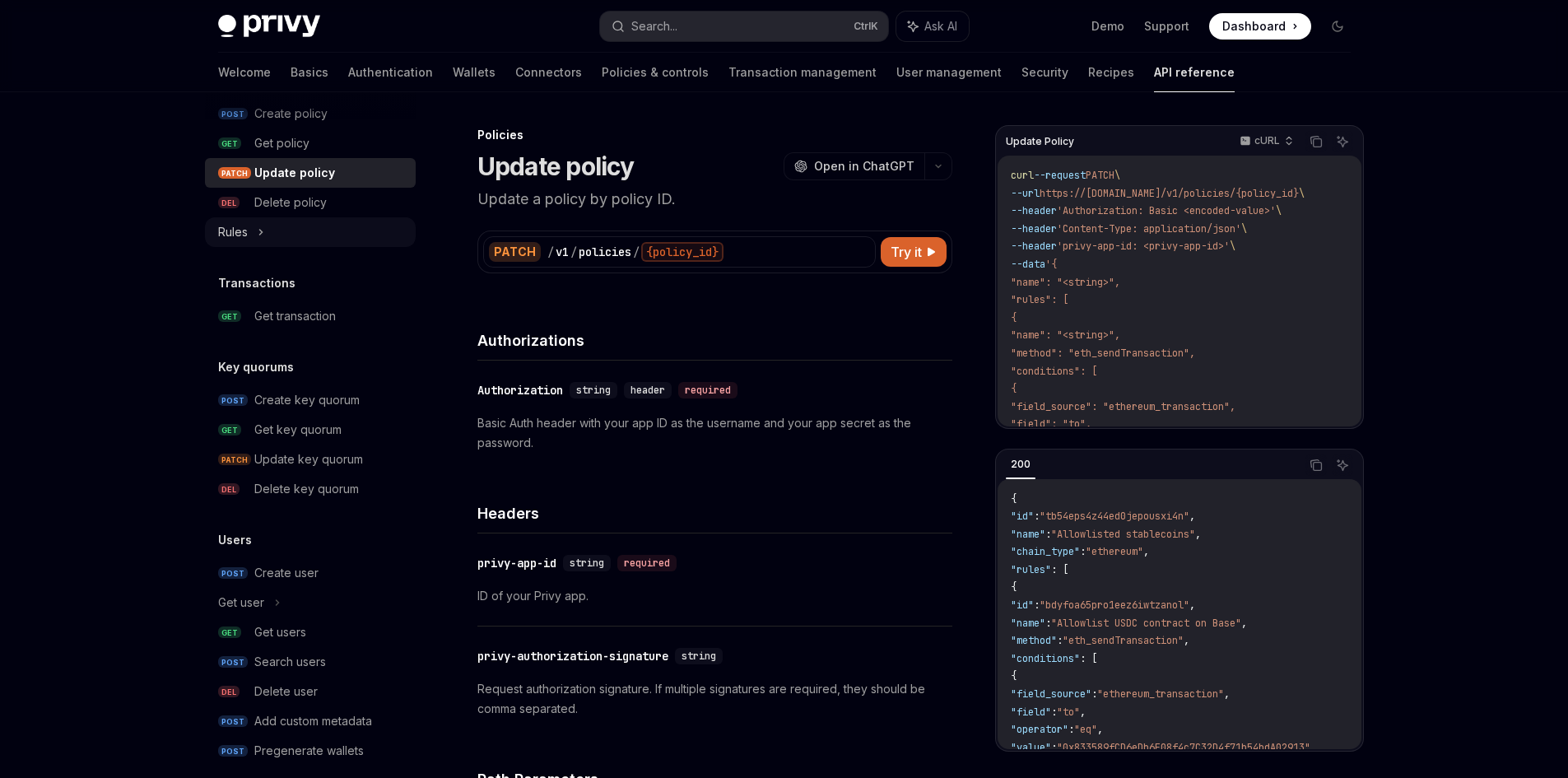
click at [293, 234] on div "Rules" at bounding box center [310, 232] width 211 height 29
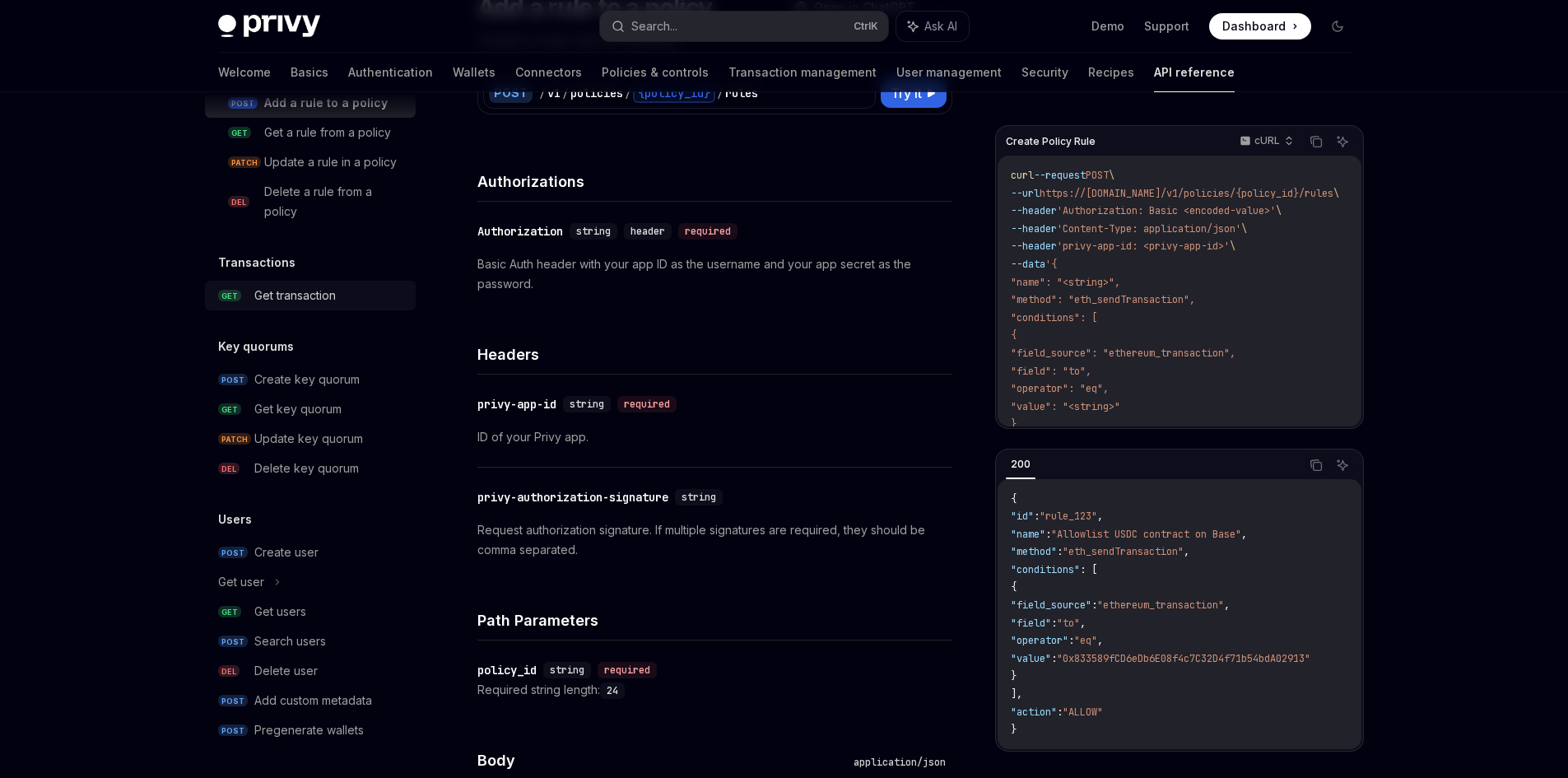
scroll to position [165, 0]
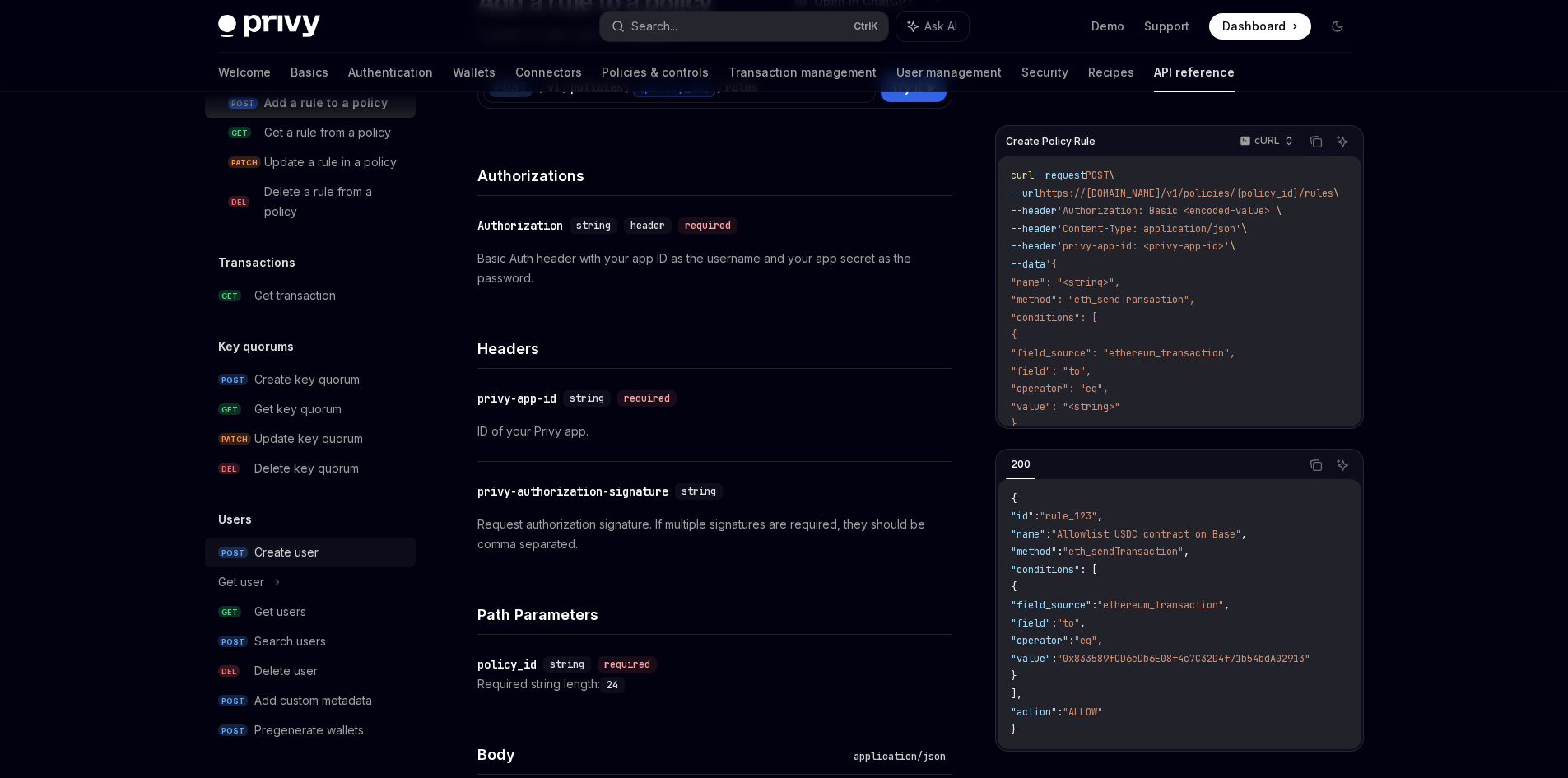
click at [308, 549] on div "Create user" at bounding box center [287, 552] width 64 height 20
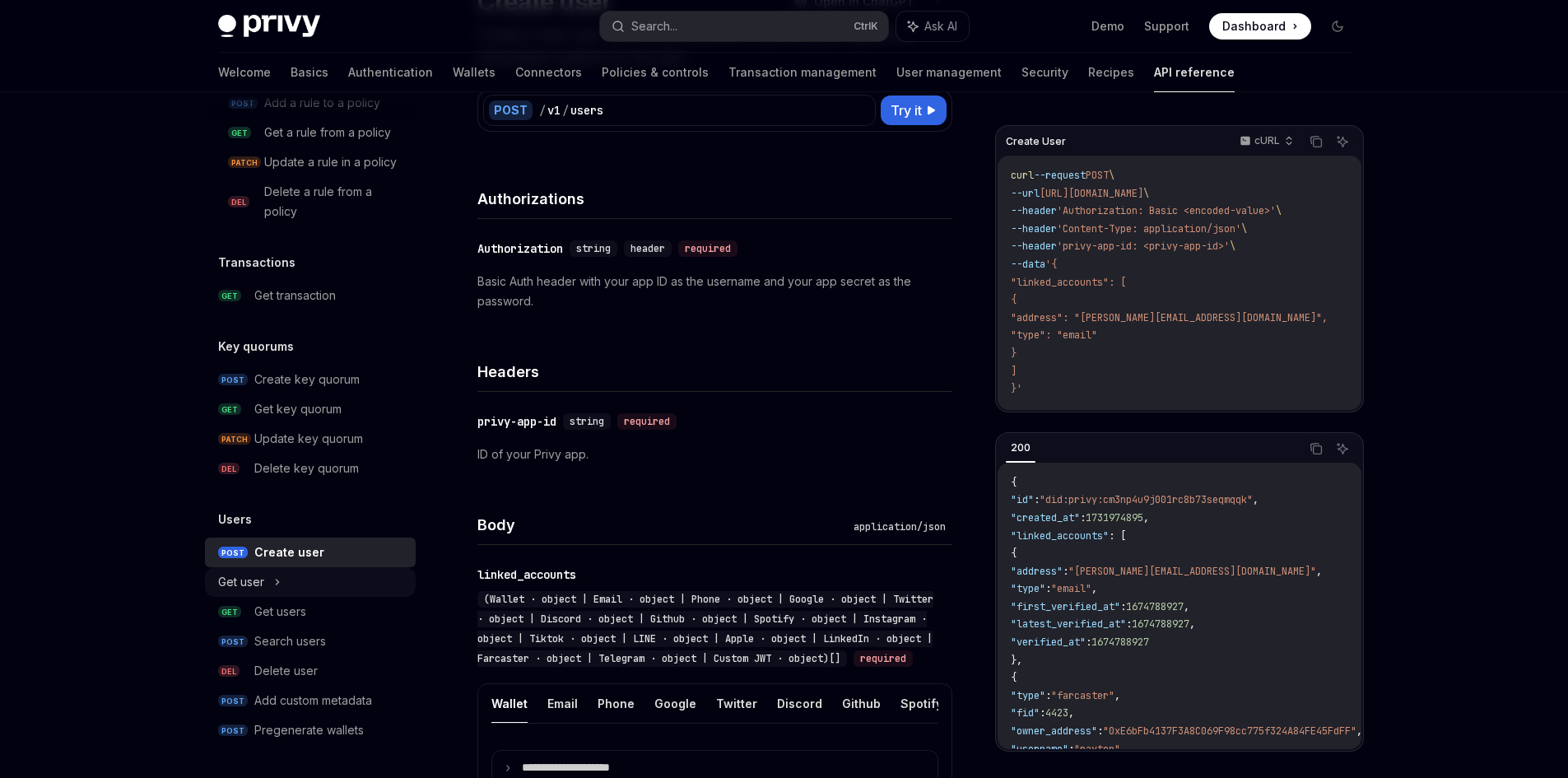
click at [310, 585] on div "Get user" at bounding box center [310, 582] width 211 height 29
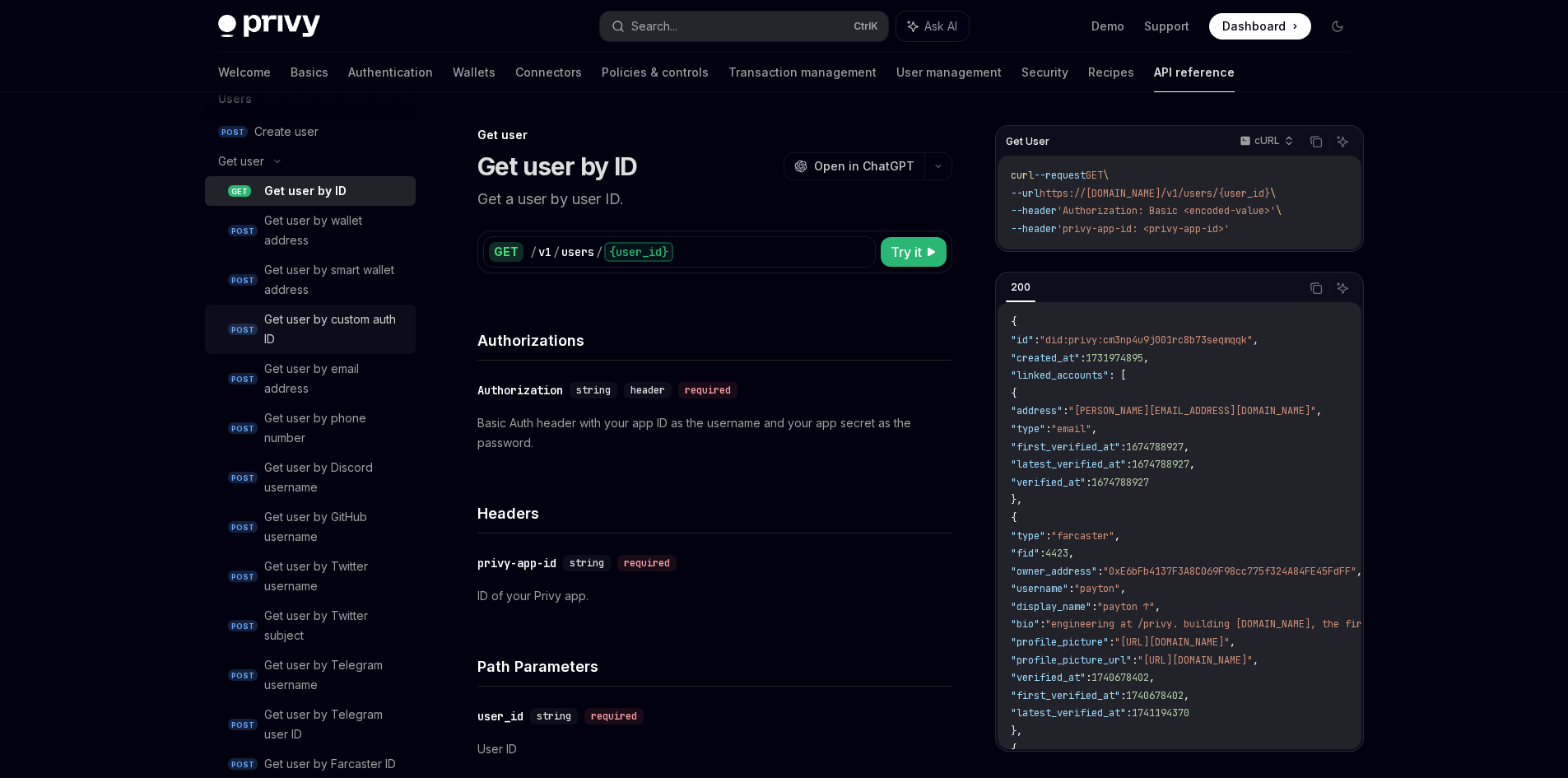
scroll to position [1908, 0]
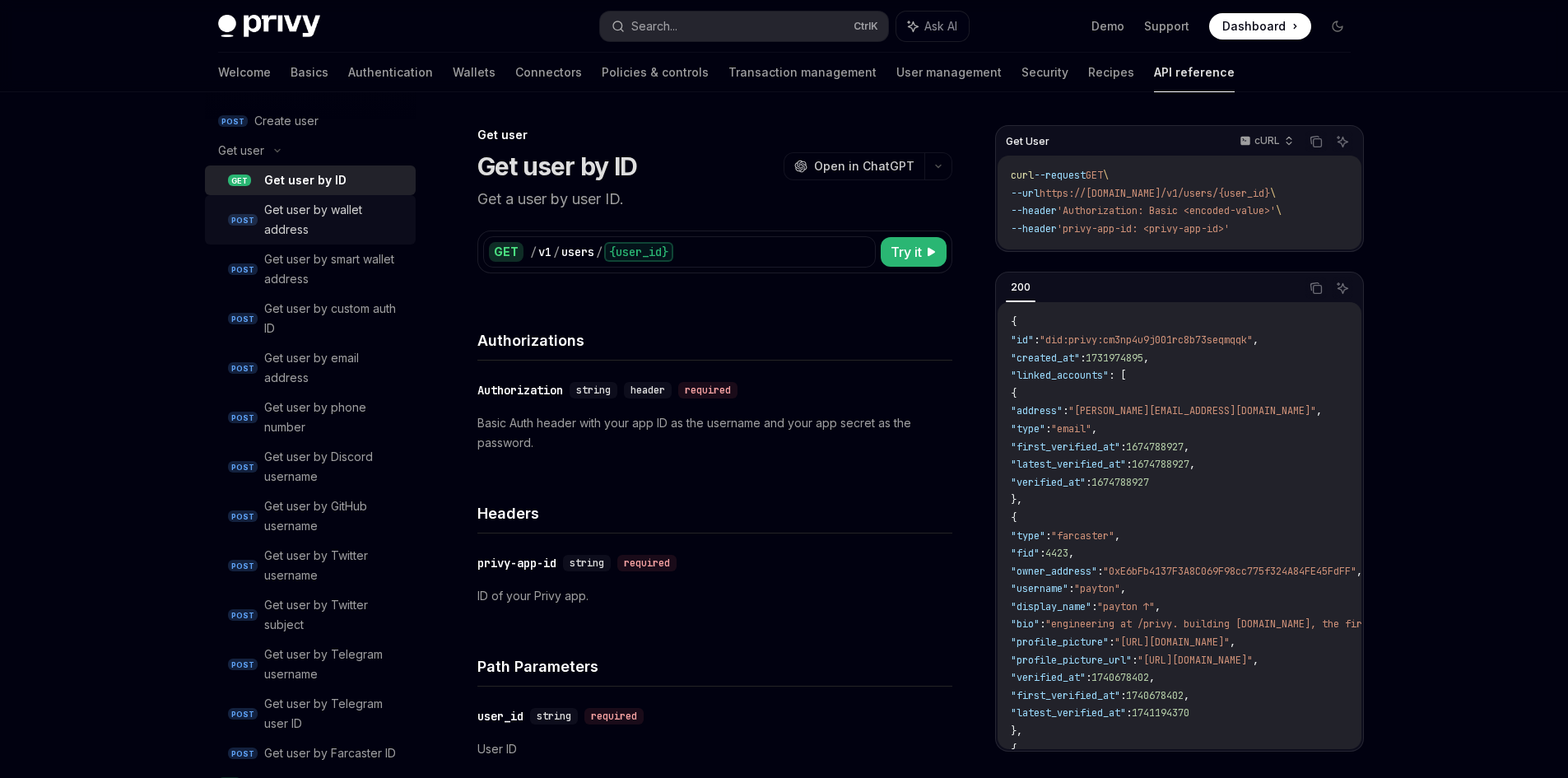
click at [322, 240] on div "Get user by wallet address" at bounding box center [334, 220] width 141 height 40
click at [333, 289] on div "Get user by smart wallet address" at bounding box center [334, 269] width 141 height 40
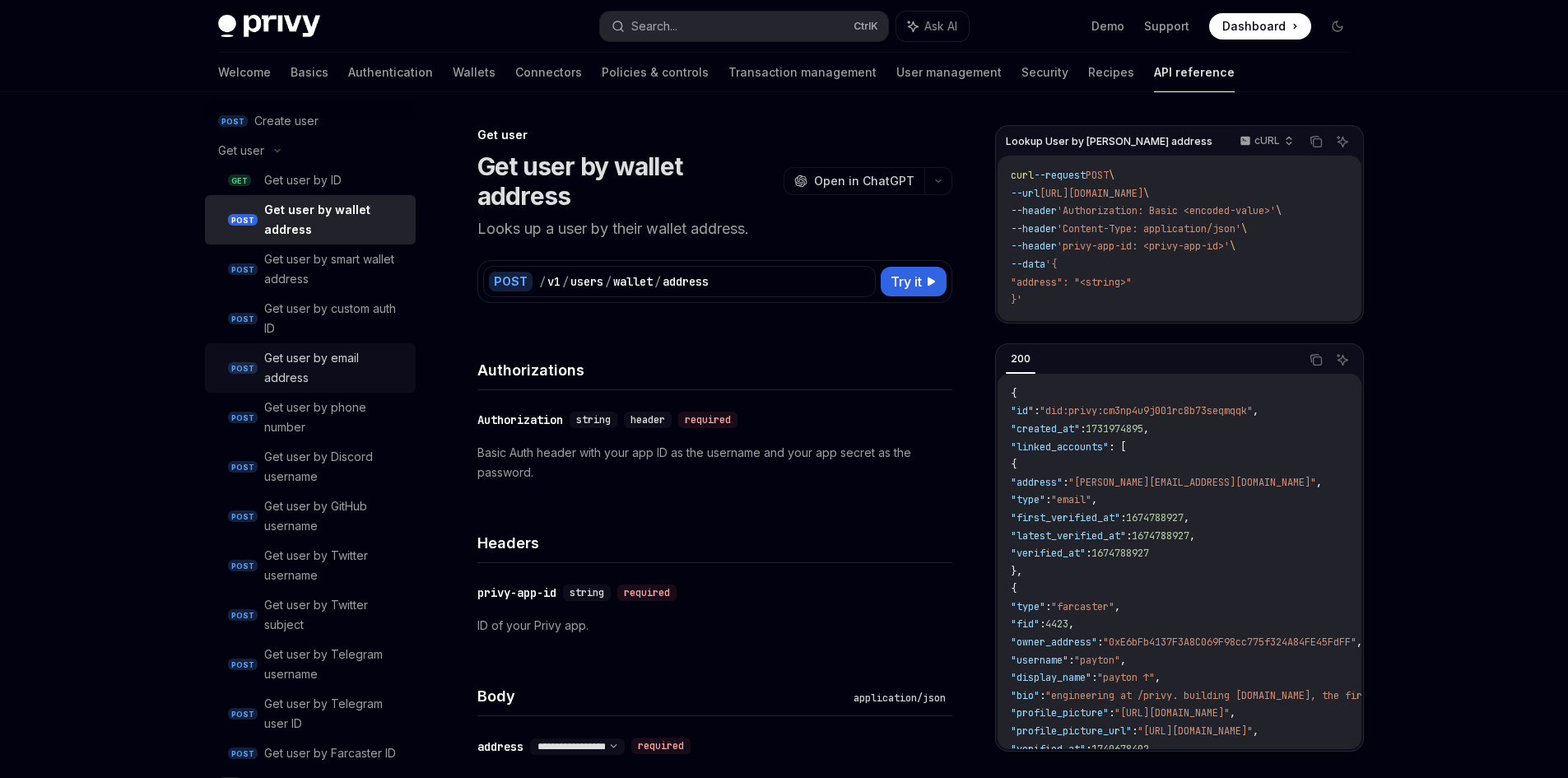
click at [334, 327] on div "Get user by custom auth ID" at bounding box center [334, 319] width 141 height 40
click at [339, 365] on link "POST Get user by email address" at bounding box center [310, 367] width 211 height 49
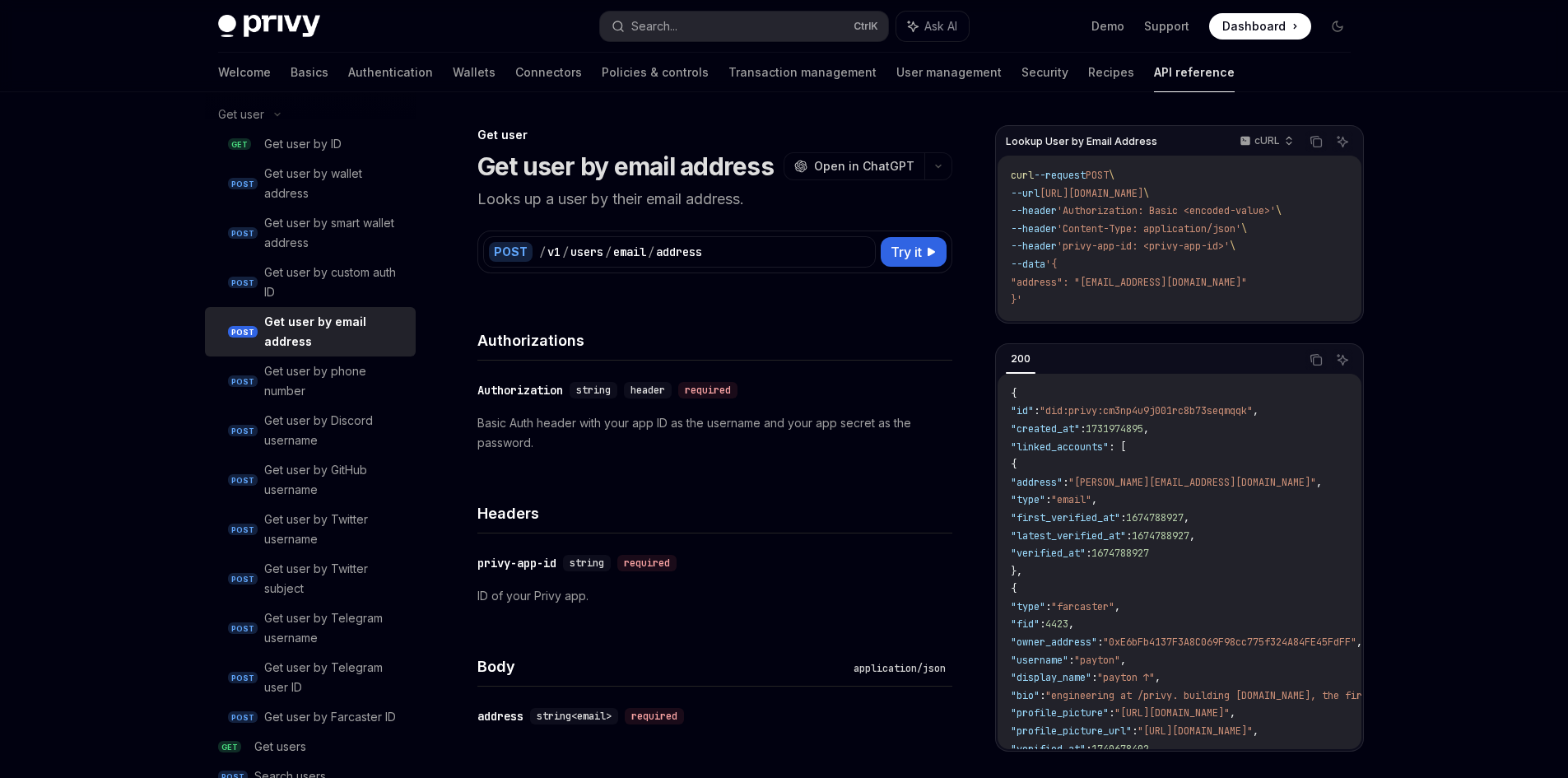
scroll to position [2118, 0]
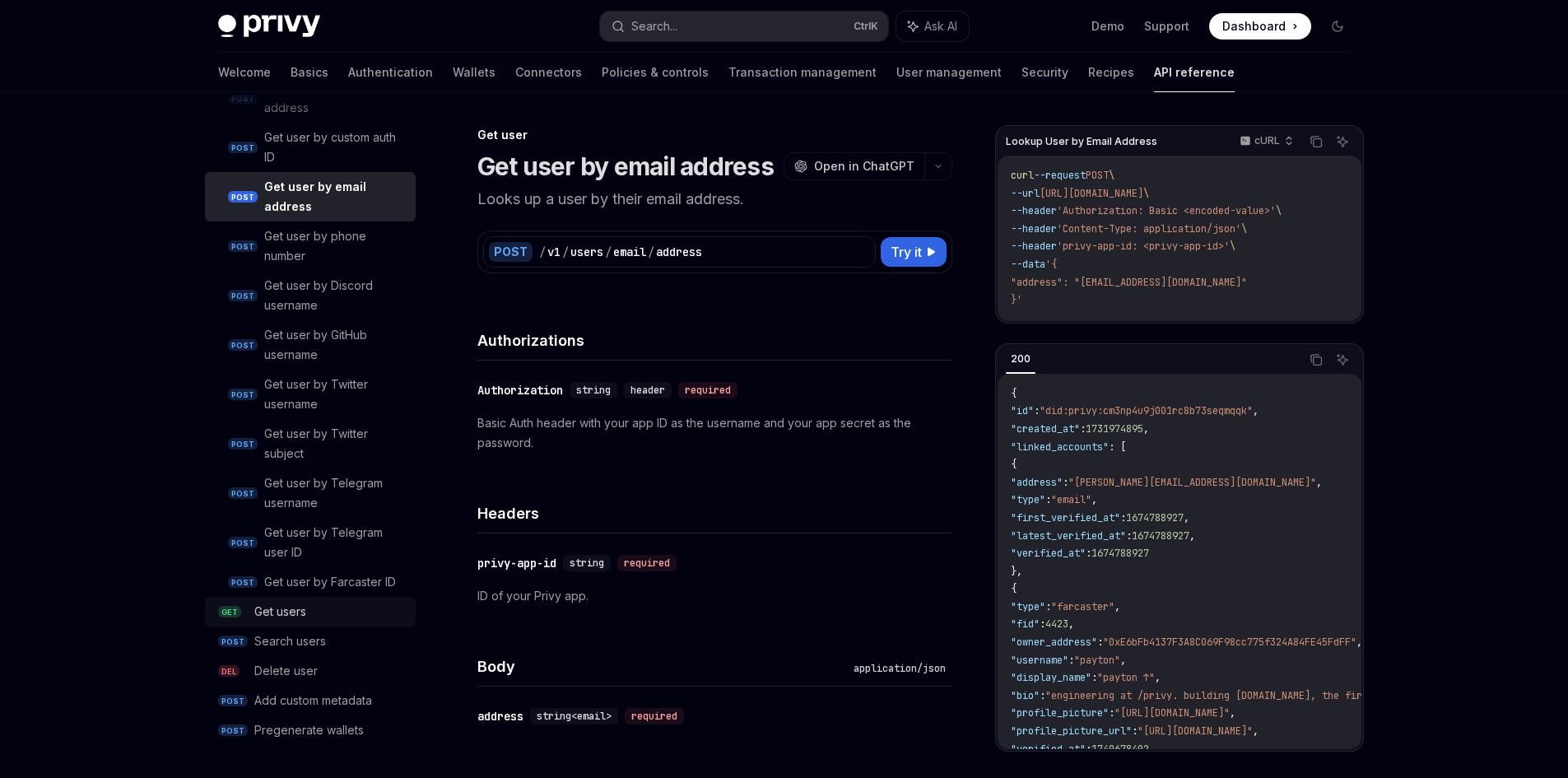
click at [314, 604] on div "Get users" at bounding box center [330, 612] width 152 height 20
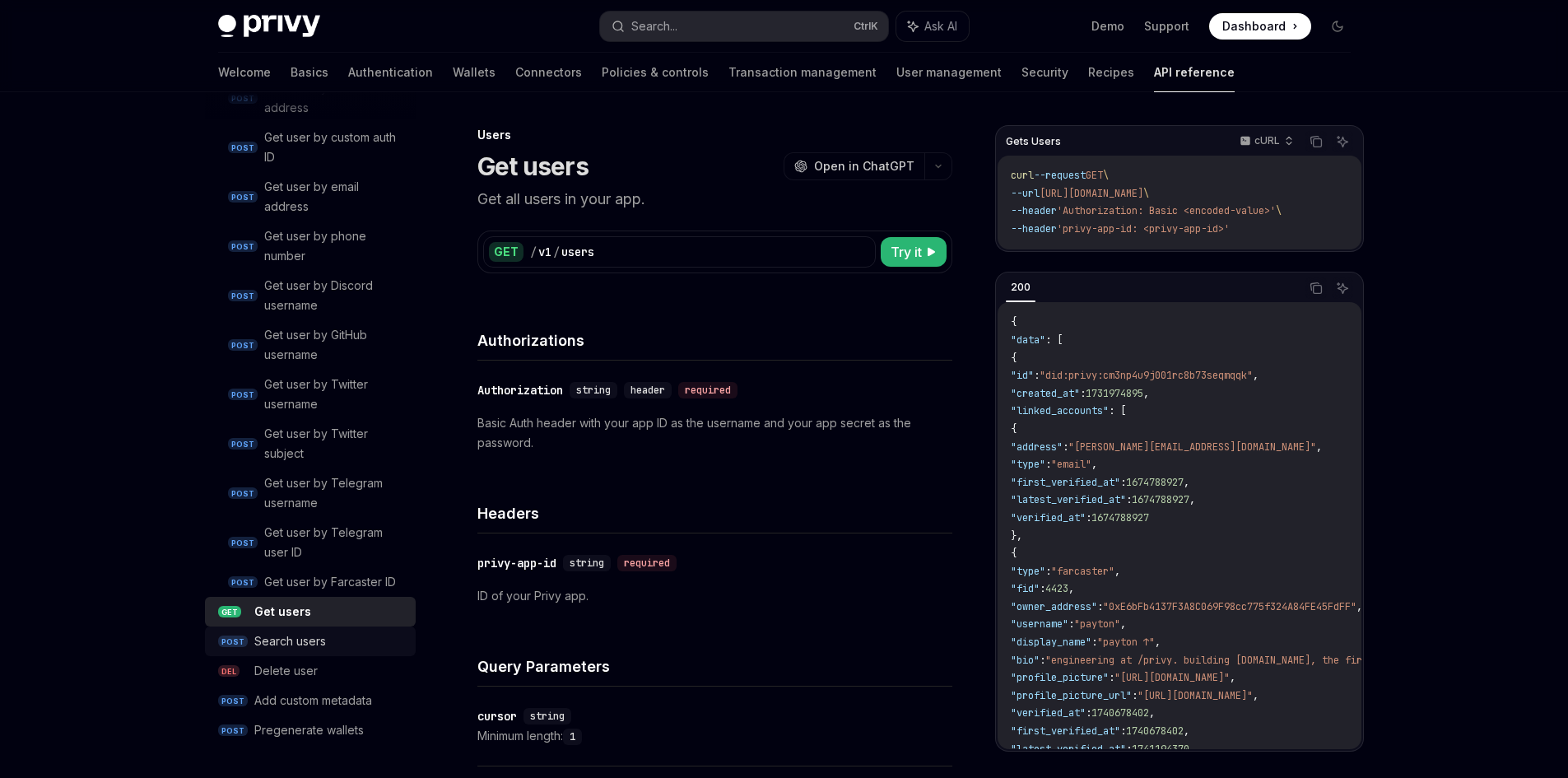
click at [314, 633] on div "Search users" at bounding box center [290, 641] width 72 height 20
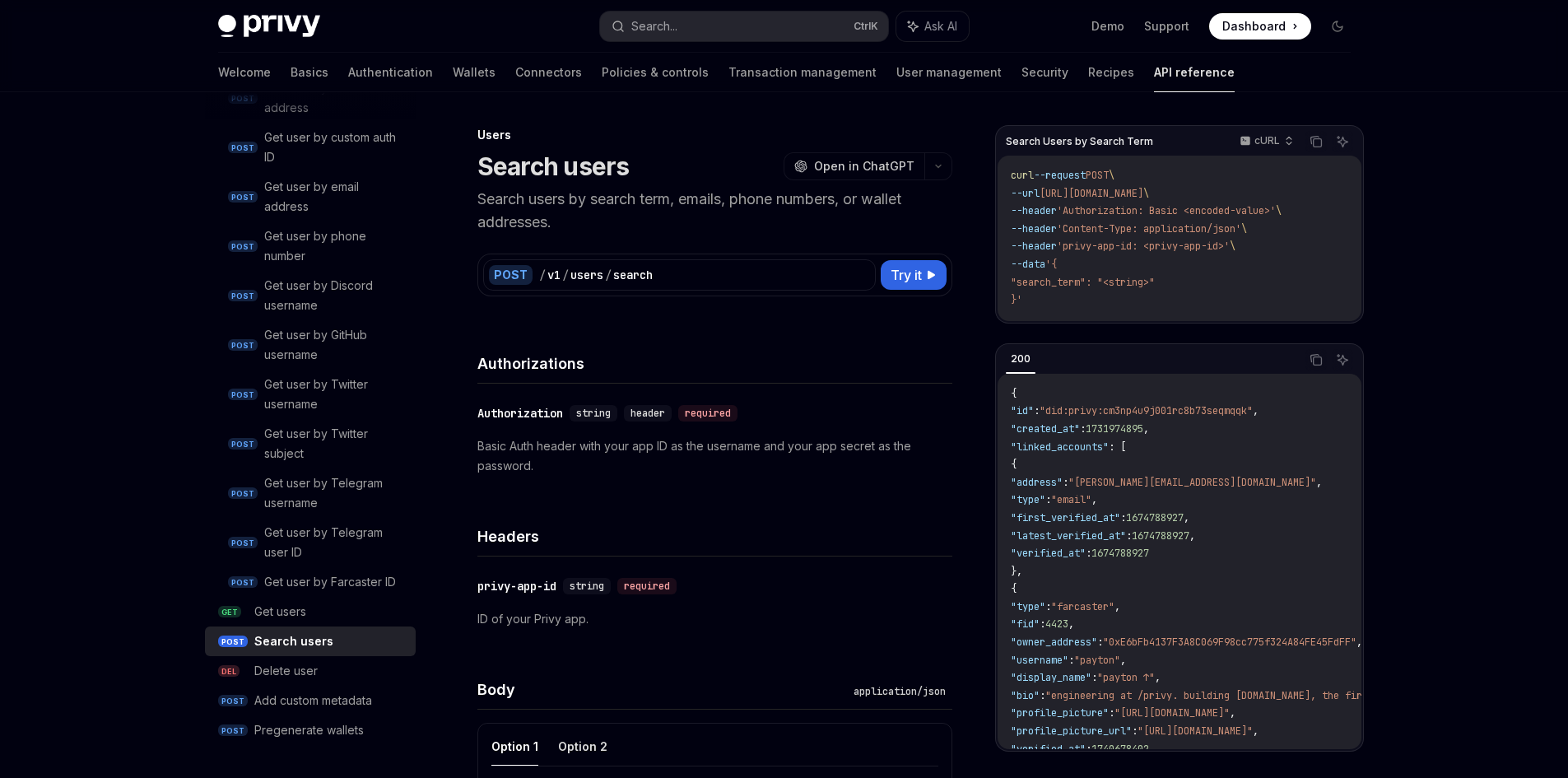
click at [315, 655] on link "POST Search users" at bounding box center [310, 641] width 211 height 29
click at [319, 669] on div "Delete user" at bounding box center [330, 671] width 152 height 20
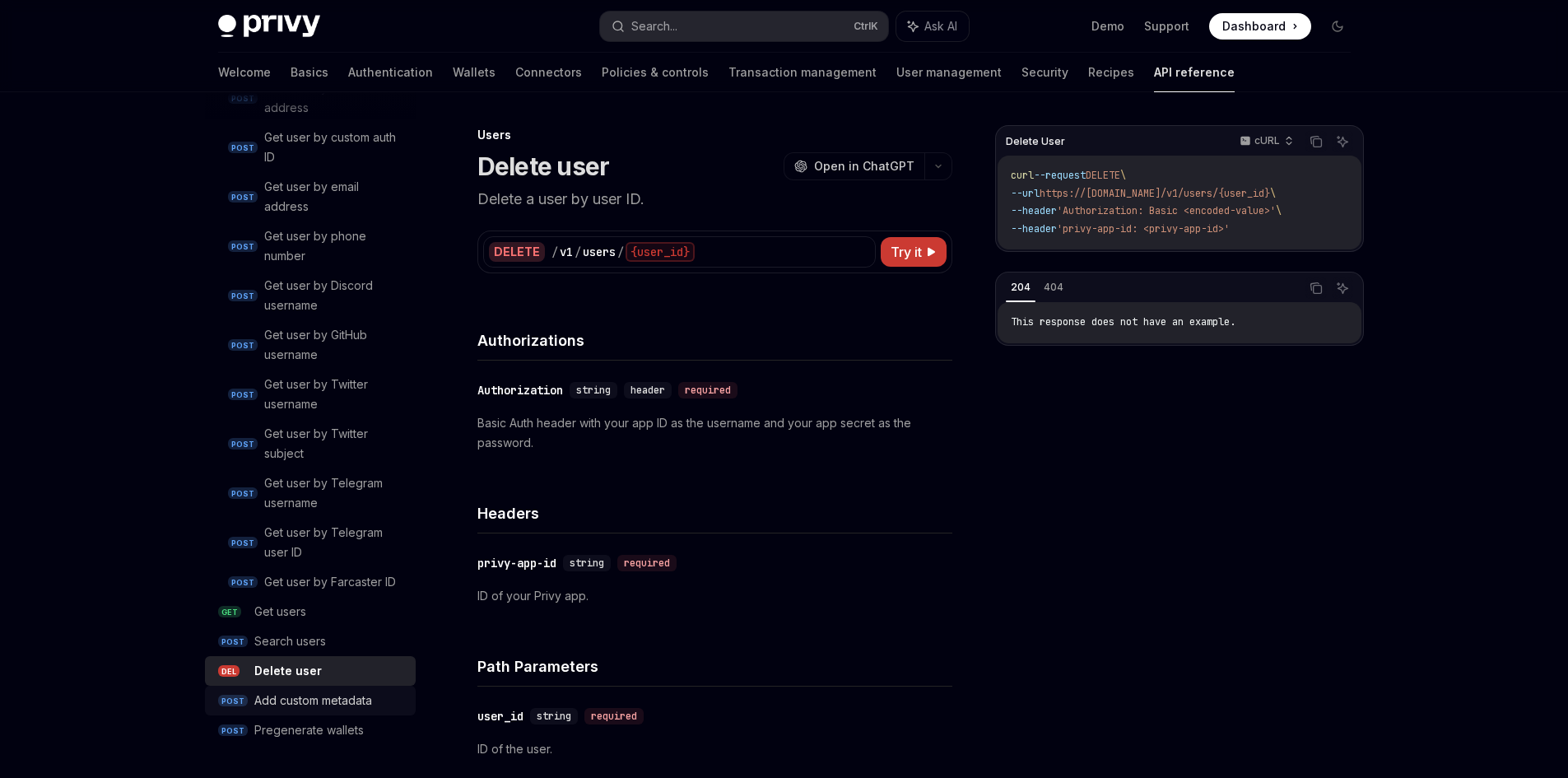
click at [320, 697] on div "Add custom metadata" at bounding box center [314, 700] width 118 height 20
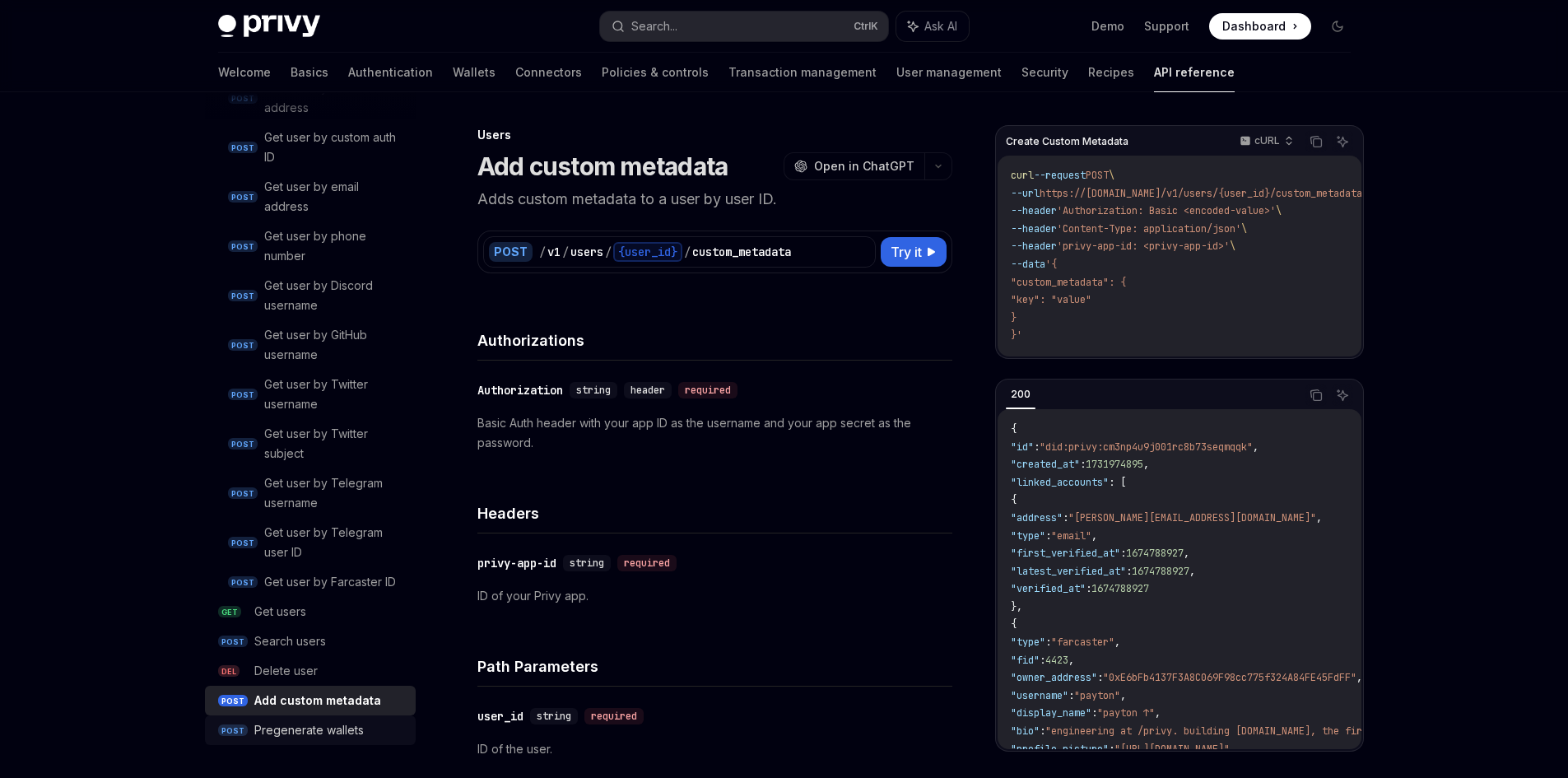
click at [321, 728] on div "Pregenerate wallets" at bounding box center [309, 729] width 109 height 20
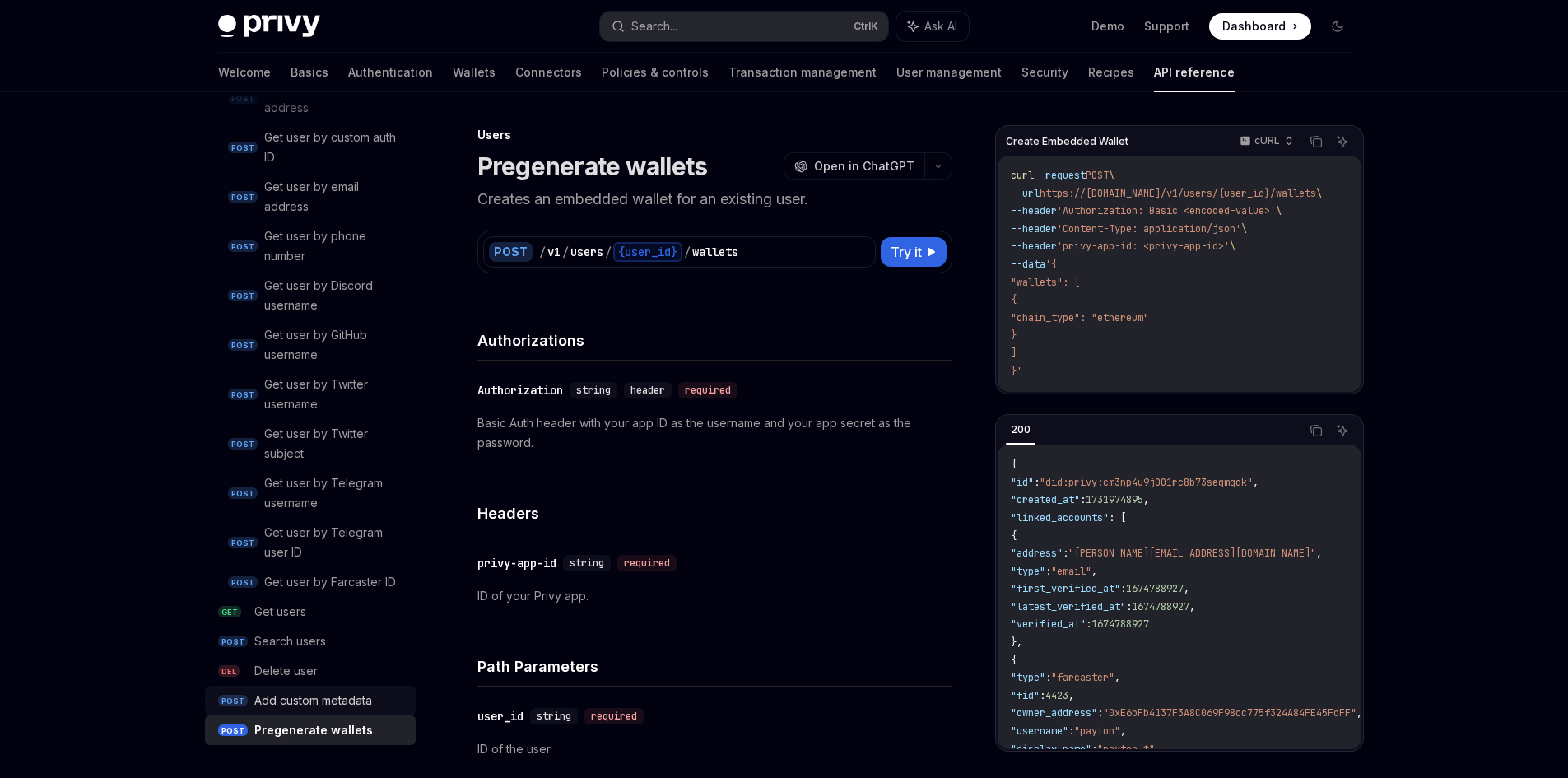
click at [321, 701] on div "Add custom metadata" at bounding box center [314, 700] width 118 height 20
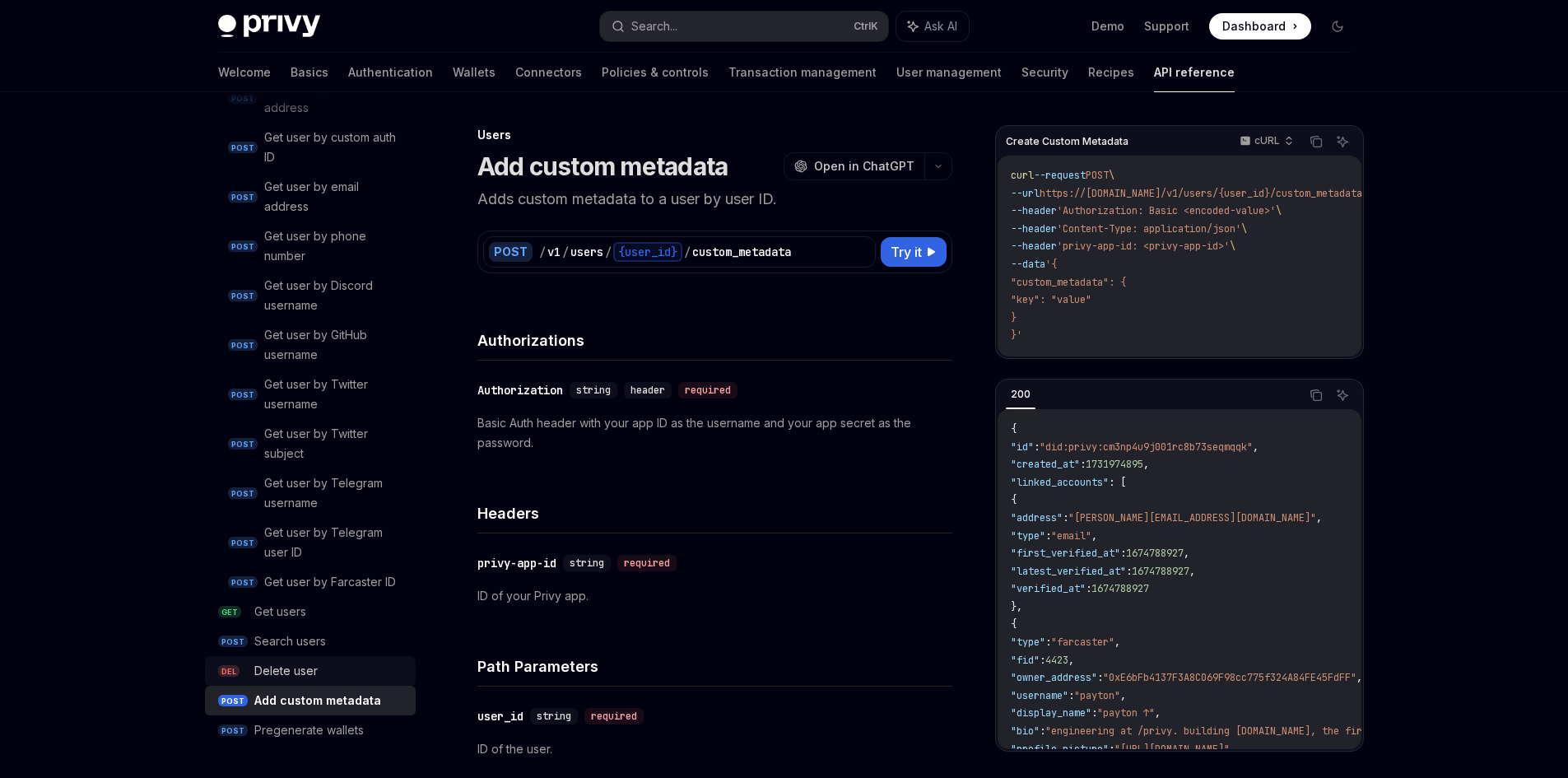
click at [316, 671] on div "Delete user" at bounding box center [330, 671] width 152 height 20
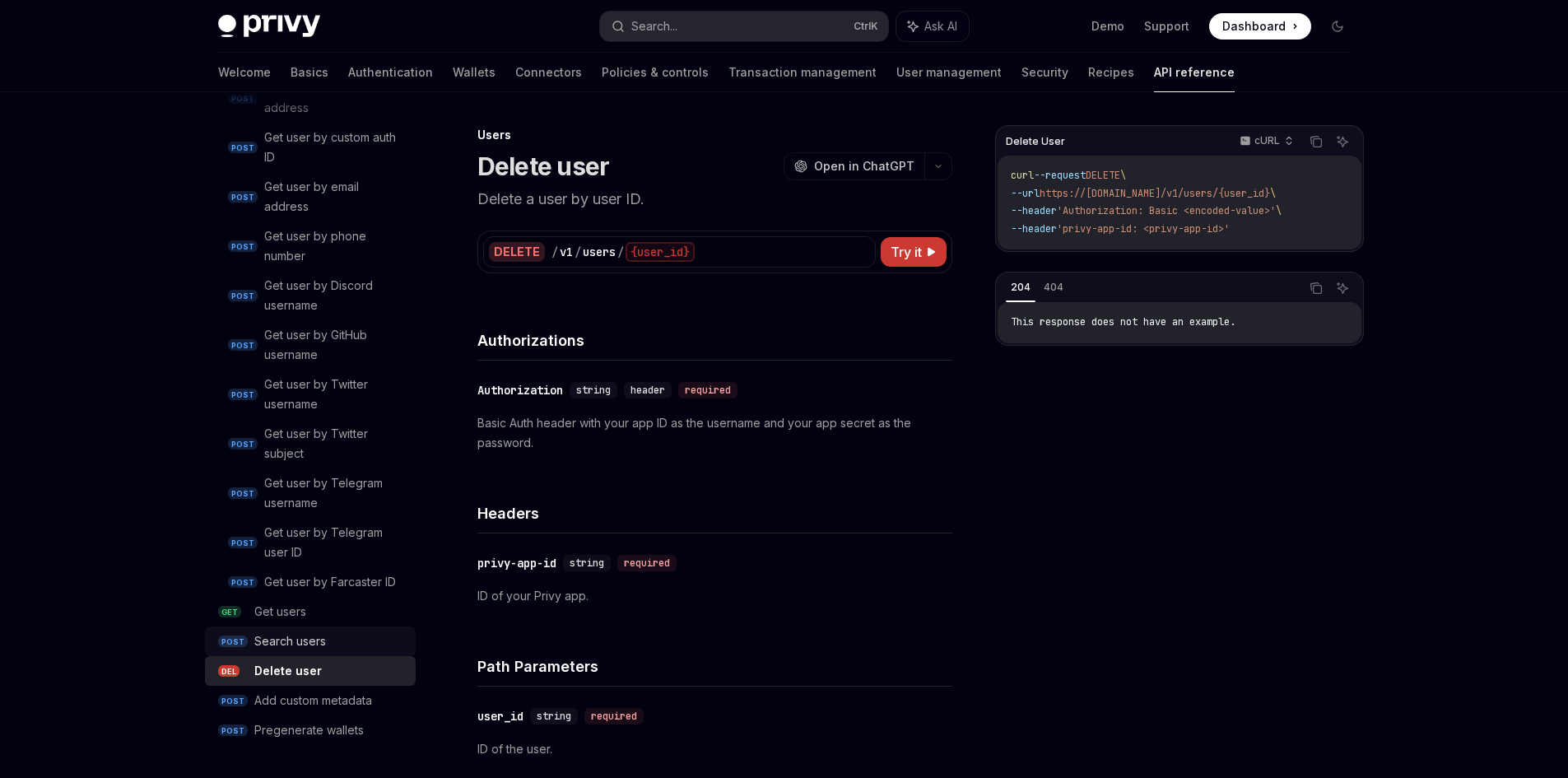
drag, startPoint x: 318, startPoint y: 643, endPoint x: 318, endPoint y: 621, distance: 22.0
click at [318, 642] on div "Search users" at bounding box center [290, 641] width 72 height 20
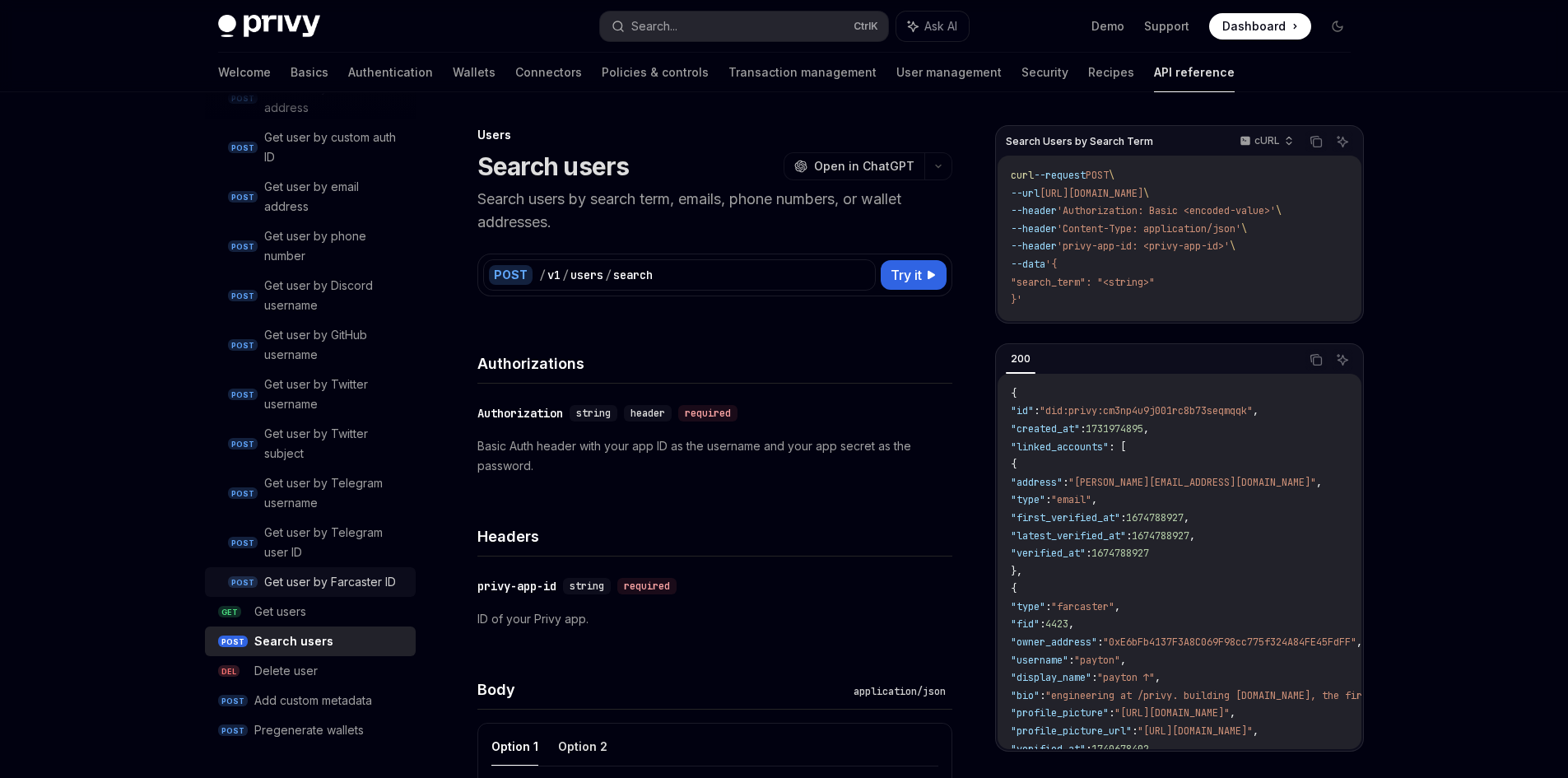
click at [322, 593] on link "POST Get user by Farcaster ID" at bounding box center [310, 582] width 211 height 29
type textarea "*"
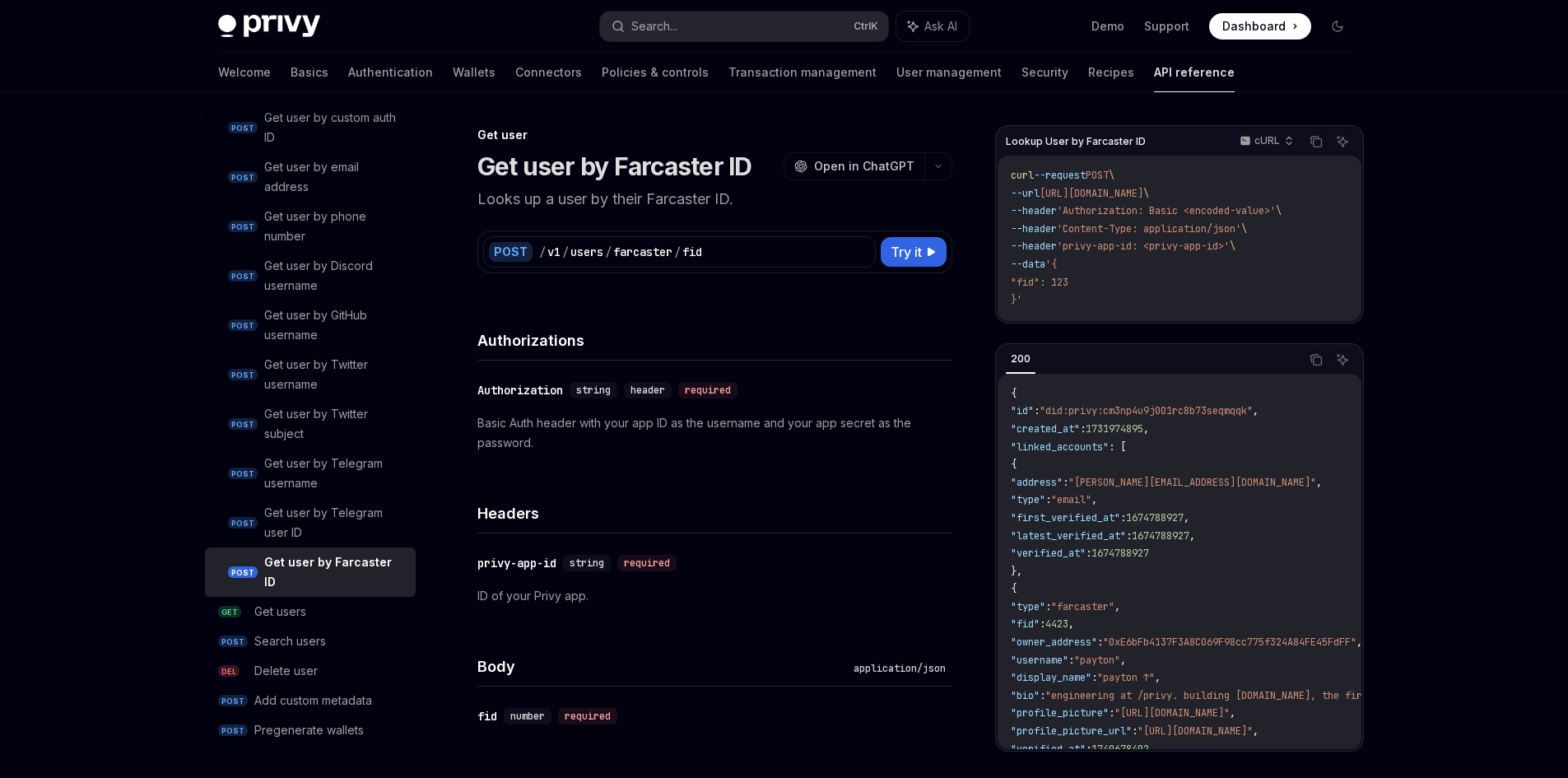
click at [595, 312] on div "Authorizations" at bounding box center [715, 330] width 475 height 61
